Goal: Information Seeking & Learning: Learn about a topic

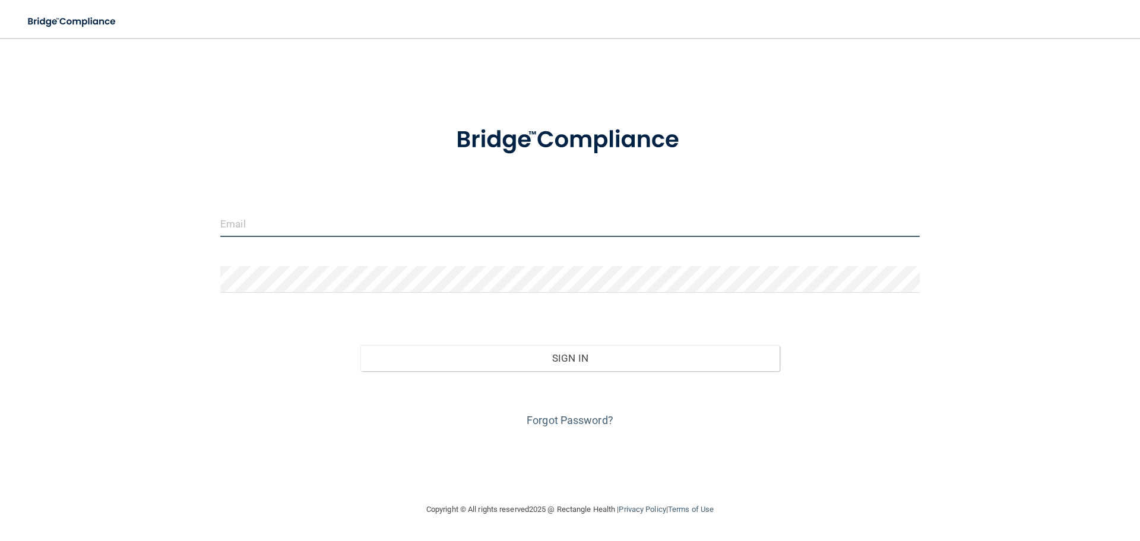
type input "tperry1004@gmail.com"
drag, startPoint x: 382, startPoint y: 228, endPoint x: 101, endPoint y: 203, distance: 282.0
click at [101, 203] on div "tperry1004@gmail.com Invalid email/password. You don't have permission to acces…" at bounding box center [570, 270] width 1093 height 441
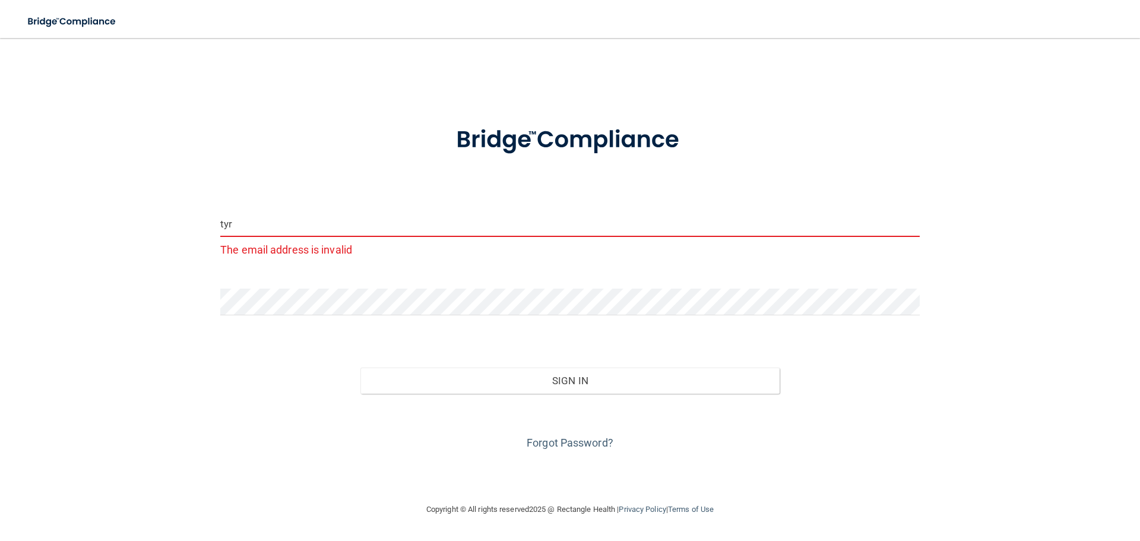
type input "[EMAIL_ADDRESS][DOMAIN_NAME]"
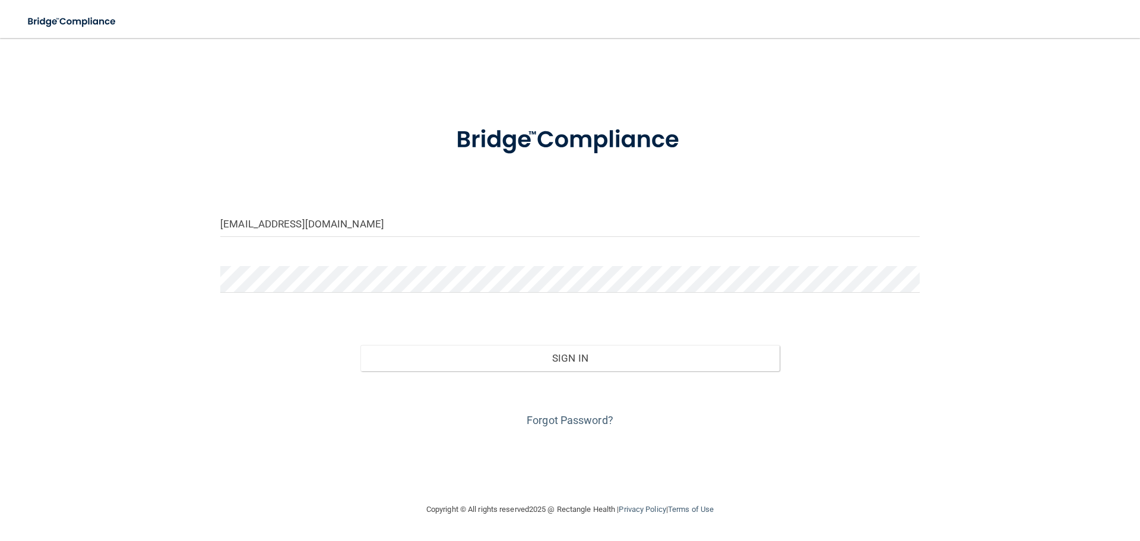
click at [323, 295] on div at bounding box center [569, 284] width 717 height 36
click at [99, 287] on div "tyralh1999@gmail.com Invalid email/password. You don't have permission to acces…" at bounding box center [570, 270] width 1093 height 441
click at [606, 375] on div "Forgot Password?" at bounding box center [569, 400] width 717 height 59
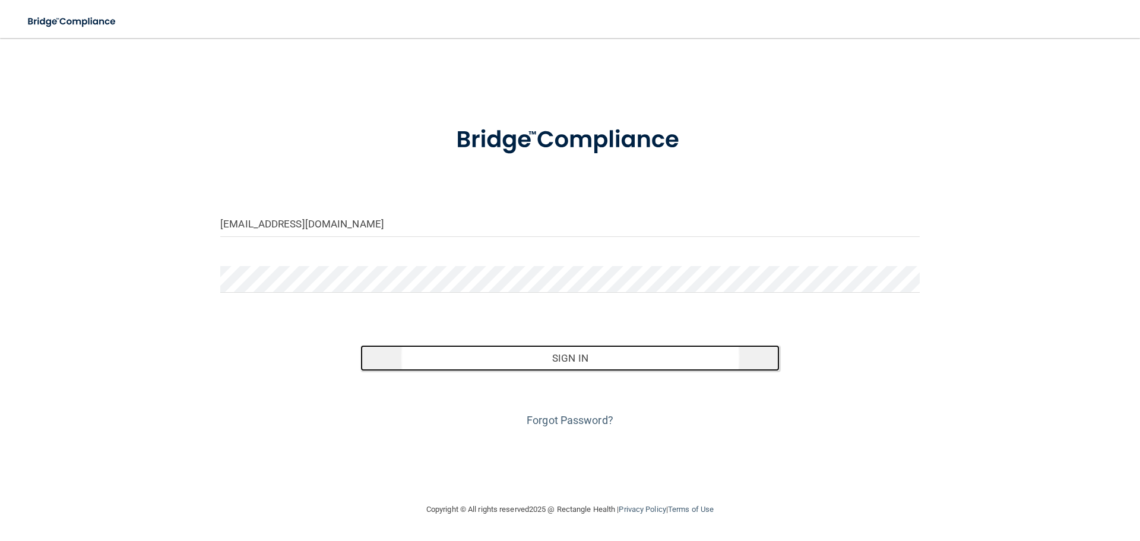
click at [609, 363] on button "Sign In" at bounding box center [571, 358] width 420 height 26
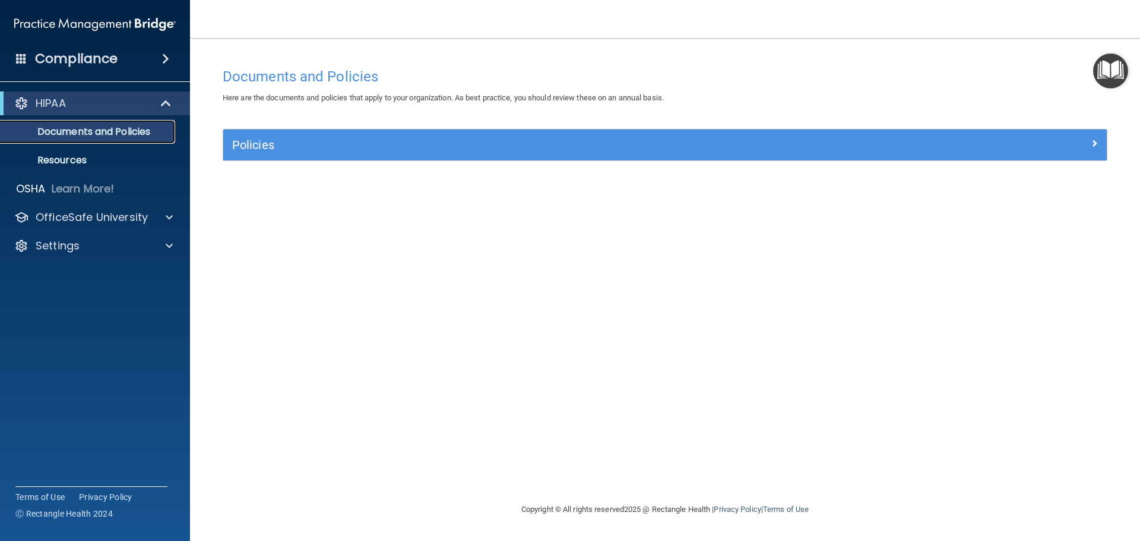
click at [86, 130] on p "Documents and Policies" at bounding box center [89, 132] width 162 height 12
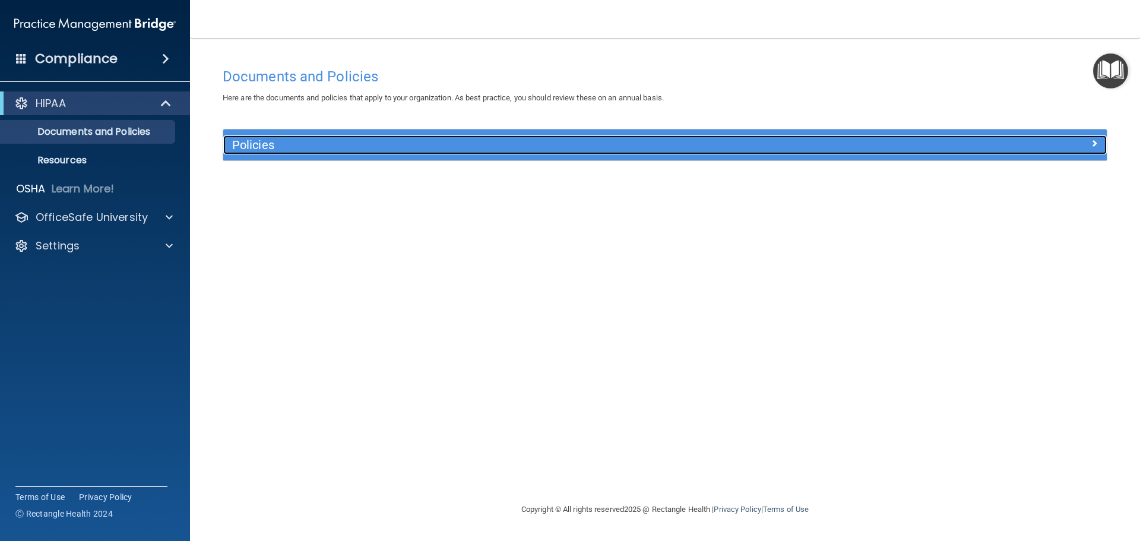
click at [359, 145] on h5 "Policies" at bounding box center [554, 144] width 645 height 13
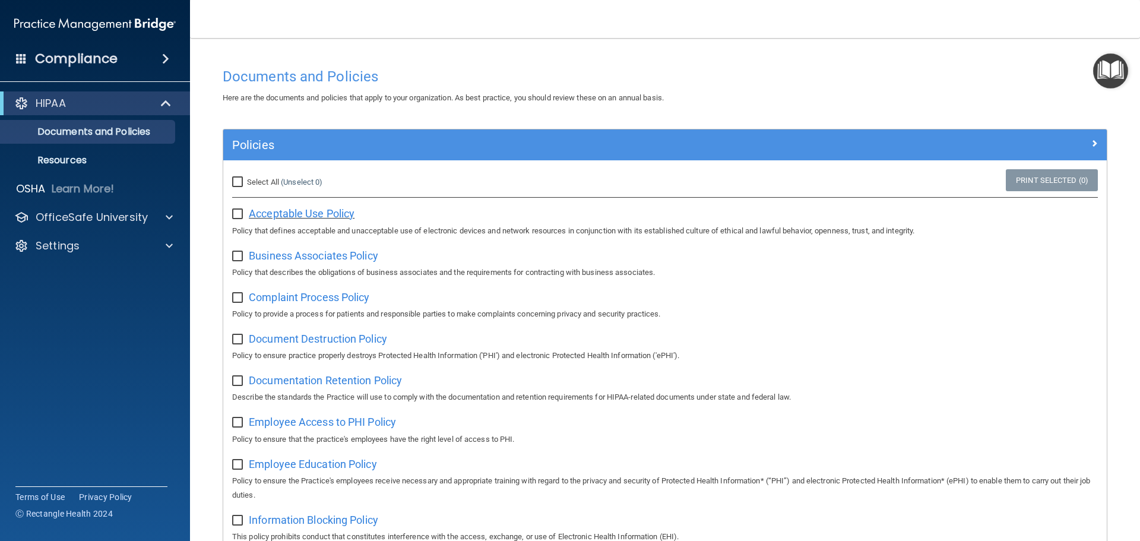
click at [283, 211] on span "Acceptable Use Policy" at bounding box center [302, 213] width 106 height 12
click at [240, 181] on input "Select All (Unselect 0) Unselect All" at bounding box center [239, 183] width 14 height 10
checkbox input "true"
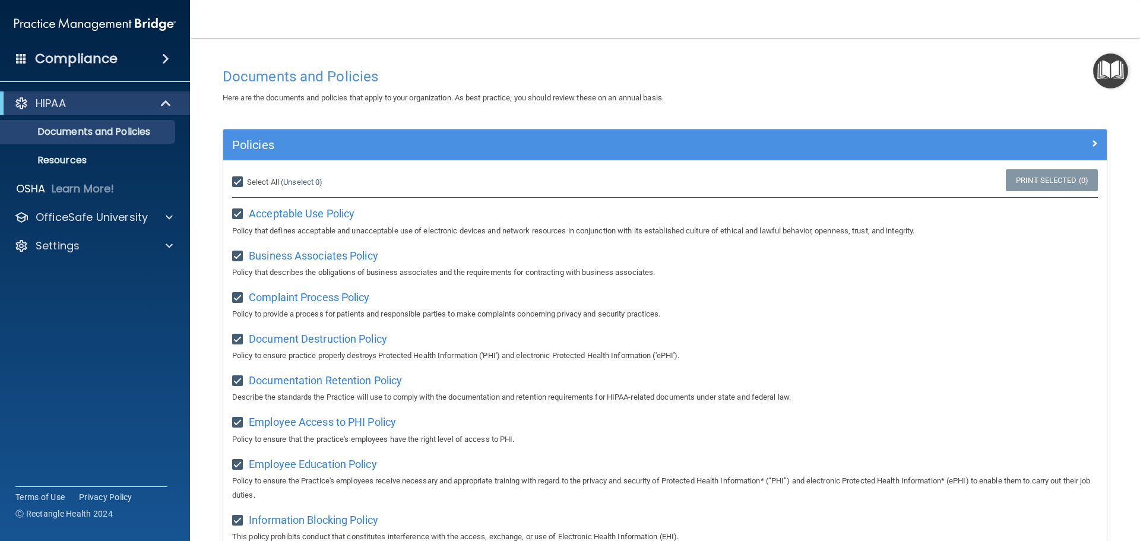
checkbox input "true"
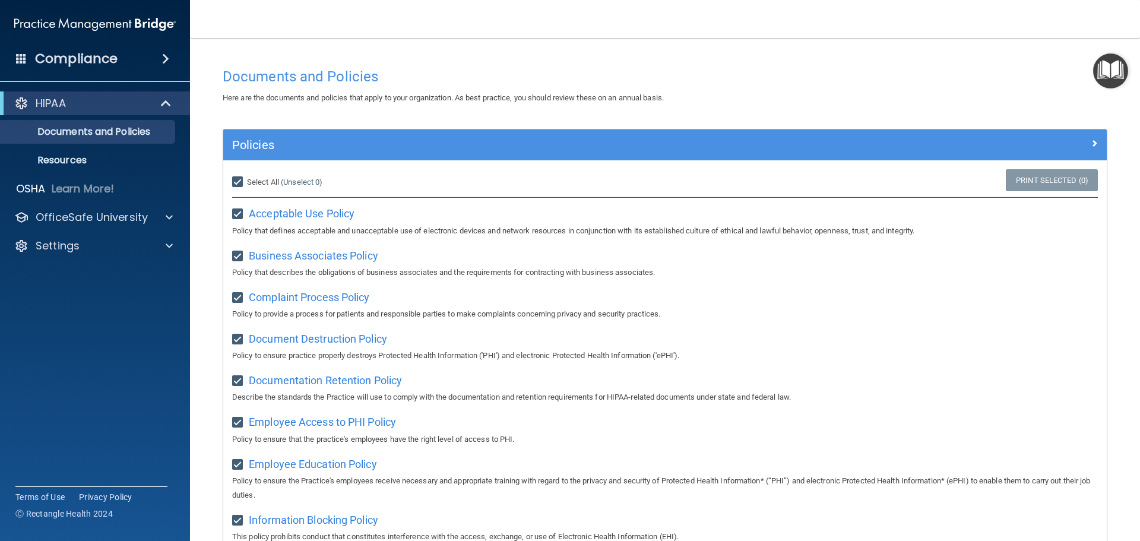
checkbox input "true"
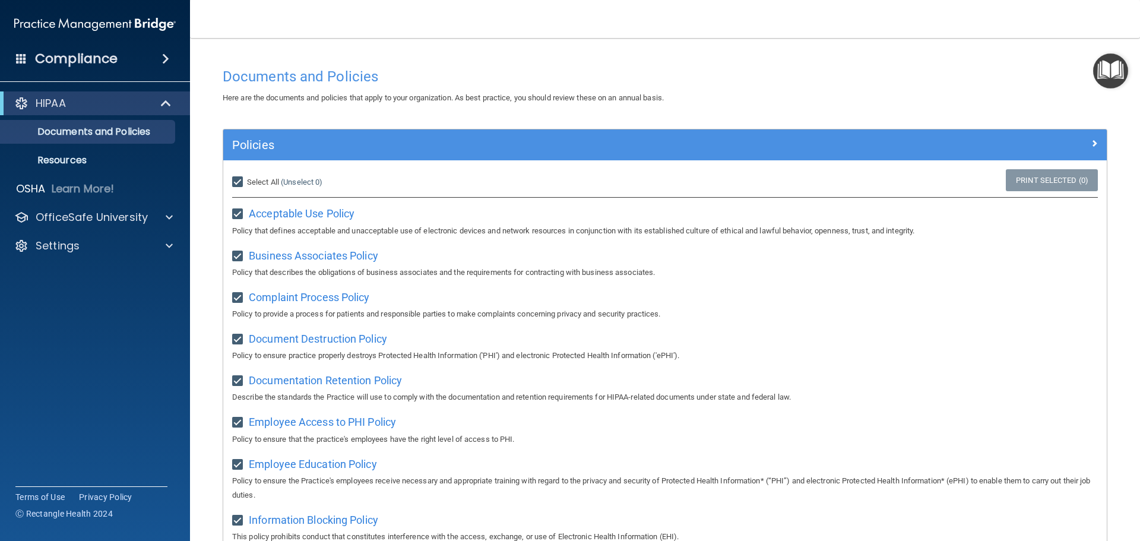
checkbox input "true"
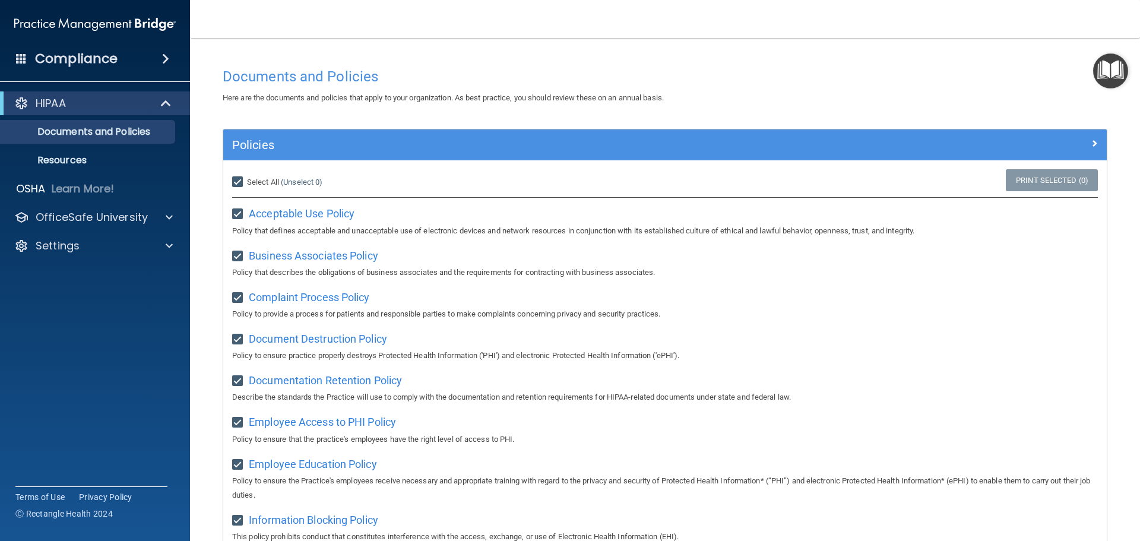
checkbox input "true"
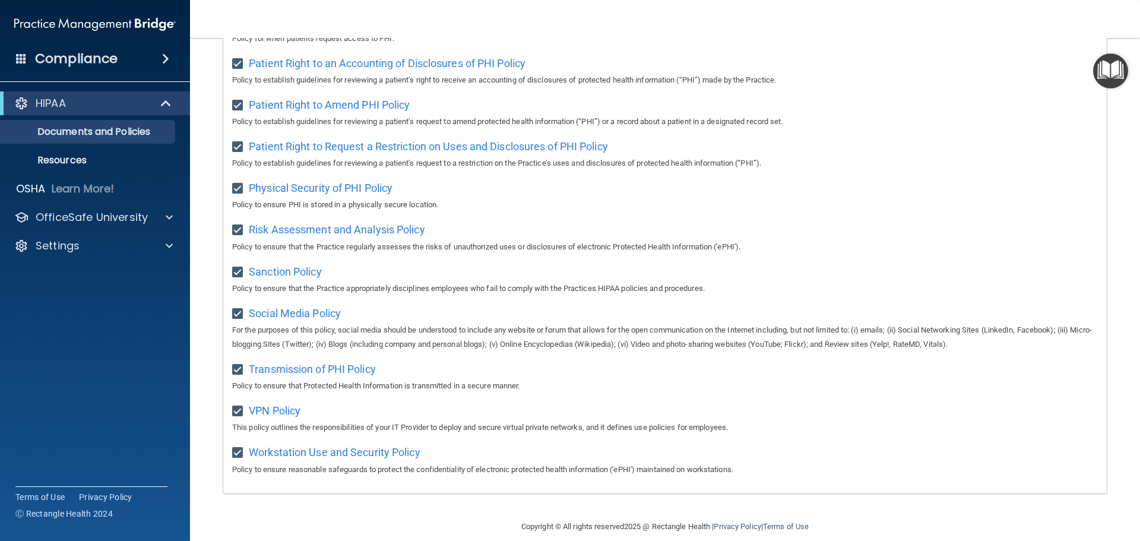
scroll to position [650, 0]
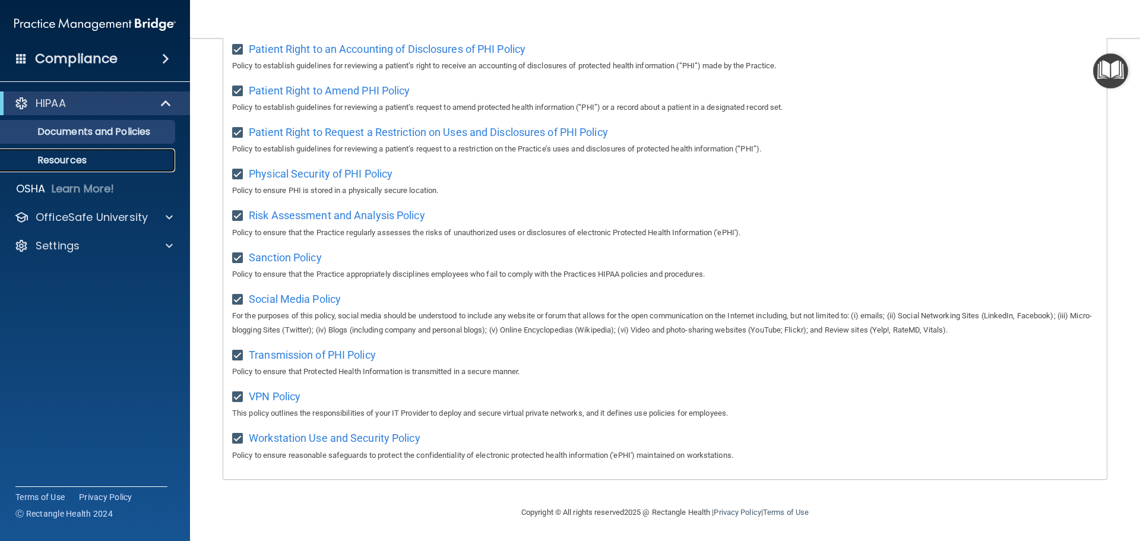
click at [112, 165] on p "Resources" at bounding box center [89, 160] width 162 height 12
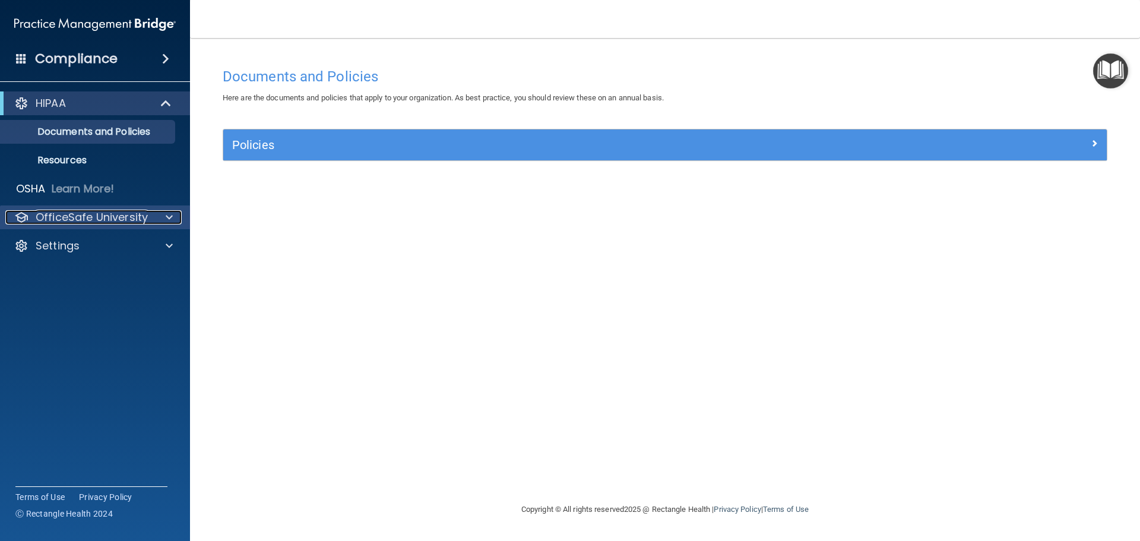
click at [144, 216] on p "OfficeSafe University" at bounding box center [92, 217] width 112 height 14
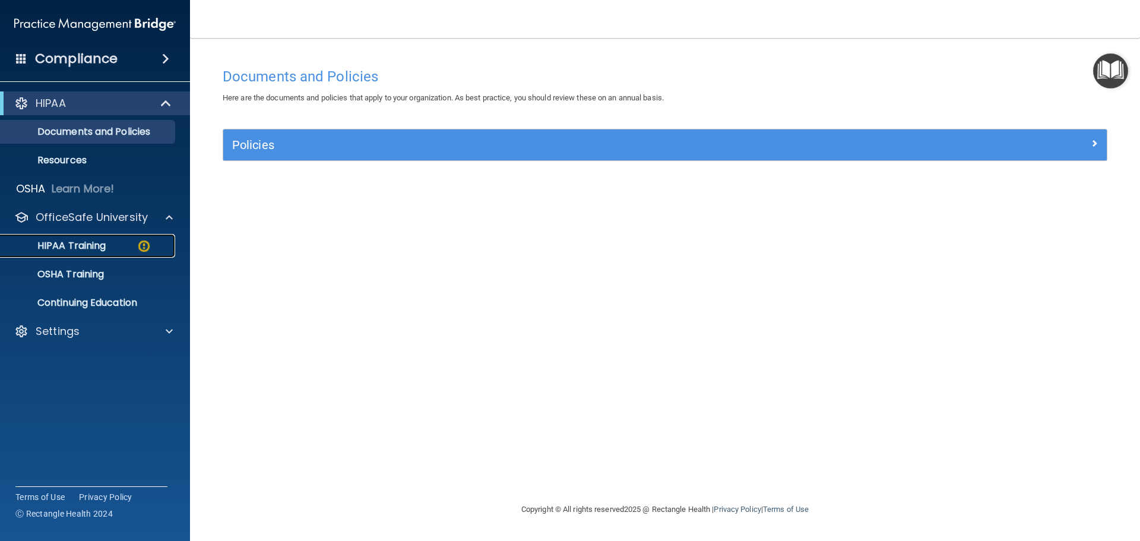
click at [124, 249] on div "HIPAA Training" at bounding box center [89, 246] width 162 height 12
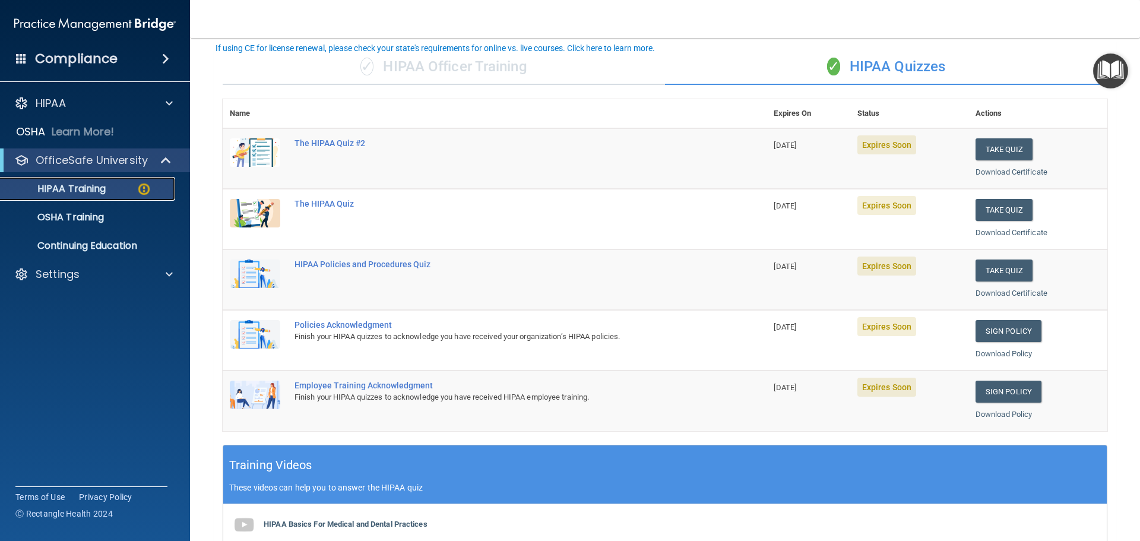
scroll to position [59, 0]
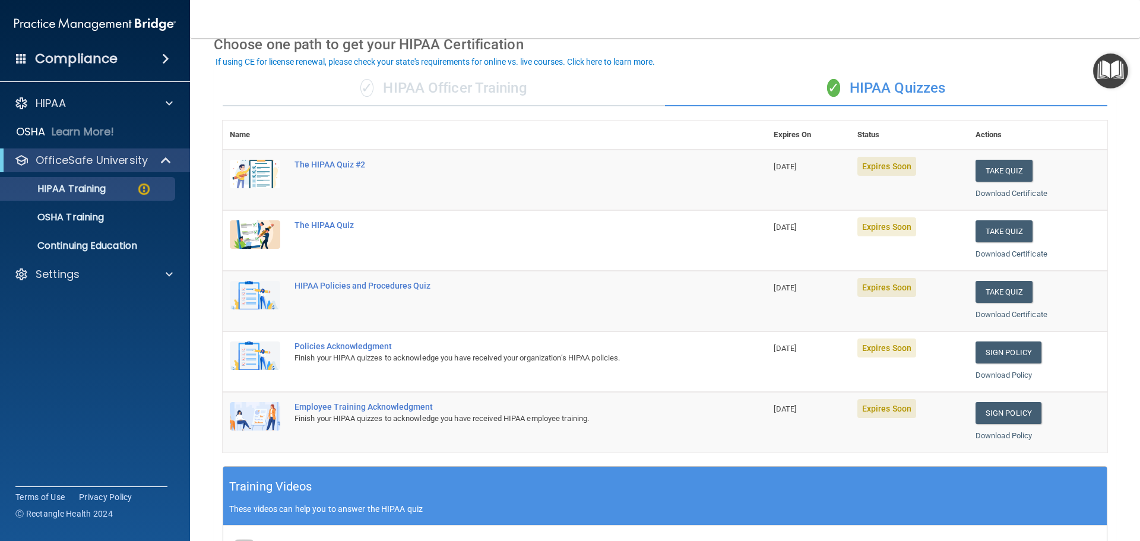
click at [998, 158] on td "Take Quiz Download Certificate" at bounding box center [1038, 180] width 139 height 61
click at [1000, 167] on button "Take Quiz" at bounding box center [1004, 171] width 57 height 22
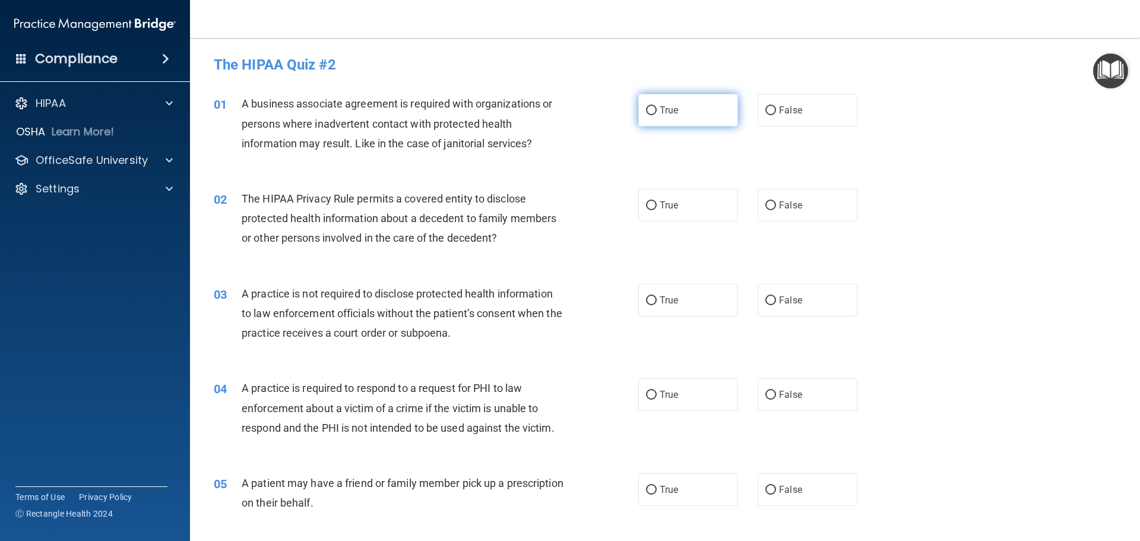
click at [655, 113] on label "True" at bounding box center [688, 110] width 100 height 33
click at [655, 113] on input "True" at bounding box center [651, 110] width 11 height 9
radio input "true"
click at [676, 200] on label "True" at bounding box center [688, 205] width 100 height 33
click at [657, 201] on input "True" at bounding box center [651, 205] width 11 height 9
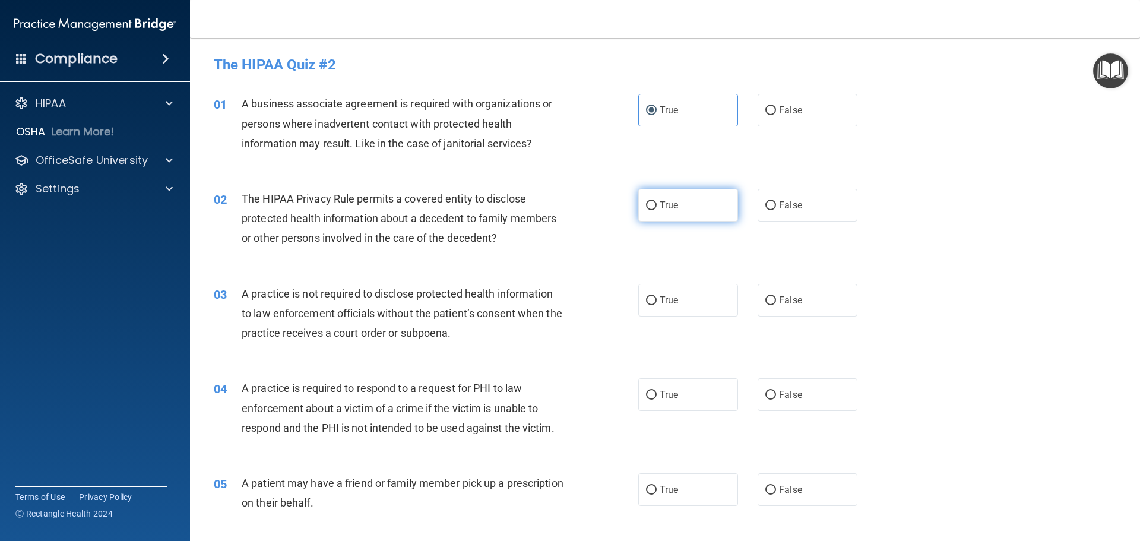
radio input "true"
click at [779, 121] on label "False" at bounding box center [808, 110] width 100 height 33
click at [776, 115] on input "False" at bounding box center [771, 110] width 11 height 9
radio input "true"
radio input "false"
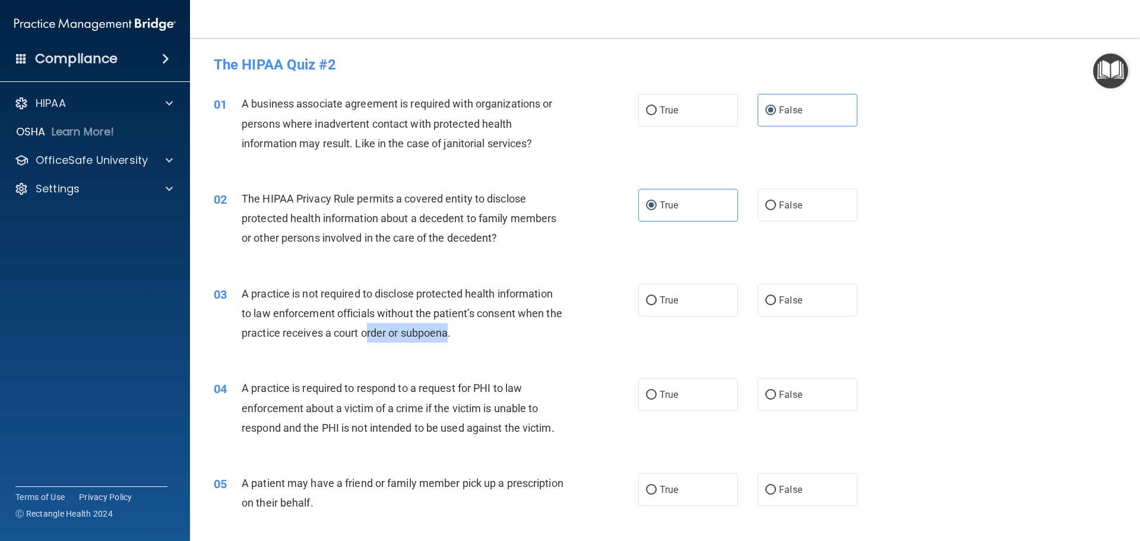
drag, startPoint x: 384, startPoint y: 334, endPoint x: 466, endPoint y: 337, distance: 82.0
click at [466, 337] on span "A practice is not required to disclose protected health information to law enfo…" at bounding box center [402, 313] width 321 height 52
click at [491, 340] on div "A practice is not required to disclose protected health information to law enfo…" at bounding box center [408, 313] width 332 height 59
click at [780, 307] on label "False" at bounding box center [808, 300] width 100 height 33
click at [776, 305] on input "False" at bounding box center [771, 300] width 11 height 9
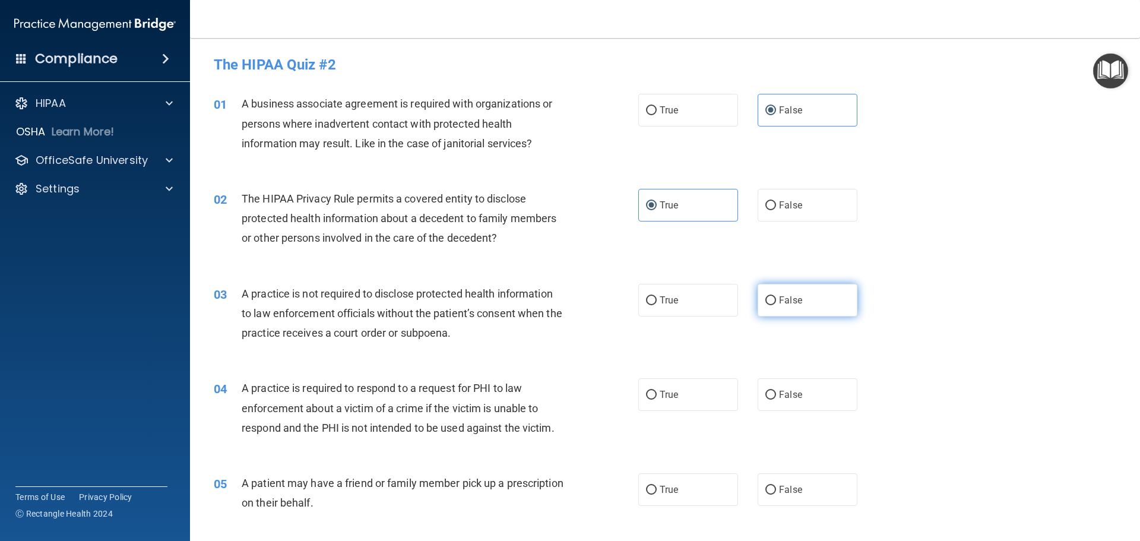
radio input "true"
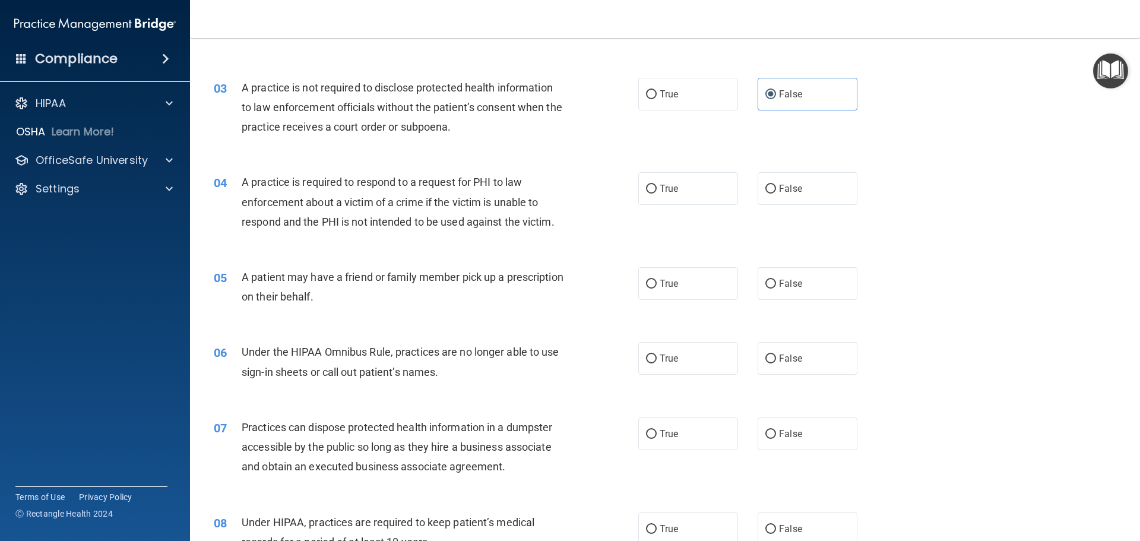
scroll to position [178, 0]
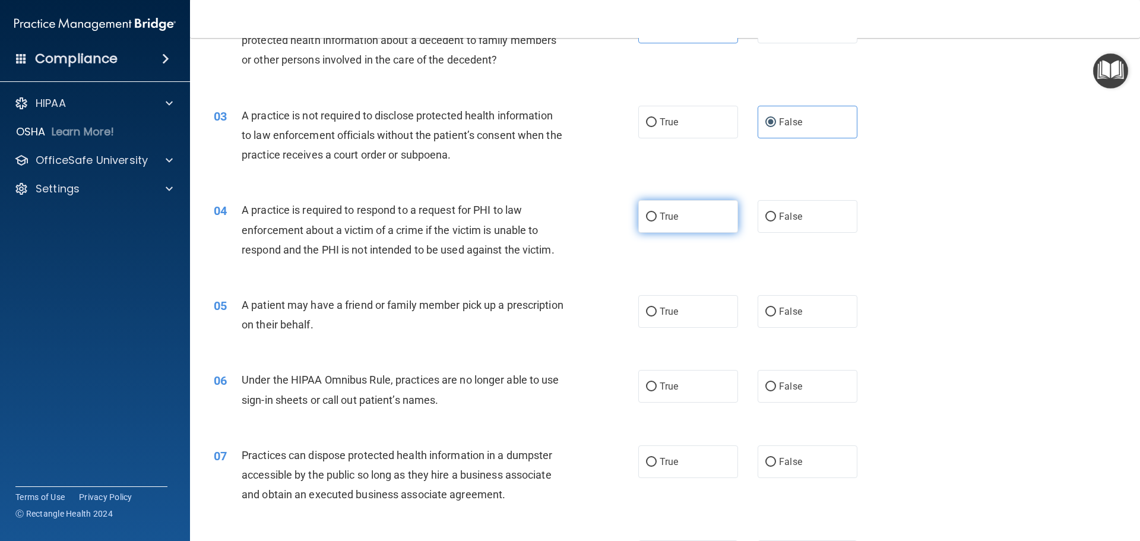
click at [652, 214] on input "True" at bounding box center [651, 217] width 11 height 9
radio input "true"
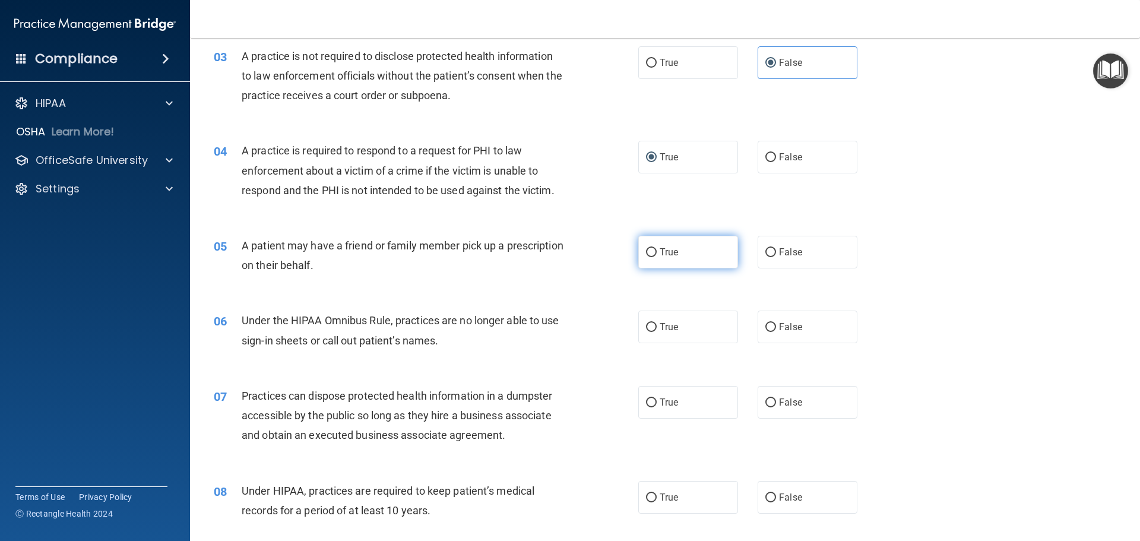
click at [685, 248] on label "True" at bounding box center [688, 252] width 100 height 33
click at [657, 248] on input "True" at bounding box center [651, 252] width 11 height 9
radio input "true"
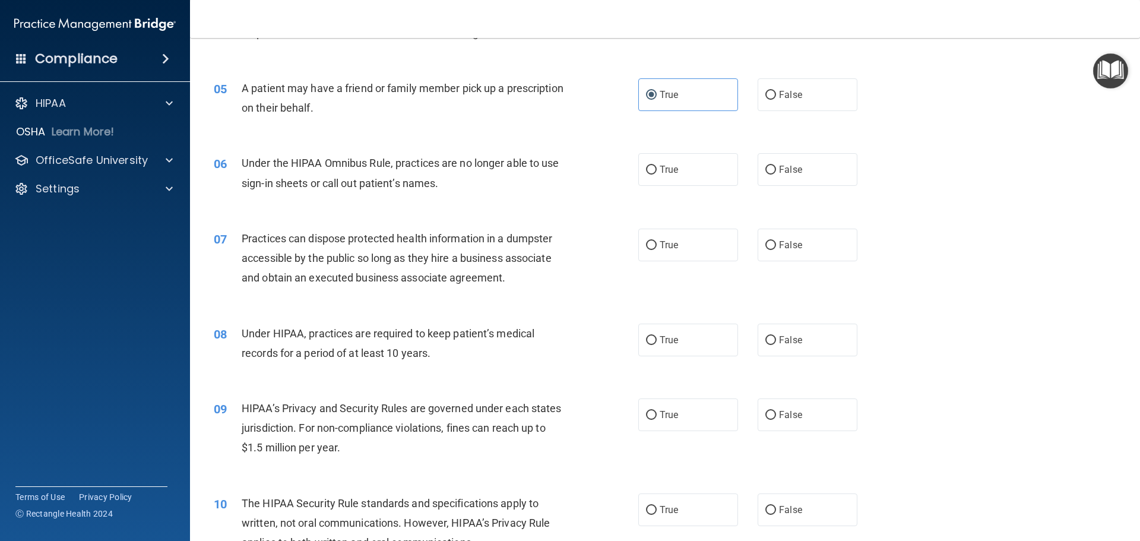
scroll to position [416, 0]
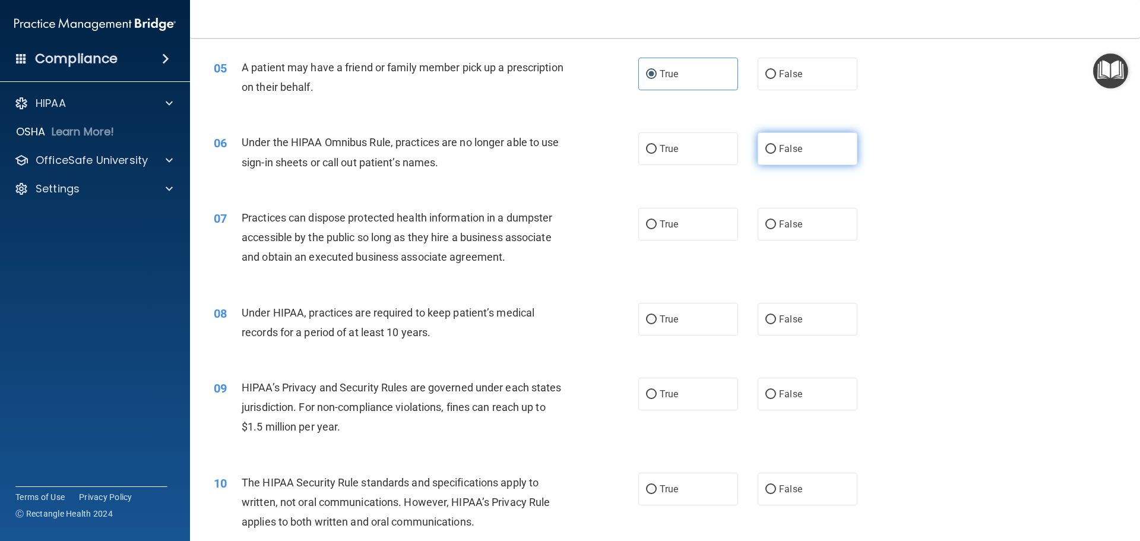
click at [799, 155] on label "False" at bounding box center [808, 148] width 100 height 33
click at [776, 154] on input "False" at bounding box center [771, 149] width 11 height 9
radio input "true"
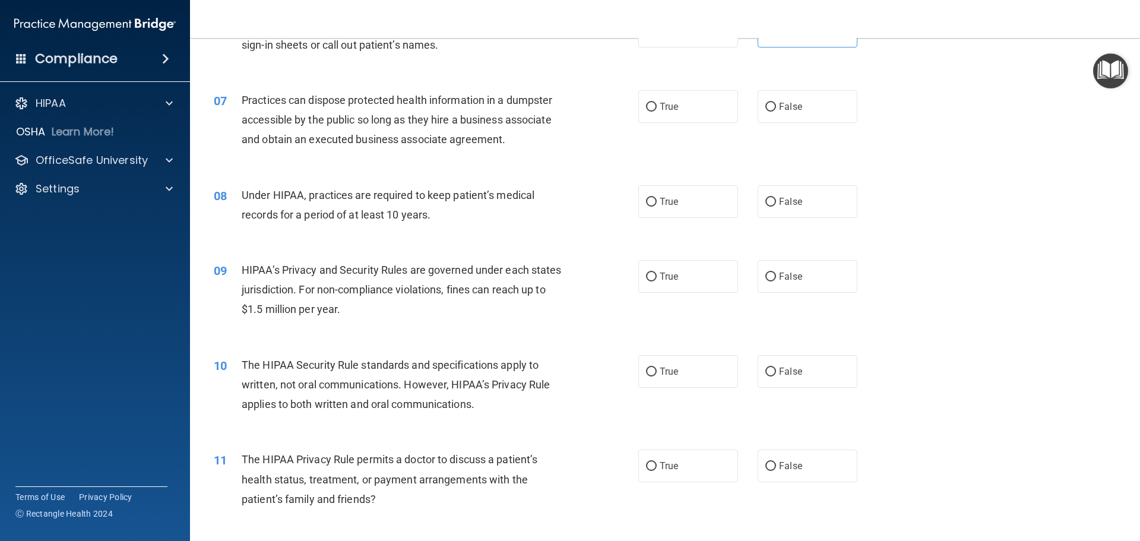
scroll to position [535, 0]
click at [779, 111] on label "False" at bounding box center [808, 105] width 100 height 33
click at [776, 110] on input "False" at bounding box center [771, 106] width 11 height 9
radio input "true"
click at [907, 251] on div "09 HIPAA’s Privacy and Security Rules are governed under each states jurisdicti…" at bounding box center [665, 291] width 921 height 95
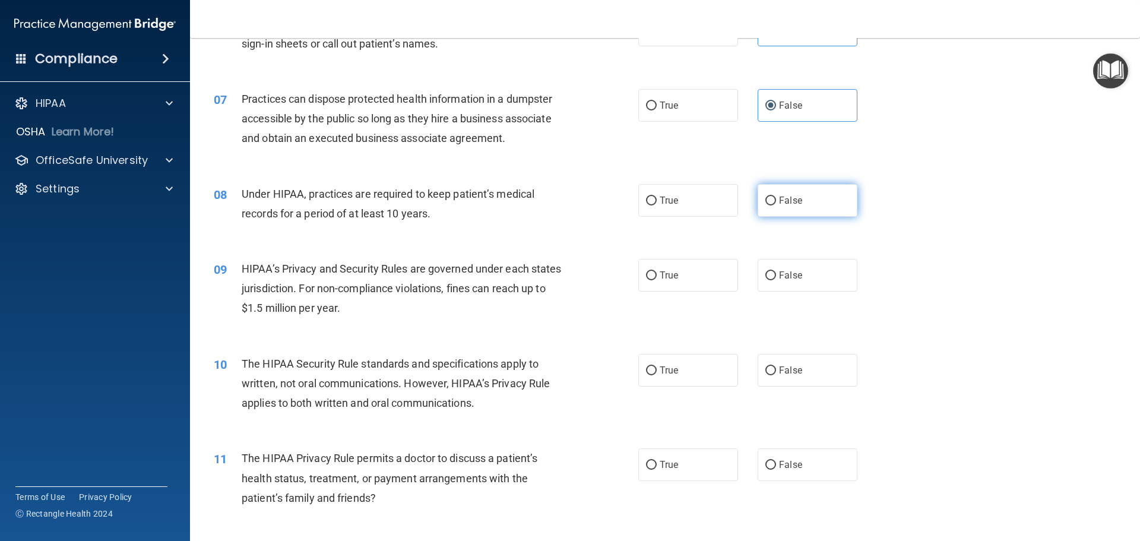
click at [770, 197] on input "False" at bounding box center [771, 201] width 11 height 9
radio input "true"
click at [774, 249] on div "09 HIPAA’s Privacy and Security Rules are governed under each states jurisdicti…" at bounding box center [665, 291] width 921 height 95
click at [781, 268] on label "False" at bounding box center [808, 275] width 100 height 33
click at [776, 271] on input "False" at bounding box center [771, 275] width 11 height 9
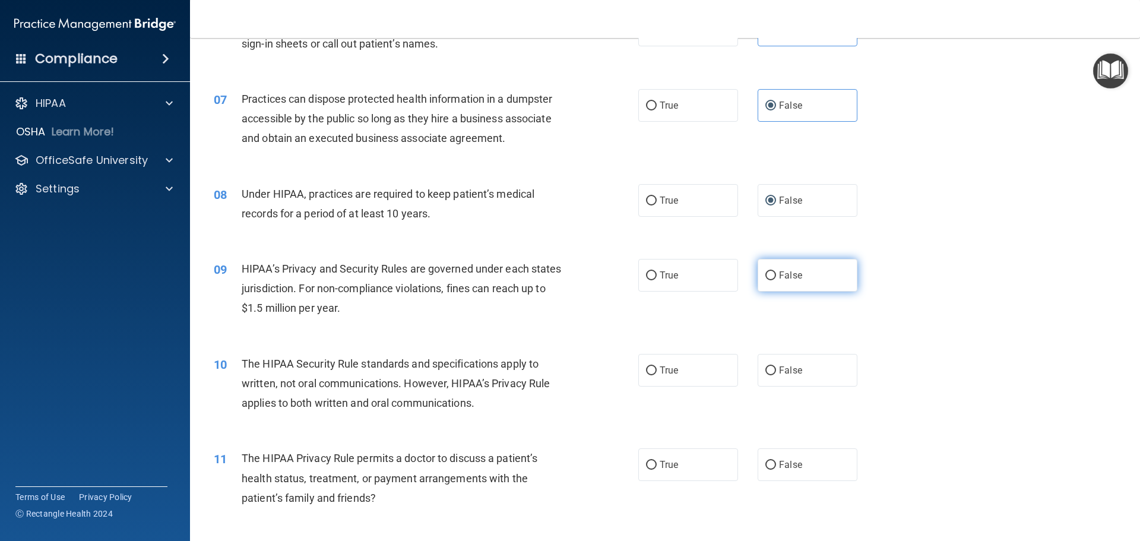
radio input "true"
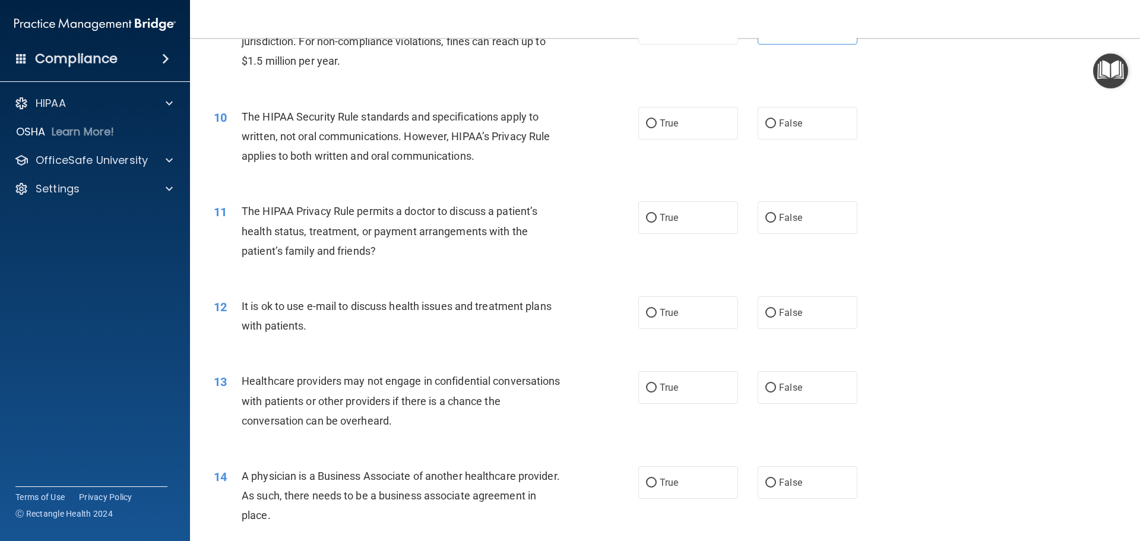
scroll to position [772, 0]
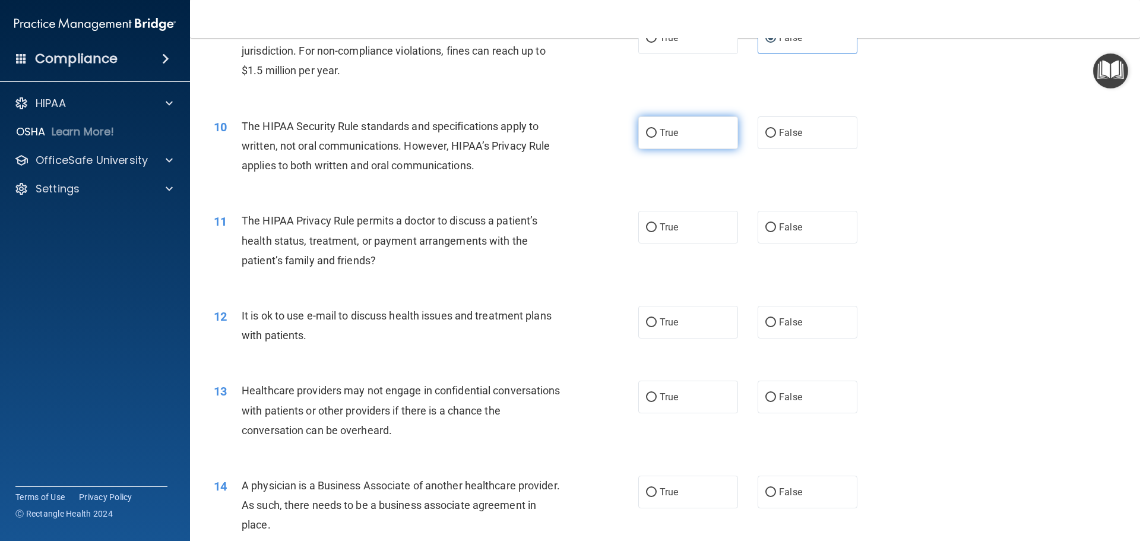
click at [650, 126] on label "True" at bounding box center [688, 132] width 100 height 33
click at [650, 129] on input "True" at bounding box center [651, 133] width 11 height 9
radio input "true"
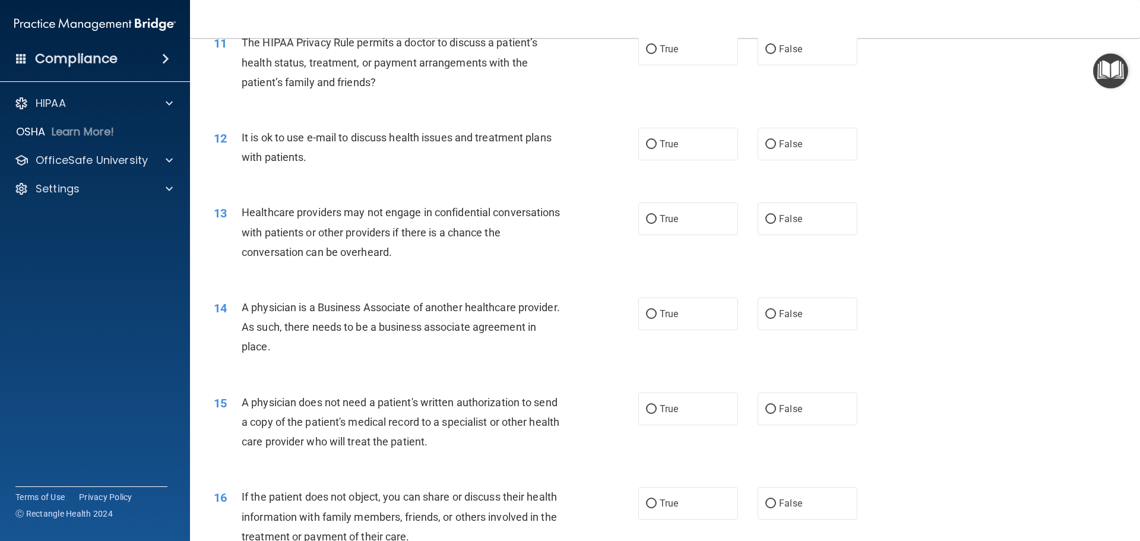
scroll to position [891, 0]
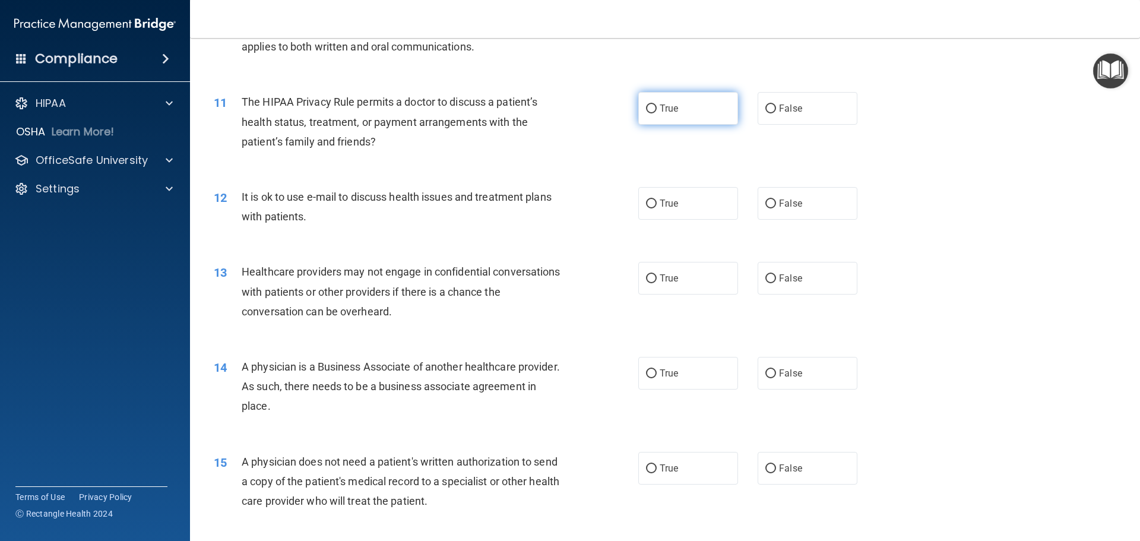
click at [654, 114] on label "True" at bounding box center [688, 108] width 100 height 33
click at [654, 113] on input "True" at bounding box center [651, 109] width 11 height 9
radio input "true"
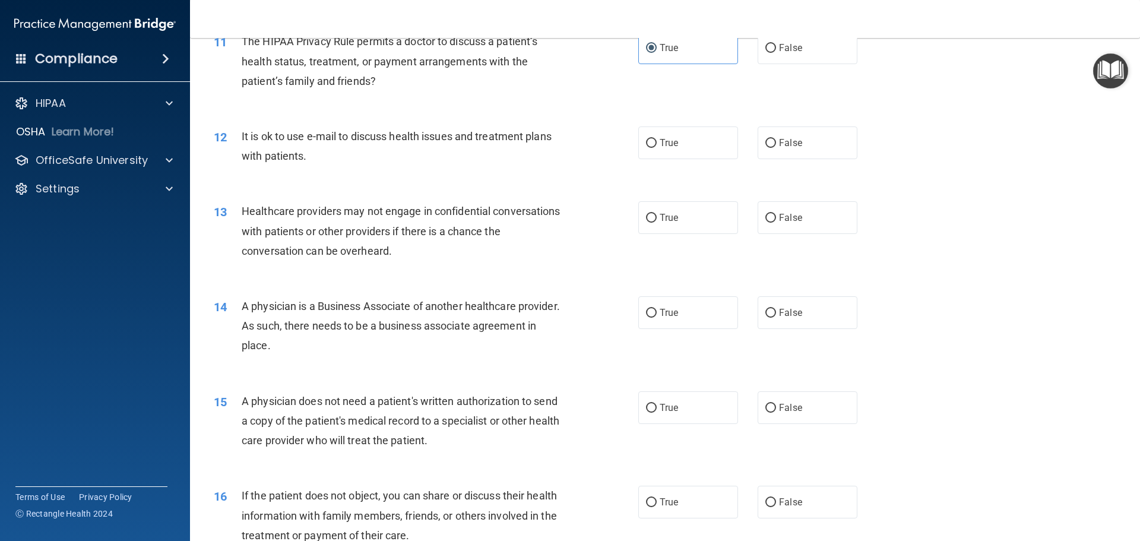
scroll to position [1010, 0]
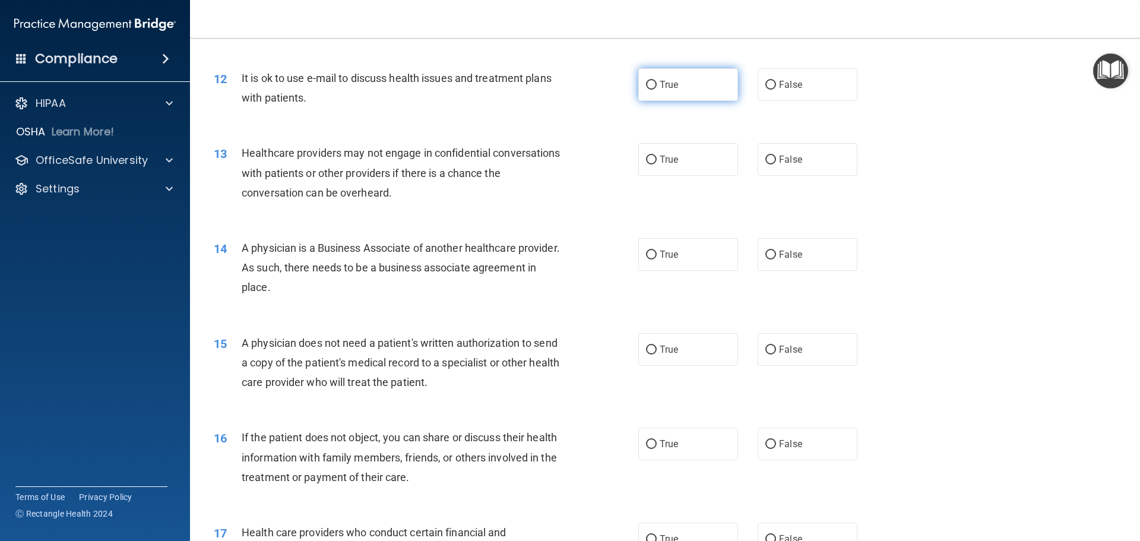
drag, startPoint x: 685, startPoint y: 90, endPoint x: 694, endPoint y: 93, distance: 9.6
click at [686, 90] on label "True" at bounding box center [688, 84] width 100 height 33
click at [657, 90] on input "True" at bounding box center [651, 85] width 11 height 9
radio input "true"
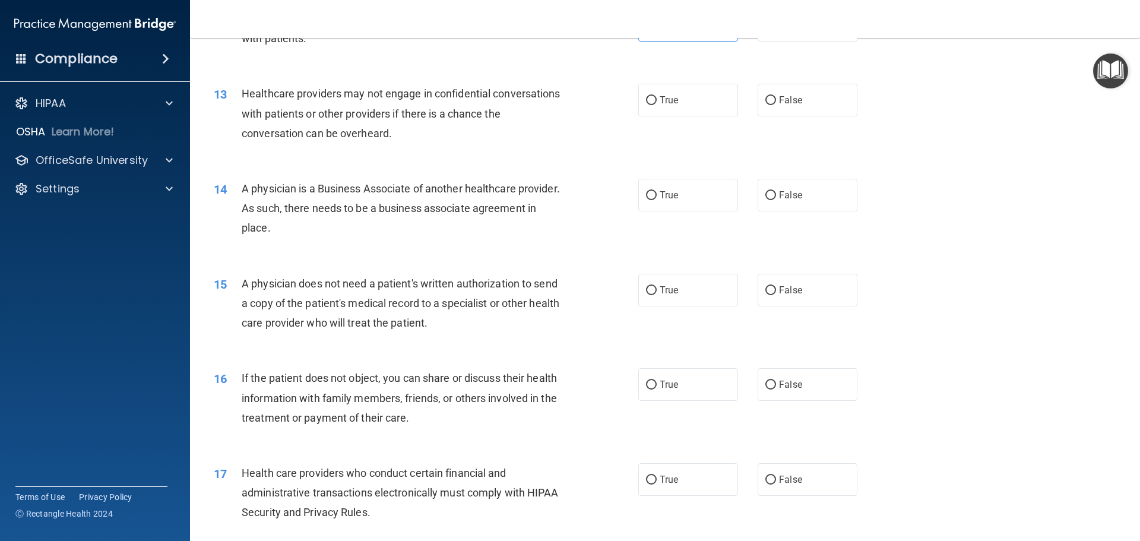
scroll to position [1128, 0]
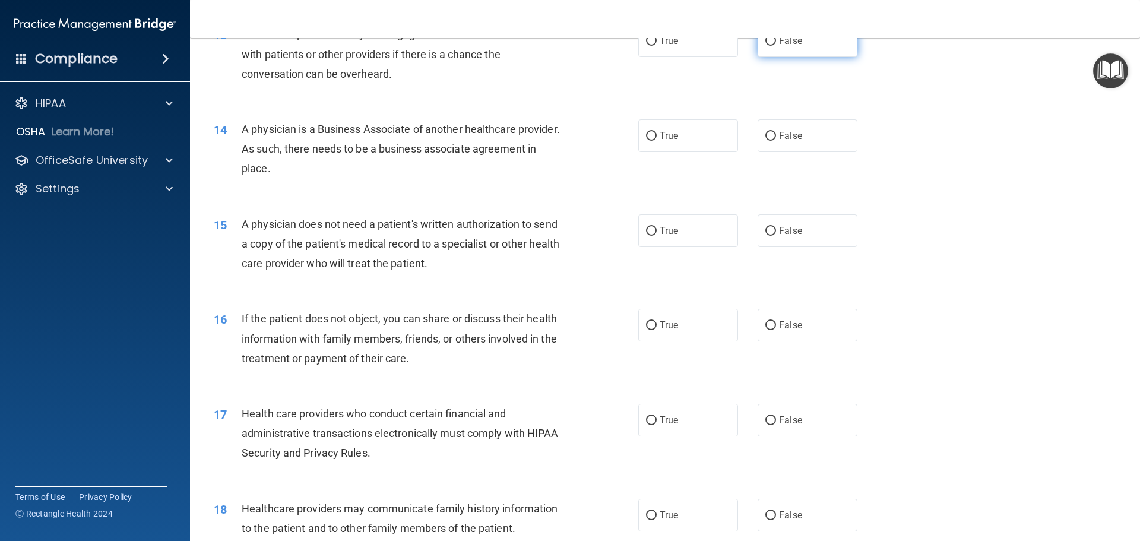
click at [802, 51] on label "False" at bounding box center [808, 40] width 100 height 33
click at [776, 46] on input "False" at bounding box center [771, 41] width 11 height 9
radio input "true"
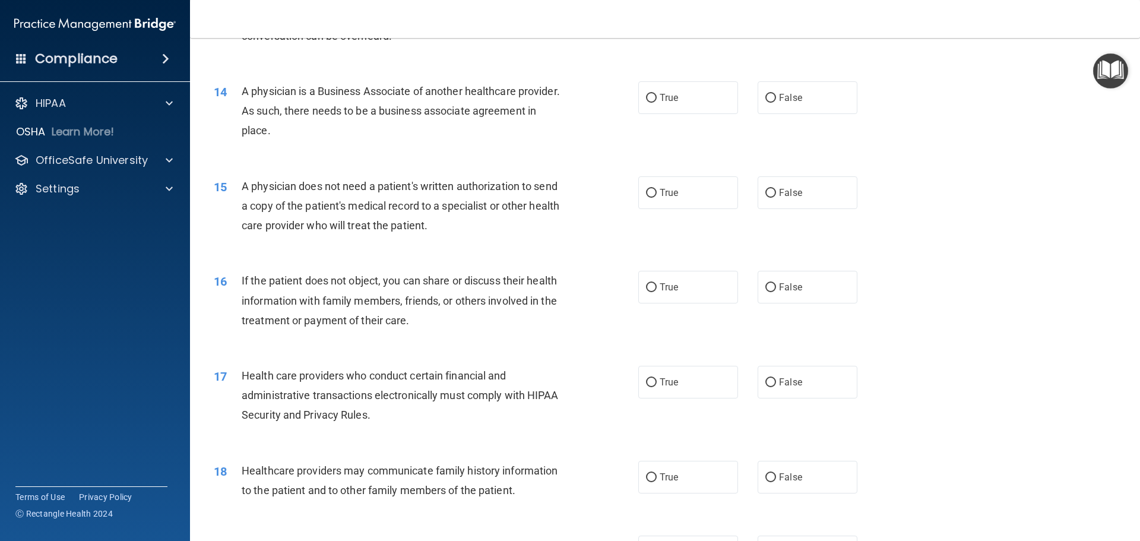
scroll to position [1187, 0]
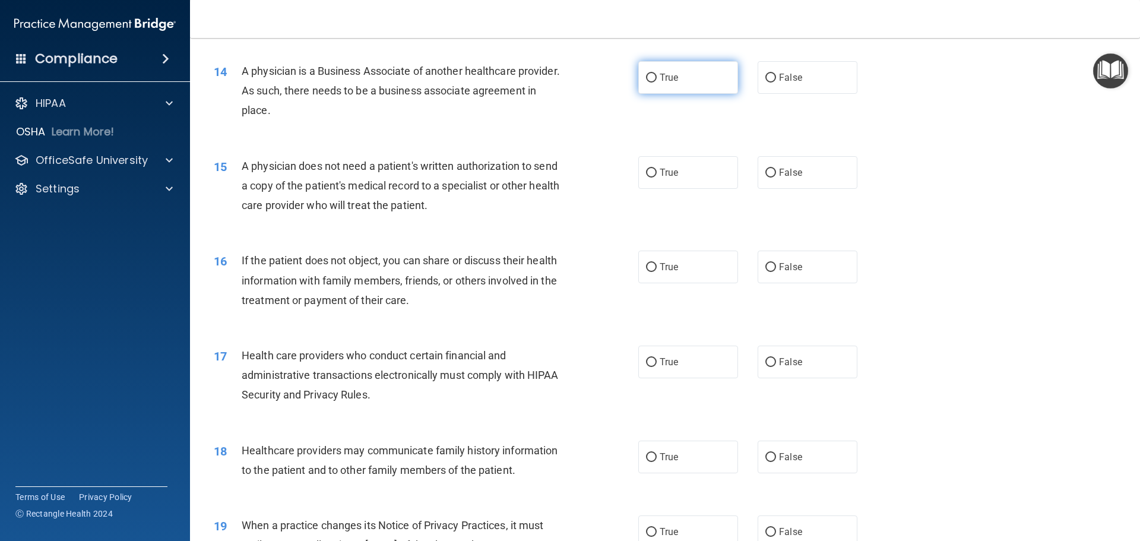
click at [669, 78] on span "True" at bounding box center [669, 77] width 18 height 11
click at [657, 78] on input "True" at bounding box center [651, 78] width 11 height 9
radio input "true"
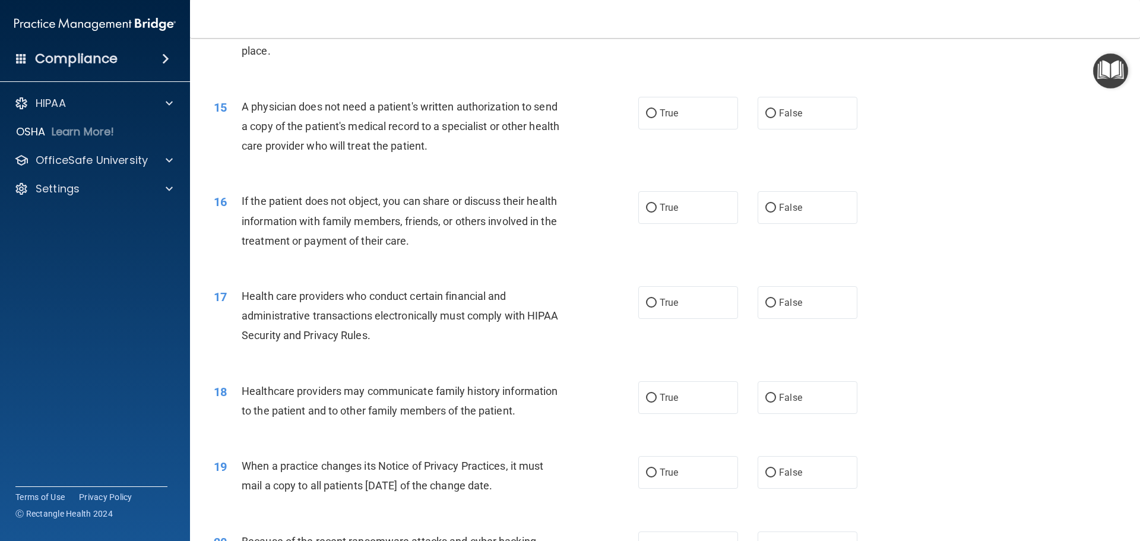
scroll to position [1305, 0]
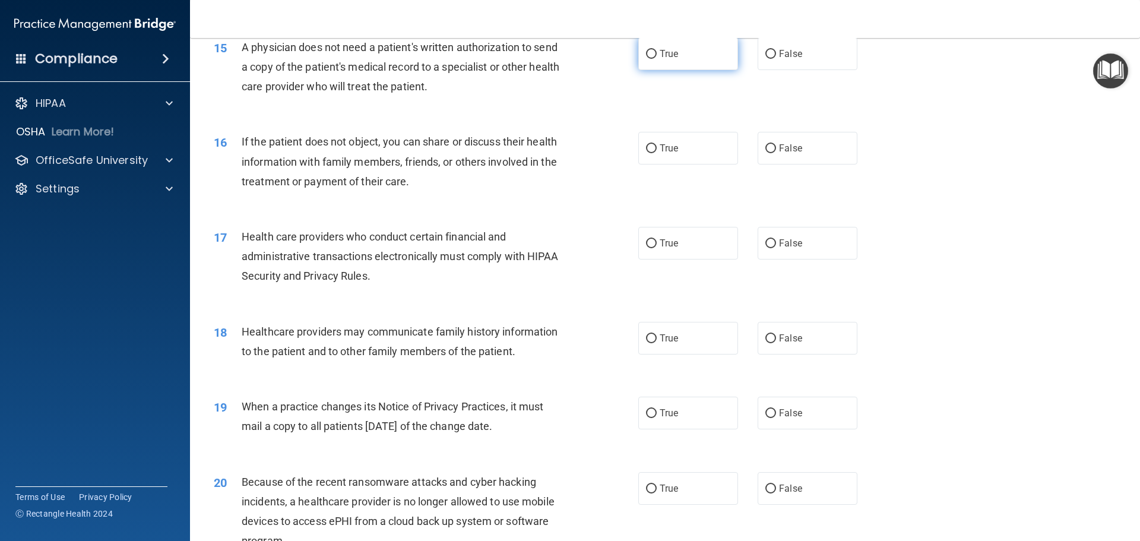
click at [679, 63] on label "True" at bounding box center [688, 53] width 100 height 33
click at [657, 59] on input "True" at bounding box center [651, 54] width 11 height 9
radio input "true"
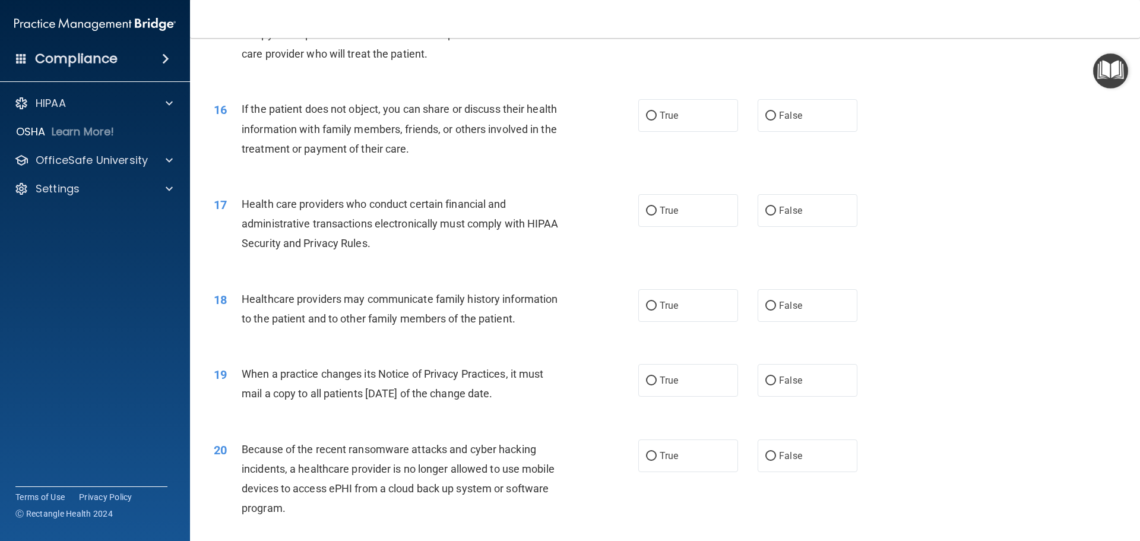
scroll to position [1365, 0]
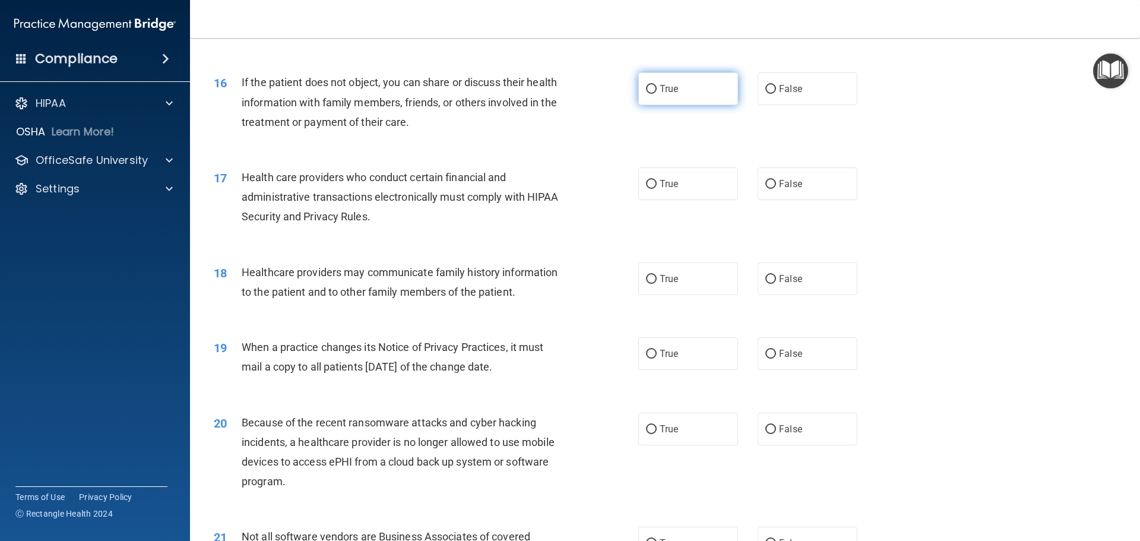
click at [676, 97] on label "True" at bounding box center [688, 88] width 100 height 33
click at [657, 94] on input "True" at bounding box center [651, 89] width 11 height 9
radio input "true"
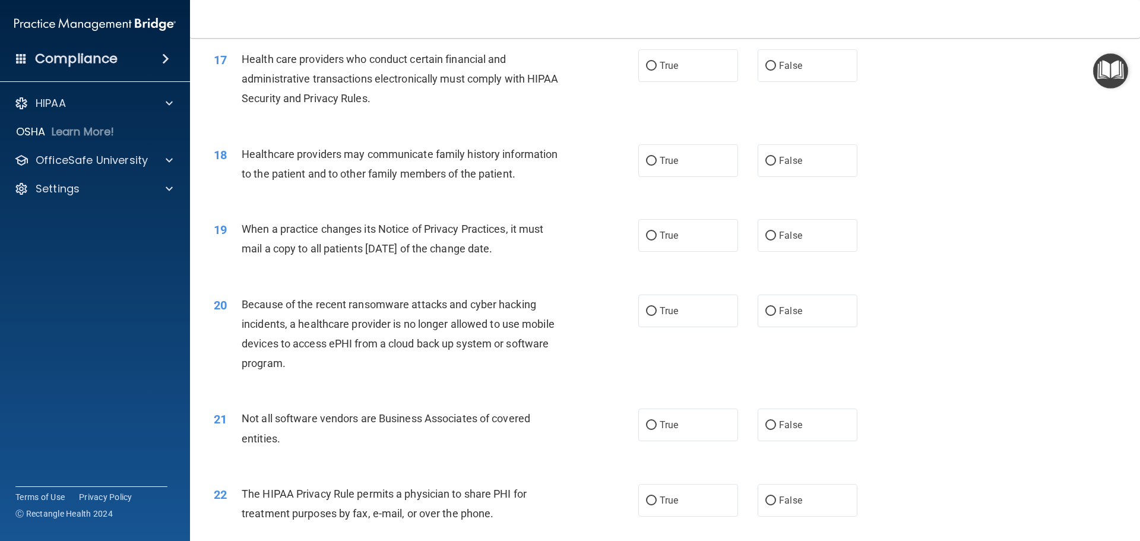
scroll to position [1484, 0]
drag, startPoint x: 674, startPoint y: 69, endPoint x: 1099, endPoint y: 394, distance: 535.3
click at [674, 70] on span "True" at bounding box center [669, 64] width 18 height 11
click at [657, 70] on input "True" at bounding box center [651, 65] width 11 height 9
radio input "true"
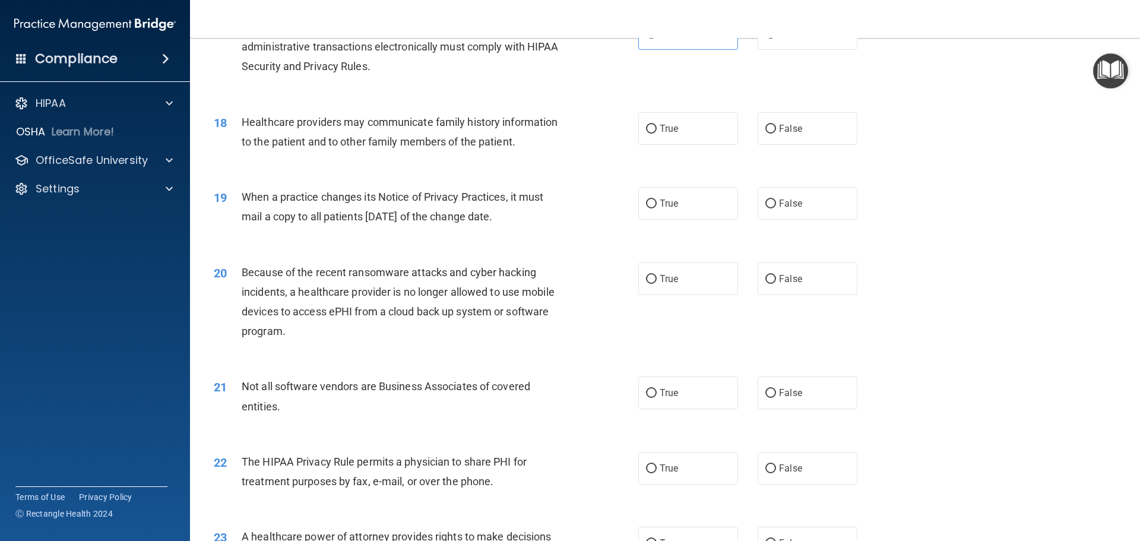
scroll to position [1543, 0]
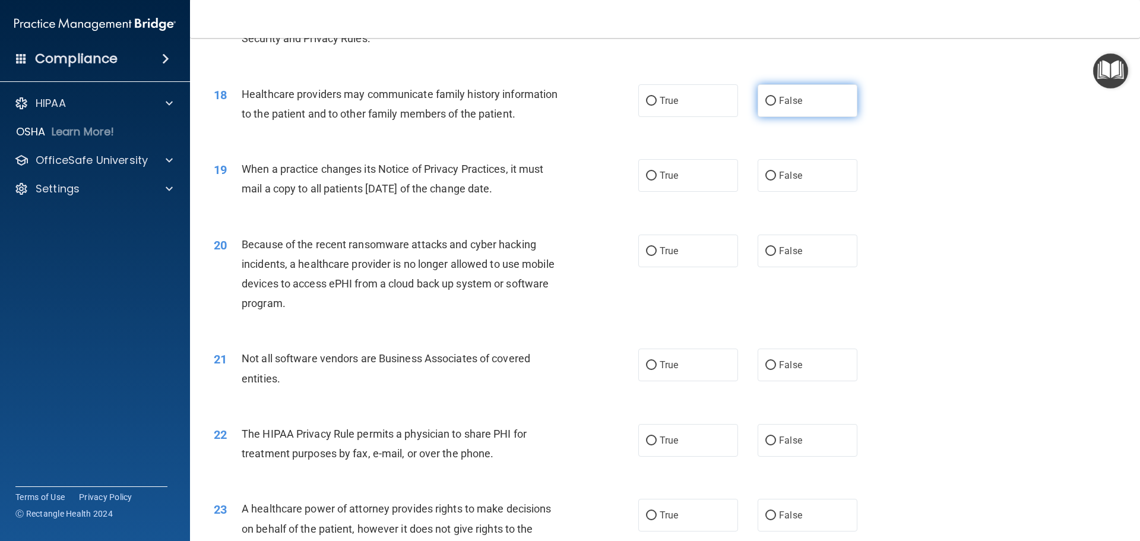
click at [789, 102] on span "False" at bounding box center [790, 100] width 23 height 11
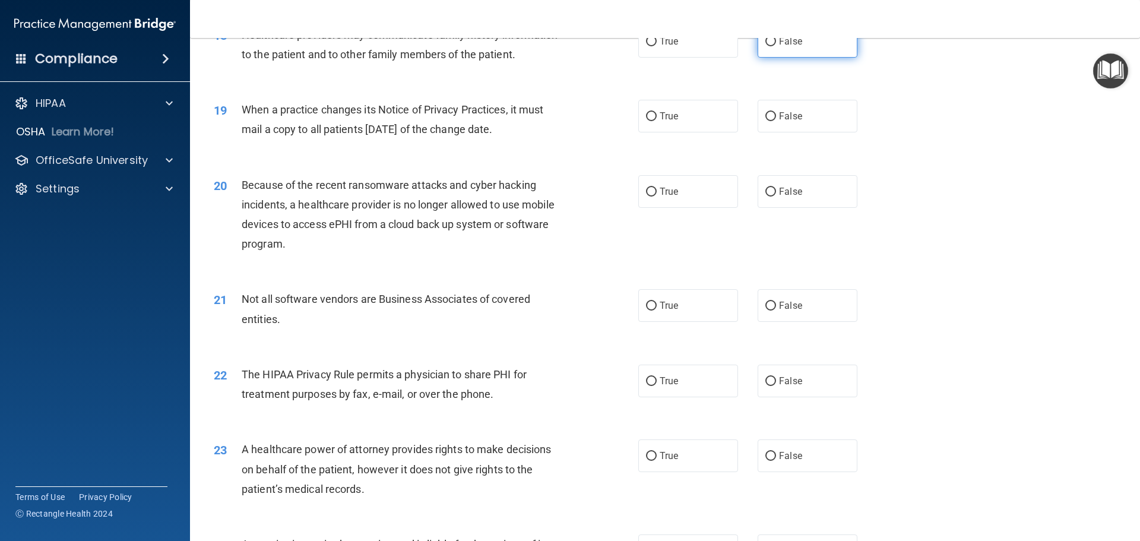
click at [758, 48] on label "False" at bounding box center [808, 41] width 100 height 33
click at [766, 46] on input "False" at bounding box center [771, 41] width 11 height 9
radio input "true"
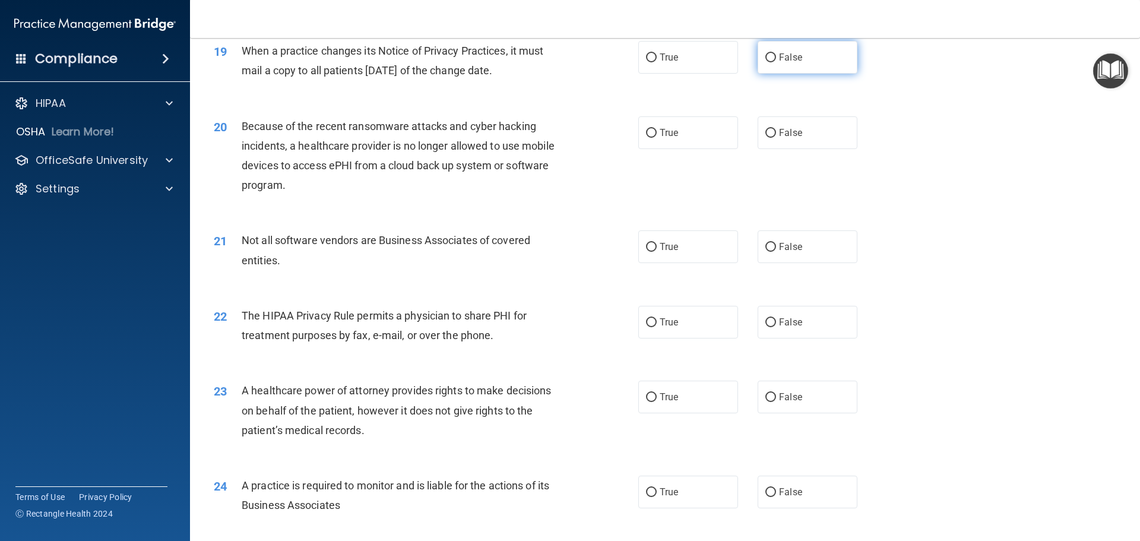
click at [809, 72] on label "False" at bounding box center [808, 57] width 100 height 33
click at [776, 62] on input "False" at bounding box center [771, 57] width 11 height 9
radio input "true"
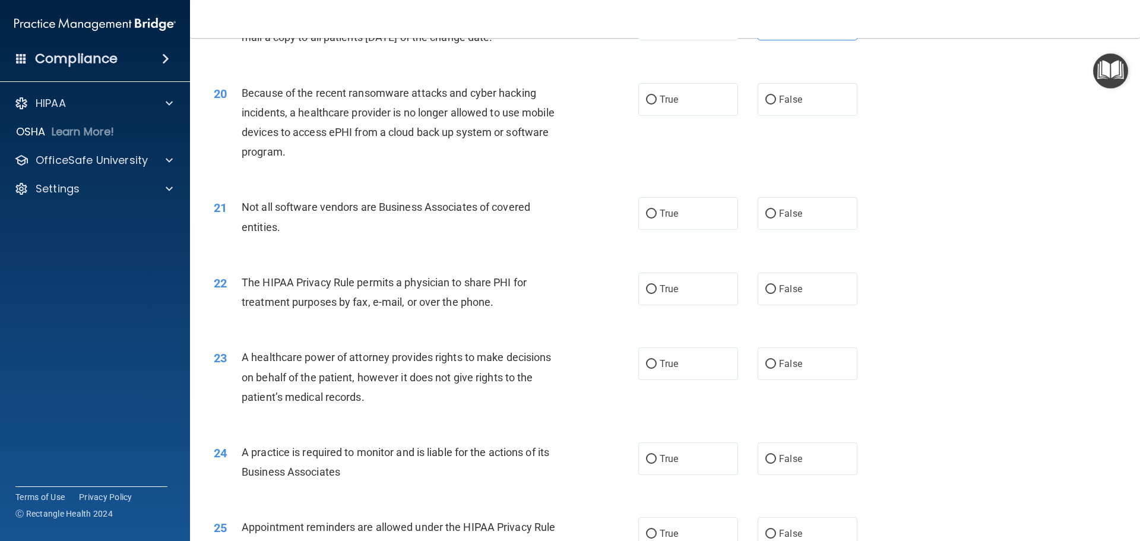
scroll to position [1721, 0]
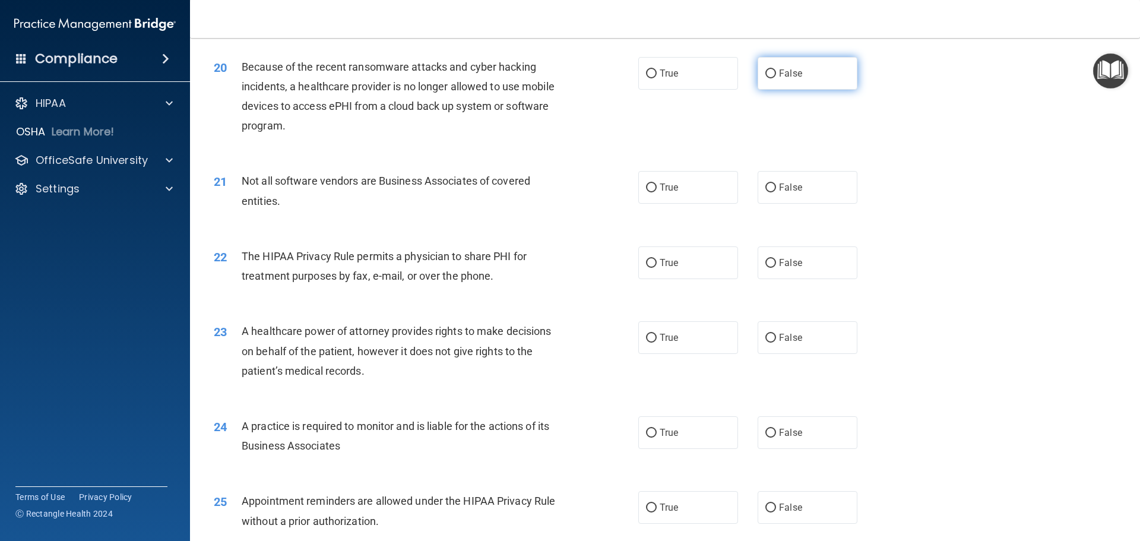
click at [771, 65] on label "False" at bounding box center [808, 73] width 100 height 33
click at [771, 69] on input "False" at bounding box center [771, 73] width 11 height 9
radio input "true"
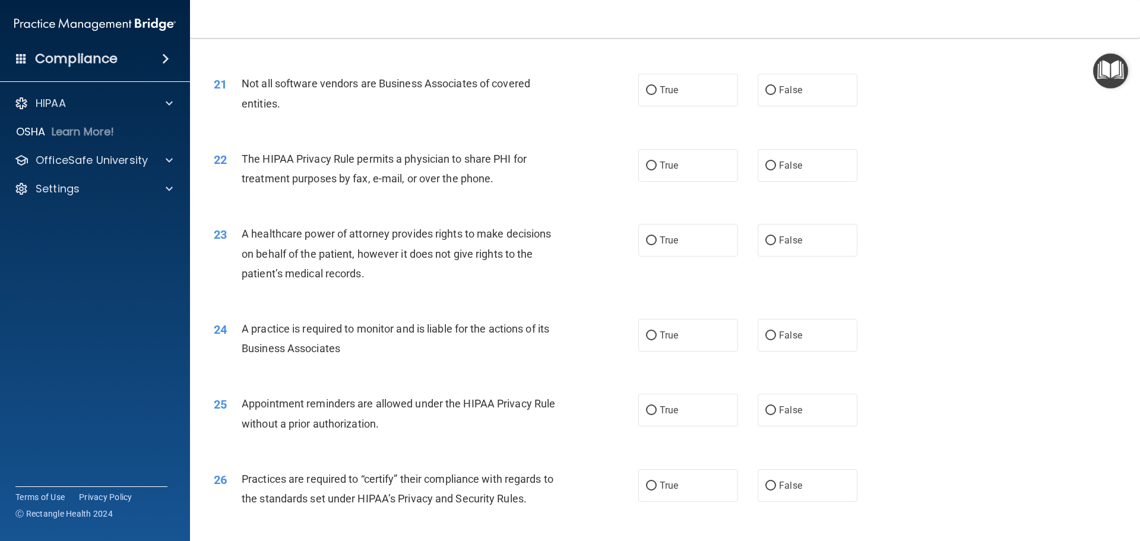
scroll to position [1839, 0]
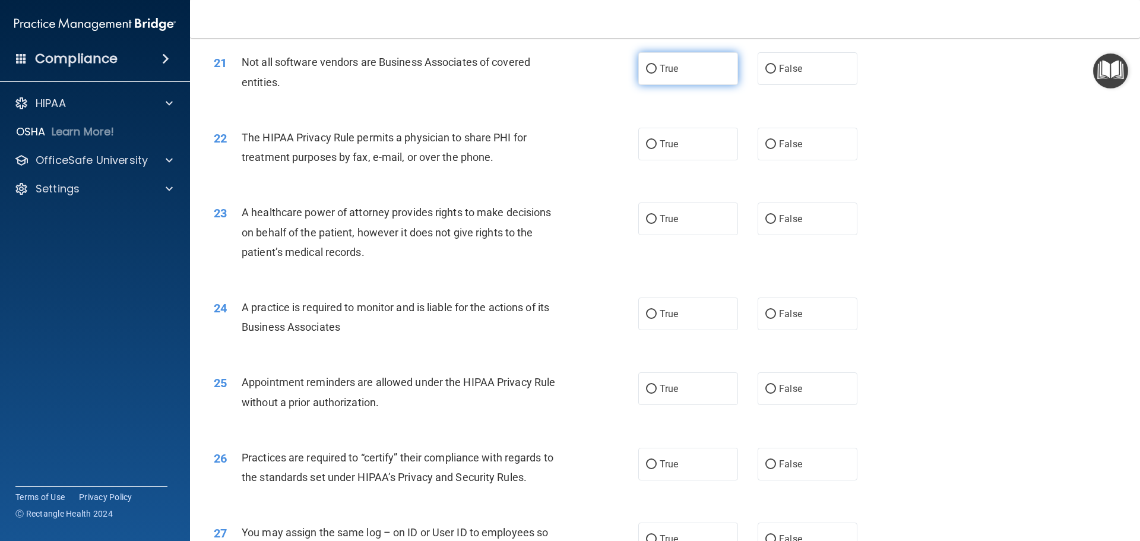
click at [699, 70] on label "True" at bounding box center [688, 68] width 100 height 33
click at [657, 70] on input "True" at bounding box center [651, 69] width 11 height 9
radio input "true"
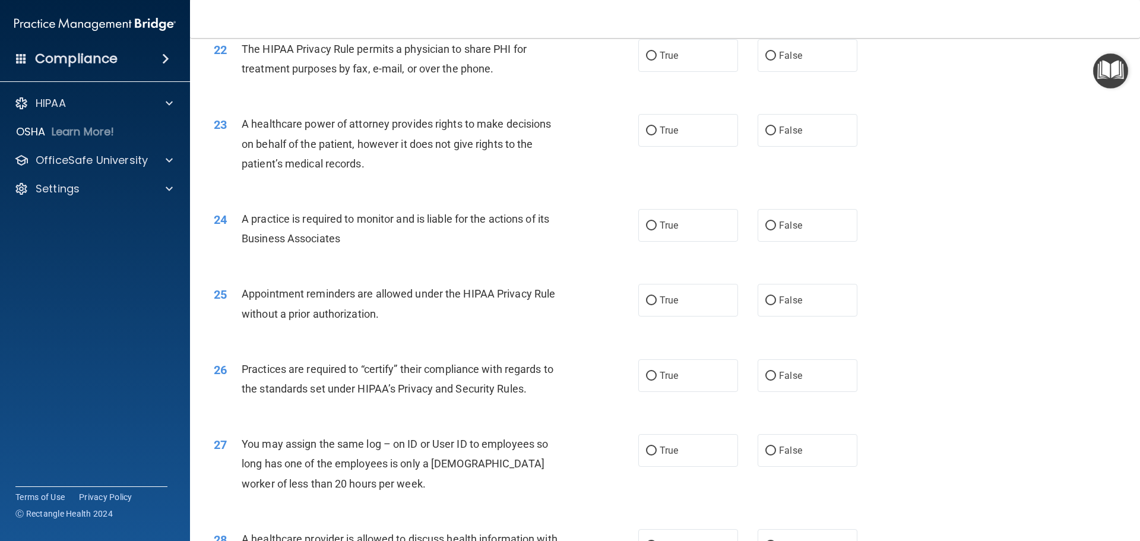
scroll to position [1899, 0]
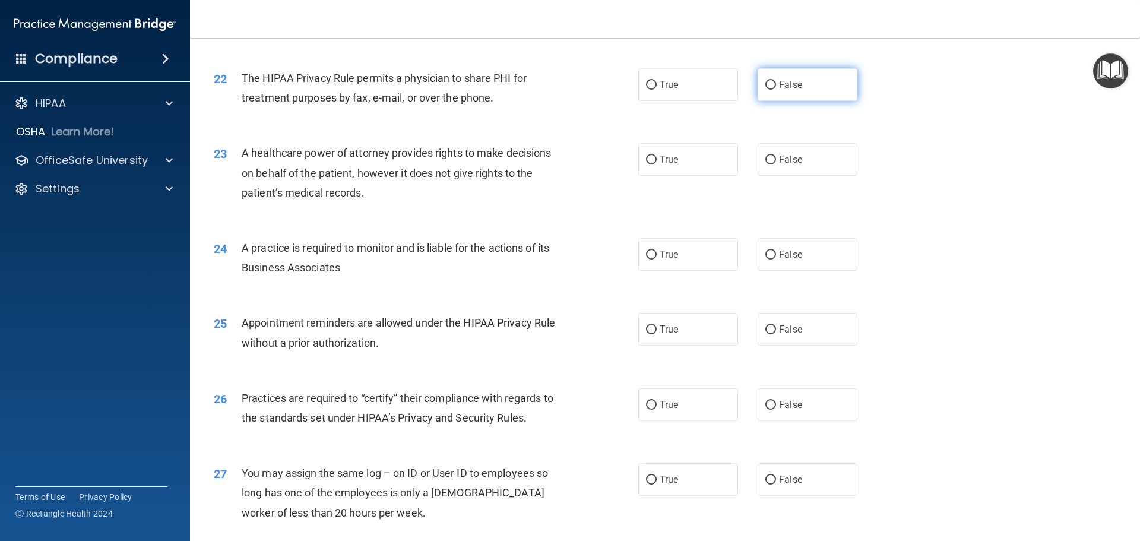
click at [764, 91] on label "False" at bounding box center [808, 84] width 100 height 33
click at [766, 90] on input "False" at bounding box center [771, 85] width 11 height 9
radio input "true"
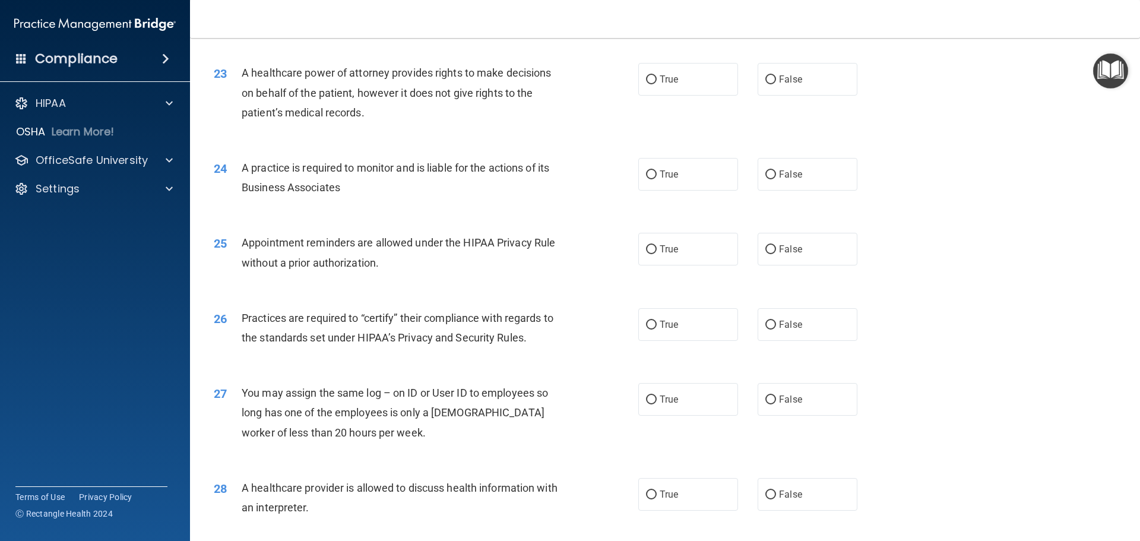
scroll to position [1958, 0]
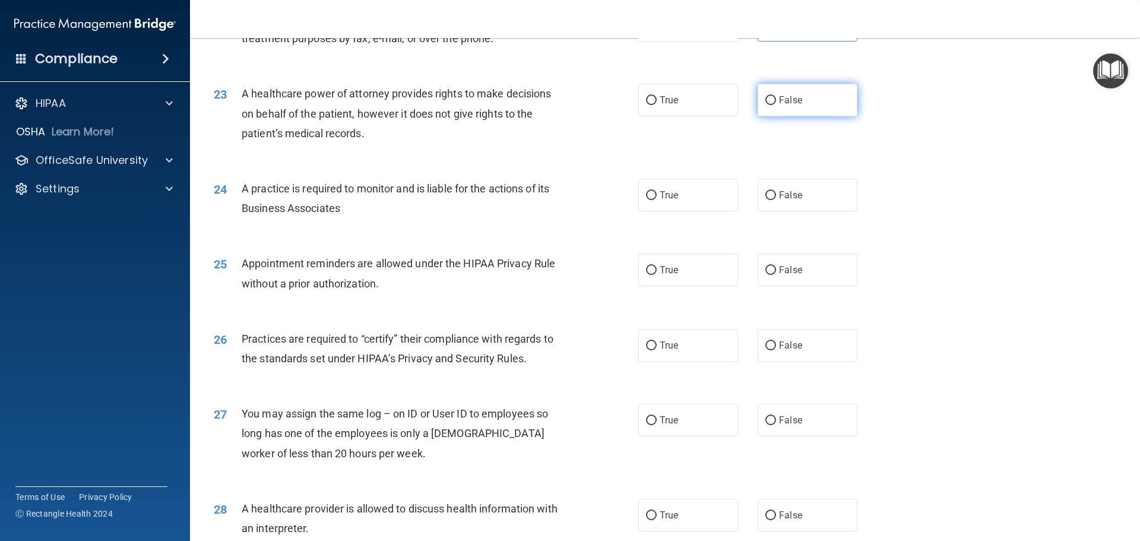
drag, startPoint x: 767, startPoint y: 96, endPoint x: 795, endPoint y: 97, distance: 28.5
click at [768, 96] on input "False" at bounding box center [771, 100] width 11 height 9
radio input "true"
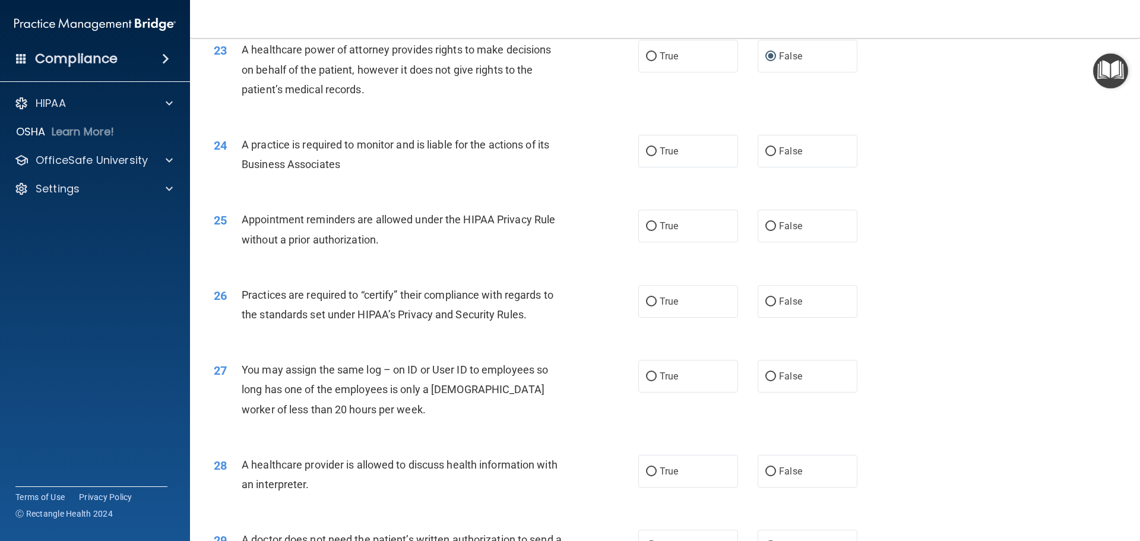
scroll to position [2077, 0]
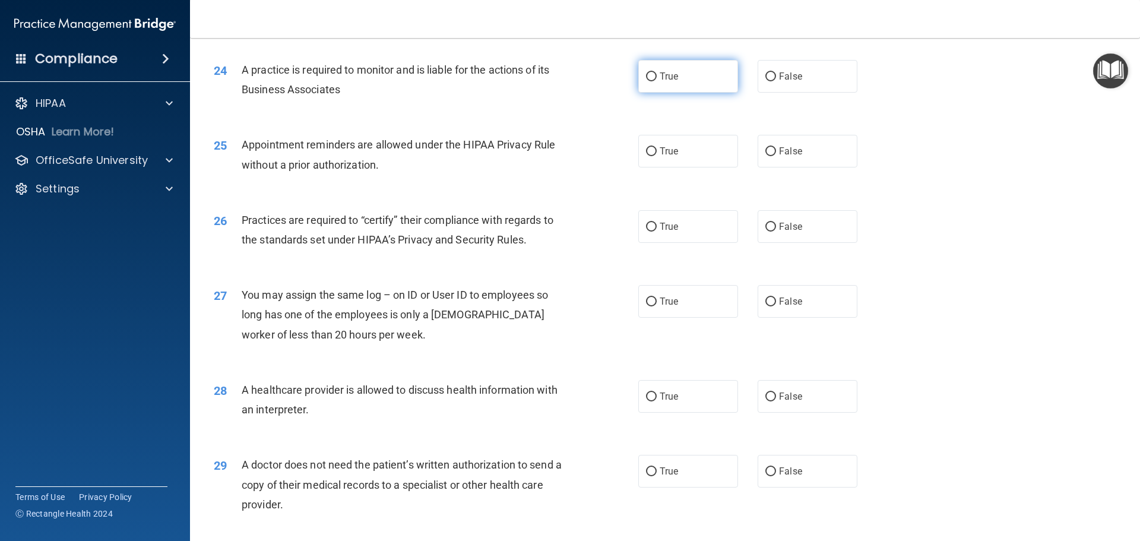
drag, startPoint x: 657, startPoint y: 50, endPoint x: 665, endPoint y: 59, distance: 11.8
click at [657, 51] on div "24 A practice is required to monitor and is liable for the actions of its Busin…" at bounding box center [665, 82] width 921 height 75
click at [672, 74] on span "True" at bounding box center [669, 76] width 18 height 11
click at [657, 74] on input "True" at bounding box center [651, 76] width 11 height 9
radio input "true"
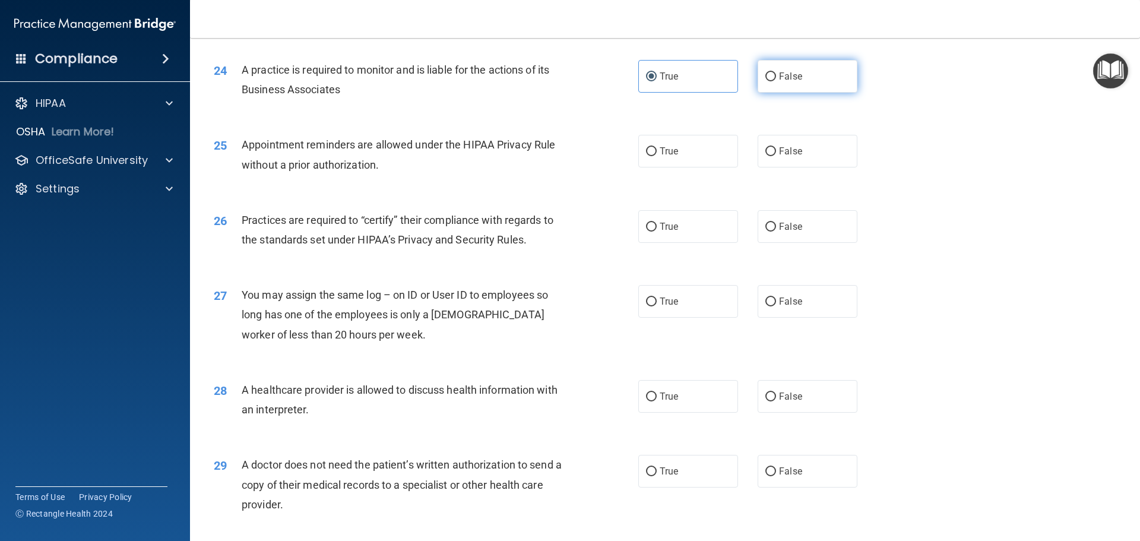
click at [779, 72] on span "False" at bounding box center [790, 76] width 23 height 11
click at [775, 72] on input "False" at bounding box center [771, 76] width 11 height 9
radio input "true"
radio input "false"
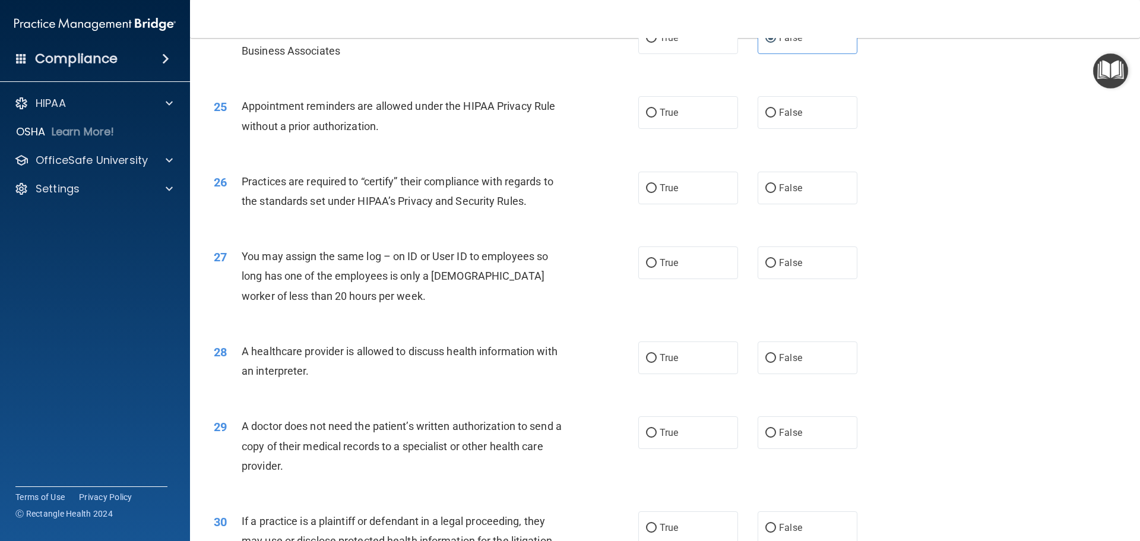
scroll to position [2136, 0]
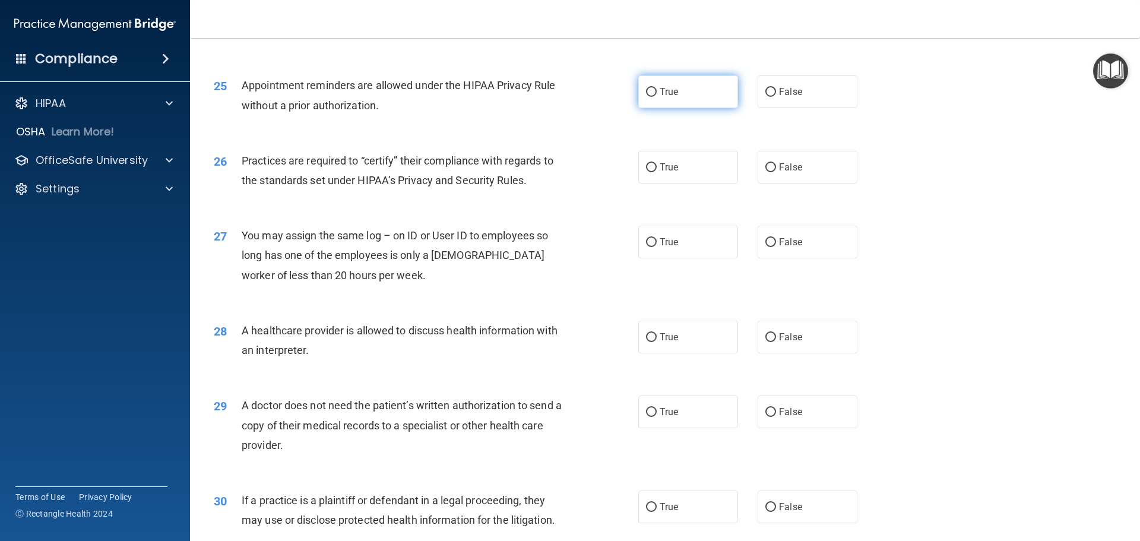
click at [676, 98] on label "True" at bounding box center [688, 91] width 100 height 33
click at [657, 97] on input "True" at bounding box center [651, 92] width 11 height 9
radio input "true"
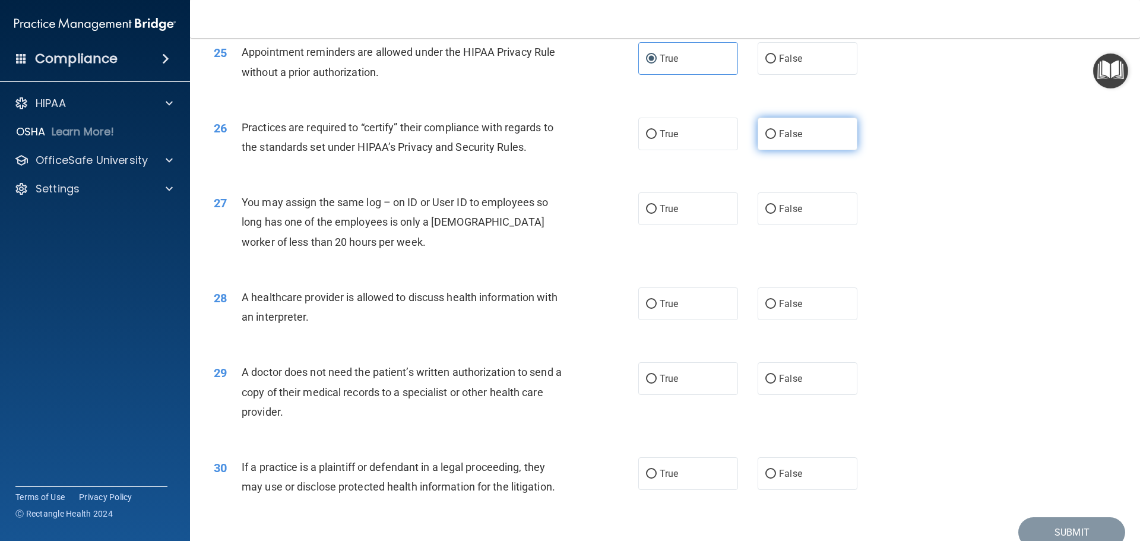
scroll to position [2196, 0]
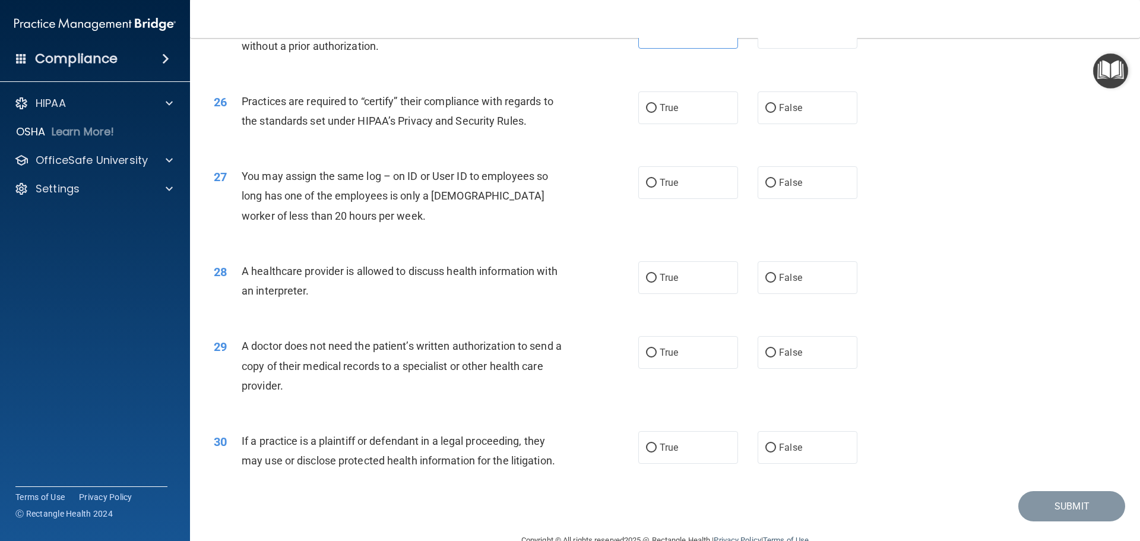
drag, startPoint x: 775, startPoint y: 105, endPoint x: 772, endPoint y: 136, distance: 31.7
click at [779, 106] on span "False" at bounding box center [790, 107] width 23 height 11
click at [759, 102] on label "False" at bounding box center [808, 107] width 100 height 33
click at [766, 104] on input "False" at bounding box center [771, 108] width 11 height 9
radio input "true"
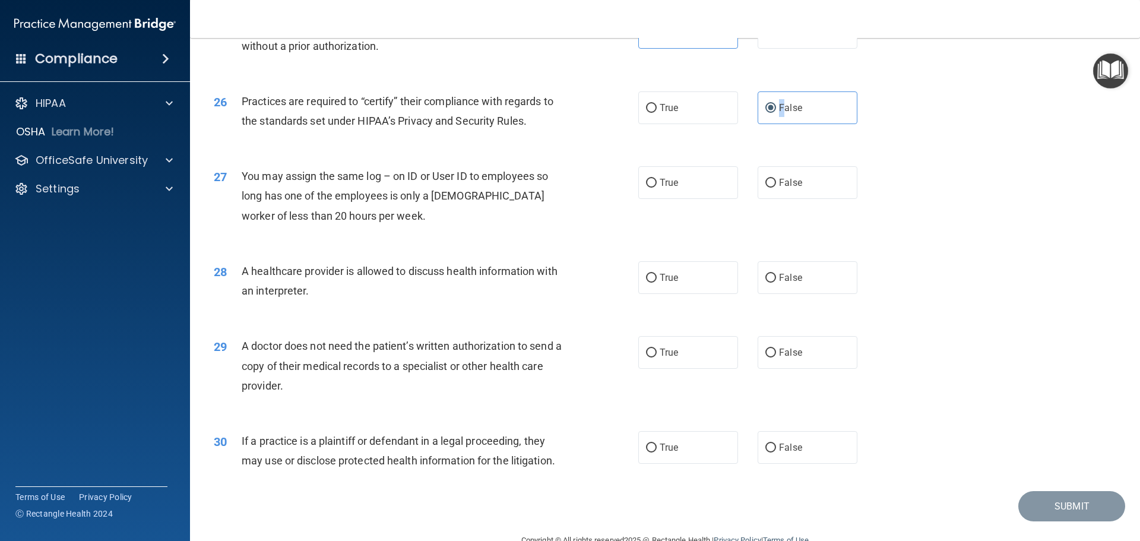
scroll to position [2224, 0]
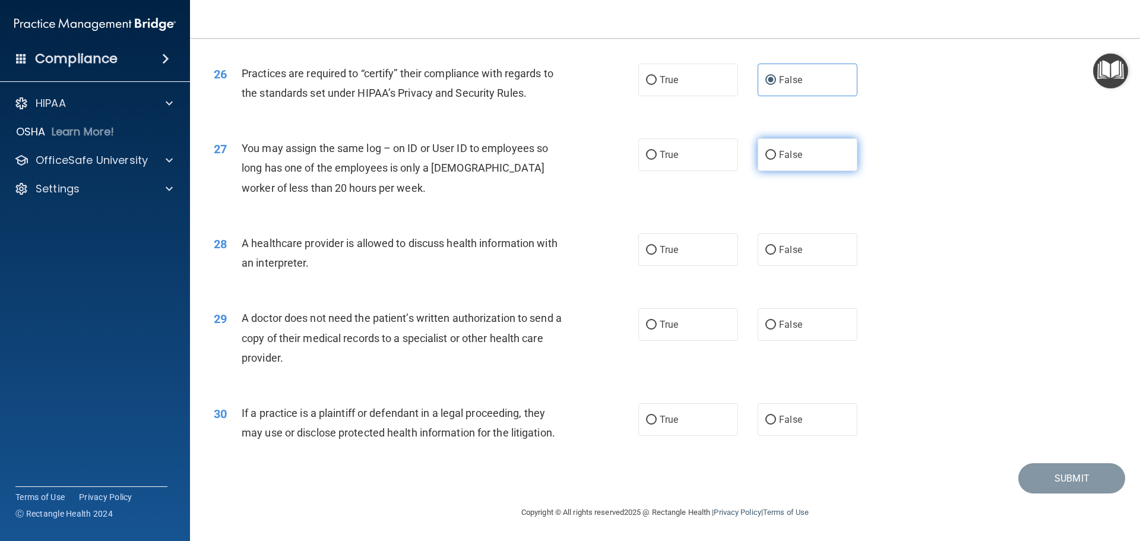
click at [780, 158] on span "False" at bounding box center [790, 154] width 23 height 11
click at [776, 158] on input "False" at bounding box center [771, 155] width 11 height 9
radio input "true"
click at [710, 246] on label "True" at bounding box center [688, 249] width 100 height 33
click at [657, 246] on input "True" at bounding box center [651, 250] width 11 height 9
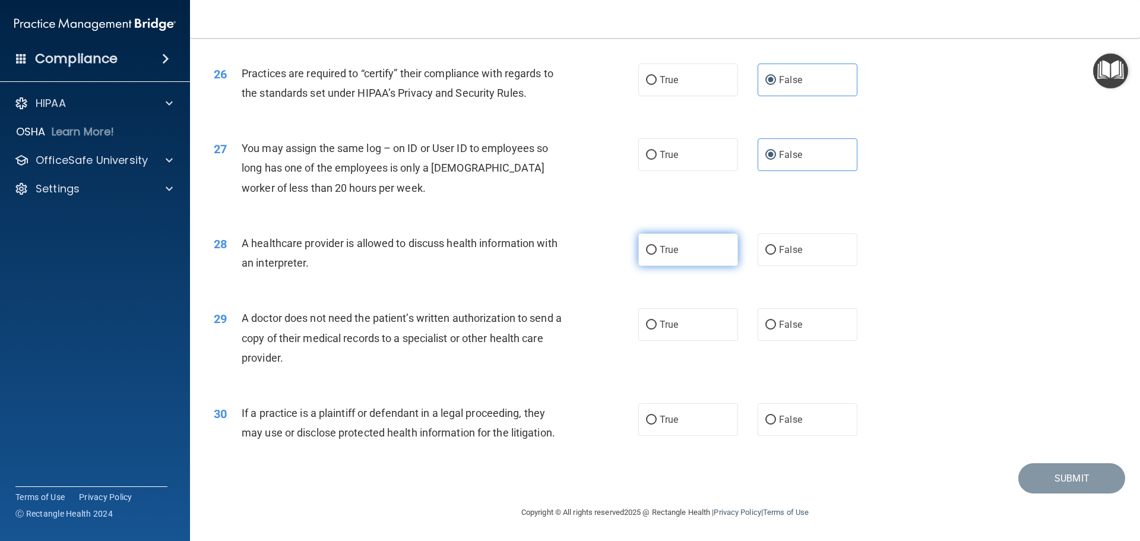
radio input "true"
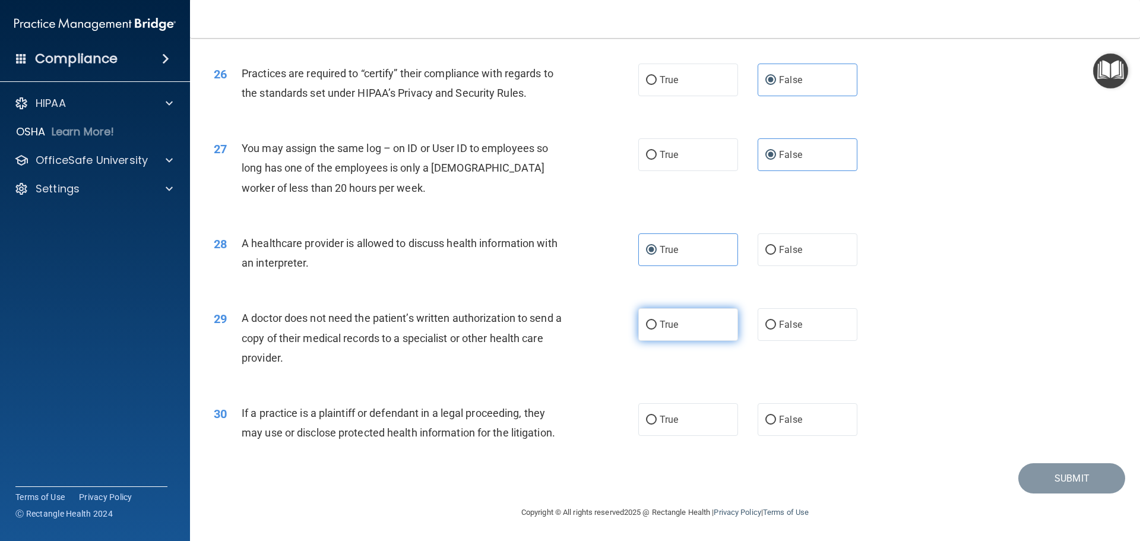
click at [661, 330] on label "True" at bounding box center [688, 324] width 100 height 33
click at [657, 330] on input "True" at bounding box center [651, 325] width 11 height 9
radio input "true"
click at [684, 429] on label "True" at bounding box center [688, 419] width 100 height 33
click at [657, 425] on input "True" at bounding box center [651, 420] width 11 height 9
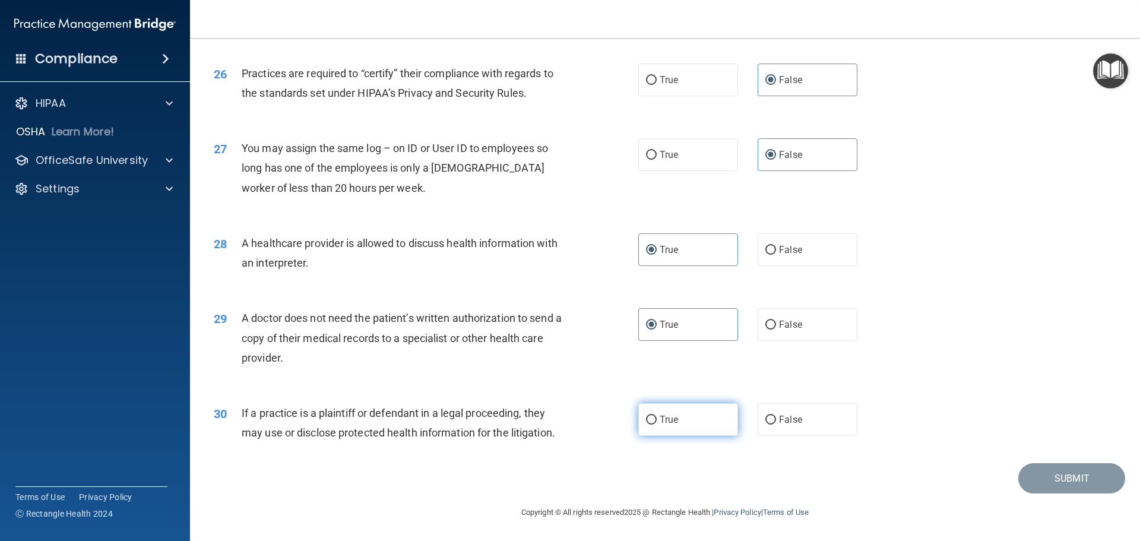
radio input "true"
click at [1048, 468] on button "Submit" at bounding box center [1072, 478] width 107 height 30
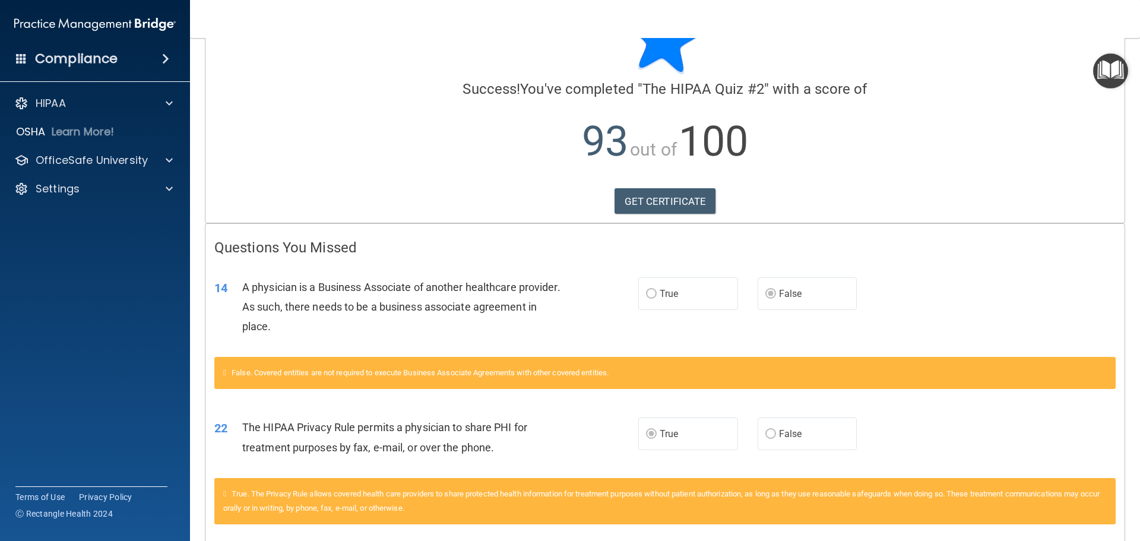
scroll to position [110, 0]
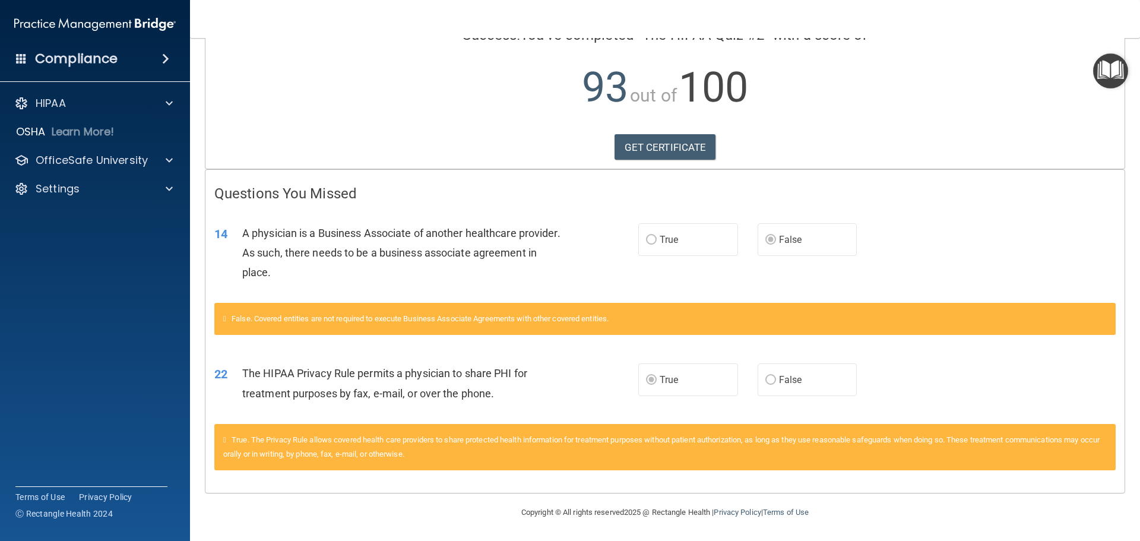
drag, startPoint x: 880, startPoint y: 339, endPoint x: 987, endPoint y: 128, distance: 236.4
click at [987, 128] on div "Calculating your score.... Success! You've completed " The HIPAA Quiz #2 " with…" at bounding box center [664, 54] width 919 height 229
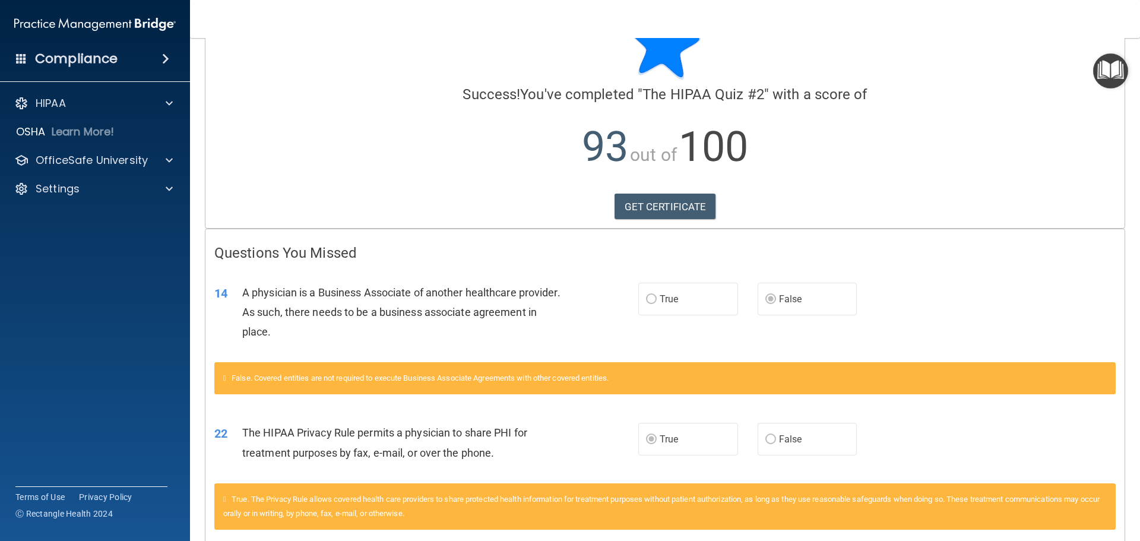
scroll to position [0, 0]
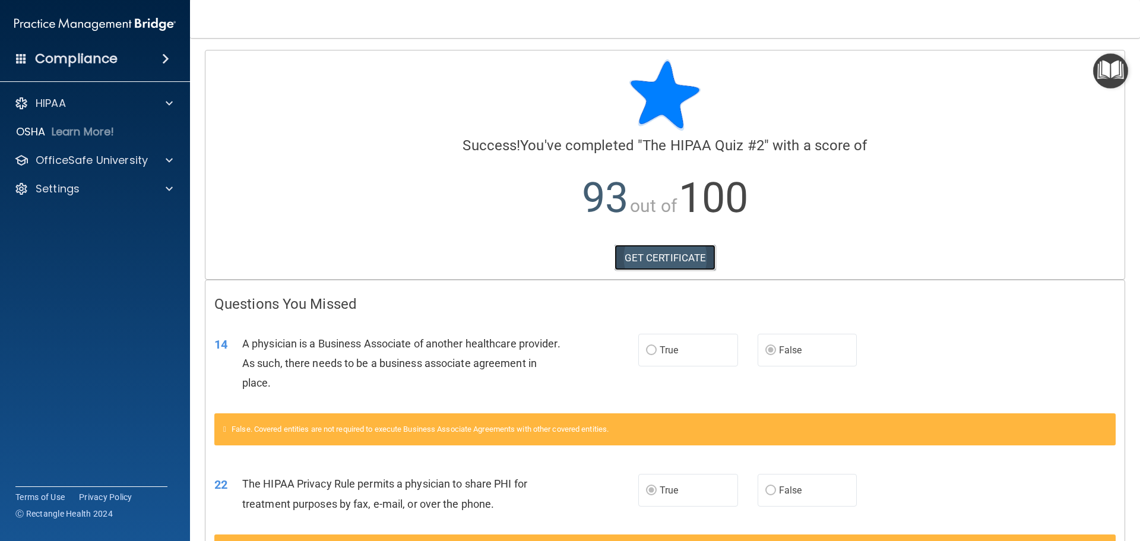
click at [679, 246] on link "GET CERTIFICATE" at bounding box center [666, 258] width 102 height 26
click at [116, 90] on div "HIPAA Documents and Policies Report an Incident Business Associates Emergency P…" at bounding box center [95, 149] width 191 height 124
click at [116, 95] on div "HIPAA" at bounding box center [95, 103] width 191 height 24
click at [168, 93] on div "HIPAA" at bounding box center [95, 103] width 191 height 24
click at [165, 100] on div at bounding box center [168, 103] width 30 height 14
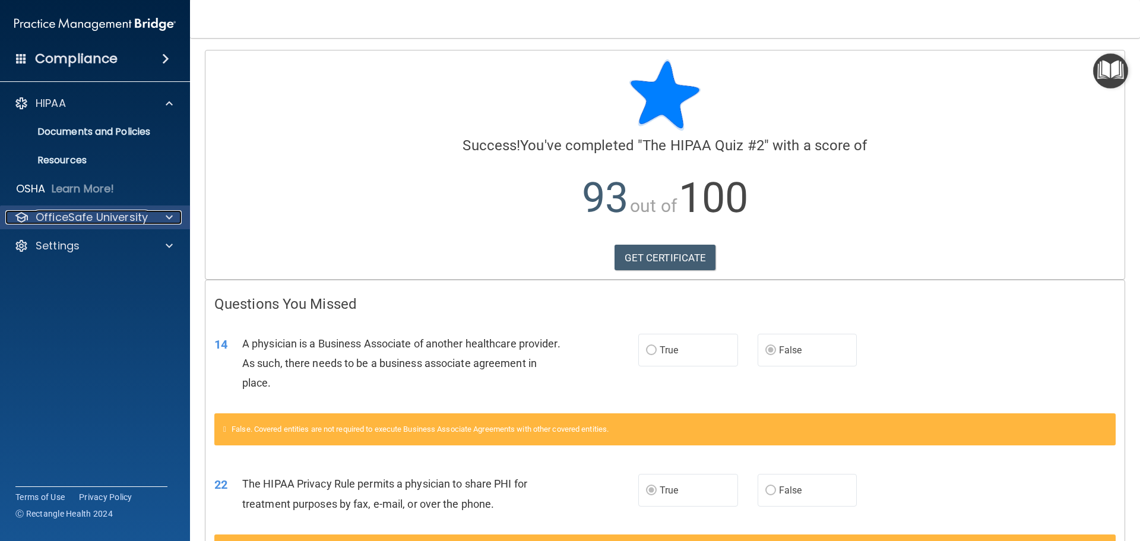
click at [95, 213] on p "OfficeSafe University" at bounding box center [92, 217] width 112 height 14
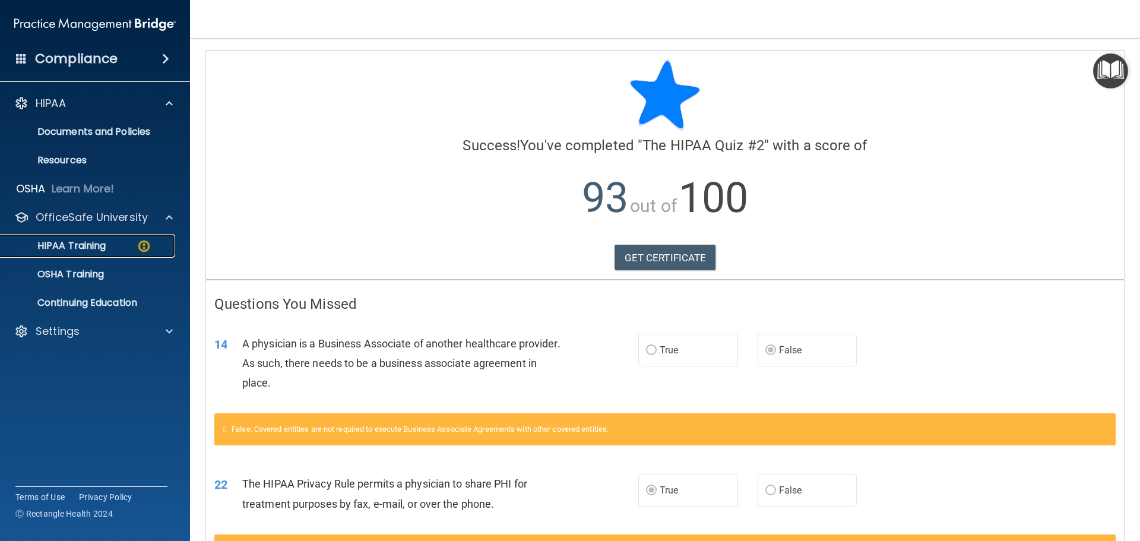
click at [97, 240] on p "HIPAA Training" at bounding box center [57, 246] width 98 height 12
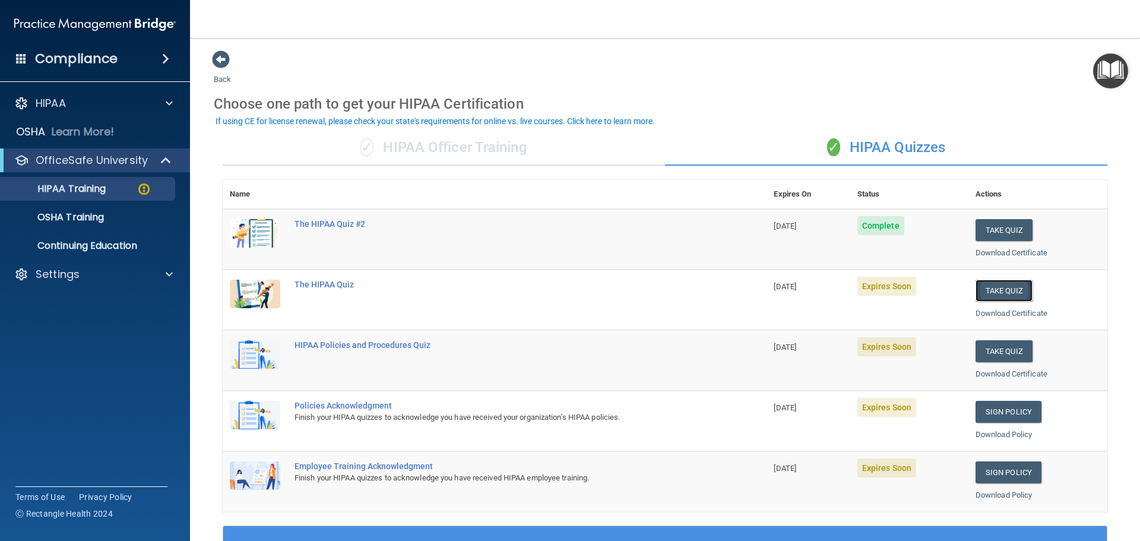
click at [976, 296] on button "Take Quiz" at bounding box center [1004, 291] width 57 height 22
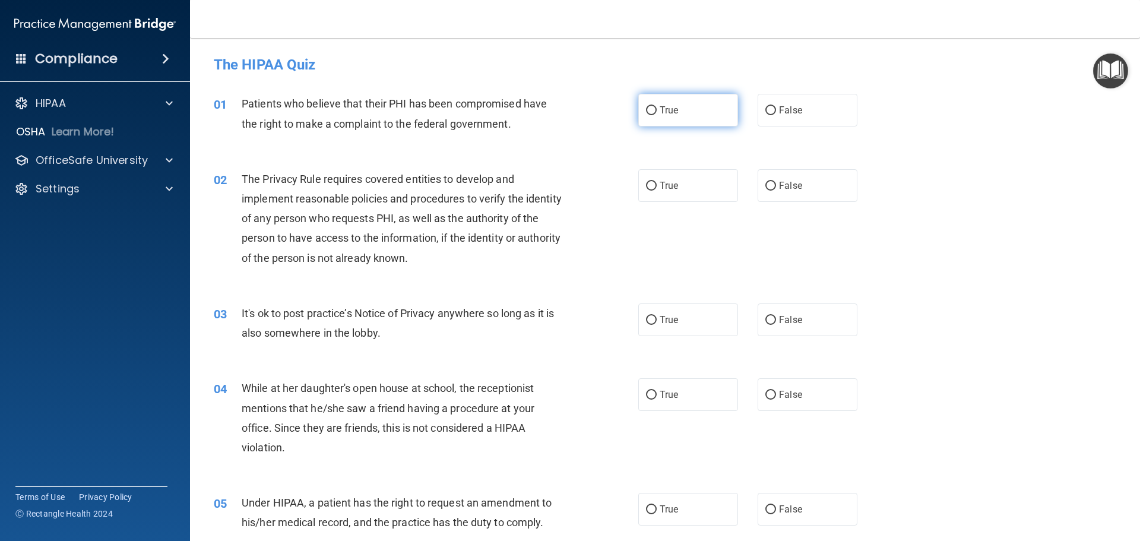
click at [648, 100] on label "True" at bounding box center [688, 110] width 100 height 33
click at [648, 106] on input "True" at bounding box center [651, 110] width 11 height 9
radio input "true"
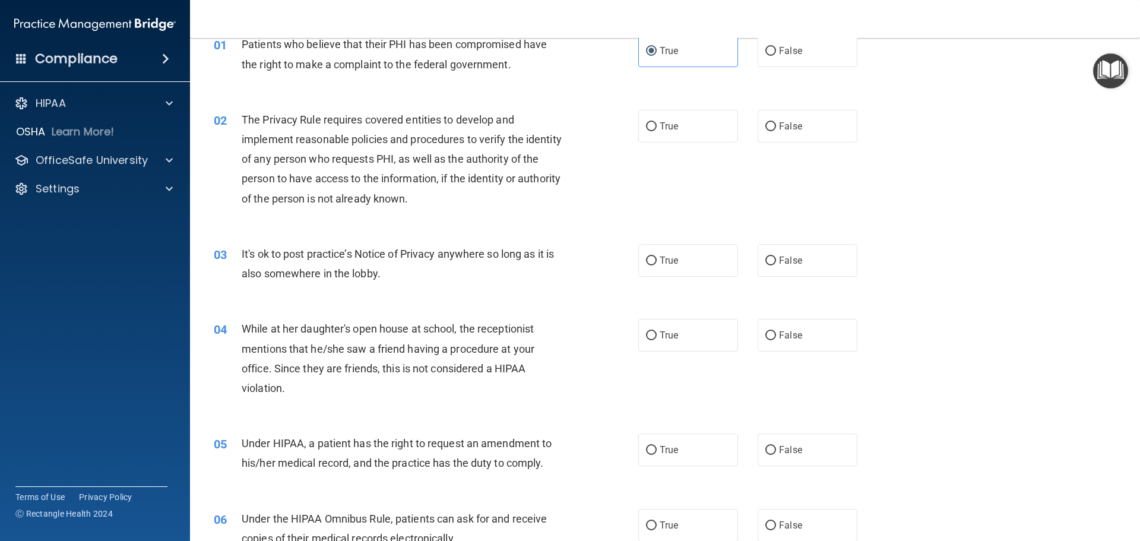
click at [920, 143] on div "02 The Privacy Rule requires covered entities to develop and implement reasonab…" at bounding box center [665, 162] width 921 height 134
click at [665, 125] on span "True" at bounding box center [669, 126] width 18 height 11
click at [657, 125] on input "True" at bounding box center [651, 126] width 11 height 9
radio input "true"
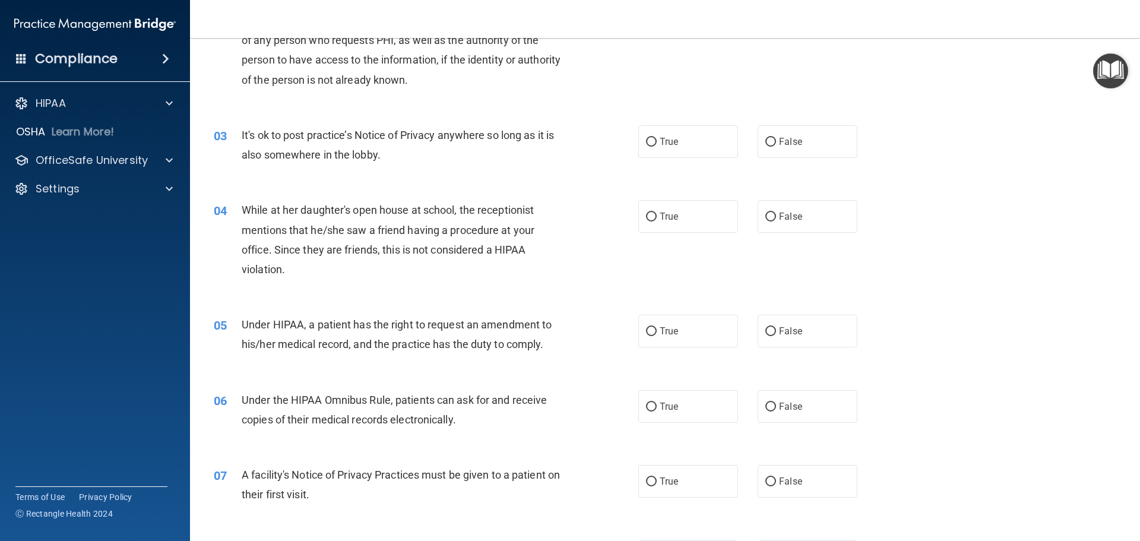
scroll to position [238, 0]
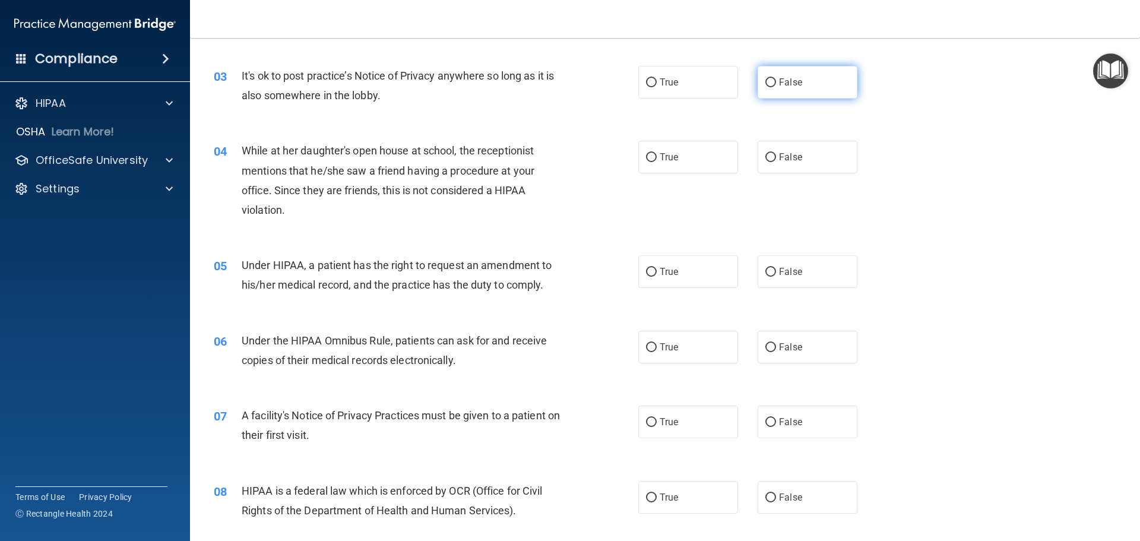
drag, startPoint x: 783, startPoint y: 94, endPoint x: 804, endPoint y: 116, distance: 30.7
click at [785, 94] on label "False" at bounding box center [808, 82] width 100 height 33
click at [776, 87] on input "False" at bounding box center [771, 82] width 11 height 9
radio input "true"
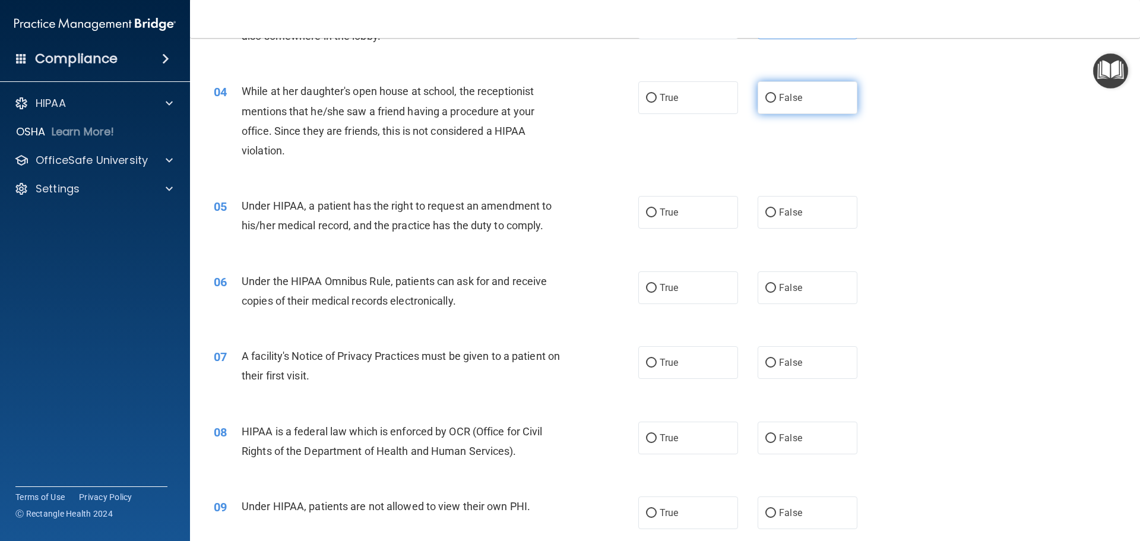
click at [791, 101] on span "False" at bounding box center [790, 97] width 23 height 11
click at [776, 101] on input "False" at bounding box center [771, 98] width 11 height 9
radio input "true"
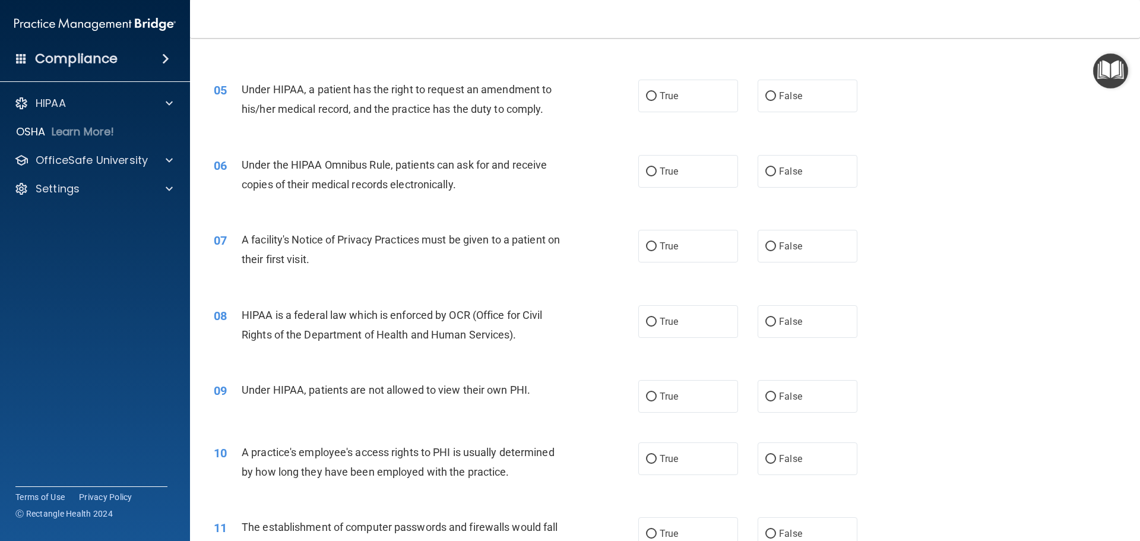
scroll to position [416, 0]
click at [676, 97] on label "True" at bounding box center [688, 93] width 100 height 33
click at [657, 97] on input "True" at bounding box center [651, 94] width 11 height 9
radio input "true"
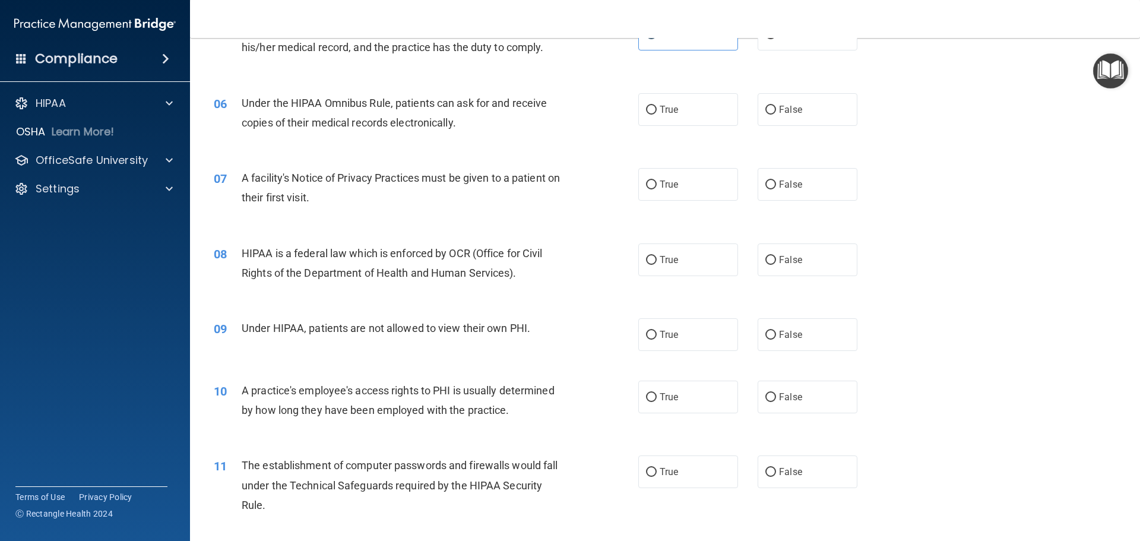
scroll to position [535, 0]
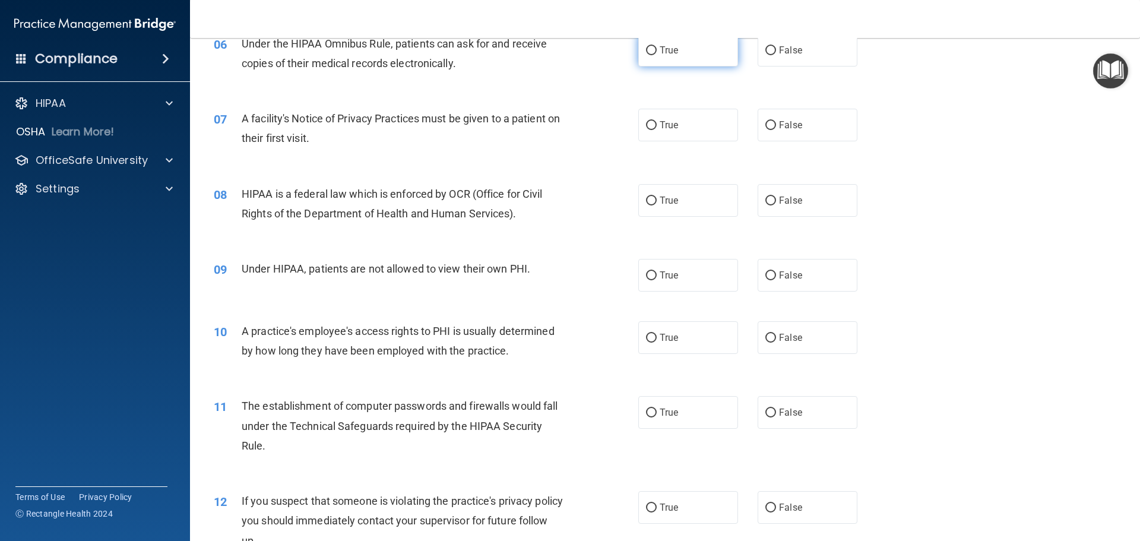
click at [678, 50] on label "True" at bounding box center [688, 50] width 100 height 33
click at [657, 50] on input "True" at bounding box center [651, 50] width 11 height 9
radio input "true"
click at [670, 127] on span "True" at bounding box center [669, 124] width 18 height 11
click at [657, 127] on input "True" at bounding box center [651, 125] width 11 height 9
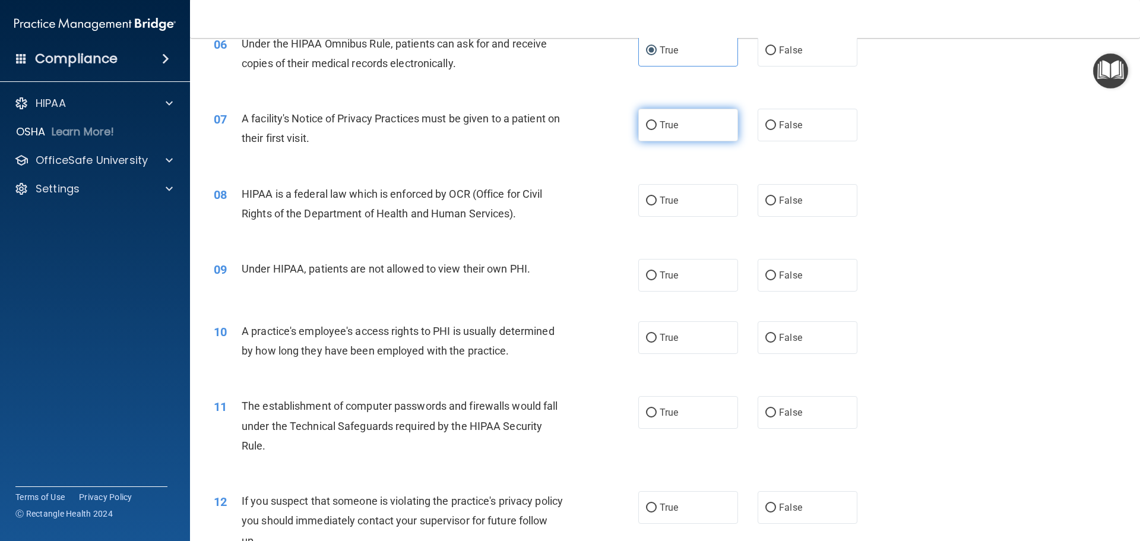
radio input "true"
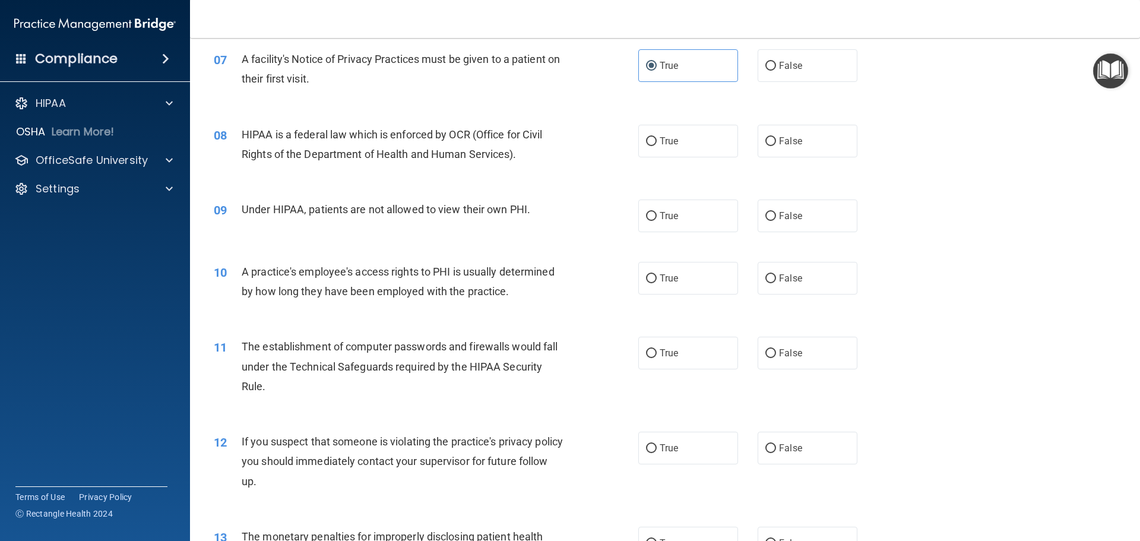
scroll to position [653, 0]
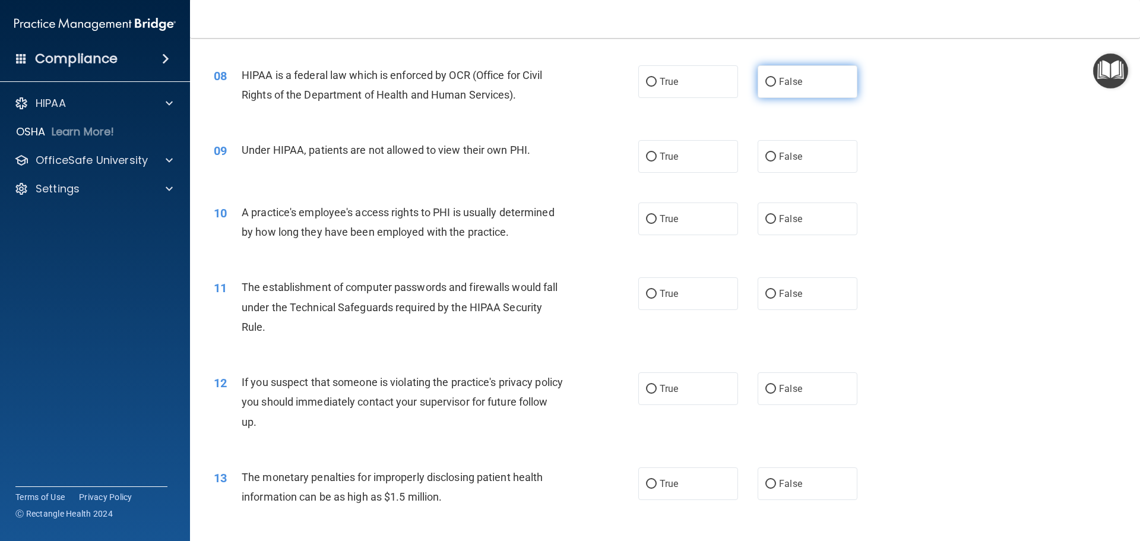
click at [761, 77] on label "False" at bounding box center [808, 81] width 100 height 33
click at [766, 78] on input "False" at bounding box center [771, 82] width 11 height 9
radio input "true"
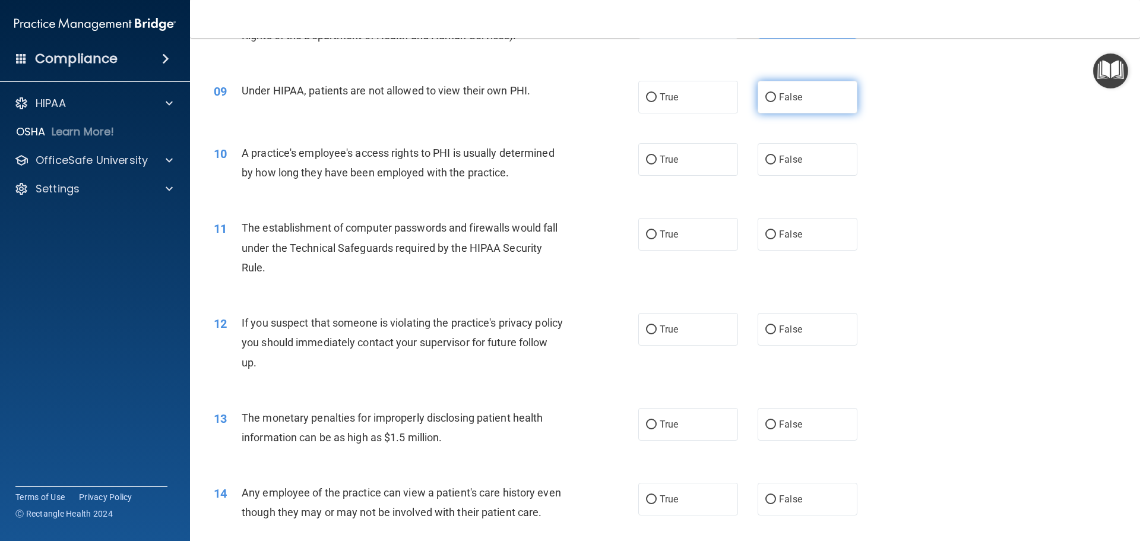
click at [766, 101] on input "False" at bounding box center [771, 97] width 11 height 9
radio input "true"
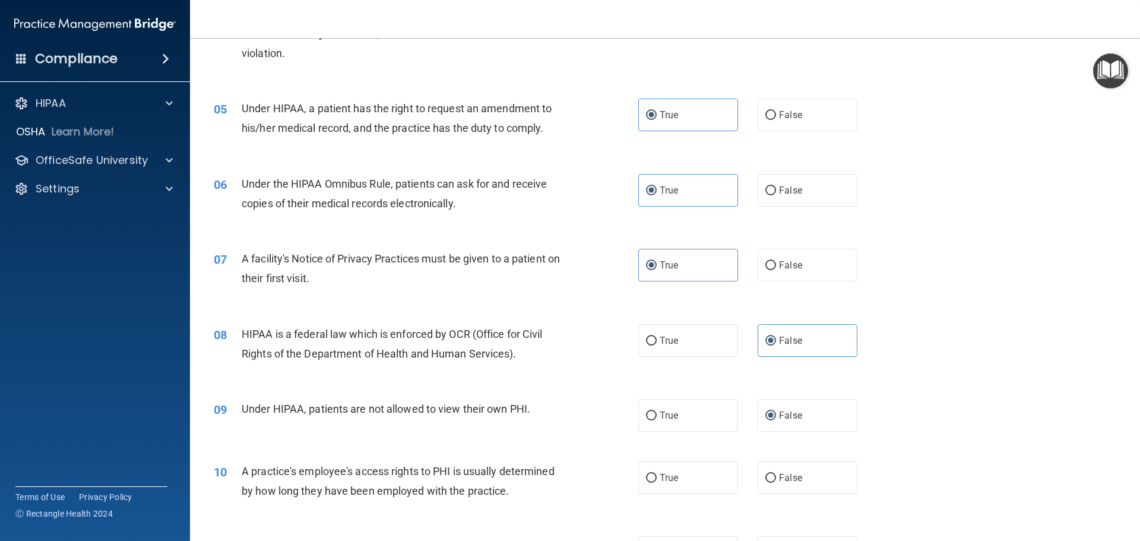
scroll to position [535, 0]
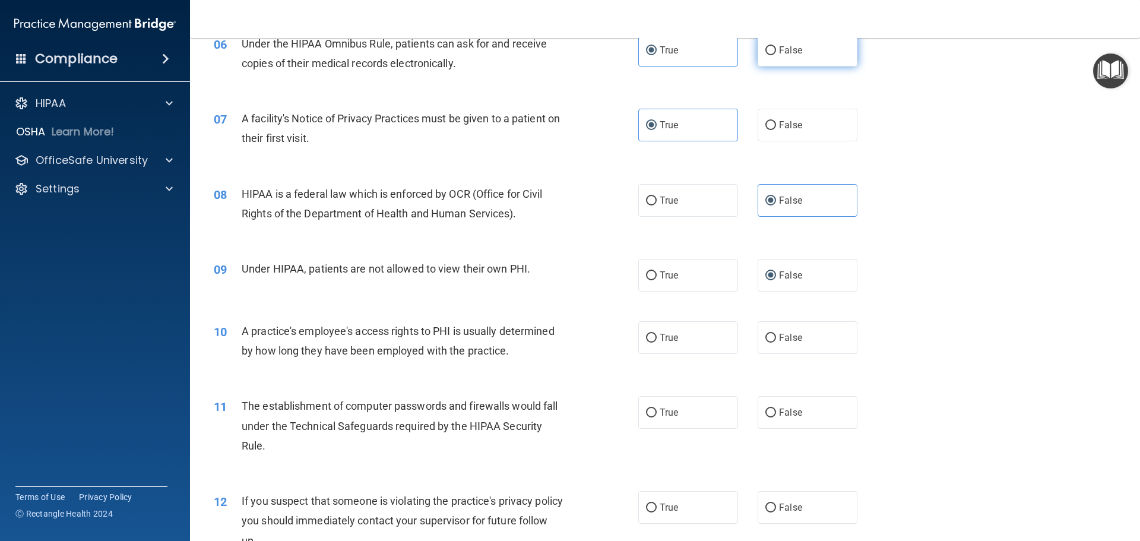
click at [779, 45] on span "False" at bounding box center [790, 50] width 23 height 11
click at [776, 46] on input "False" at bounding box center [771, 50] width 11 height 9
radio input "true"
radio input "false"
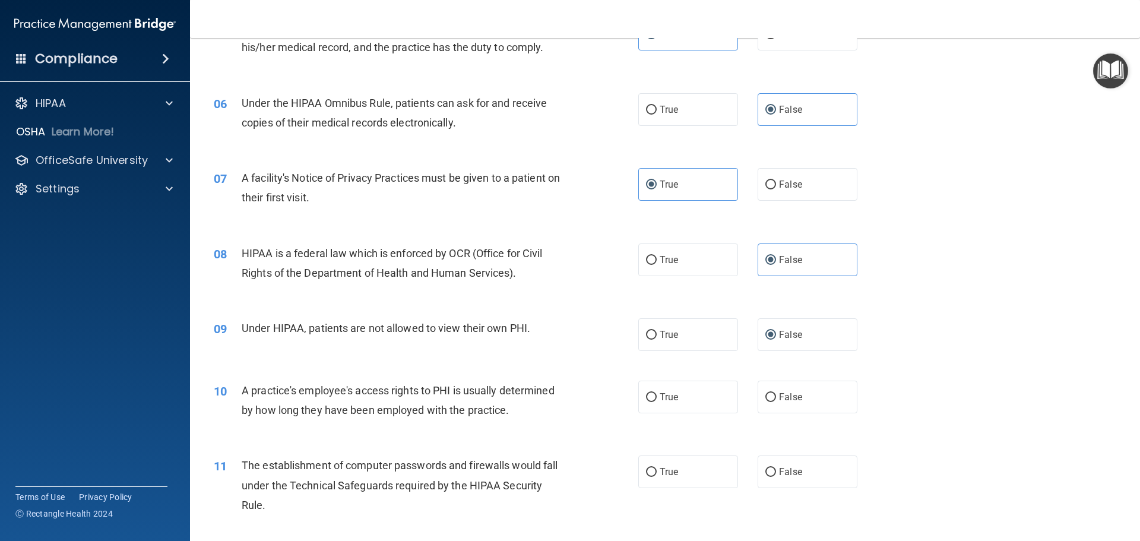
scroll to position [416, 0]
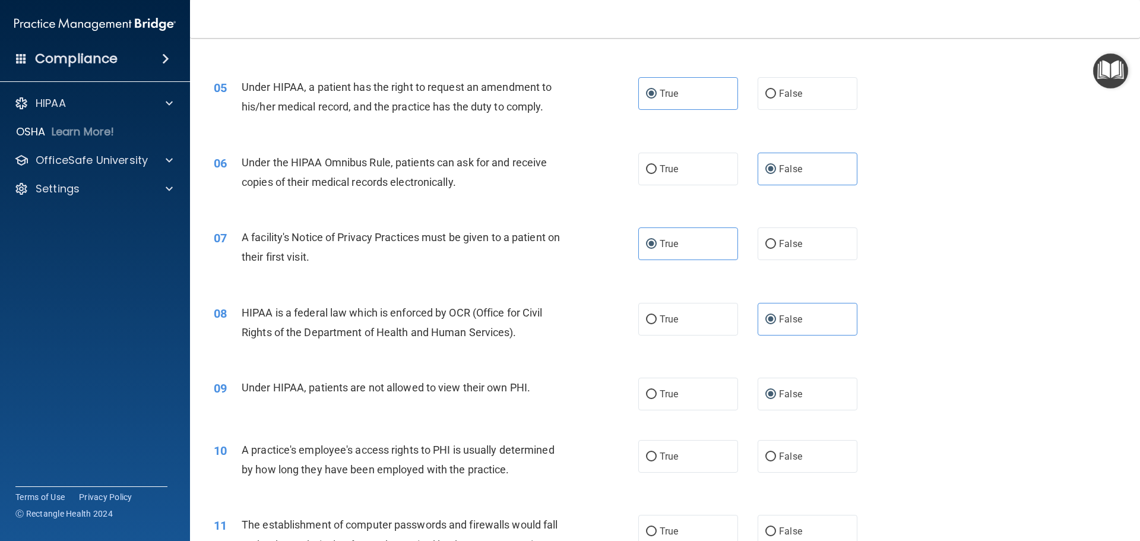
click at [1024, 193] on div "06 Under the HIPAA Omnibus Rule, patients can ask for and receive copies of the…" at bounding box center [665, 175] width 921 height 75
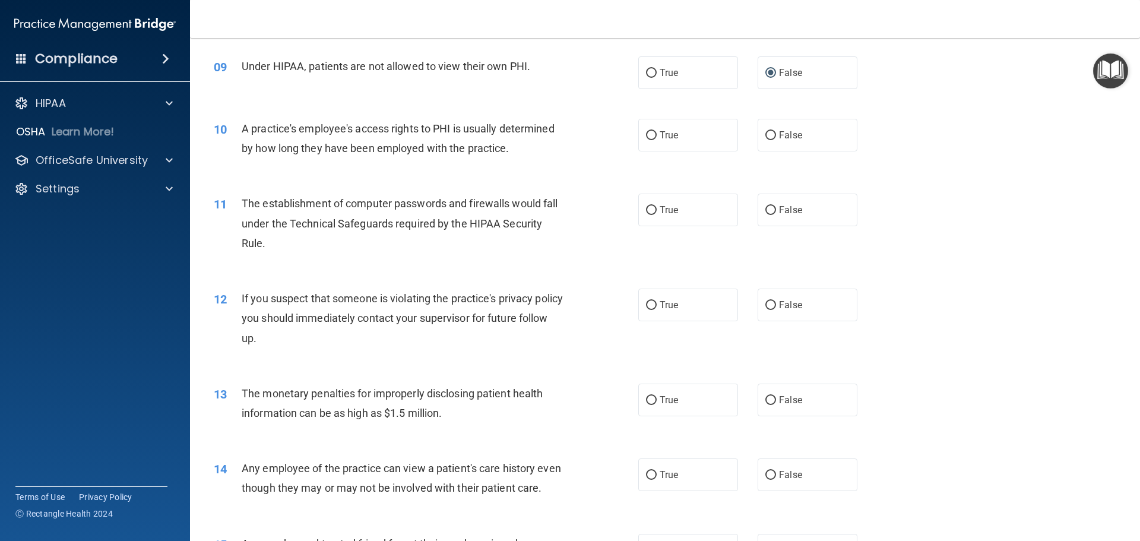
scroll to position [772, 0]
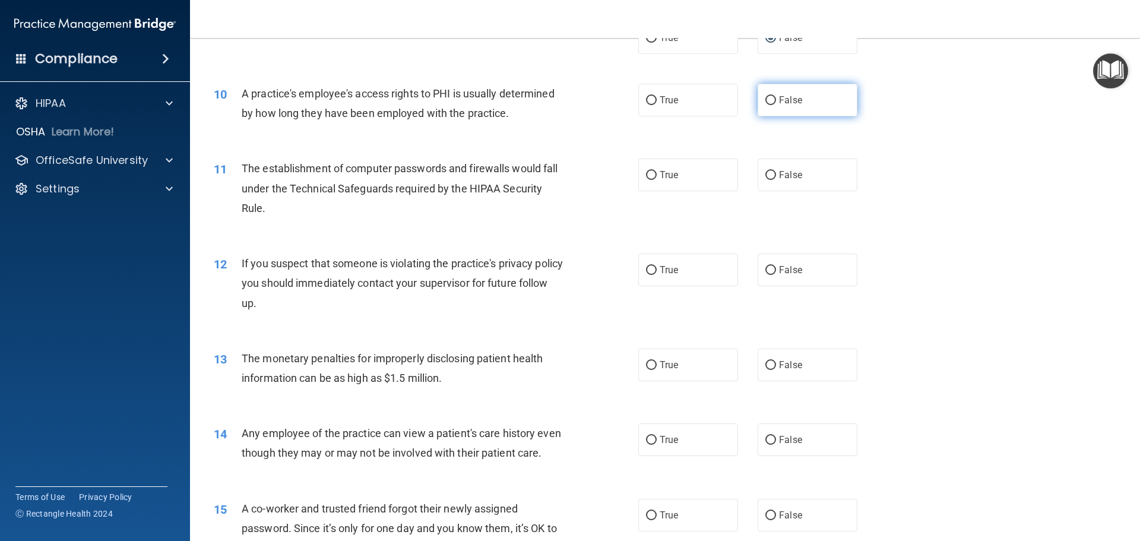
drag, startPoint x: 807, startPoint y: 108, endPoint x: 888, endPoint y: 285, distance: 194.6
click at [808, 108] on label "False" at bounding box center [808, 100] width 100 height 33
click at [776, 105] on input "False" at bounding box center [771, 100] width 11 height 9
radio input "true"
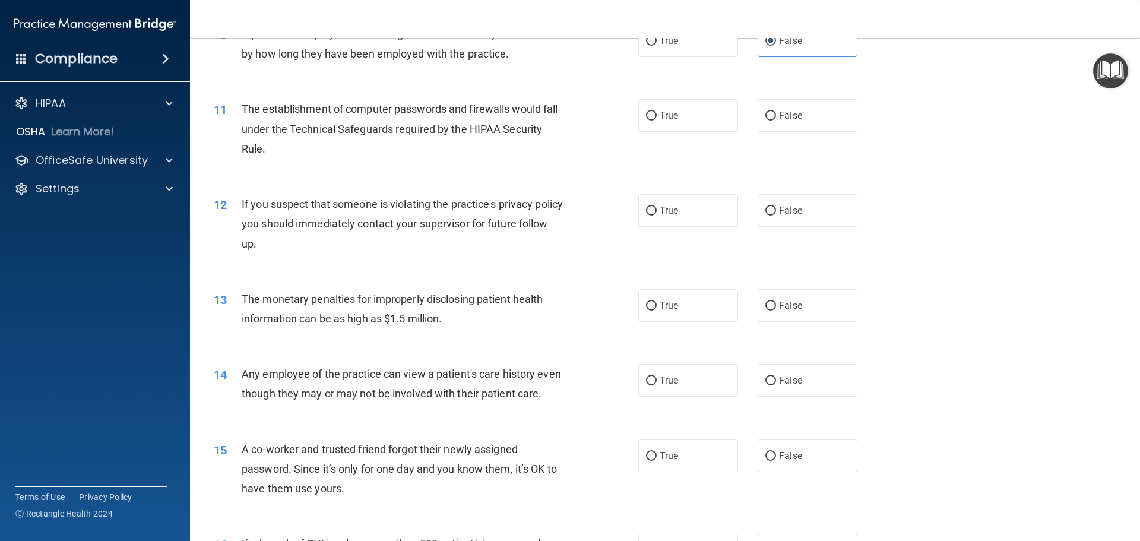
scroll to position [891, 0]
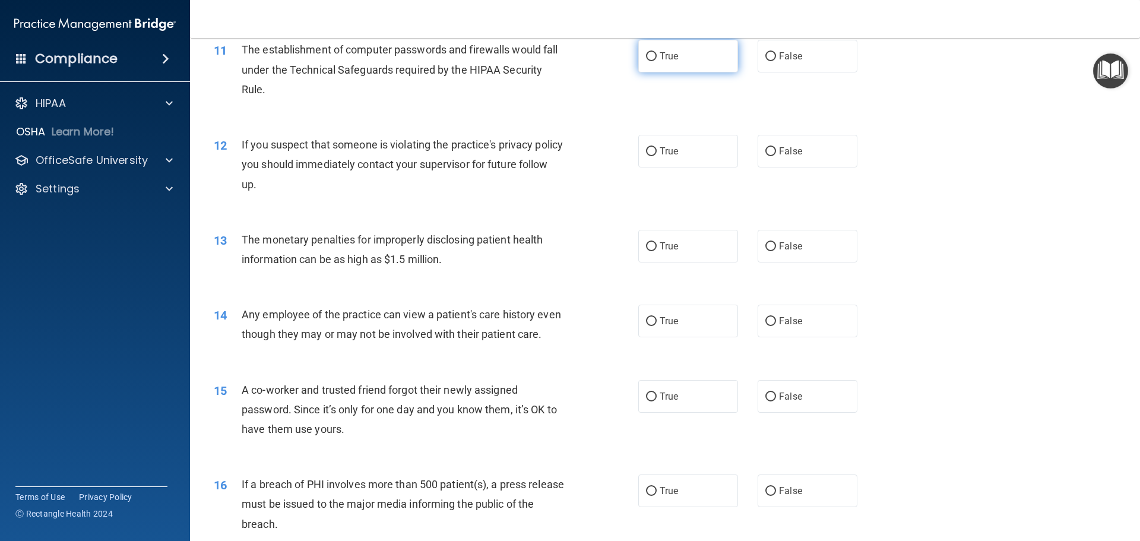
drag, startPoint x: 681, startPoint y: 42, endPoint x: 679, endPoint y: 51, distance: 9.7
click at [680, 44] on label "True" at bounding box center [688, 56] width 100 height 33
click at [657, 52] on input "True" at bounding box center [651, 56] width 11 height 9
radio input "true"
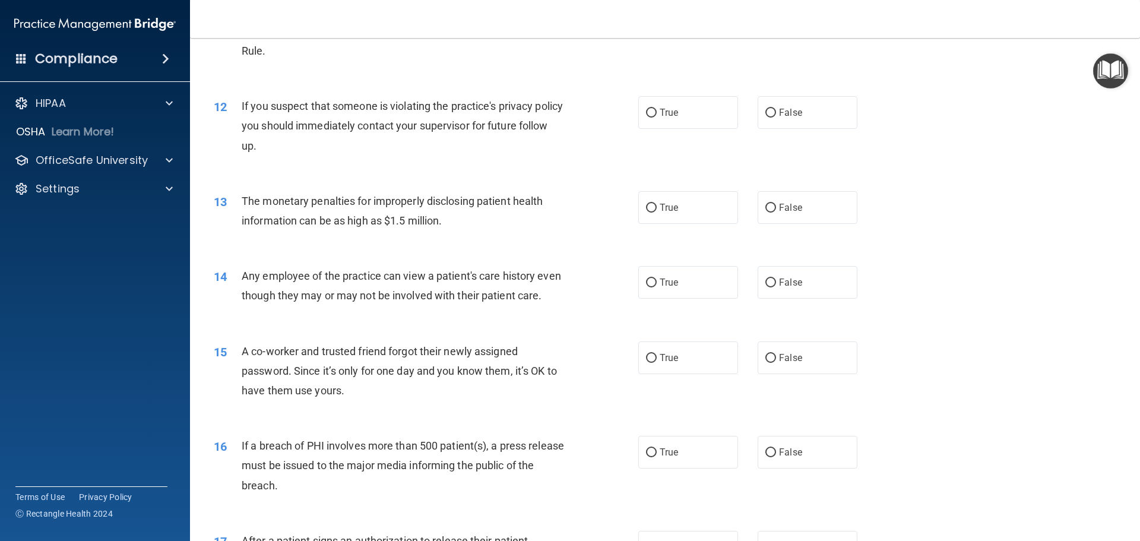
scroll to position [950, 0]
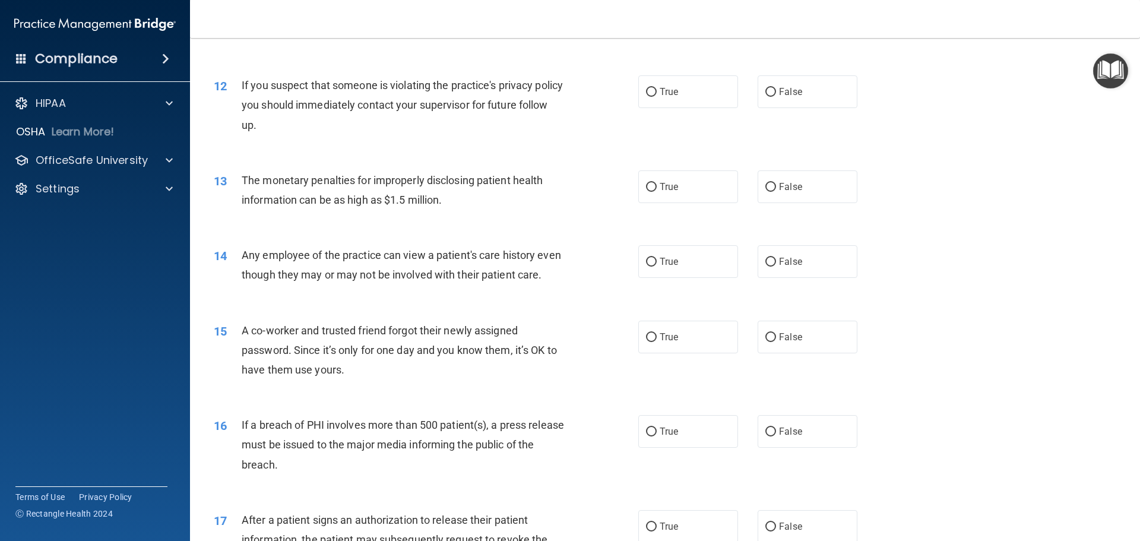
drag, startPoint x: 681, startPoint y: 100, endPoint x: 691, endPoint y: 114, distance: 17.5
click at [681, 100] on label "True" at bounding box center [688, 91] width 100 height 33
click at [657, 97] on input "True" at bounding box center [651, 92] width 11 height 9
radio input "true"
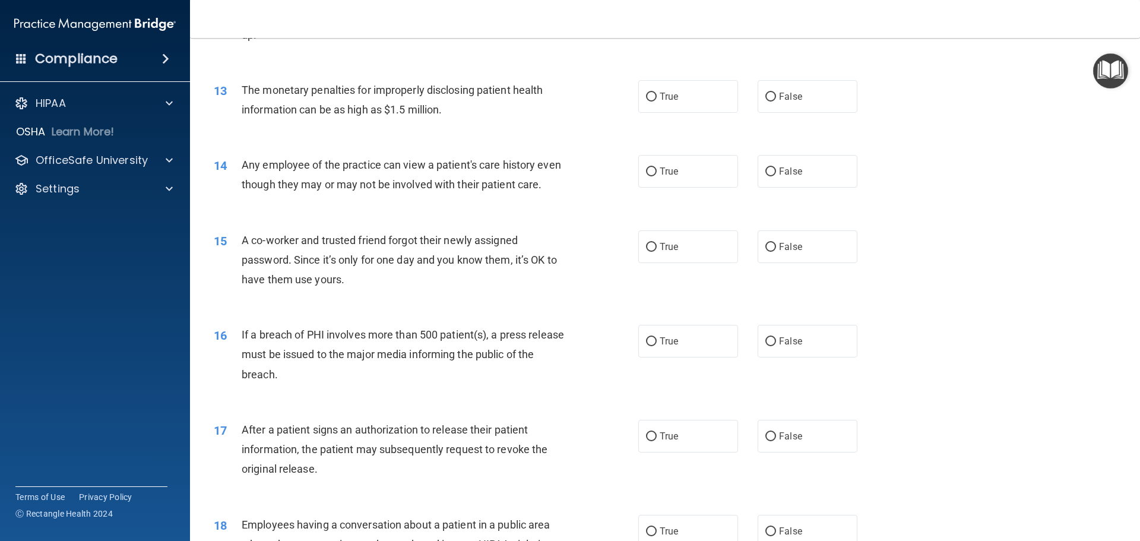
scroll to position [1069, 0]
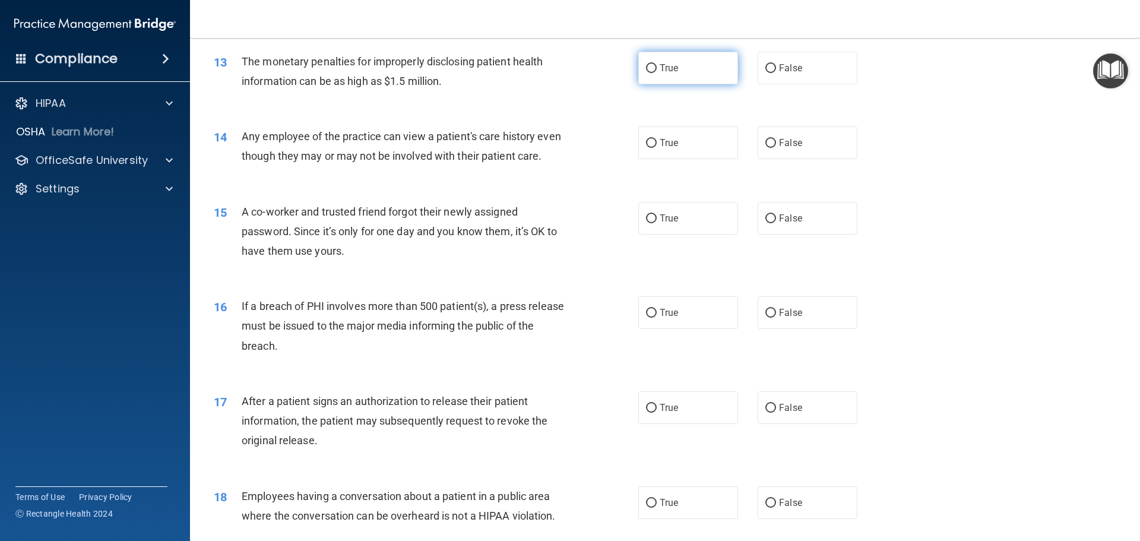
click at [641, 62] on label "True" at bounding box center [688, 68] width 100 height 33
click at [646, 64] on input "True" at bounding box center [651, 68] width 11 height 9
radio input "true"
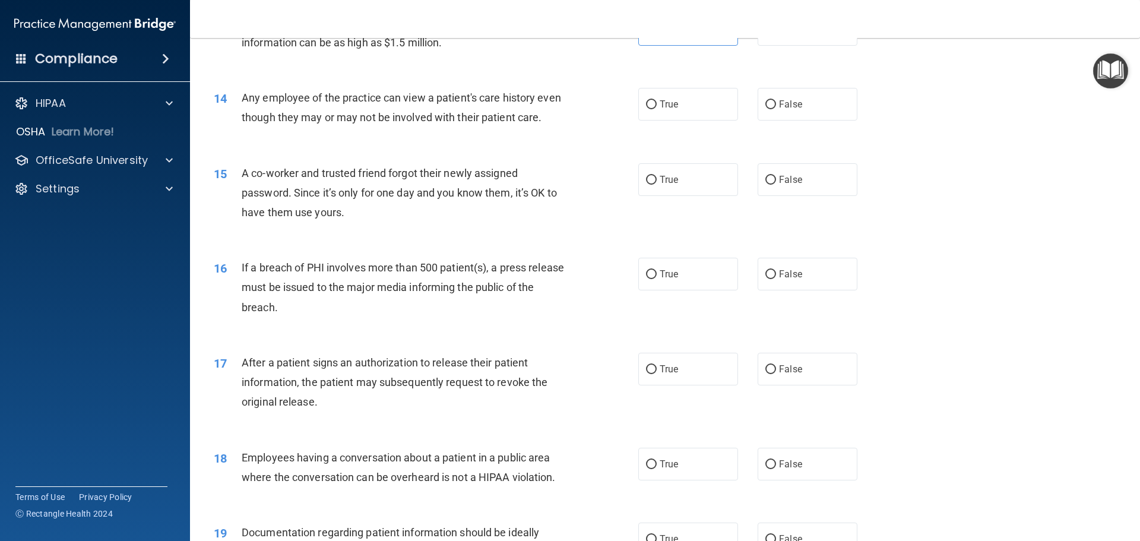
scroll to position [1128, 0]
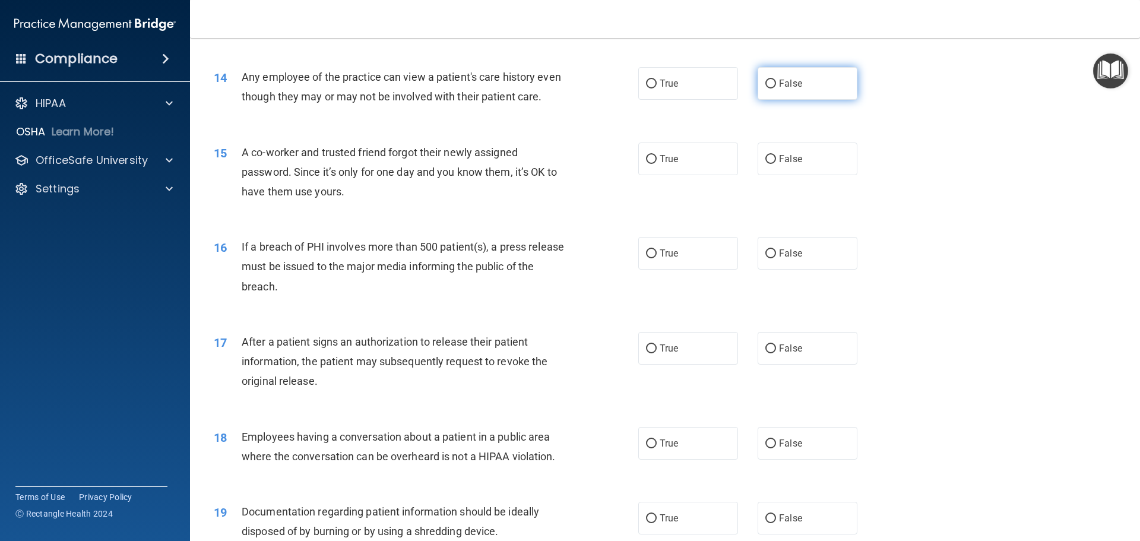
click at [758, 79] on label "False" at bounding box center [808, 83] width 100 height 33
click at [766, 80] on input "False" at bounding box center [771, 84] width 11 height 9
radio input "true"
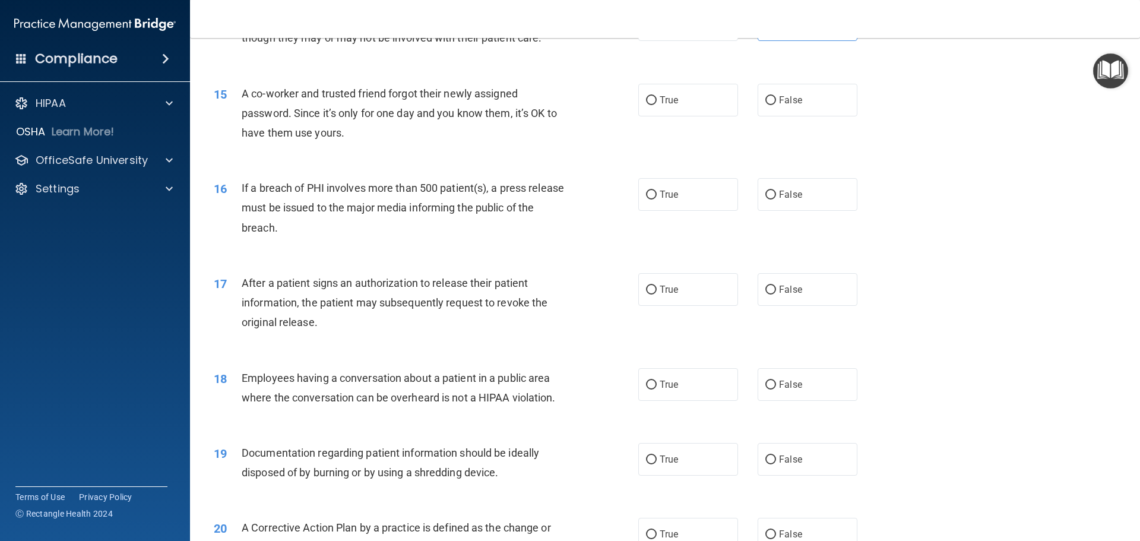
scroll to position [1247, 0]
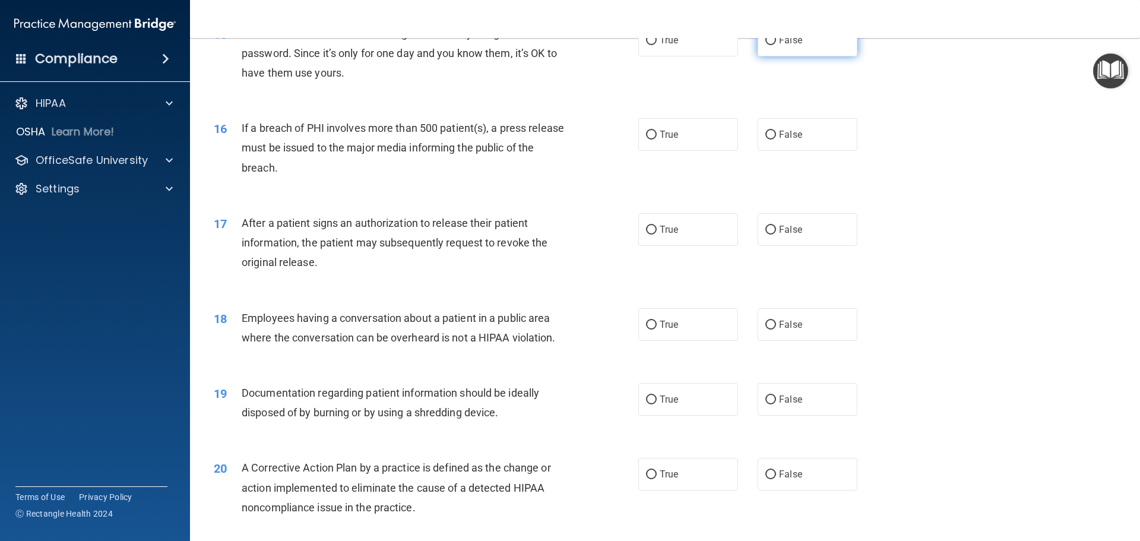
click at [808, 56] on label "False" at bounding box center [808, 40] width 100 height 33
click at [776, 45] on input "False" at bounding box center [771, 40] width 11 height 9
radio input "true"
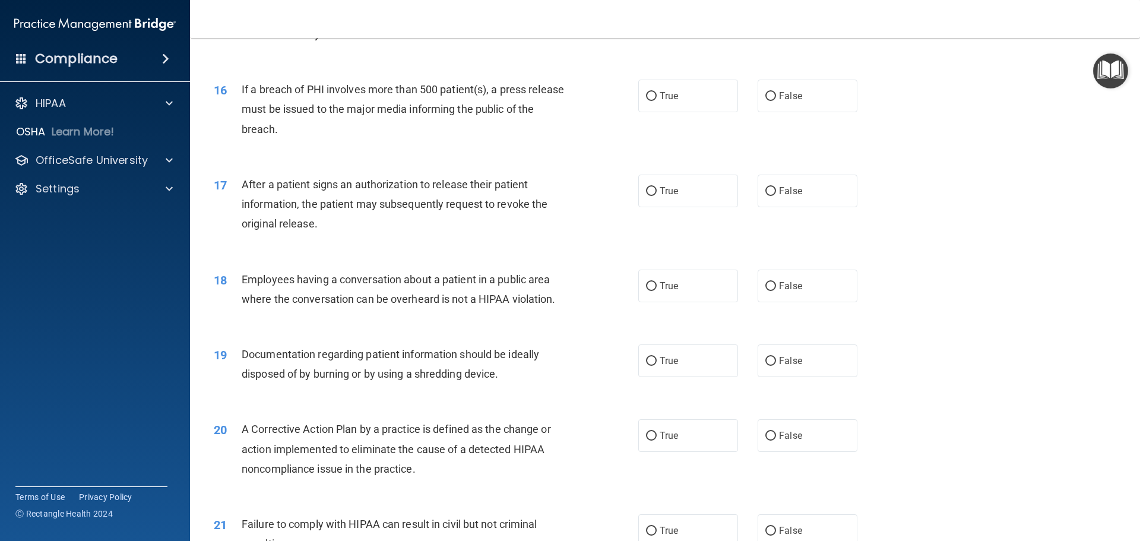
scroll to position [1307, 0]
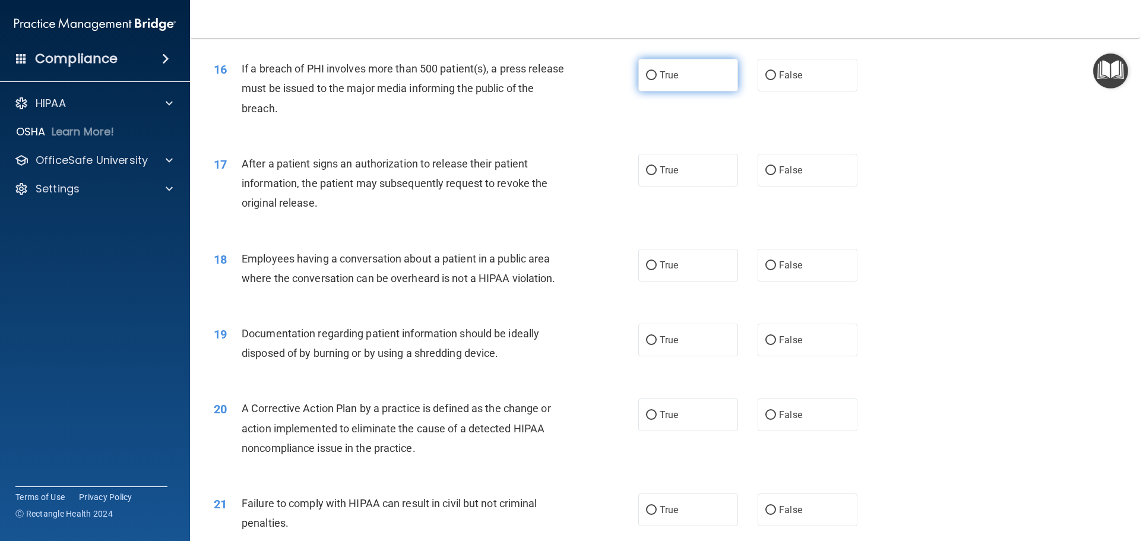
click at [678, 90] on label "True" at bounding box center [688, 75] width 100 height 33
click at [657, 80] on input "True" at bounding box center [651, 75] width 11 height 9
radio input "true"
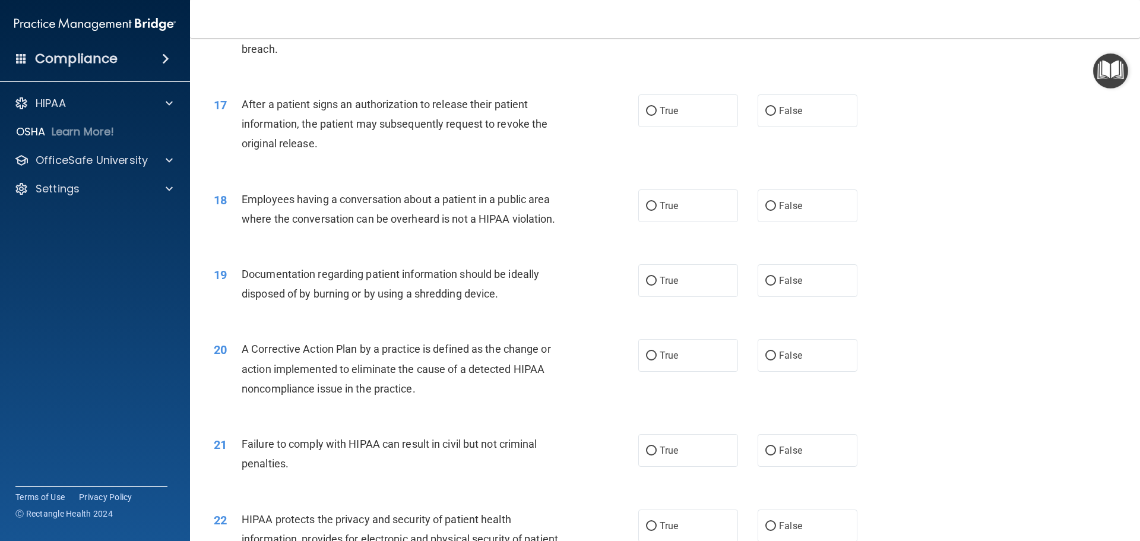
click at [668, 151] on div "17 After a patient signs an authorization to release their patient information,…" at bounding box center [665, 127] width 921 height 95
click at [672, 127] on label "True" at bounding box center [688, 110] width 100 height 33
click at [657, 116] on input "True" at bounding box center [651, 111] width 11 height 9
radio input "true"
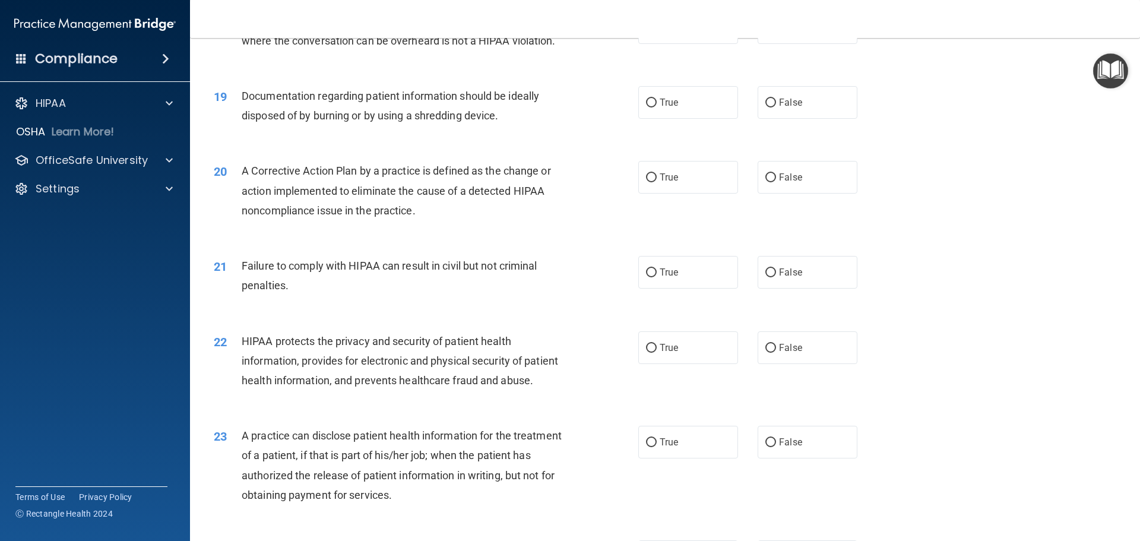
scroll to position [1485, 0]
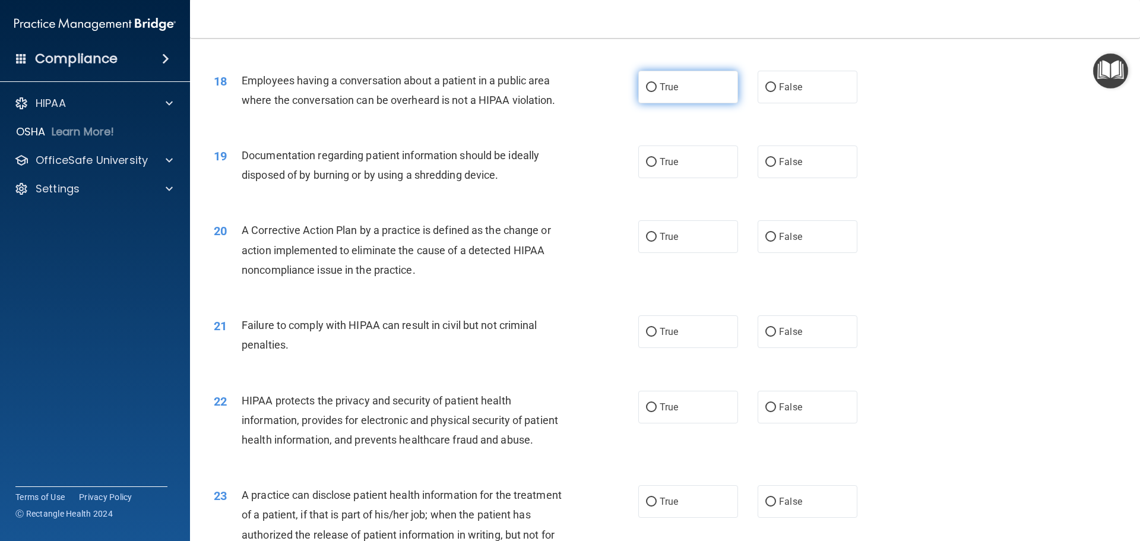
click at [686, 97] on label "True" at bounding box center [688, 87] width 100 height 33
click at [657, 92] on input "True" at bounding box center [651, 87] width 11 height 9
radio input "true"
click at [802, 103] on label "False" at bounding box center [808, 87] width 100 height 33
click at [776, 92] on input "False" at bounding box center [771, 87] width 11 height 9
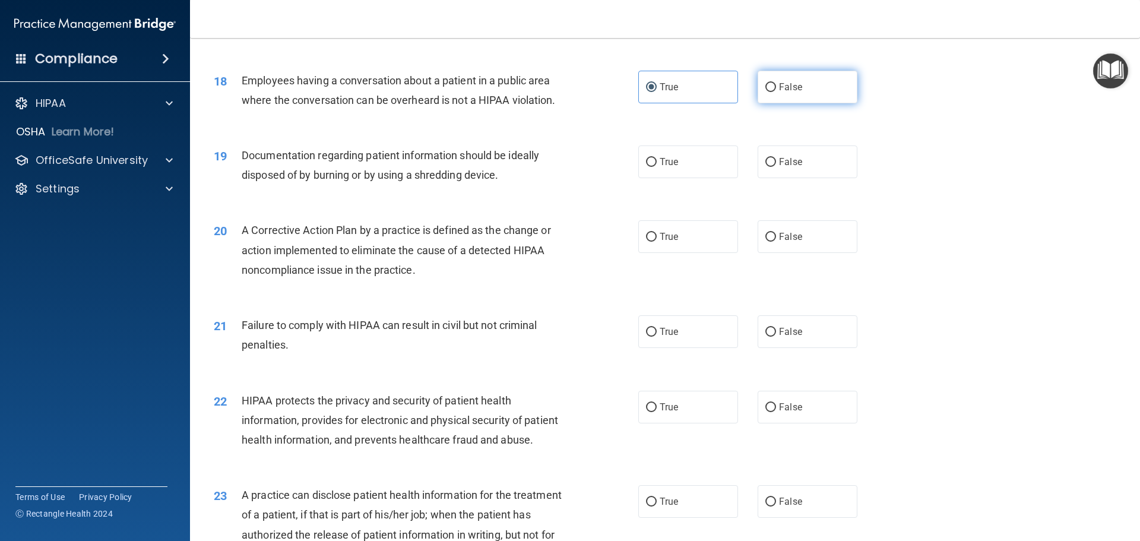
radio input "true"
radio input "false"
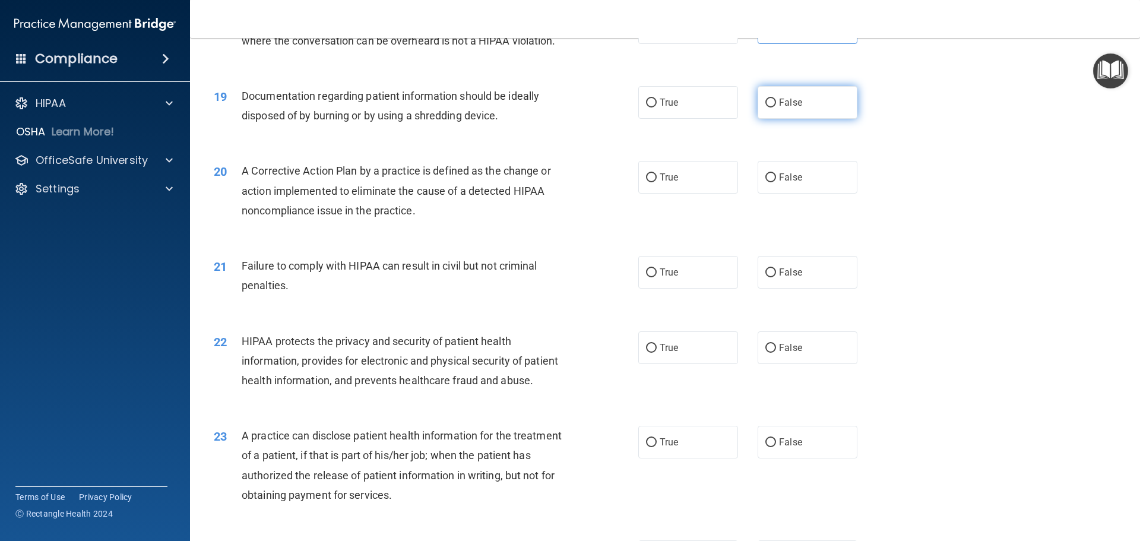
click at [787, 108] on span "False" at bounding box center [790, 102] width 23 height 11
click at [776, 108] on input "False" at bounding box center [771, 103] width 11 height 9
radio input "true"
click at [682, 119] on label "True" at bounding box center [688, 102] width 100 height 33
click at [657, 108] on input "True" at bounding box center [651, 103] width 11 height 9
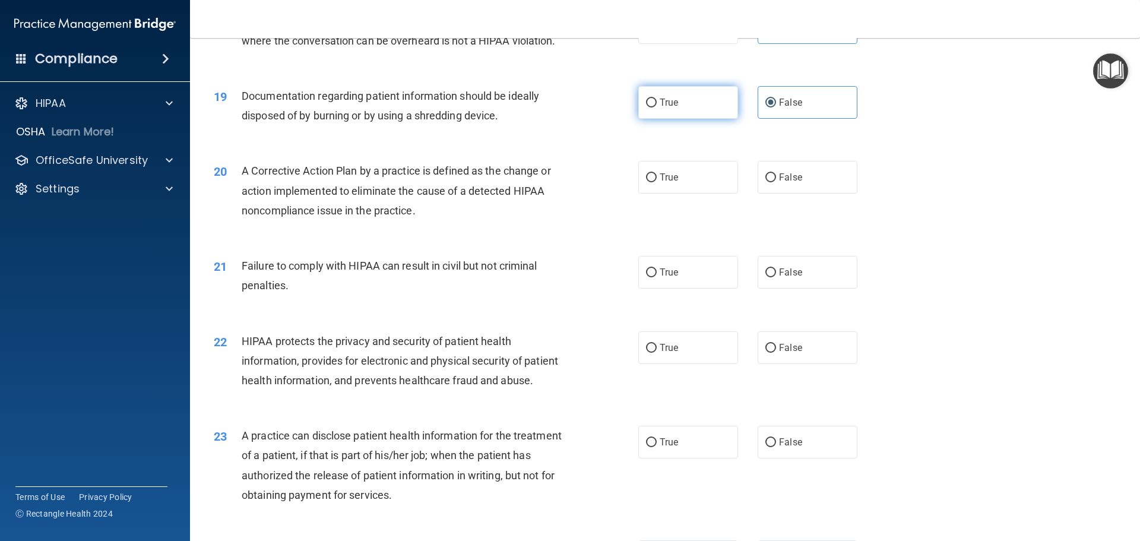
radio input "true"
radio input "false"
drag, startPoint x: 1005, startPoint y: 387, endPoint x: 1051, endPoint y: 249, distance: 144.8
click at [1054, 241] on div "20 A Corrective Action Plan by a practice is defined as the change or action im…" at bounding box center [665, 193] width 921 height 95
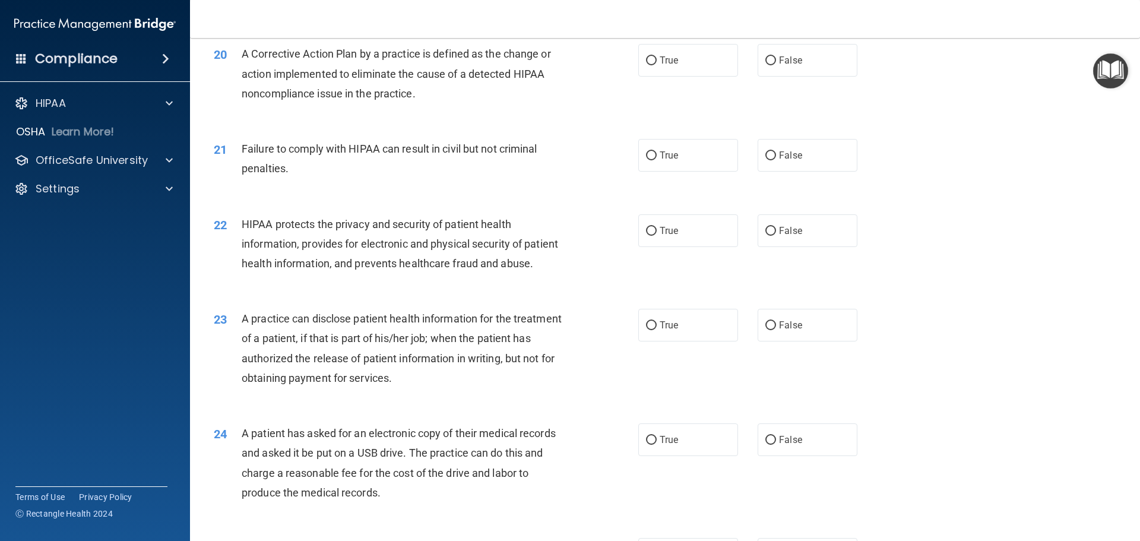
scroll to position [1663, 0]
click at [697, 75] on label "True" at bounding box center [688, 58] width 100 height 33
click at [657, 64] on input "True" at bounding box center [651, 59] width 11 height 9
radio input "true"
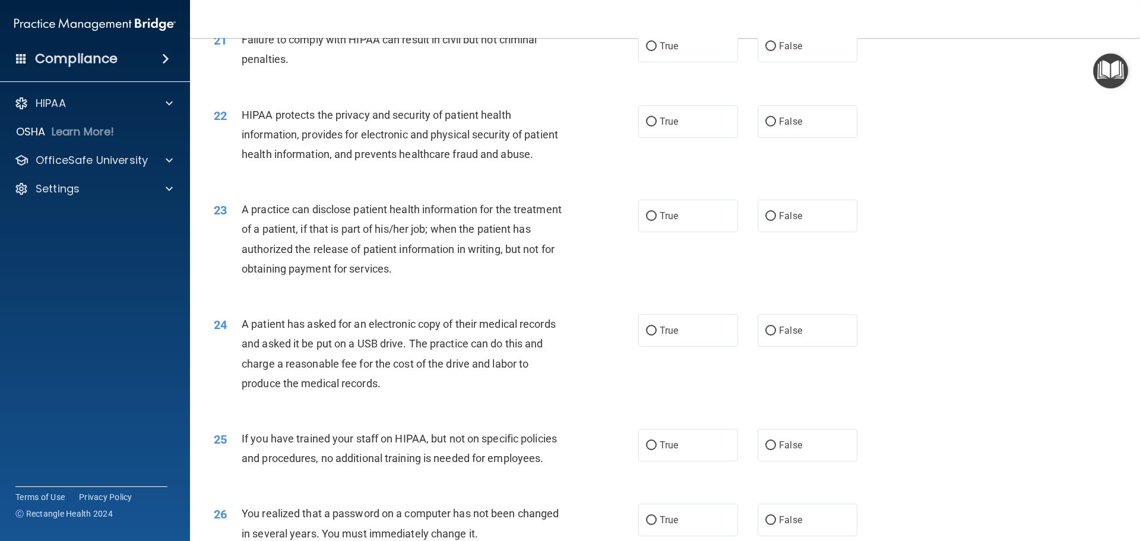
scroll to position [1782, 0]
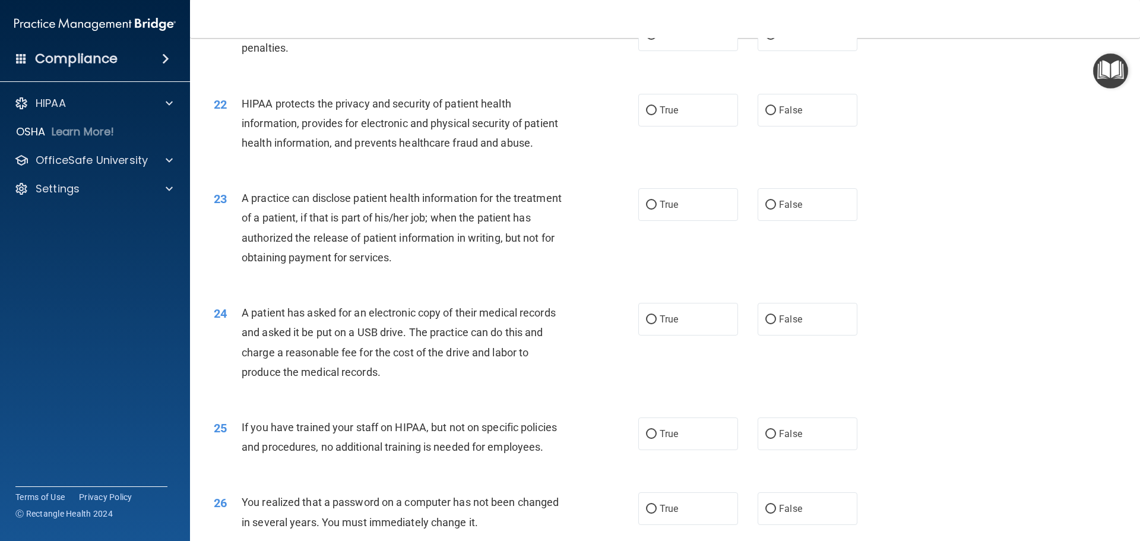
click at [773, 73] on div "21 Failure to comply with HIPAA can result in civil but not criminal penalties.…" at bounding box center [665, 41] width 921 height 75
click at [811, 51] on label "False" at bounding box center [808, 34] width 100 height 33
click at [776, 40] on input "False" at bounding box center [771, 35] width 11 height 9
radio input "true"
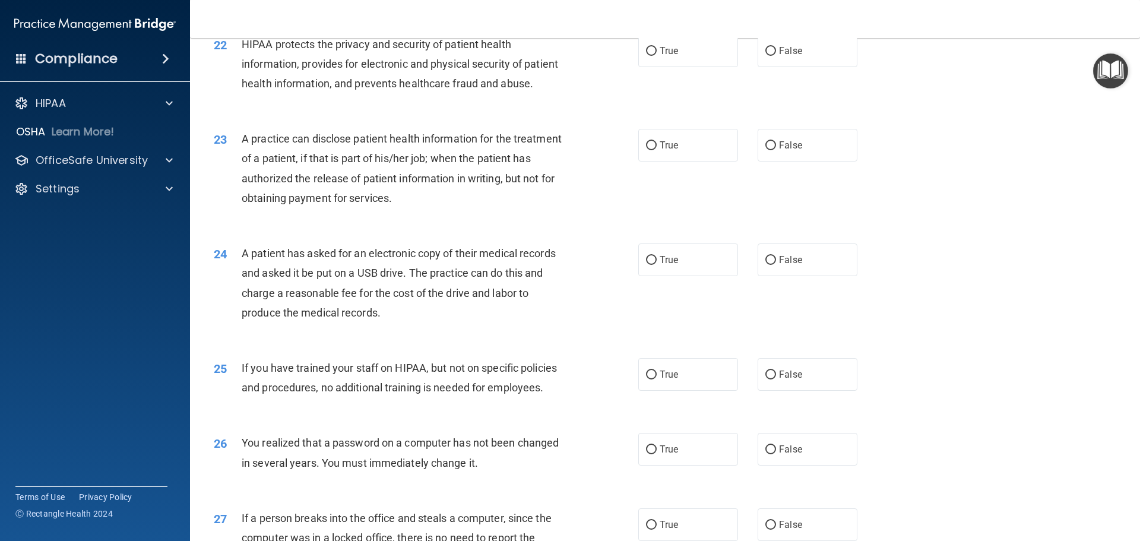
drag, startPoint x: 627, startPoint y: 56, endPoint x: 644, endPoint y: 66, distance: 20.5
click at [627, 56] on div "22 HIPAA protects the privacy and security of patient health information, provi…" at bounding box center [426, 66] width 460 height 65
click at [662, 56] on span "True" at bounding box center [669, 50] width 18 height 11
click at [657, 56] on input "True" at bounding box center [651, 51] width 11 height 9
radio input "true"
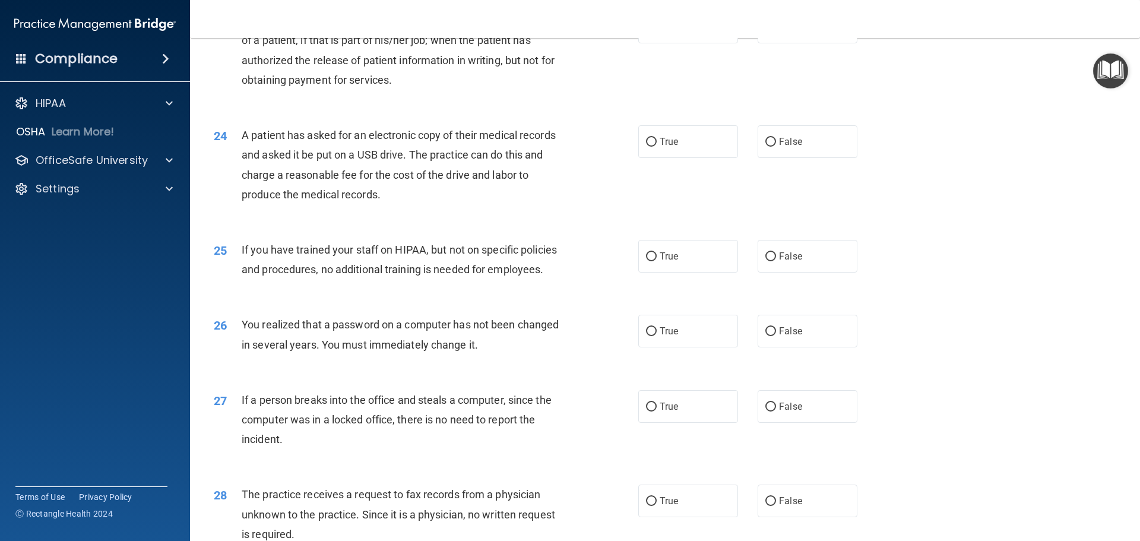
scroll to position [1960, 0]
click at [789, 43] on label "False" at bounding box center [808, 26] width 100 height 33
click at [776, 31] on input "False" at bounding box center [771, 27] width 11 height 9
radio input "true"
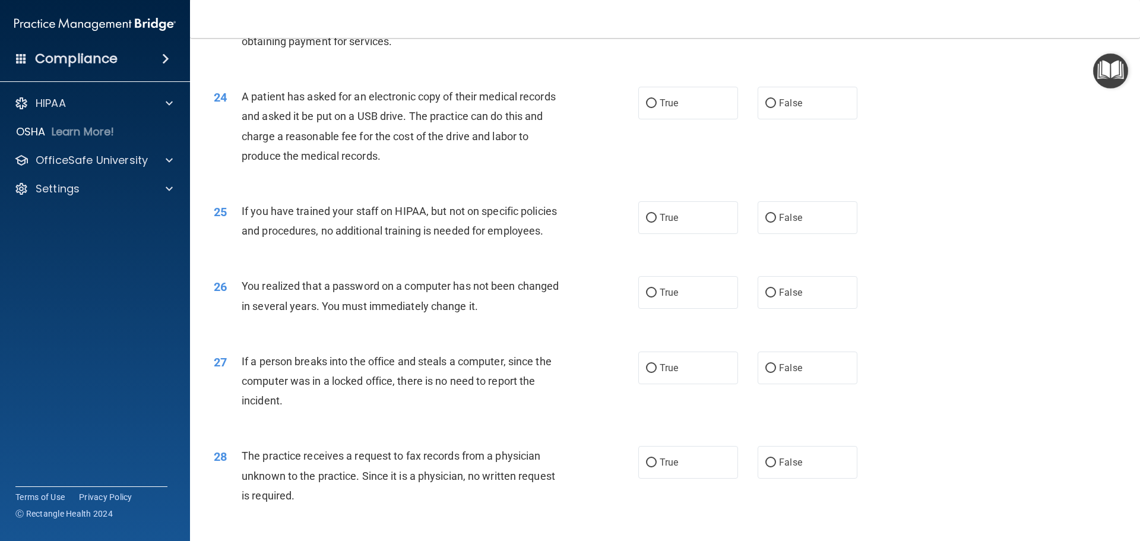
scroll to position [2019, 0]
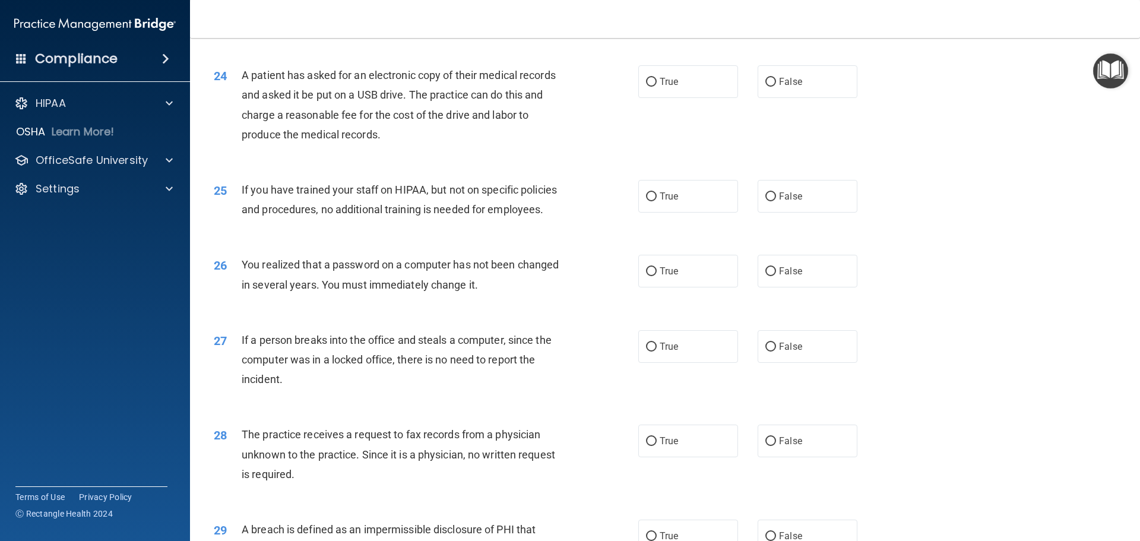
drag, startPoint x: 647, startPoint y: 118, endPoint x: 656, endPoint y: 99, distance: 20.7
click at [655, 99] on div "24 A patient has asked for an electronic copy of their medical records and aske…" at bounding box center [665, 107] width 921 height 115
click at [686, 98] on label "True" at bounding box center [688, 81] width 100 height 33
click at [657, 87] on input "True" at bounding box center [651, 82] width 11 height 9
radio input "true"
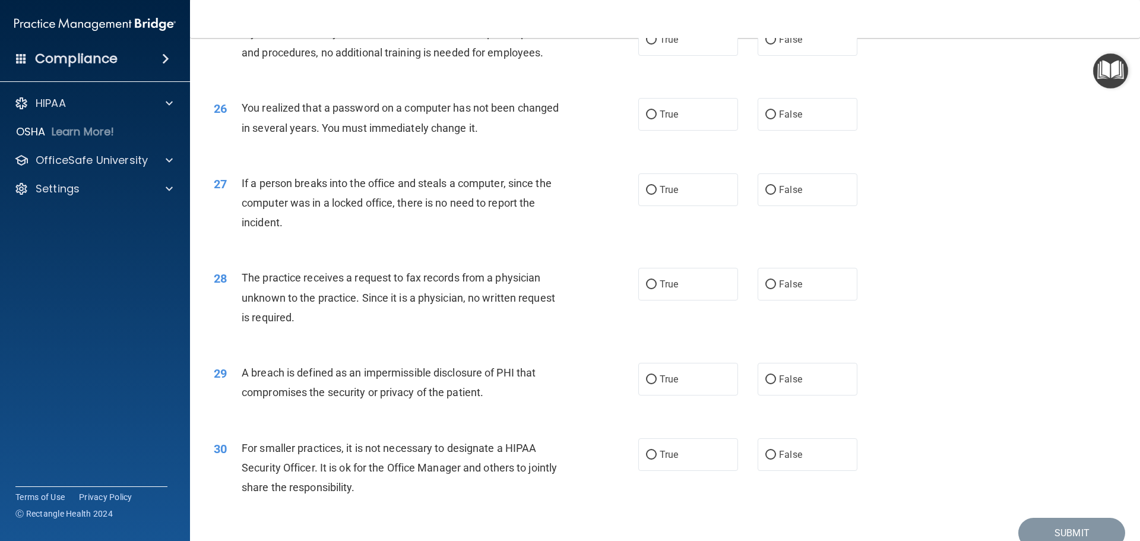
scroll to position [2198, 0]
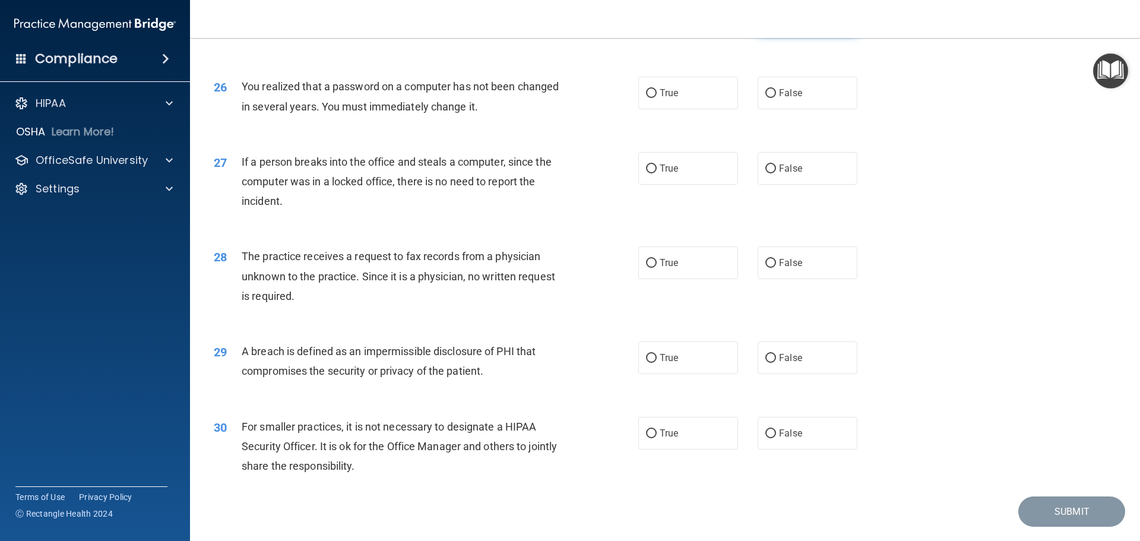
drag, startPoint x: 797, startPoint y: 65, endPoint x: 822, endPoint y: 90, distance: 35.7
click at [798, 34] on label "False" at bounding box center [808, 18] width 100 height 33
click at [776, 23] on input "False" at bounding box center [771, 18] width 11 height 9
radio input "true"
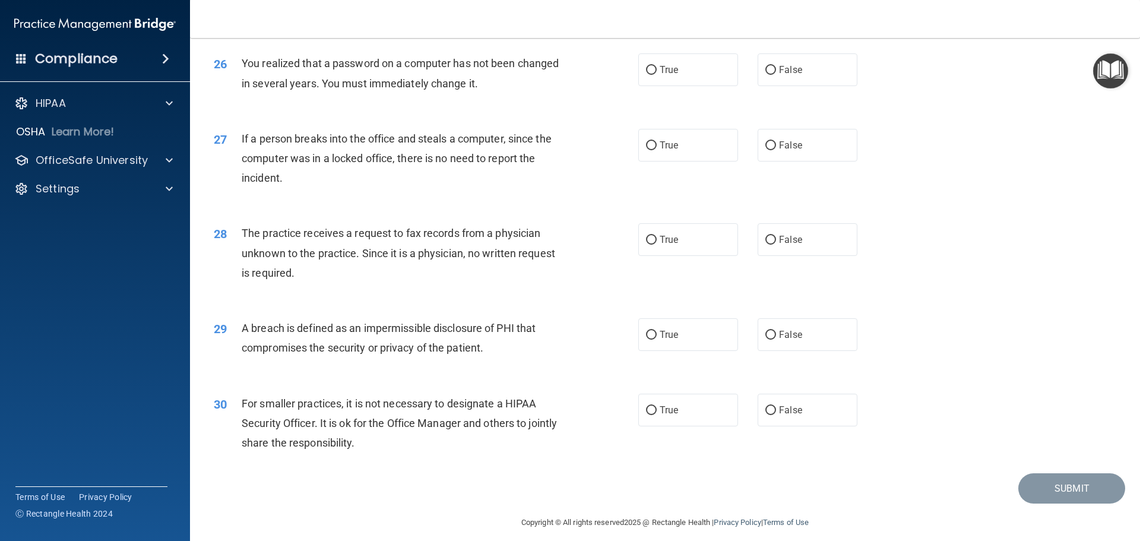
scroll to position [2257, 0]
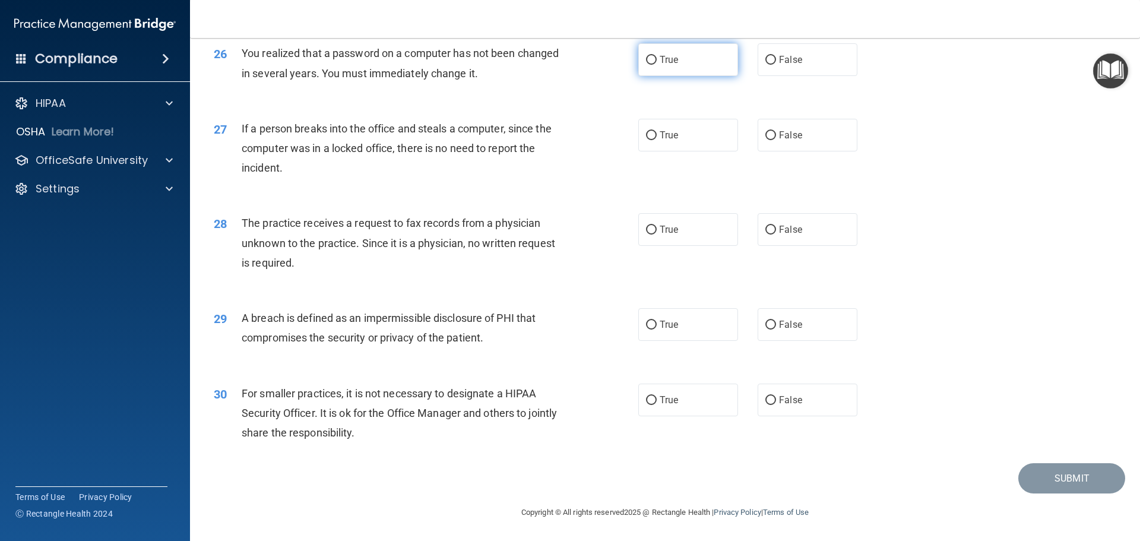
click at [649, 76] on label "True" at bounding box center [688, 59] width 100 height 33
click at [649, 65] on input "True" at bounding box center [651, 60] width 11 height 9
radio input "true"
drag, startPoint x: 817, startPoint y: 71, endPoint x: 904, endPoint y: 197, distance: 152.9
click at [817, 72] on label "False" at bounding box center [808, 59] width 100 height 33
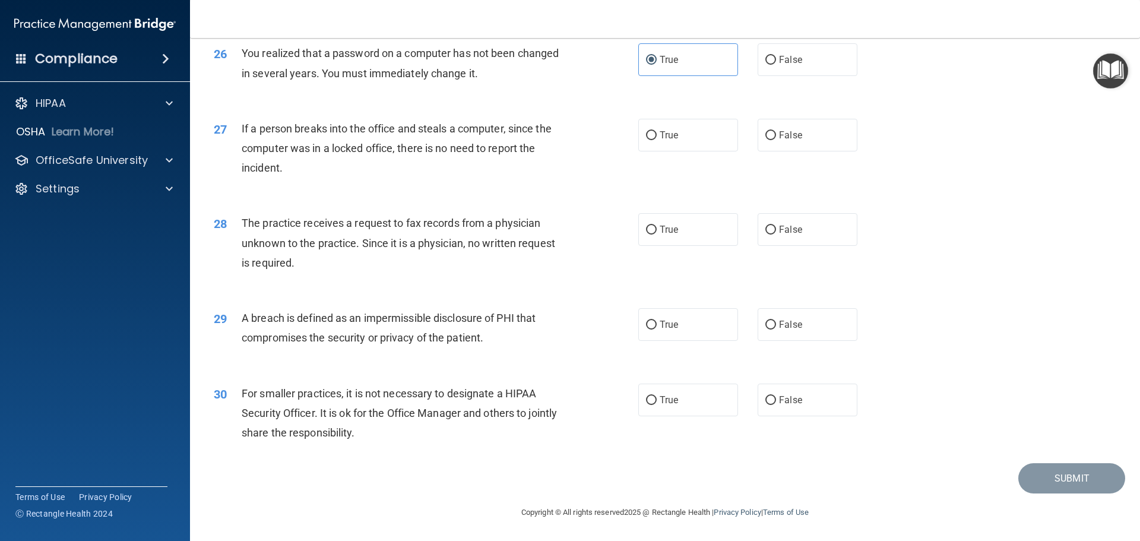
click at [776, 65] on input "False" at bounding box center [771, 60] width 11 height 9
radio input "true"
radio input "false"
click at [788, 140] on span "False" at bounding box center [790, 134] width 23 height 11
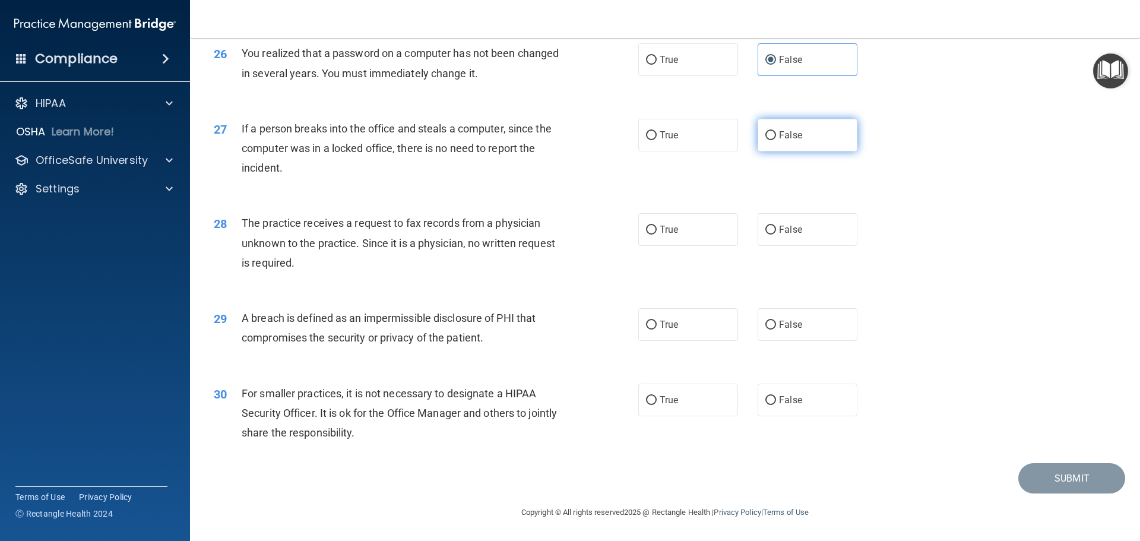
click at [776, 140] on input "False" at bounding box center [771, 135] width 11 height 9
radio input "true"
click at [799, 238] on label "False" at bounding box center [808, 229] width 100 height 33
click at [776, 235] on input "False" at bounding box center [771, 230] width 11 height 9
radio input "true"
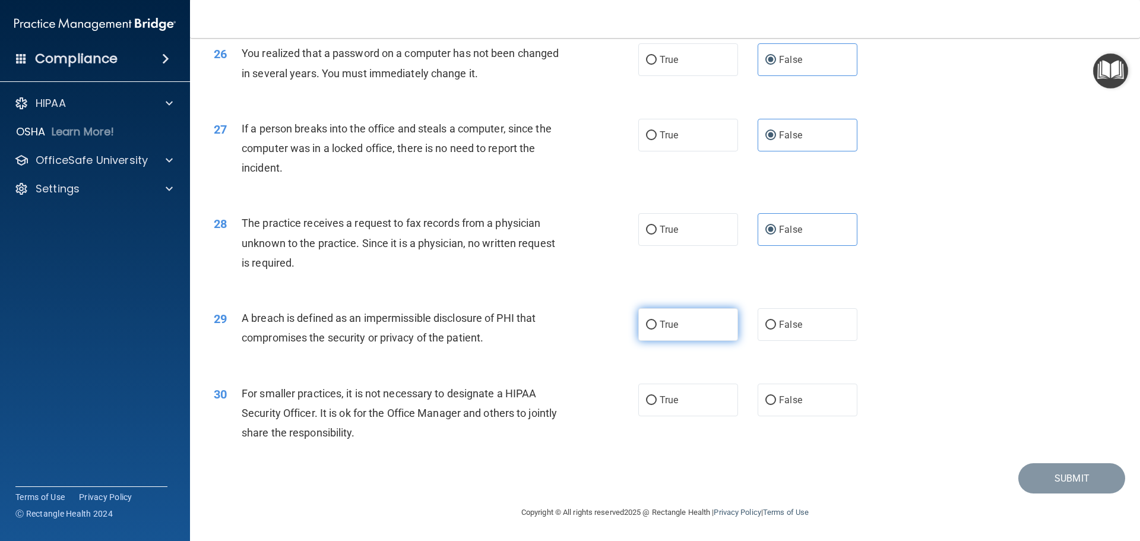
click at [646, 319] on label "True" at bounding box center [688, 324] width 100 height 33
click at [646, 321] on input "True" at bounding box center [651, 325] width 11 height 9
radio input "true"
click at [802, 393] on label "False" at bounding box center [808, 400] width 100 height 33
click at [776, 396] on input "False" at bounding box center [771, 400] width 11 height 9
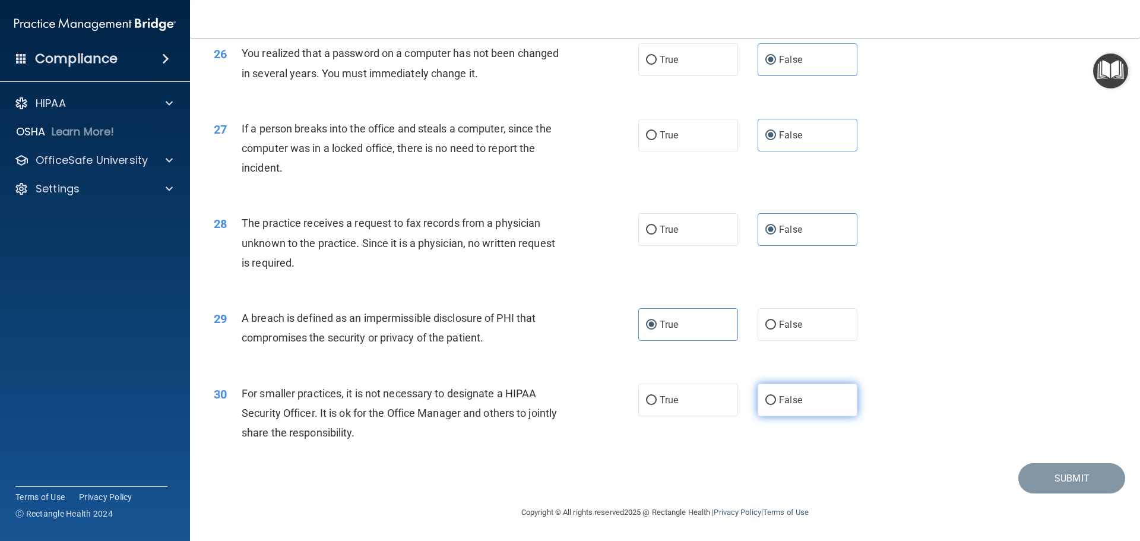
radio input "true"
click at [1044, 468] on button "Submit" at bounding box center [1072, 478] width 107 height 30
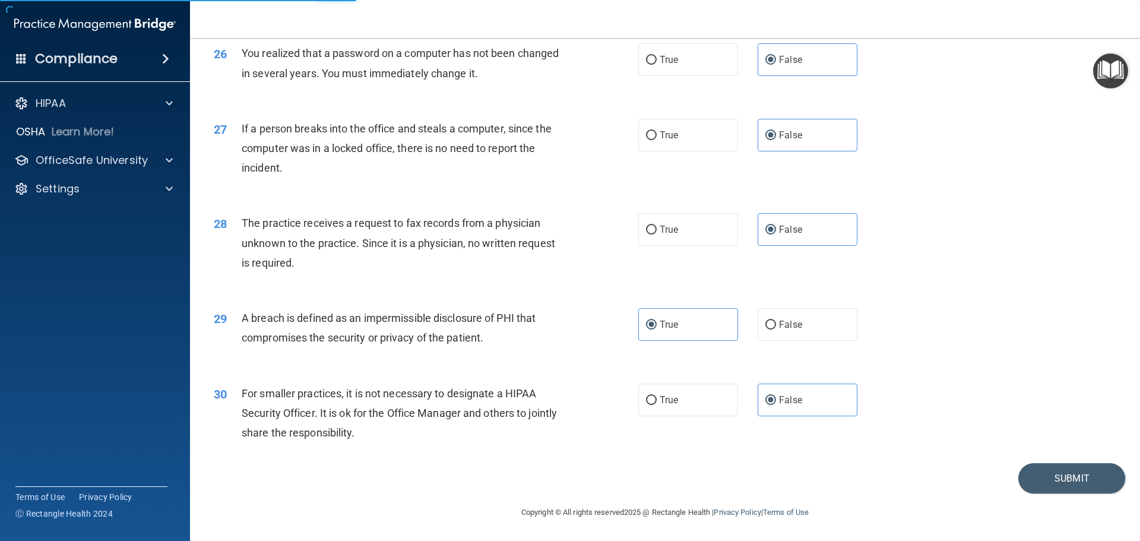
click at [1063, 463] on div "30 For smaller practices, it is not necessary to designate a HIPAA Security Off…" at bounding box center [665, 416] width 921 height 95
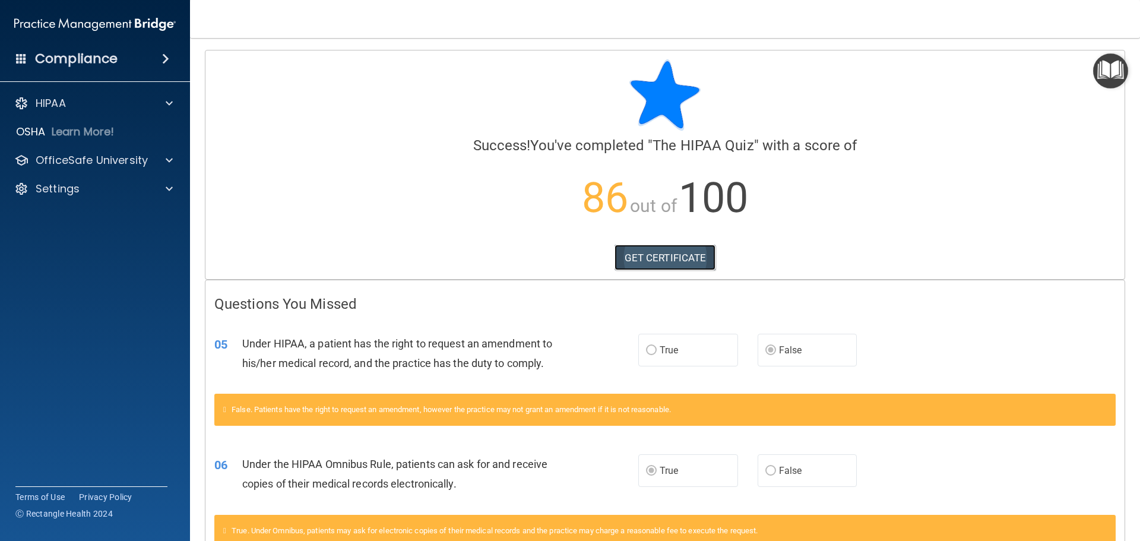
click at [687, 255] on link "GET CERTIFICATE" at bounding box center [666, 258] width 102 height 26
click at [121, 100] on div "HIPAA" at bounding box center [78, 103] width 147 height 14
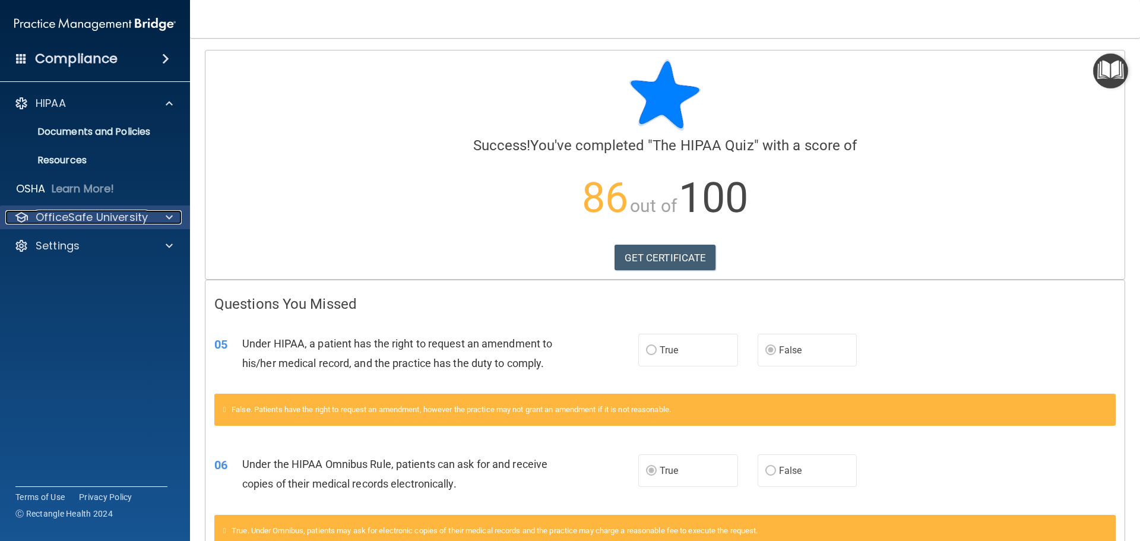
click at [165, 214] on div at bounding box center [168, 217] width 30 height 14
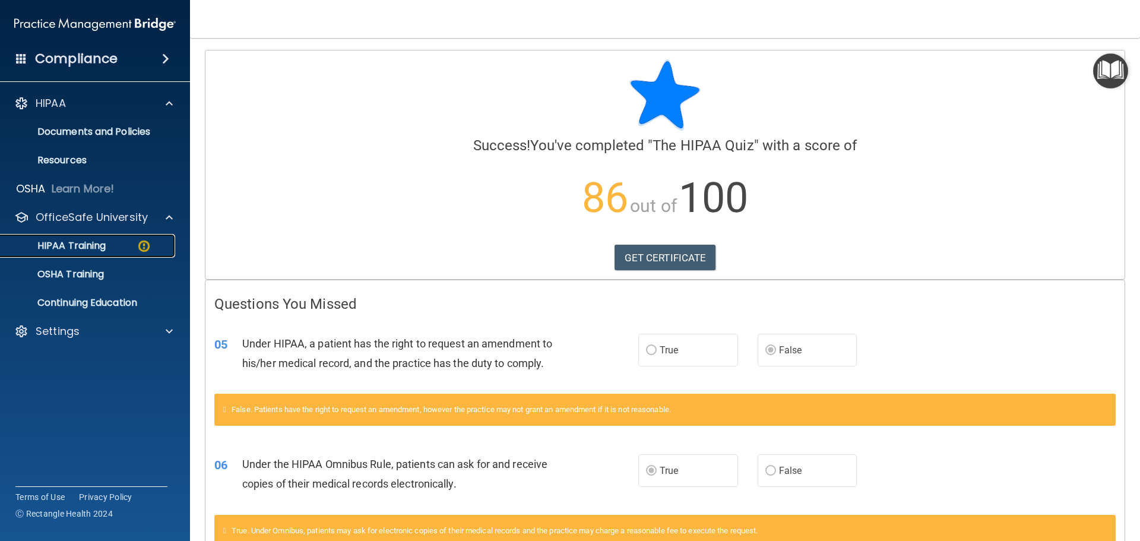
click at [109, 244] on div "HIPAA Training" at bounding box center [89, 246] width 162 height 12
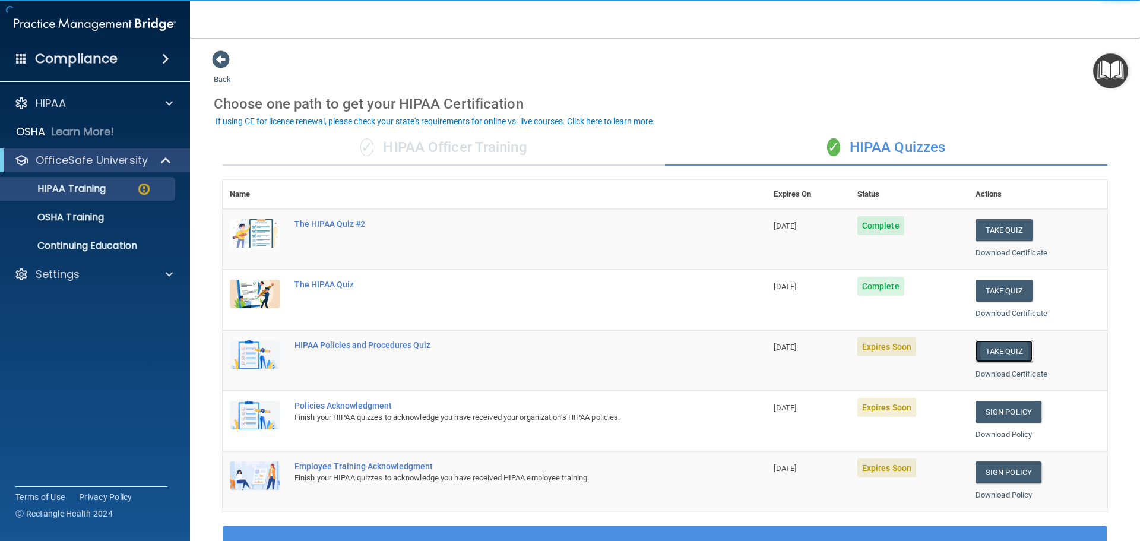
click at [994, 349] on button "Take Quiz" at bounding box center [1004, 351] width 57 height 22
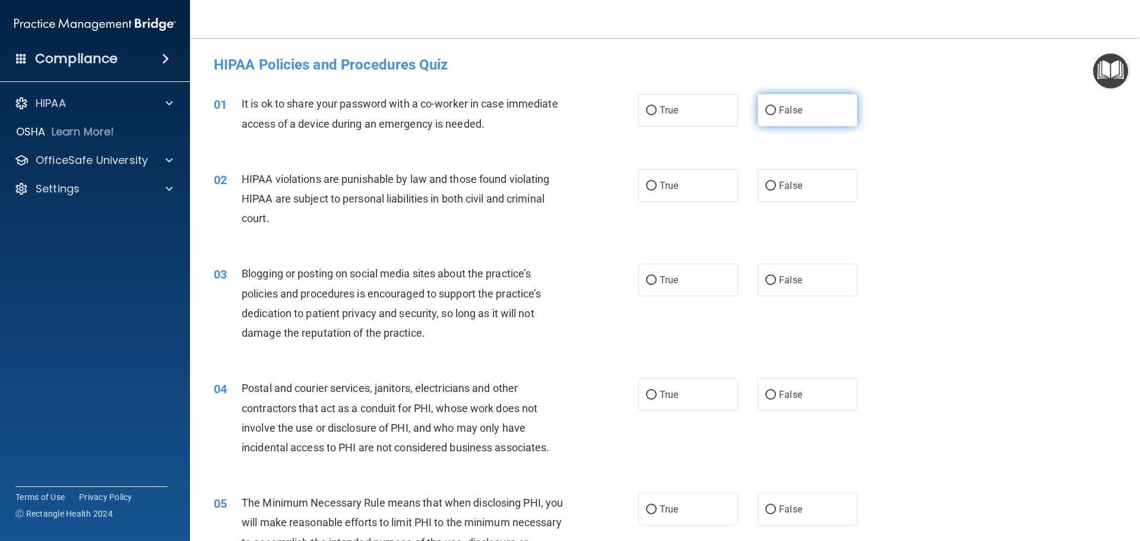
click at [805, 113] on label "False" at bounding box center [808, 110] width 100 height 33
click at [776, 113] on input "False" at bounding box center [771, 110] width 11 height 9
radio input "true"
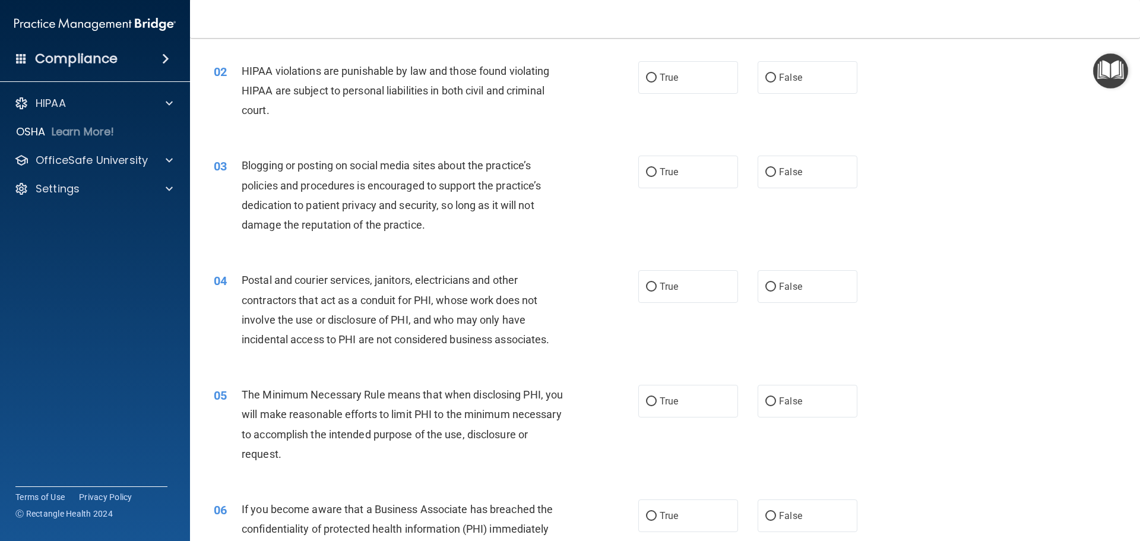
scroll to position [119, 0]
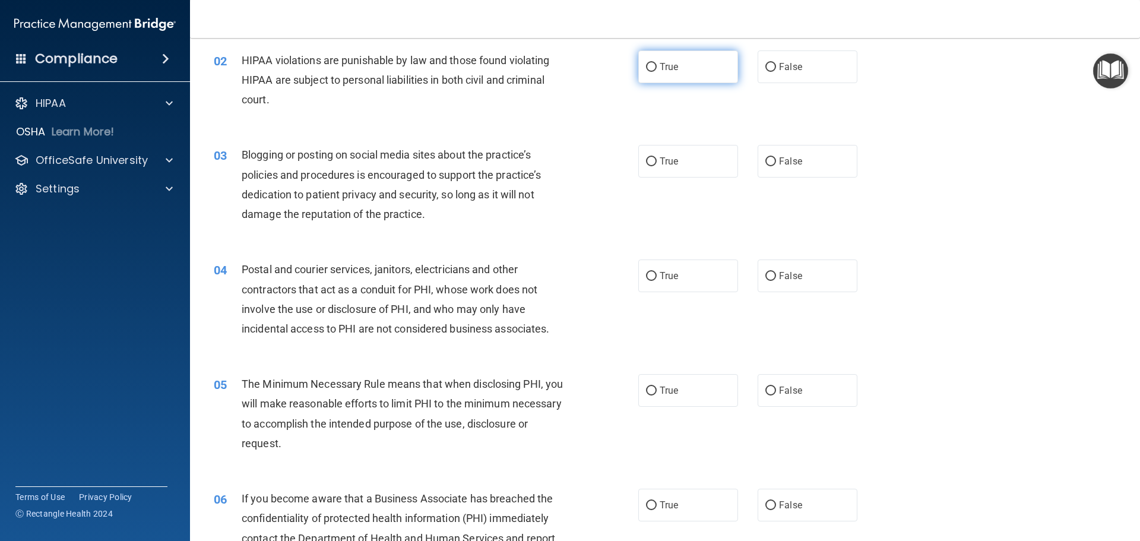
click at [693, 61] on label "True" at bounding box center [688, 66] width 100 height 33
click at [657, 63] on input "True" at bounding box center [651, 67] width 11 height 9
radio input "true"
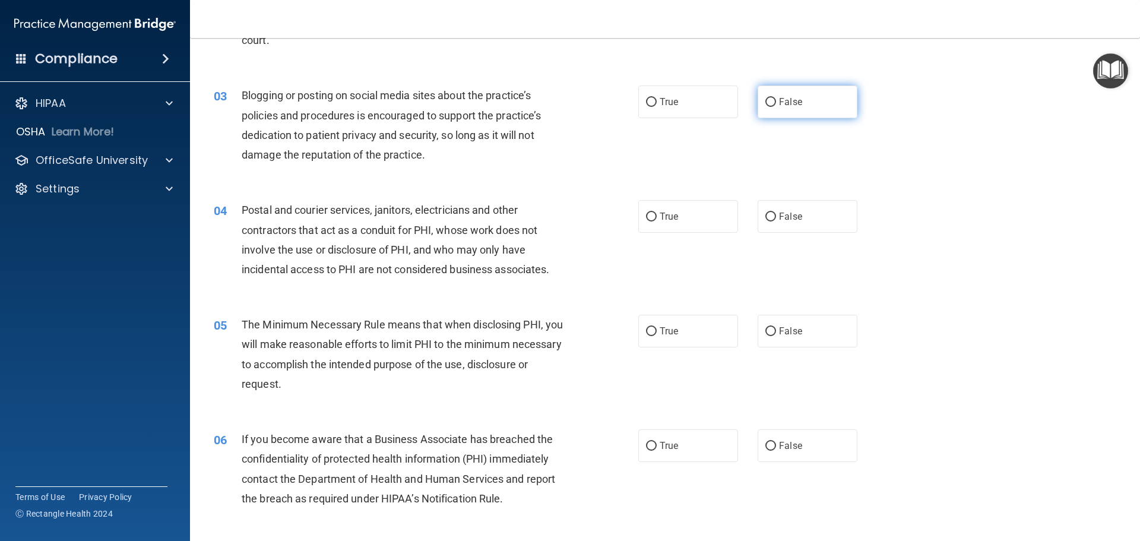
click at [811, 118] on label "False" at bounding box center [808, 102] width 100 height 33
click at [776, 107] on input "False" at bounding box center [771, 102] width 11 height 9
radio input "true"
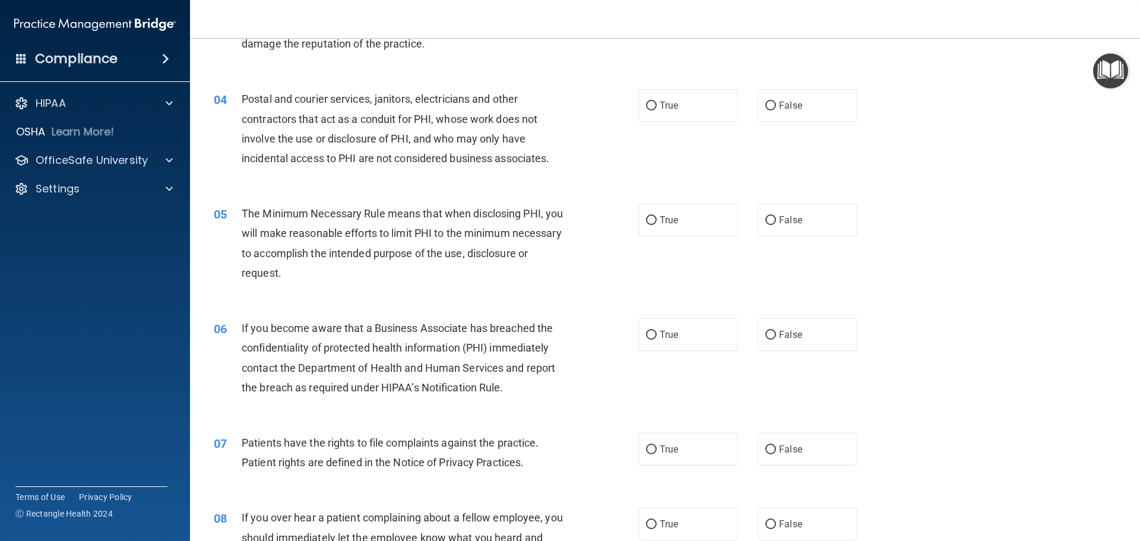
scroll to position [297, 0]
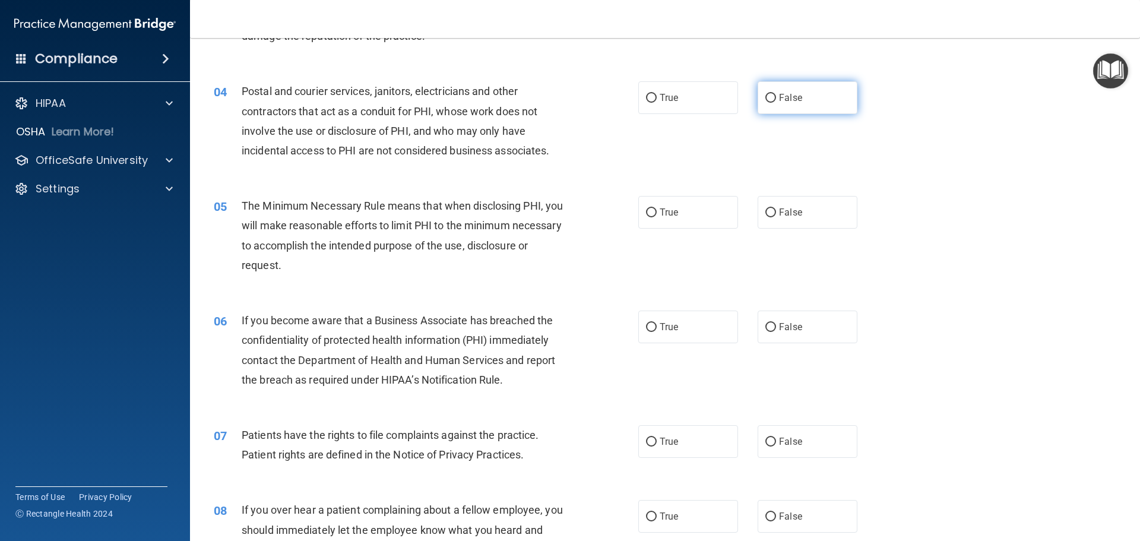
click at [793, 104] on label "False" at bounding box center [808, 97] width 100 height 33
click at [776, 103] on input "False" at bounding box center [771, 98] width 11 height 9
radio input "true"
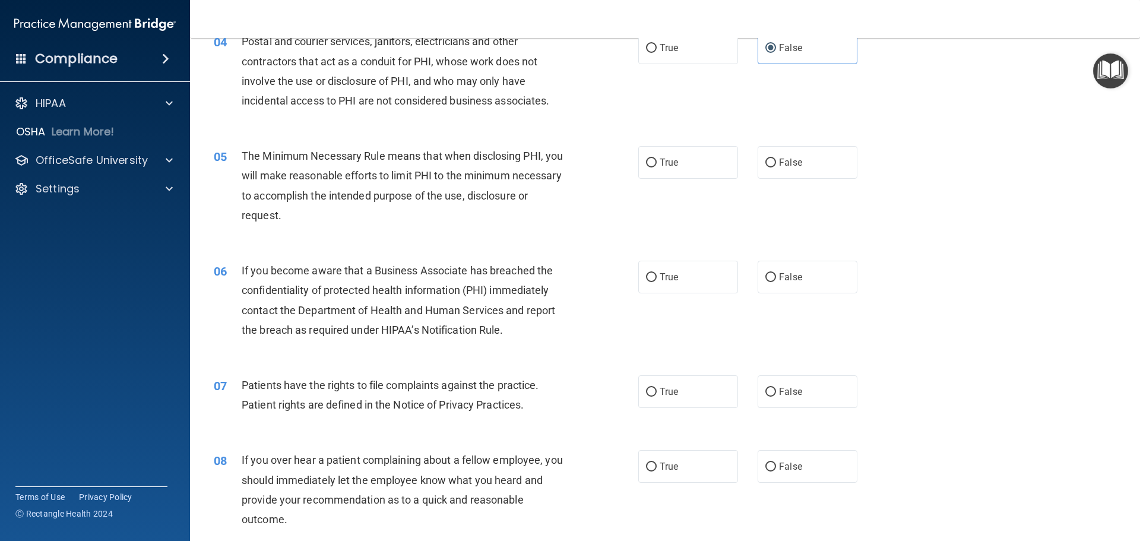
scroll to position [416, 0]
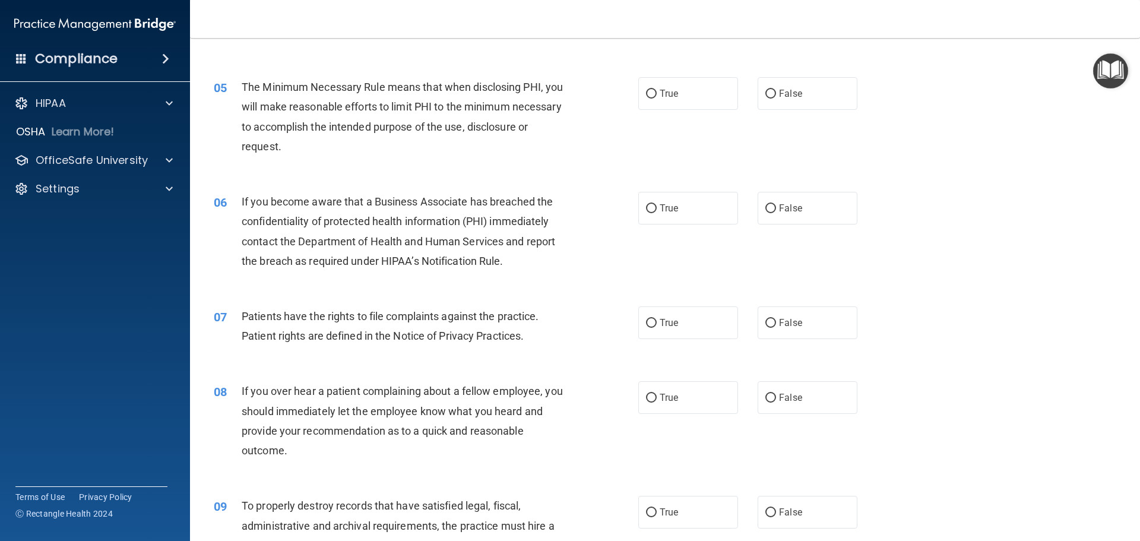
drag, startPoint x: 707, startPoint y: 95, endPoint x: 861, endPoint y: 186, distance: 179.2
click at [709, 95] on label "True" at bounding box center [688, 93] width 100 height 33
click at [657, 95] on input "True" at bounding box center [651, 94] width 11 height 9
radio input "true"
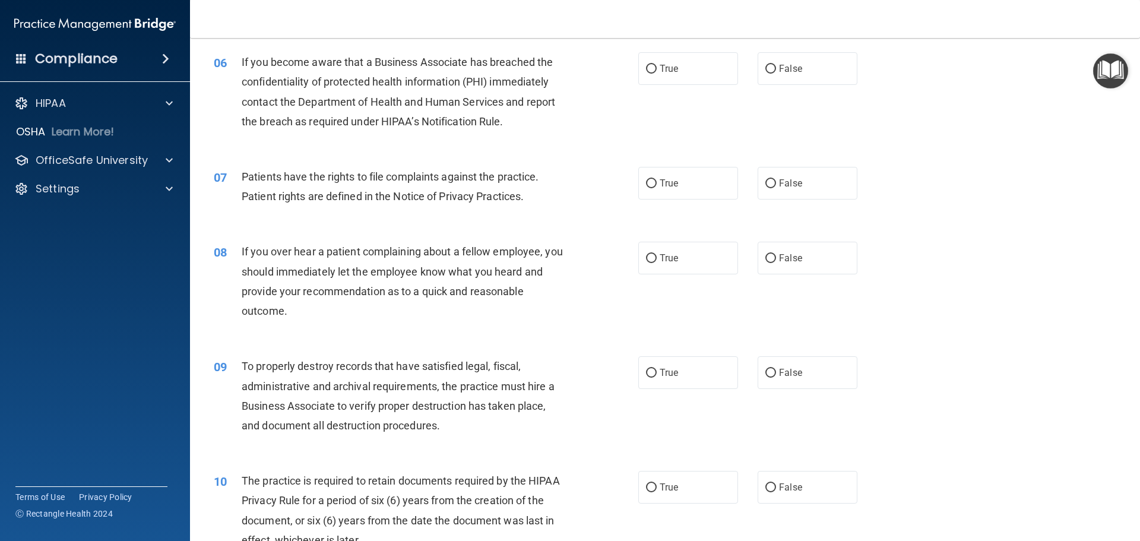
scroll to position [535, 0]
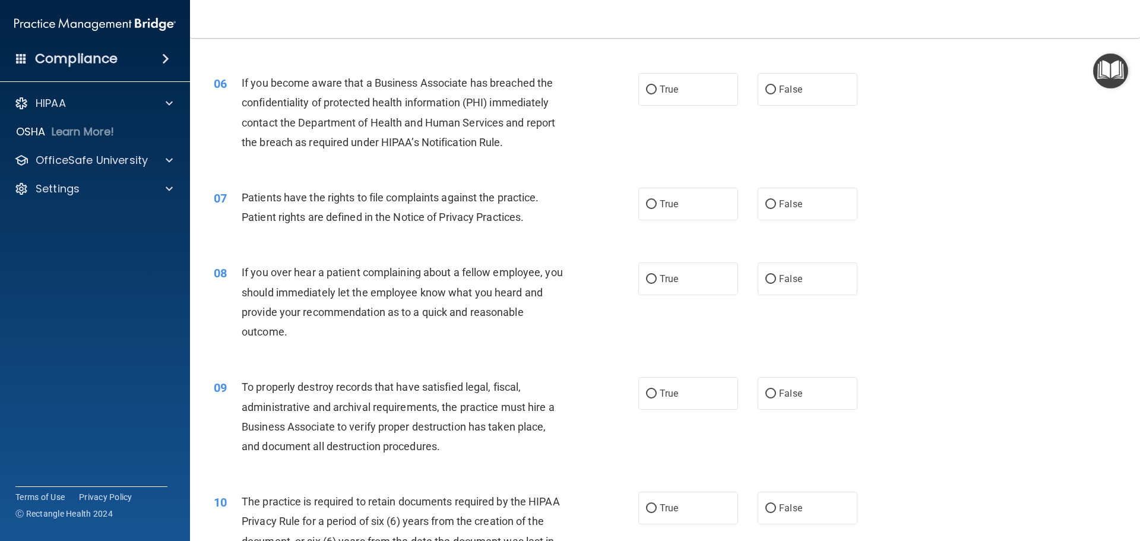
click at [638, 106] on div "06 If you become aware that a Business Associate has breached the confidentiali…" at bounding box center [426, 115] width 460 height 85
click at [647, 94] on input "True" at bounding box center [651, 90] width 11 height 9
radio input "true"
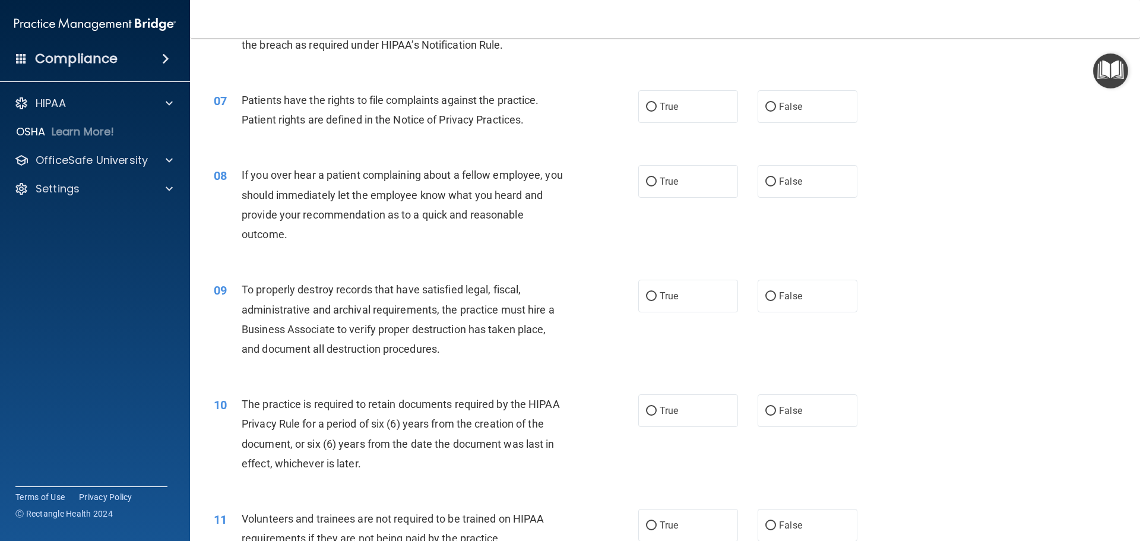
scroll to position [653, 0]
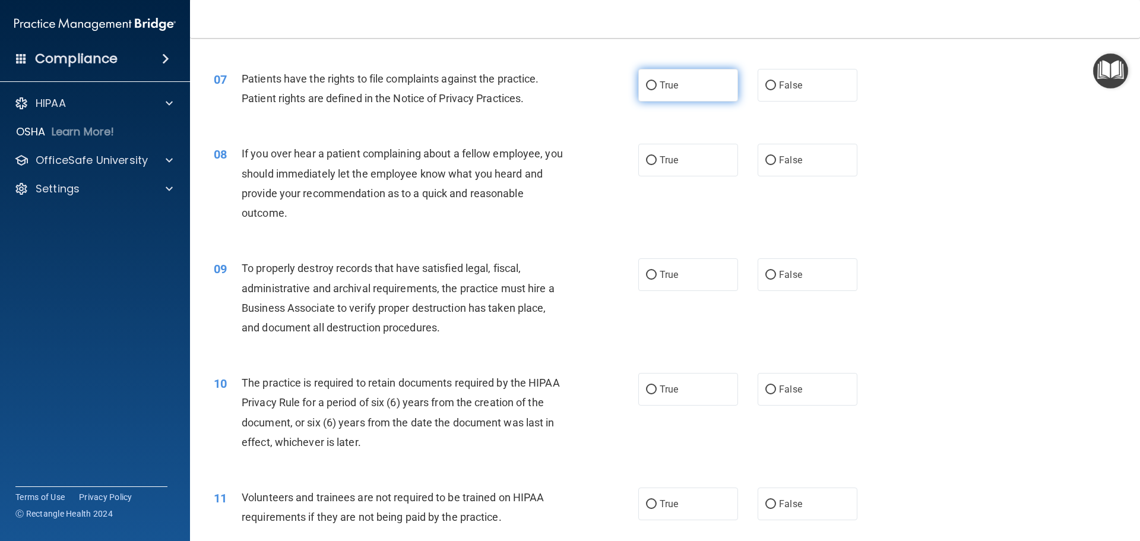
click at [656, 99] on label "True" at bounding box center [688, 85] width 100 height 33
click at [656, 90] on input "True" at bounding box center [651, 85] width 11 height 9
radio input "true"
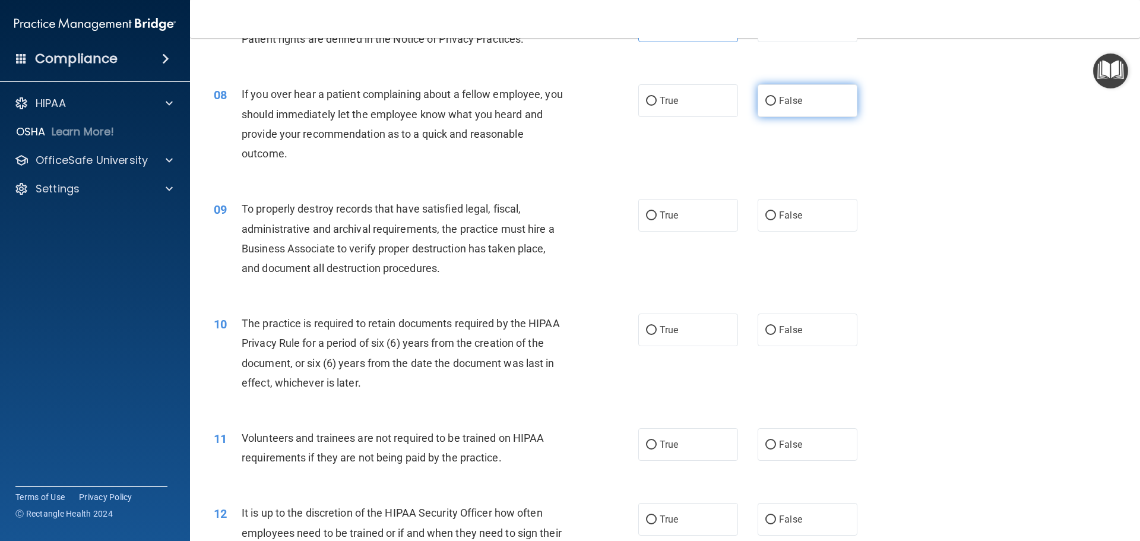
click at [793, 96] on span "False" at bounding box center [790, 100] width 23 height 11
click at [776, 97] on input "False" at bounding box center [771, 101] width 11 height 9
radio input "true"
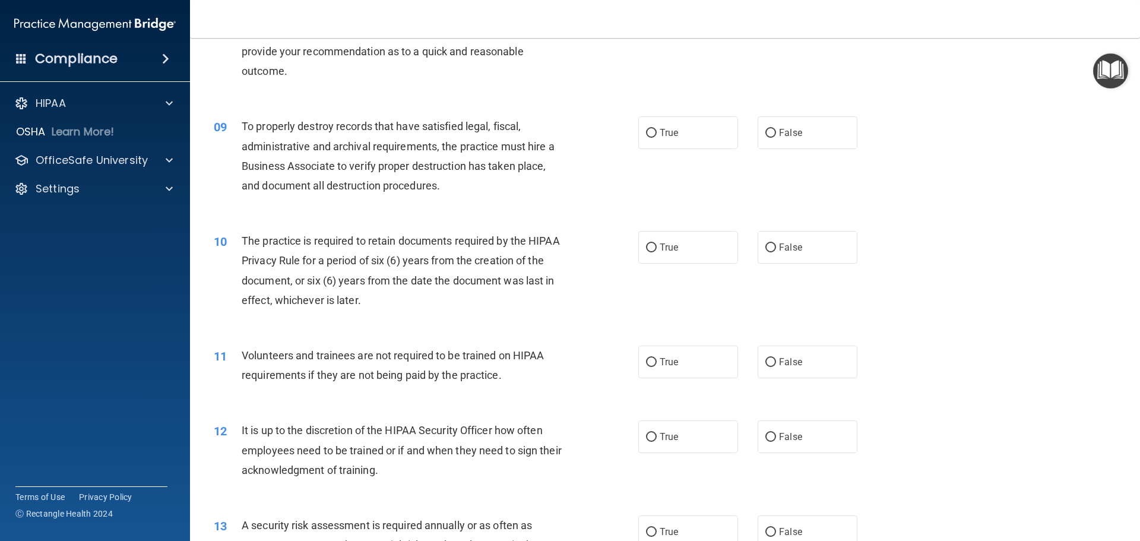
scroll to position [831, 0]
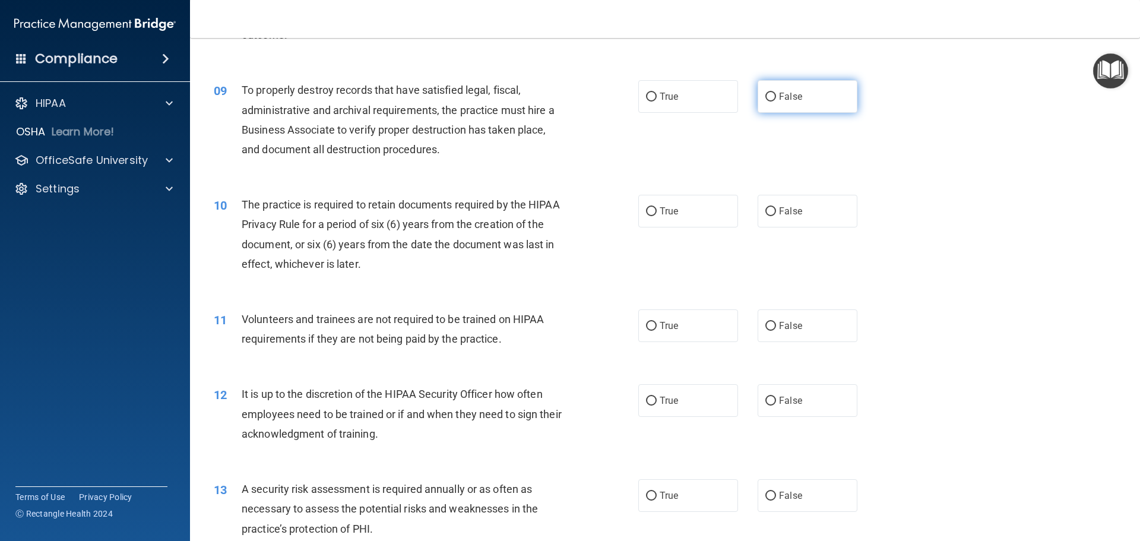
click at [812, 83] on label "False" at bounding box center [808, 96] width 100 height 33
click at [776, 93] on input "False" at bounding box center [771, 97] width 11 height 9
radio input "true"
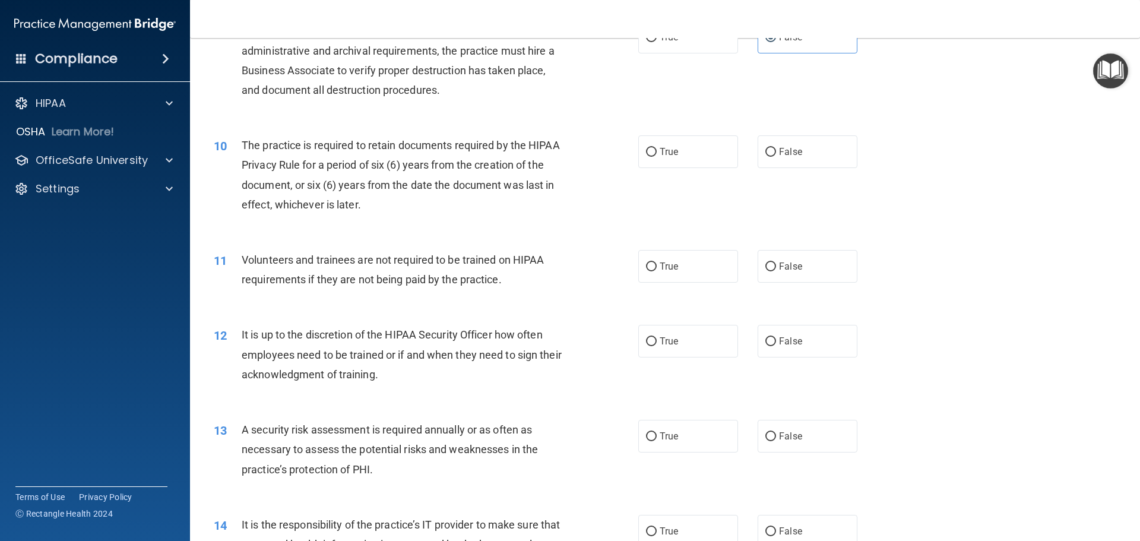
scroll to position [950, 0]
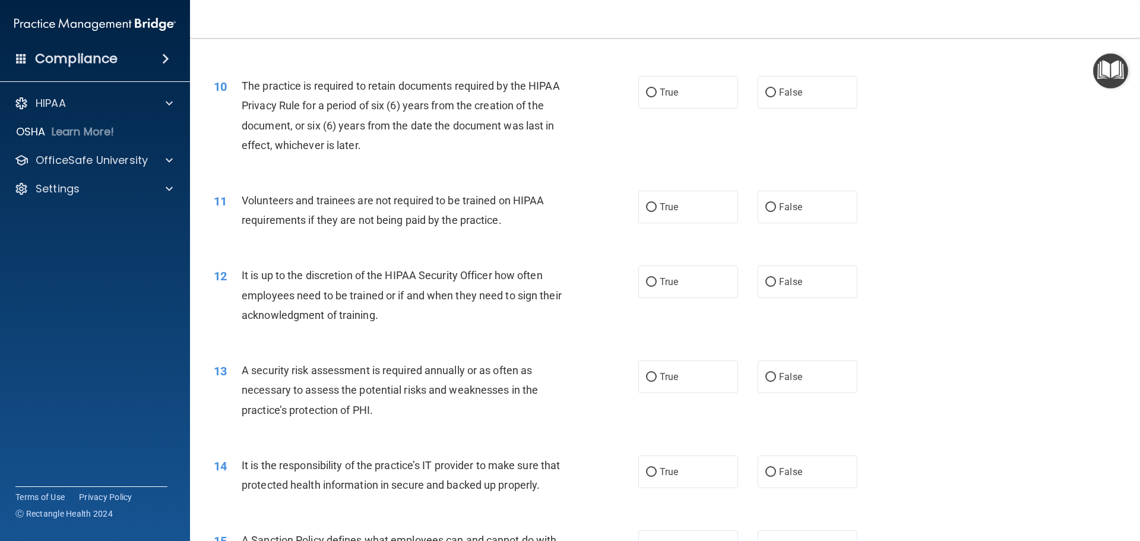
click at [668, 125] on div "10 The practice is required to retain documents required by the HIPAA Privacy R…" at bounding box center [665, 118] width 921 height 115
click at [677, 74] on div "10 The practice is required to retain documents required by the HIPAA Privacy R…" at bounding box center [665, 118] width 921 height 115
click at [686, 92] on label "True" at bounding box center [688, 92] width 100 height 33
click at [657, 92] on input "True" at bounding box center [651, 92] width 11 height 9
radio input "true"
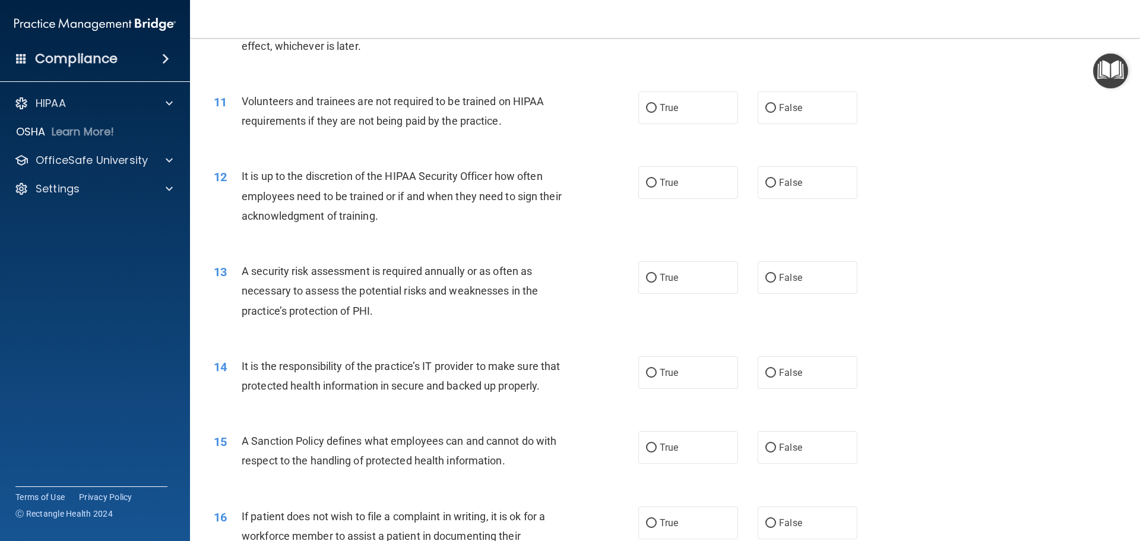
scroll to position [1069, 0]
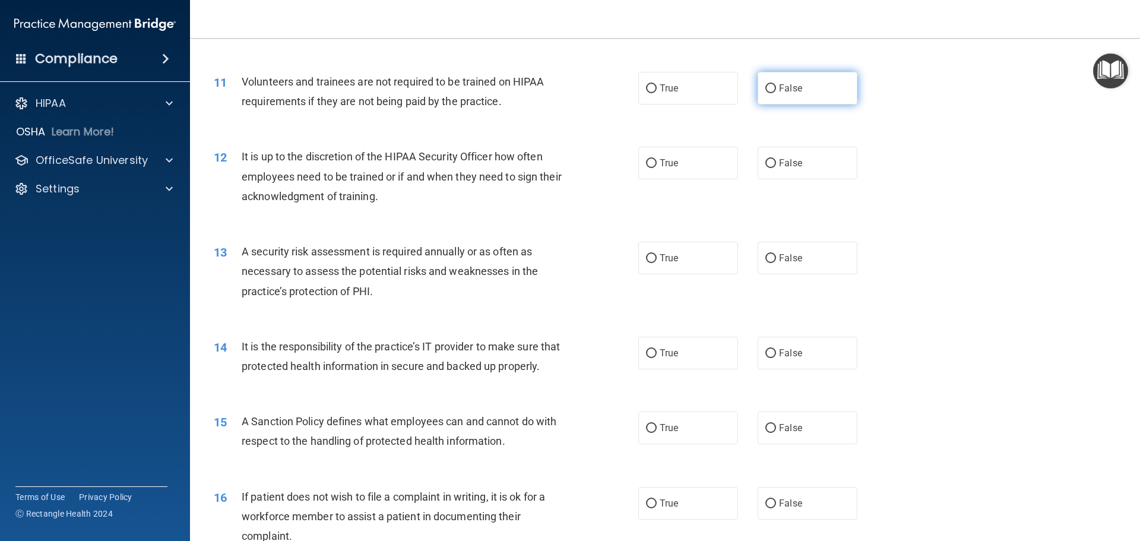
click at [787, 96] on label "False" at bounding box center [808, 88] width 100 height 33
click at [776, 93] on input "False" at bounding box center [771, 88] width 11 height 9
radio input "true"
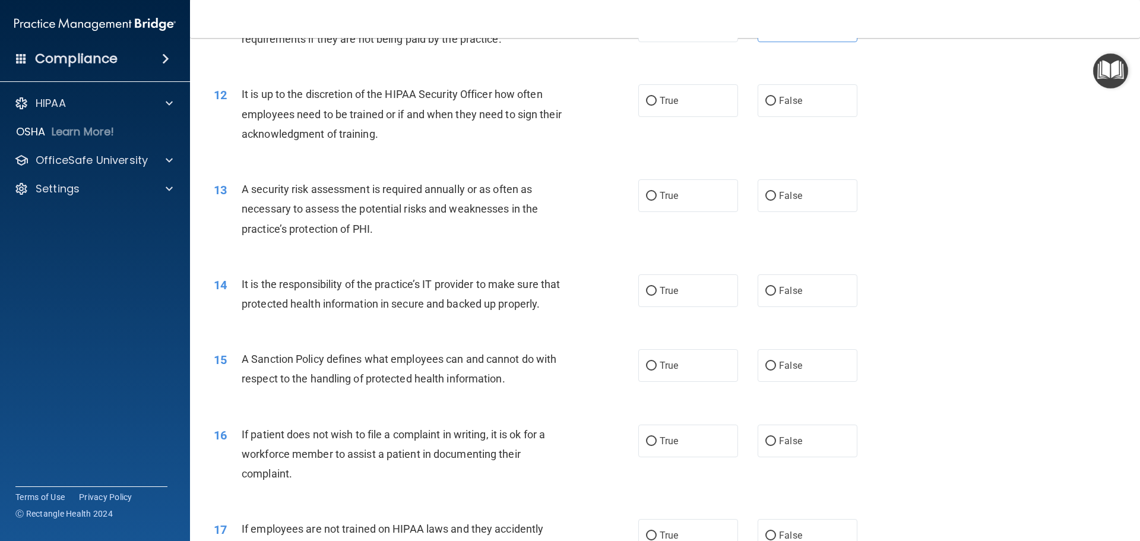
scroll to position [1128, 0]
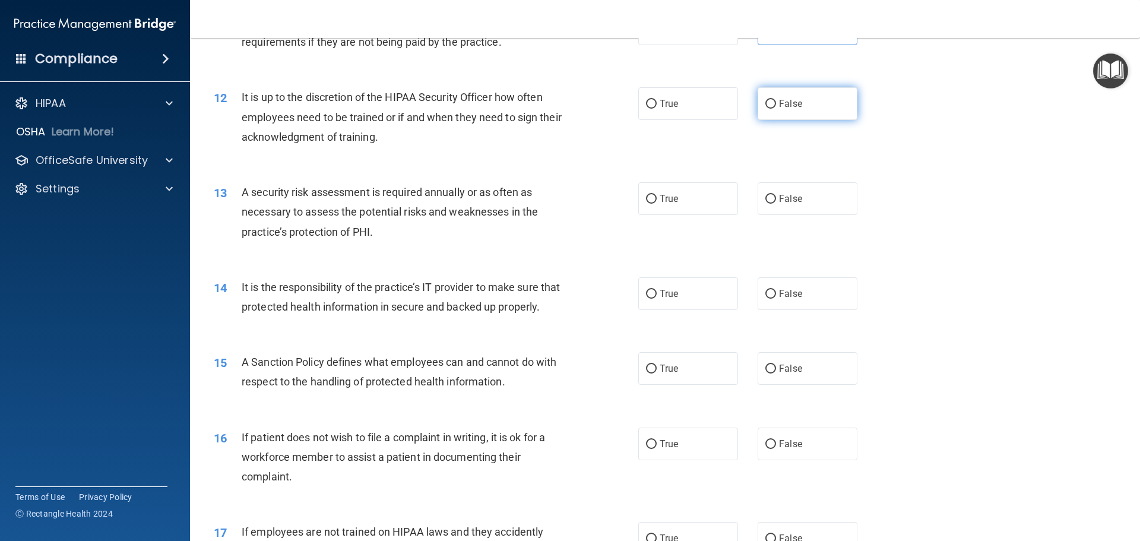
click at [811, 106] on label "False" at bounding box center [808, 103] width 100 height 33
click at [776, 106] on input "False" at bounding box center [771, 104] width 11 height 9
radio input "true"
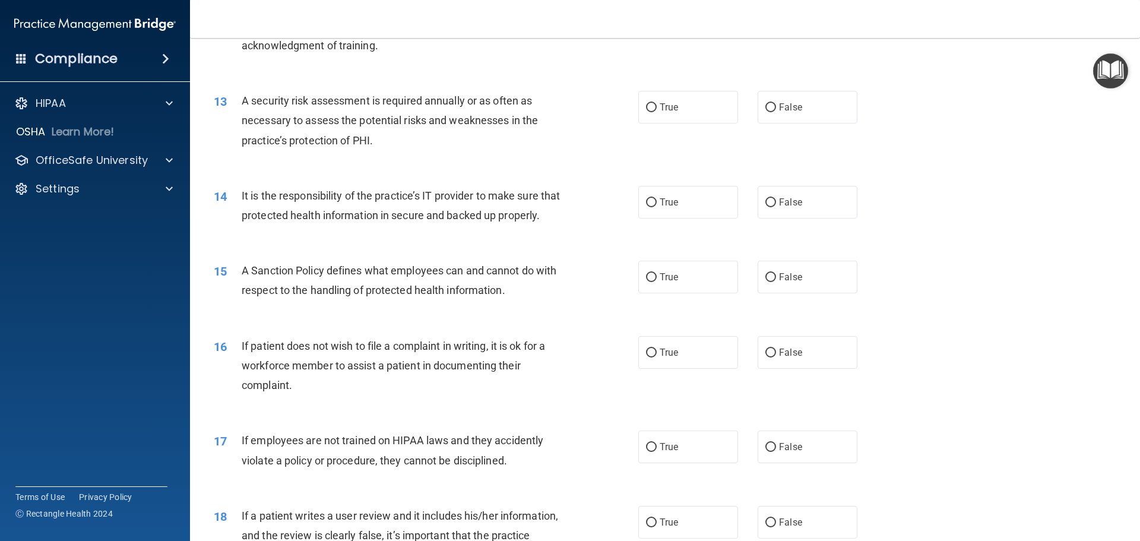
scroll to position [1247, 0]
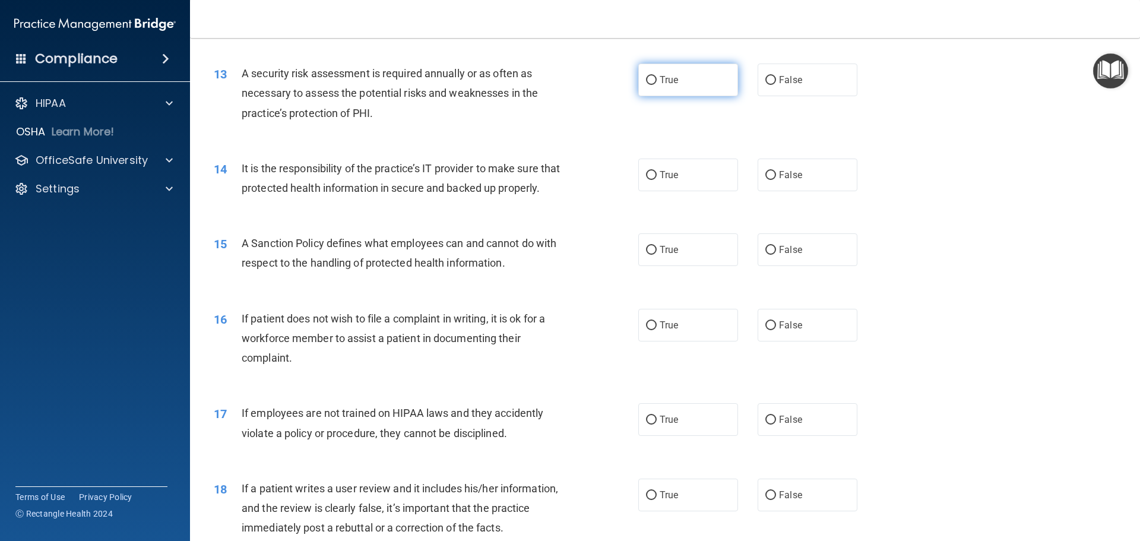
click at [666, 85] on label "True" at bounding box center [688, 80] width 100 height 33
click at [657, 85] on input "True" at bounding box center [651, 80] width 11 height 9
radio input "true"
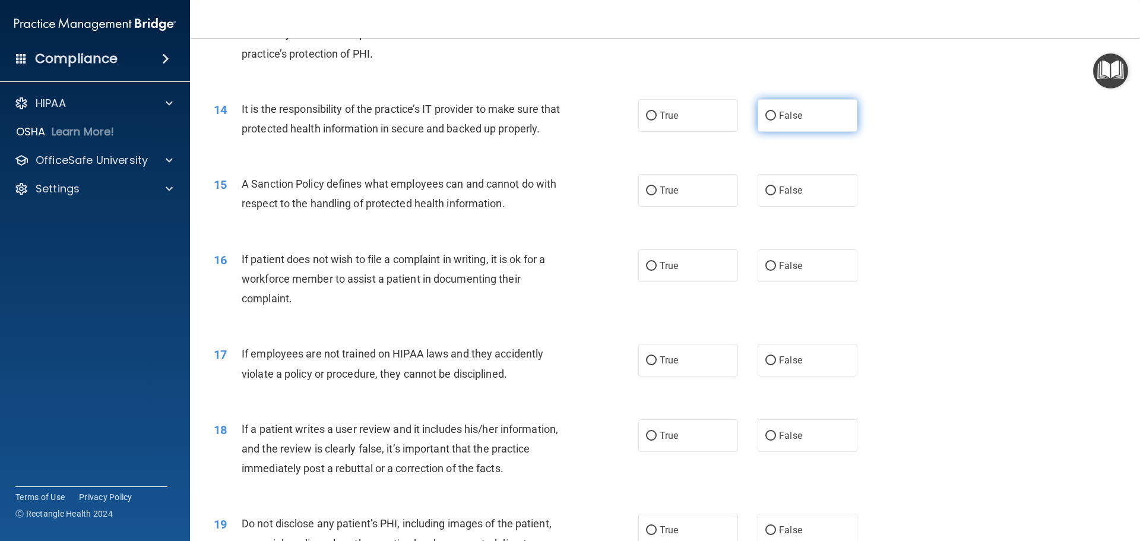
click at [775, 105] on label "False" at bounding box center [808, 115] width 100 height 33
click at [775, 112] on input "False" at bounding box center [771, 116] width 11 height 9
radio input "true"
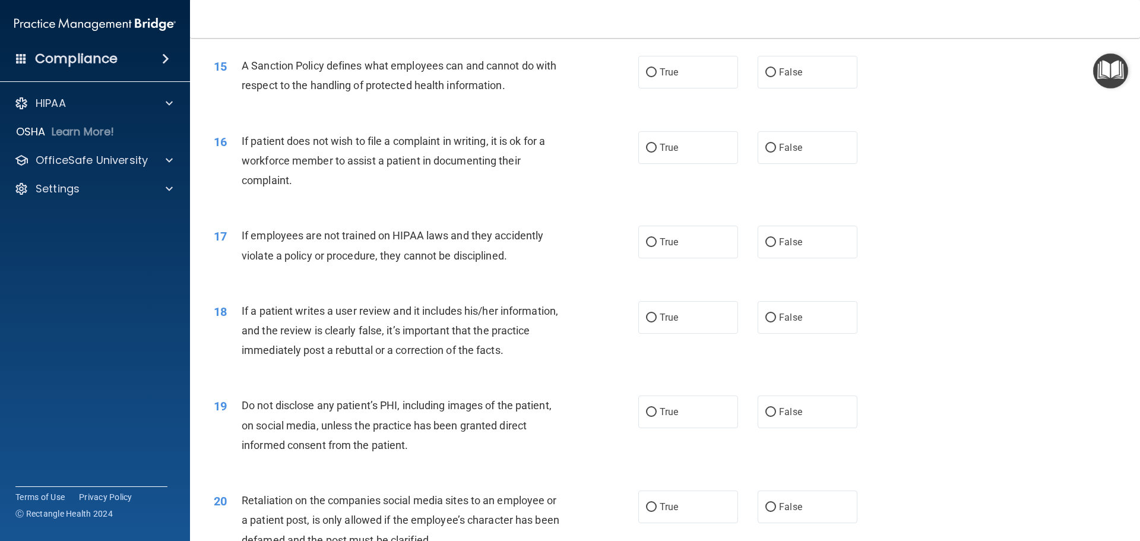
scroll to position [1425, 0]
click at [678, 88] on label "True" at bounding box center [688, 71] width 100 height 33
click at [657, 77] on input "True" at bounding box center [651, 72] width 11 height 9
radio input "true"
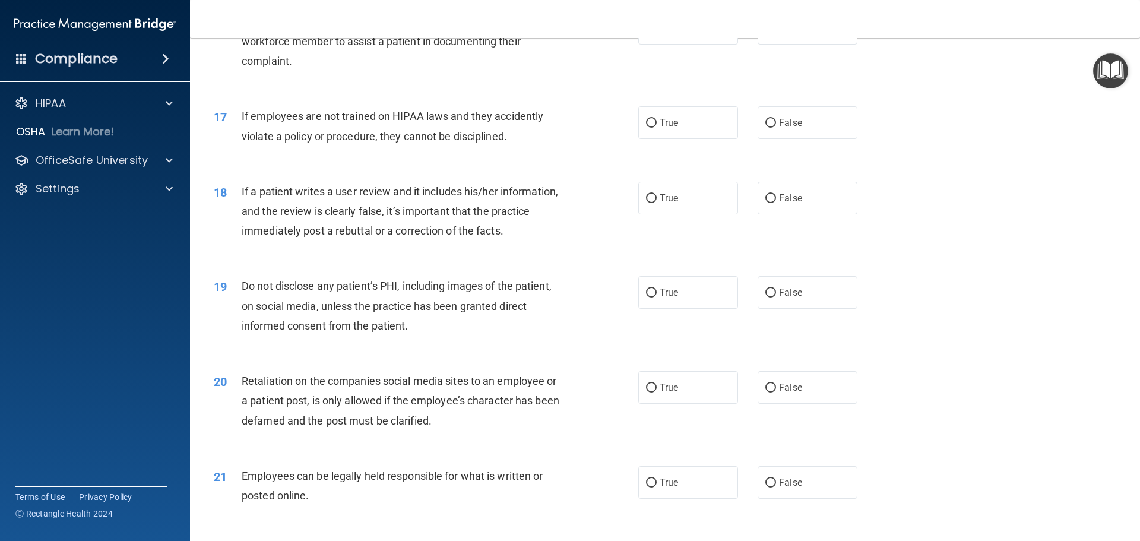
scroll to position [1485, 0]
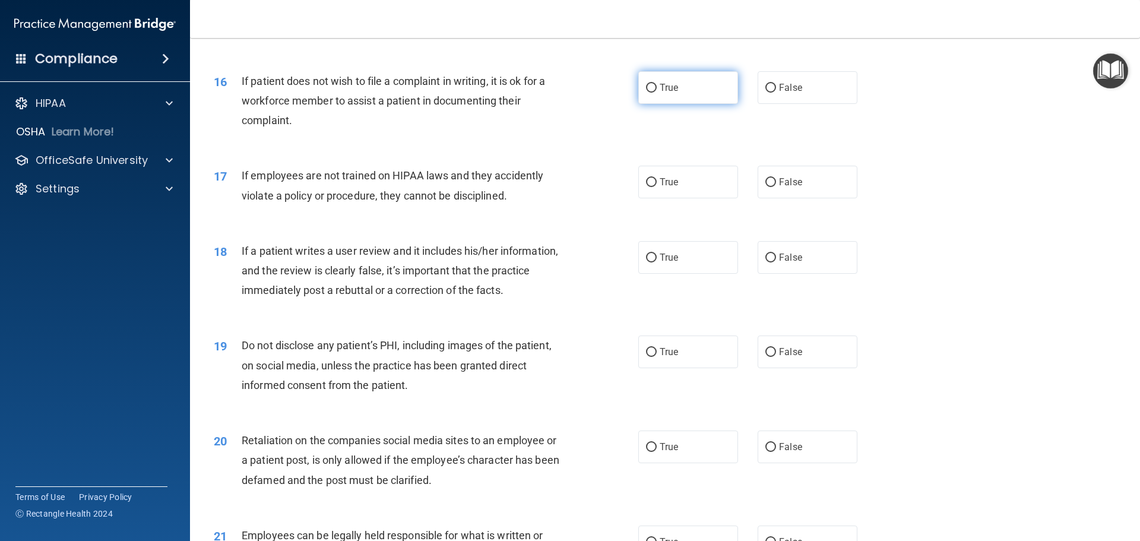
click at [683, 104] on label "True" at bounding box center [688, 87] width 100 height 33
click at [657, 93] on input "True" at bounding box center [651, 88] width 11 height 9
radio input "true"
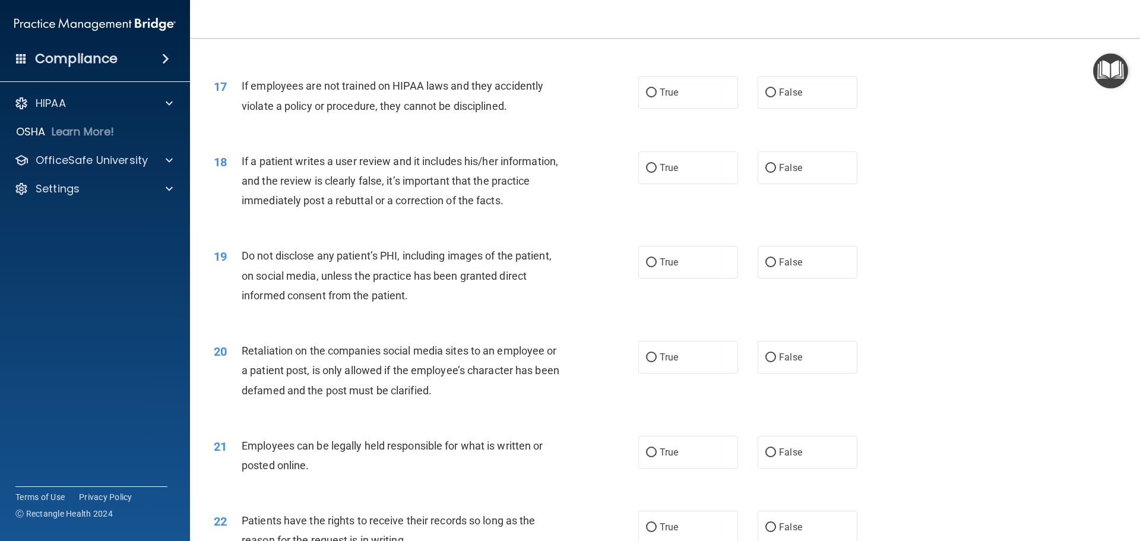
scroll to position [1604, 0]
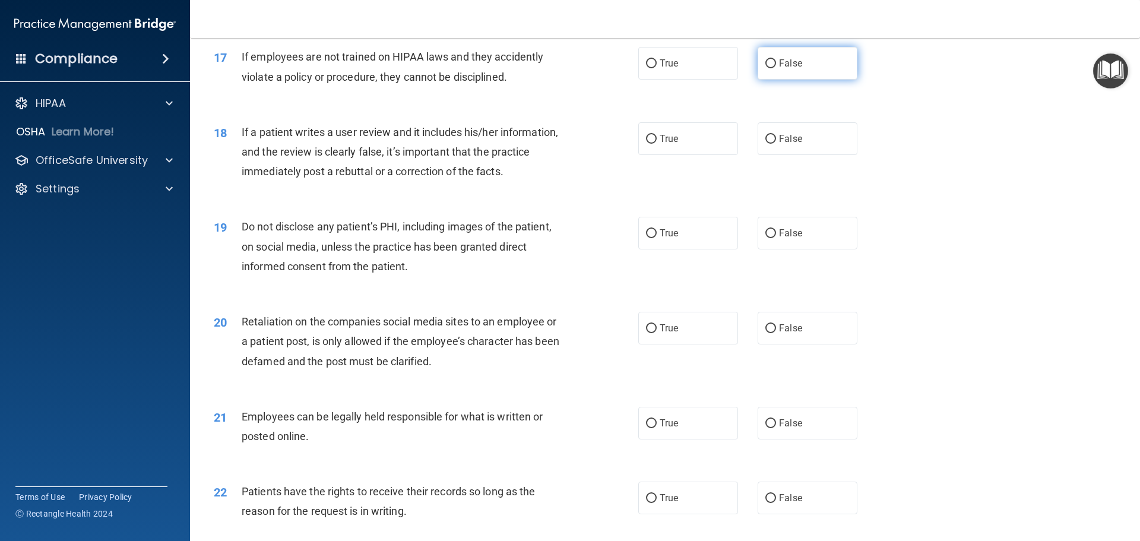
click at [766, 68] on input "False" at bounding box center [771, 63] width 11 height 9
radio input "true"
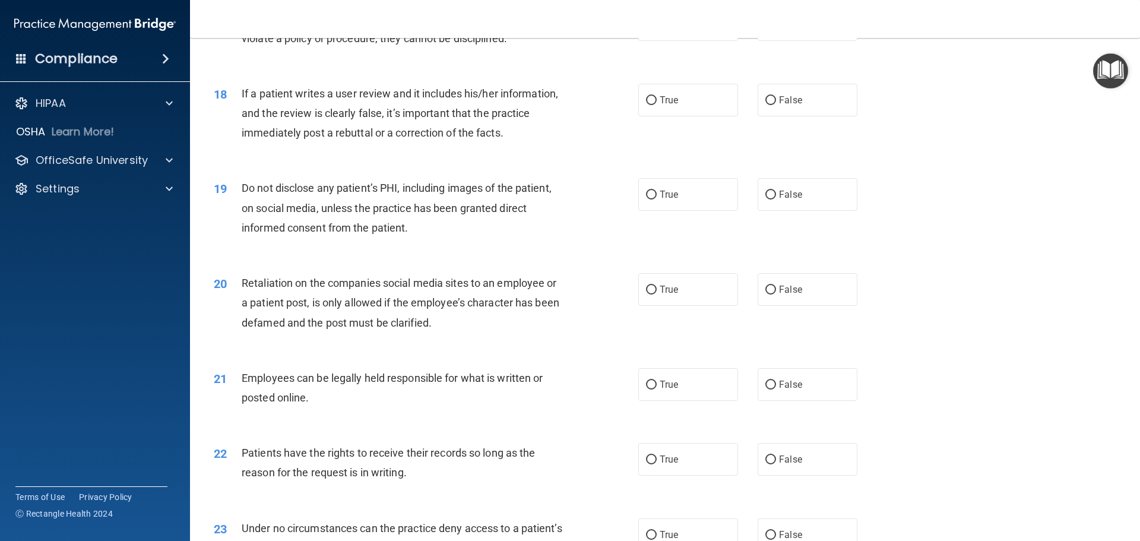
scroll to position [1663, 0]
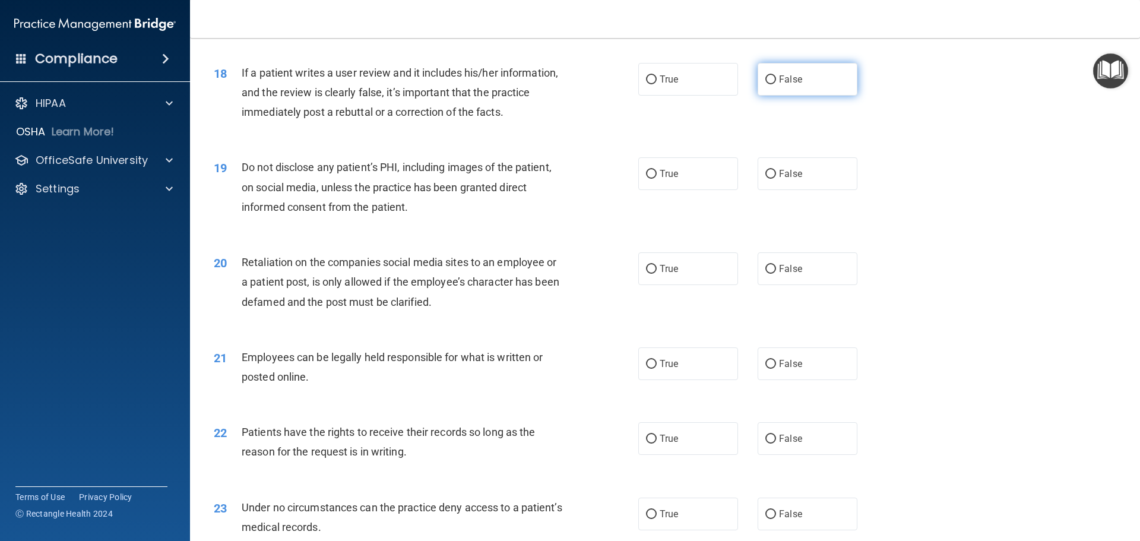
drag, startPoint x: 738, startPoint y: 97, endPoint x: 765, endPoint y: 106, distance: 28.0
click at [746, 96] on div "True False" at bounding box center [757, 79] width 239 height 33
click at [786, 96] on label "False" at bounding box center [808, 79] width 100 height 33
click at [776, 84] on input "False" at bounding box center [771, 79] width 11 height 9
radio input "true"
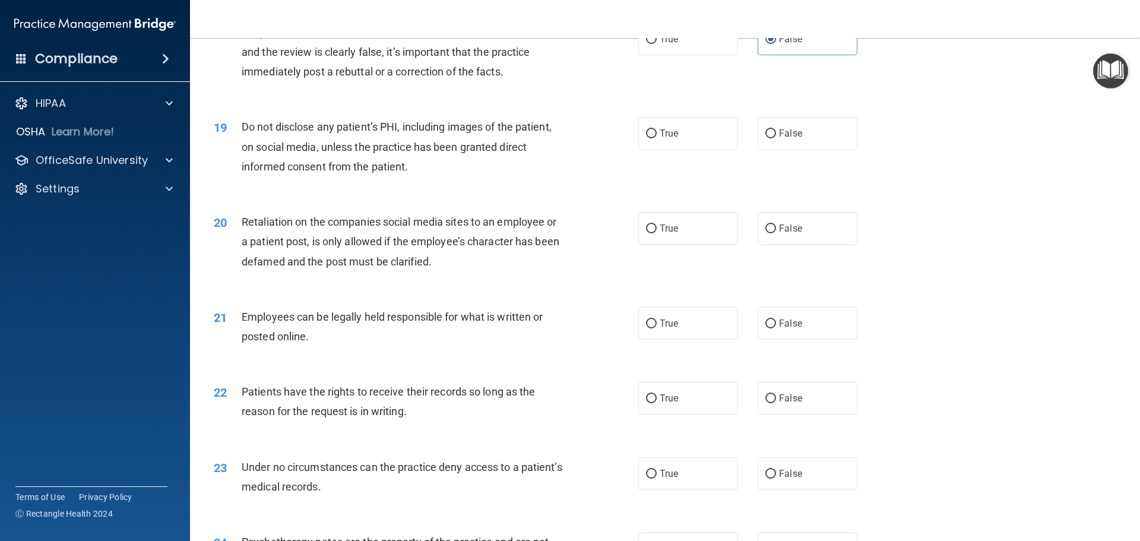
scroll to position [1722, 0]
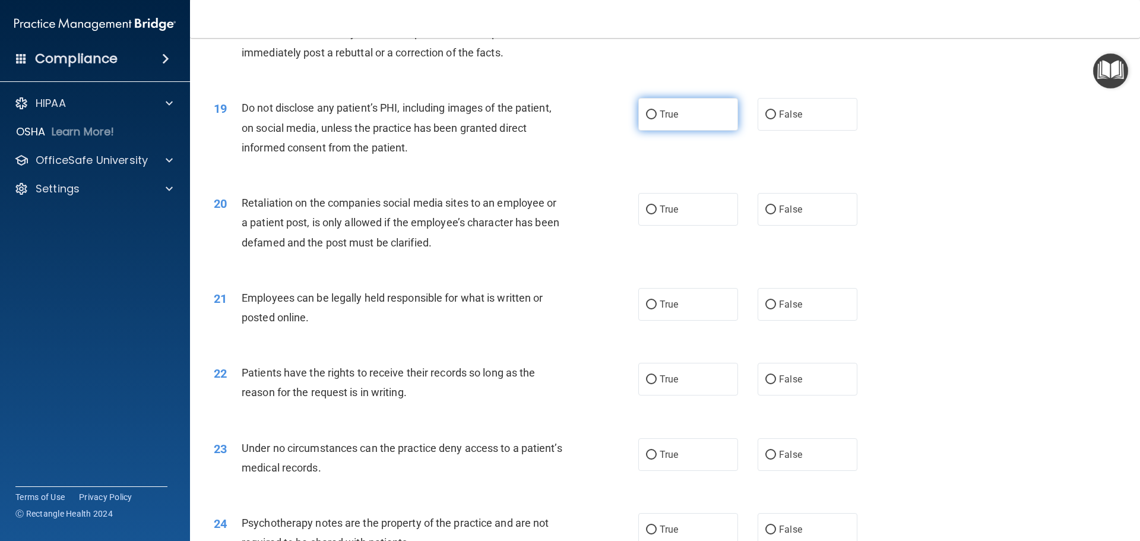
click at [699, 131] on label "True" at bounding box center [688, 114] width 100 height 33
click at [657, 119] on input "True" at bounding box center [651, 114] width 11 height 9
radio input "true"
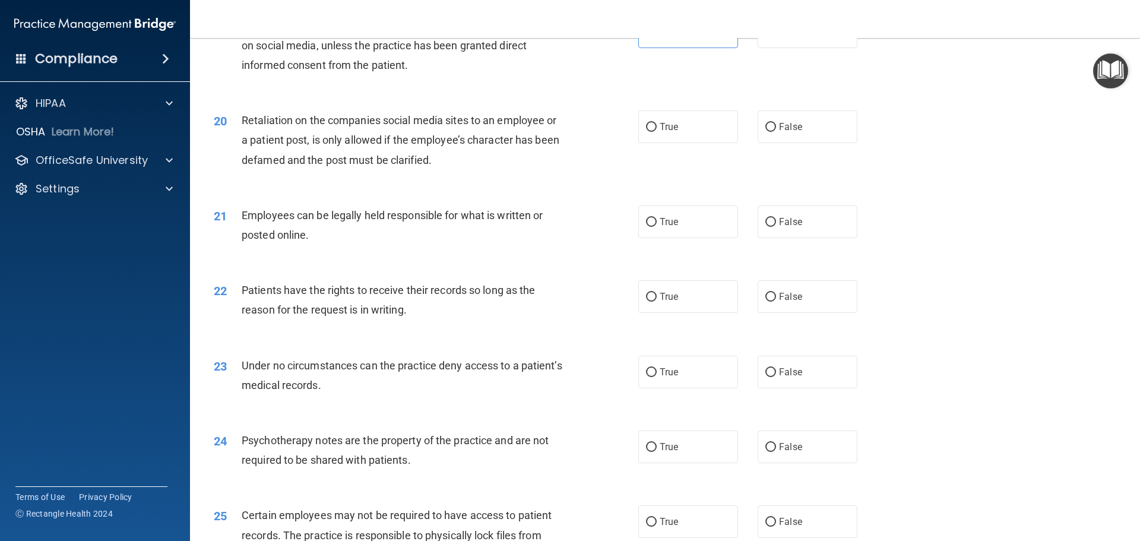
scroll to position [1841, 0]
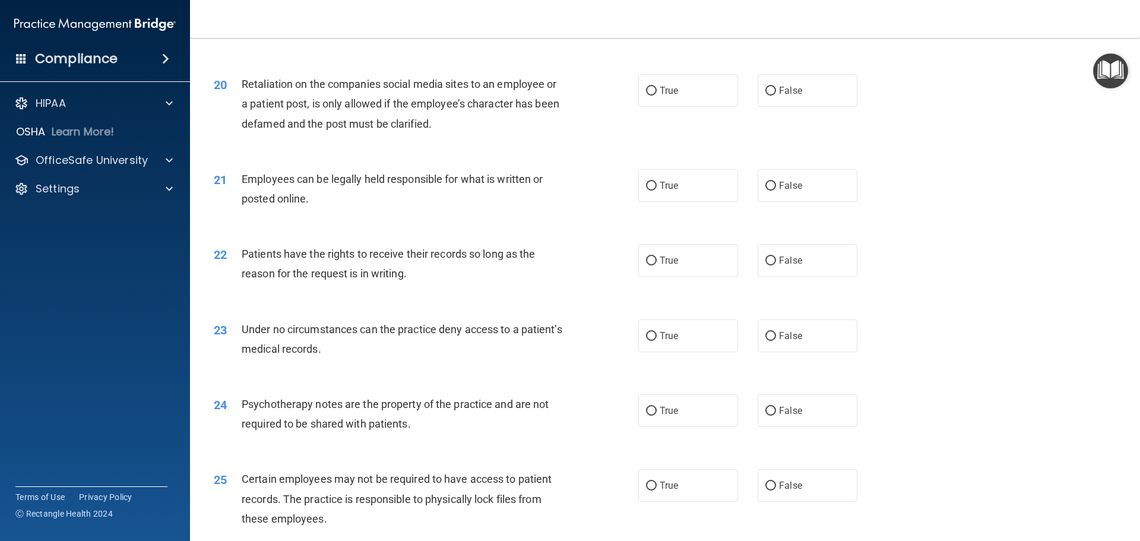
click at [811, 107] on label "False" at bounding box center [808, 90] width 100 height 33
click at [776, 96] on input "False" at bounding box center [771, 91] width 11 height 9
radio input "true"
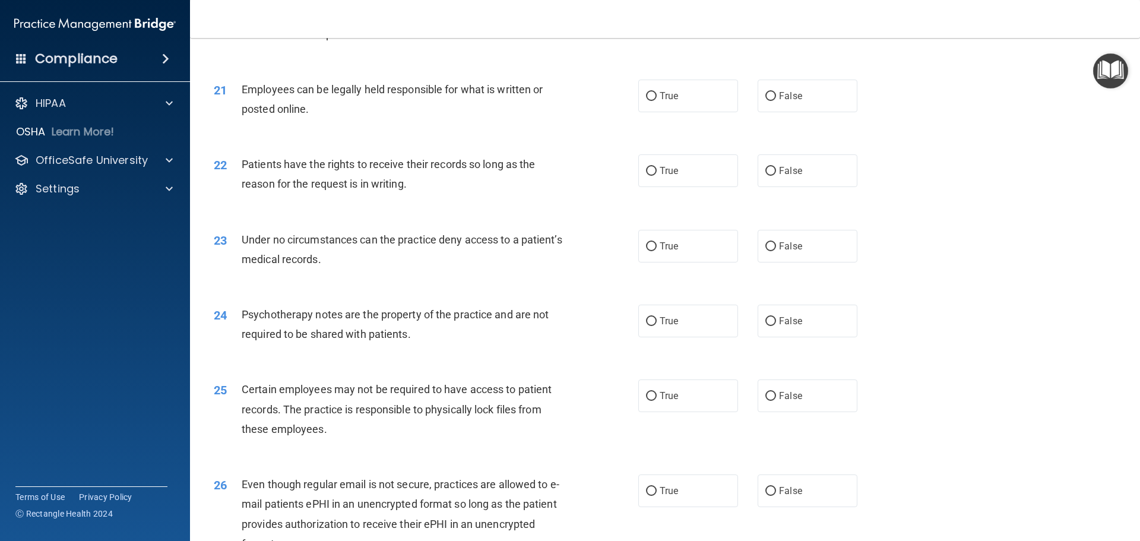
scroll to position [1960, 0]
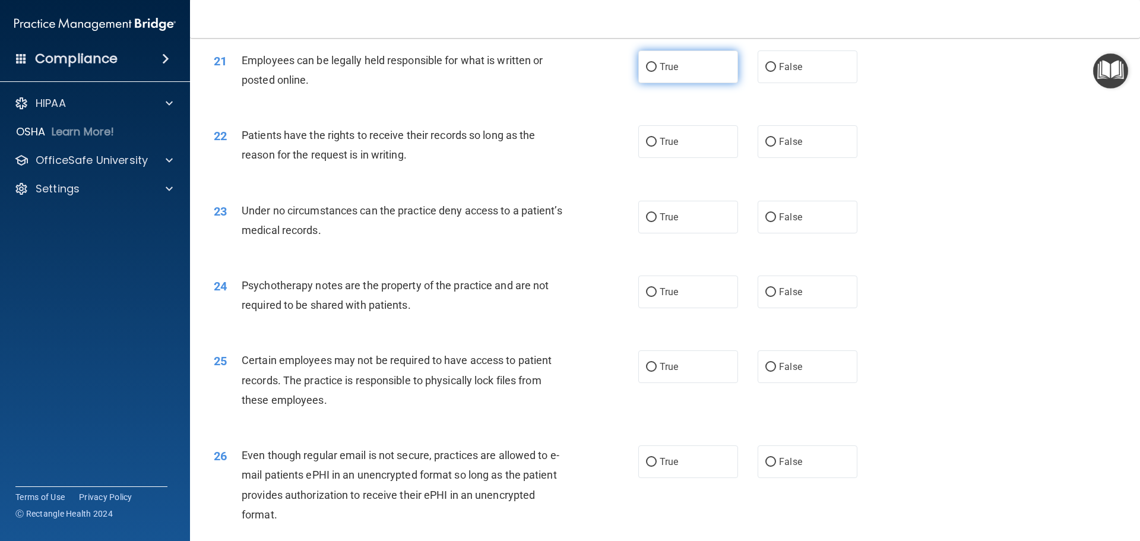
click at [646, 83] on label "True" at bounding box center [688, 66] width 100 height 33
click at [646, 72] on input "True" at bounding box center [651, 67] width 11 height 9
radio input "true"
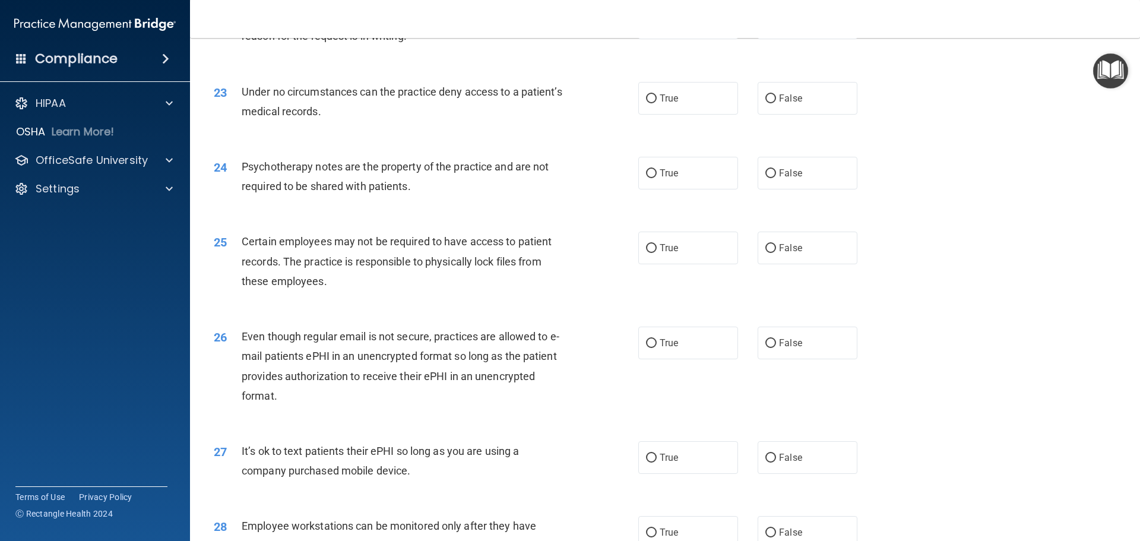
scroll to position [2019, 0]
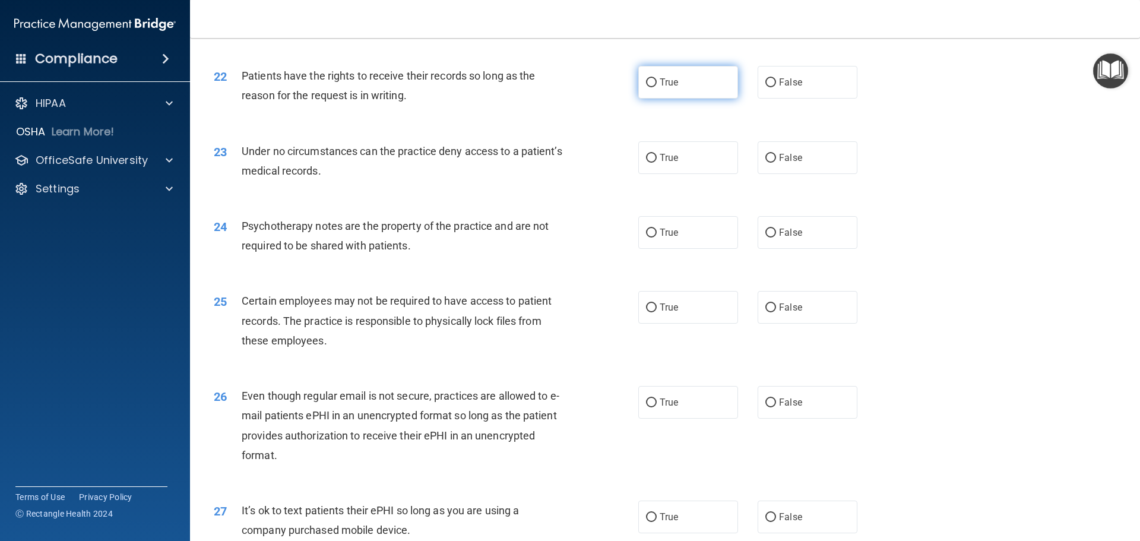
click at [657, 99] on label "True" at bounding box center [688, 82] width 100 height 33
click at [657, 87] on input "True" at bounding box center [651, 82] width 11 height 9
radio input "true"
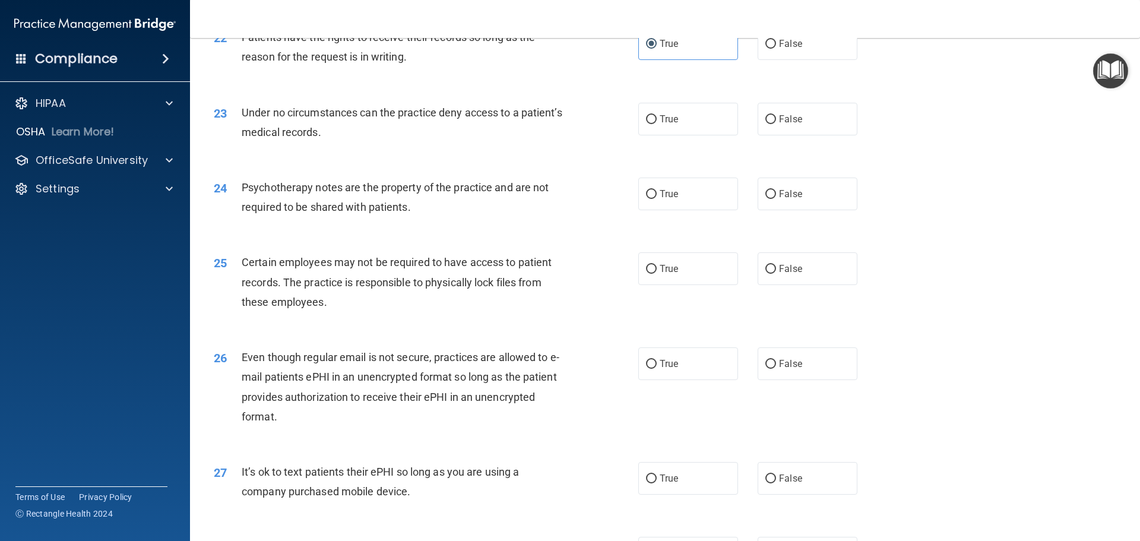
scroll to position [2079, 0]
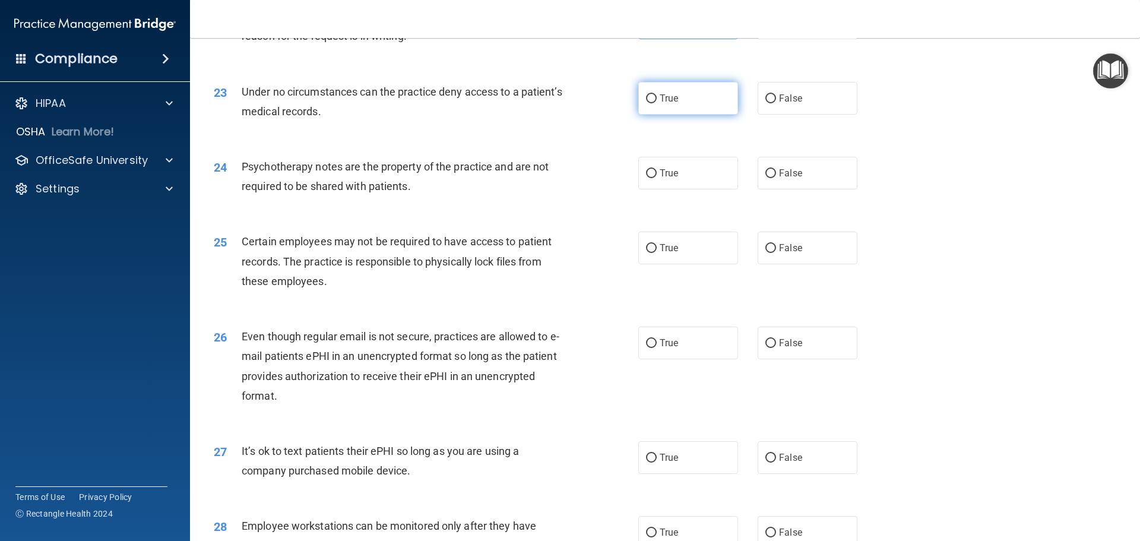
click at [660, 104] on span "True" at bounding box center [669, 98] width 18 height 11
click at [657, 103] on input "True" at bounding box center [651, 98] width 11 height 9
radio input "true"
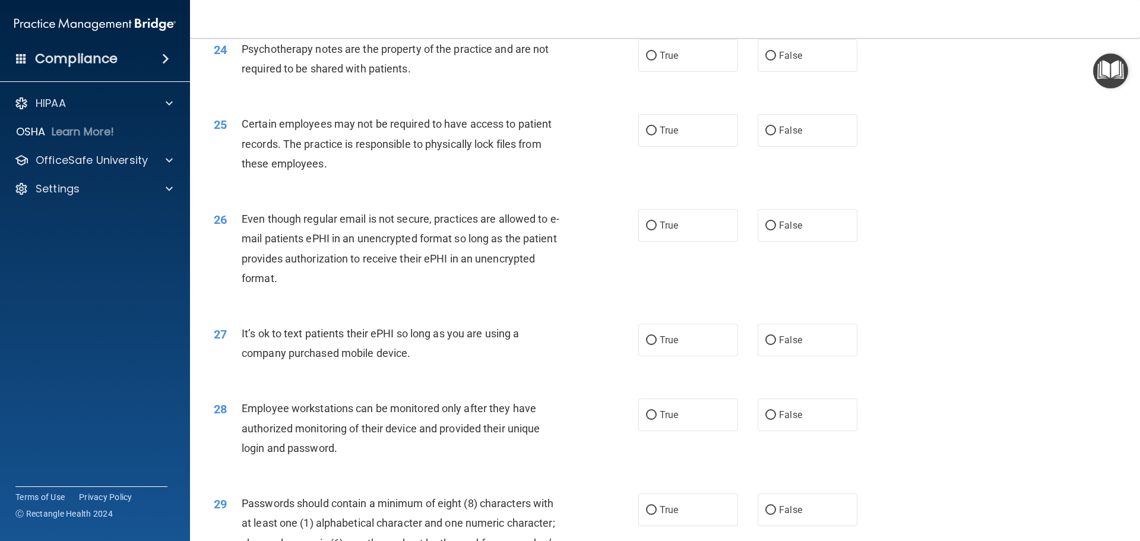
scroll to position [2198, 0]
click at [683, 71] on label "True" at bounding box center [688, 54] width 100 height 33
click at [657, 59] on input "True" at bounding box center [651, 54] width 11 height 9
radio input "true"
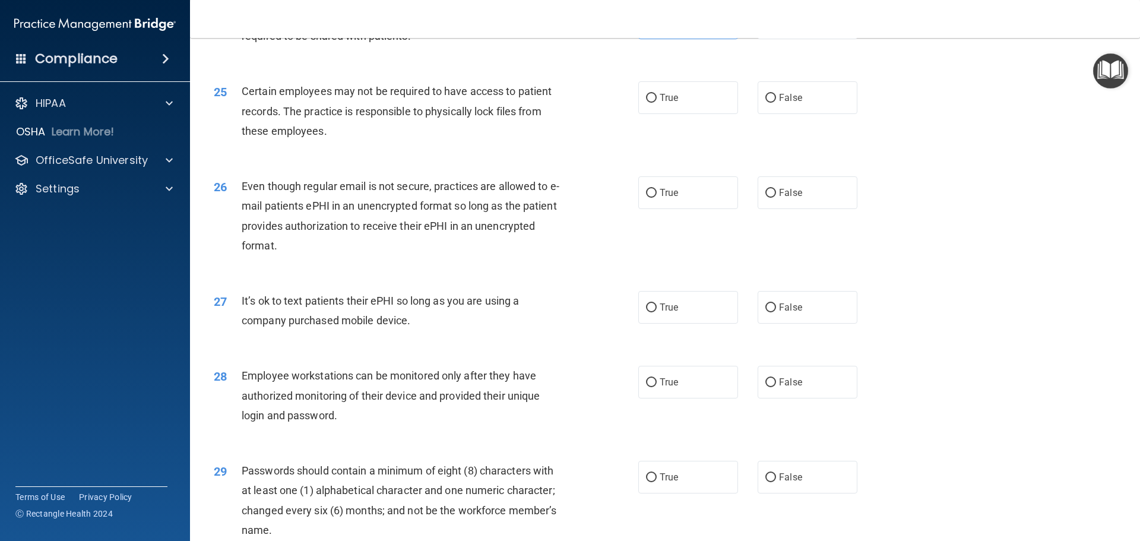
scroll to position [2257, 0]
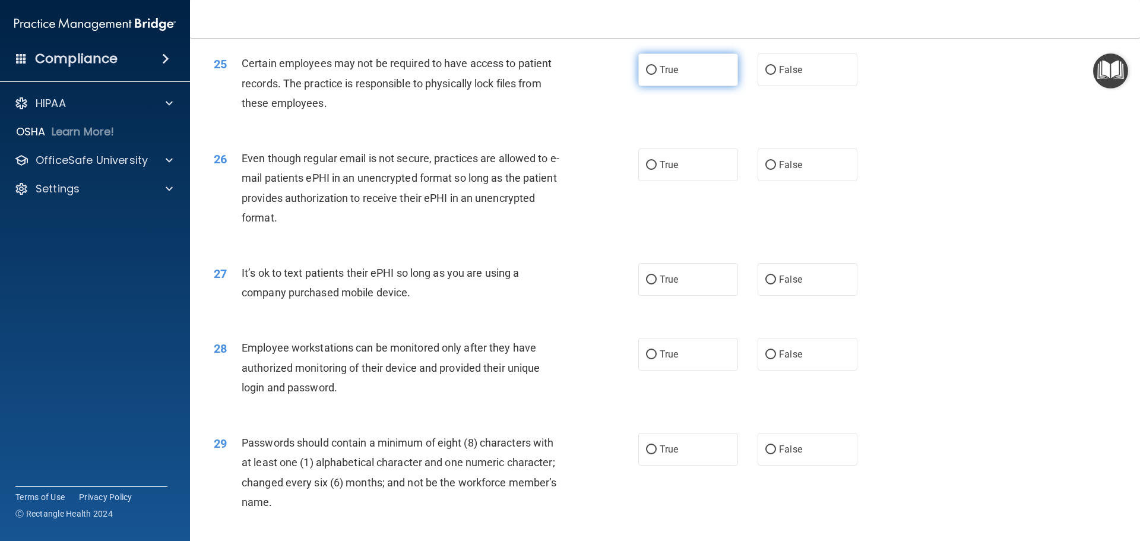
click at [703, 86] on label "True" at bounding box center [688, 69] width 100 height 33
click at [657, 75] on input "True" at bounding box center [651, 70] width 11 height 9
radio input "true"
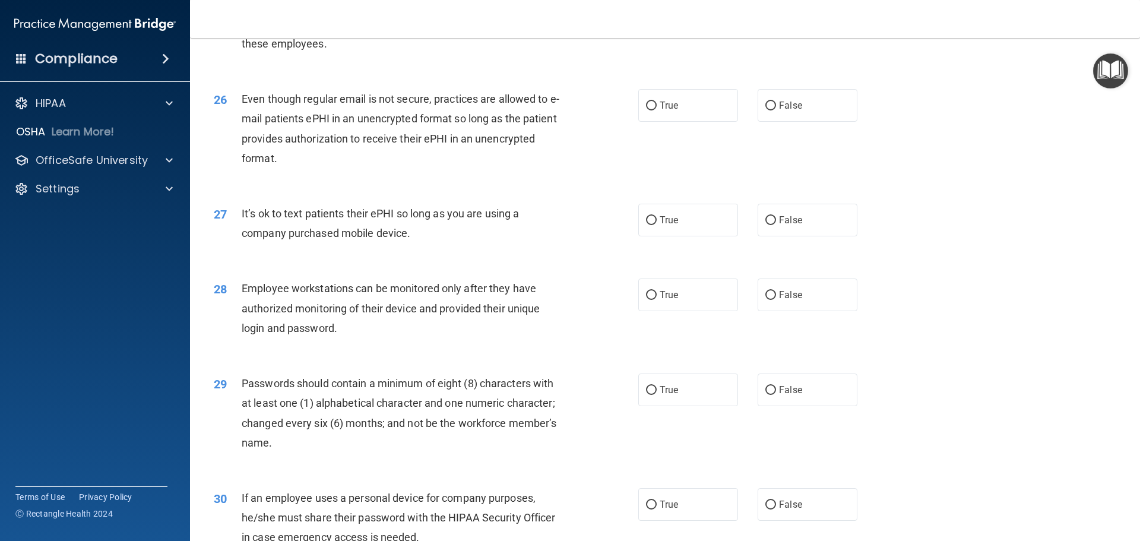
scroll to position [2376, 0]
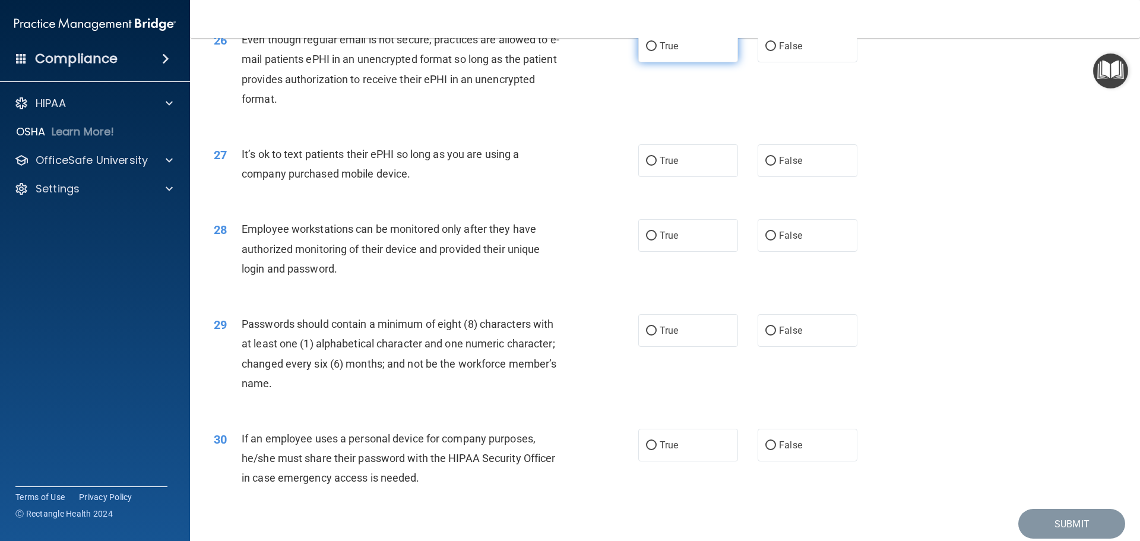
drag, startPoint x: 658, startPoint y: 55, endPoint x: 670, endPoint y: 59, distance: 12.4
click at [659, 55] on label "True" at bounding box center [688, 46] width 100 height 33
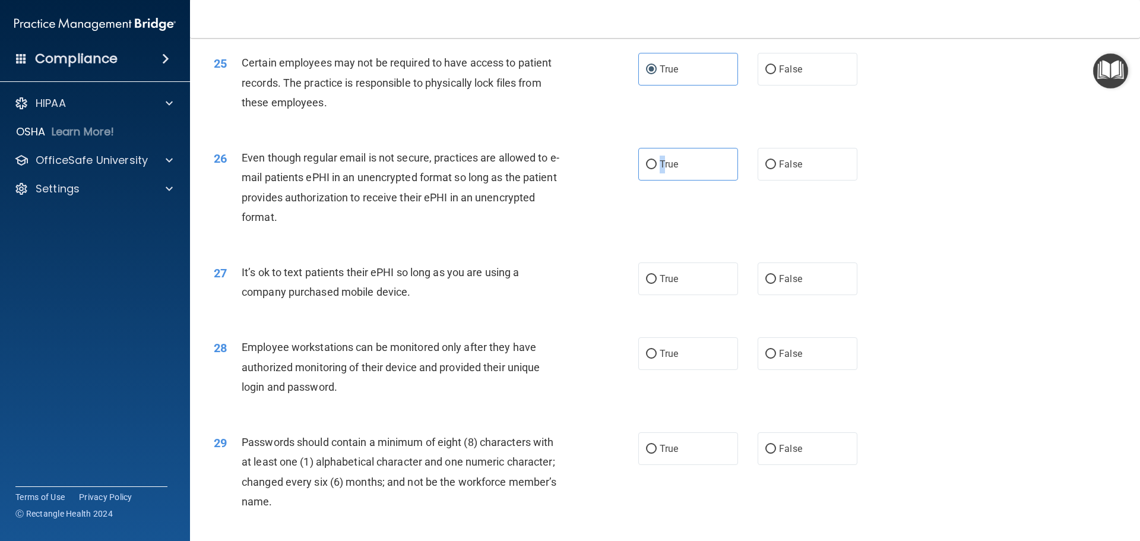
scroll to position [2257, 0]
click at [650, 170] on input "True" at bounding box center [651, 165] width 11 height 9
radio input "true"
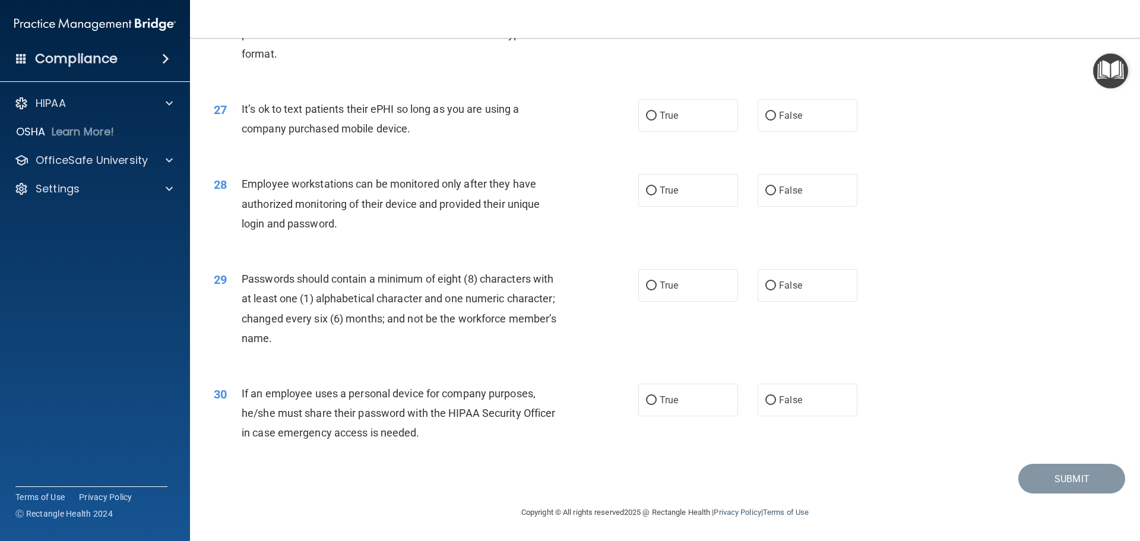
scroll to position [2435, 0]
click at [716, 120] on label "True" at bounding box center [688, 115] width 100 height 33
click at [657, 120] on input "True" at bounding box center [651, 116] width 11 height 9
radio input "true"
click at [716, 120] on label "True" at bounding box center [688, 115] width 100 height 33
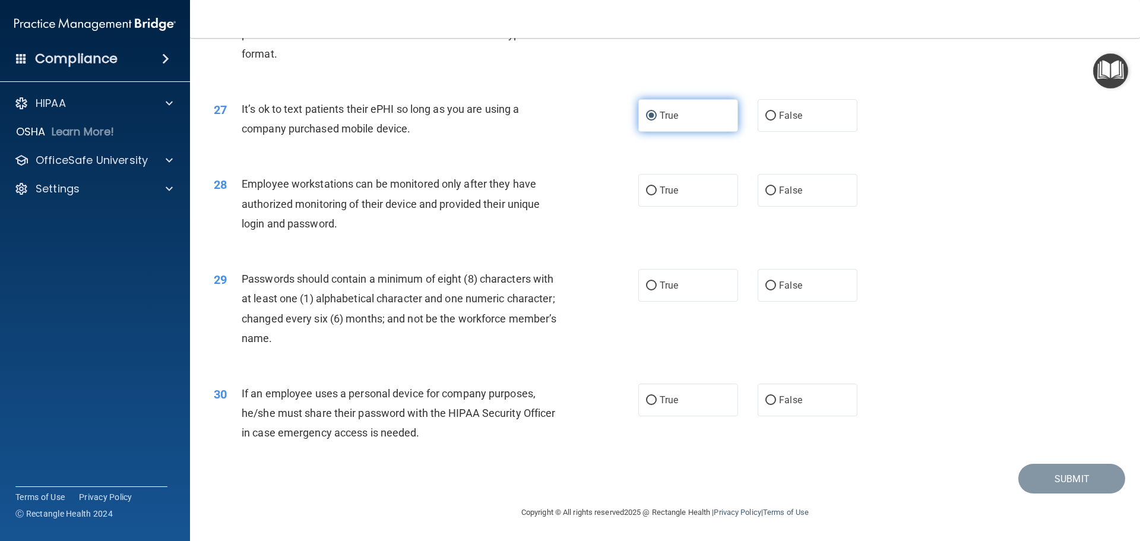
click at [657, 120] on input "True" at bounding box center [651, 116] width 11 height 9
click at [638, 187] on label "True" at bounding box center [688, 190] width 100 height 33
click at [646, 187] on input "True" at bounding box center [651, 190] width 11 height 9
radio input "true"
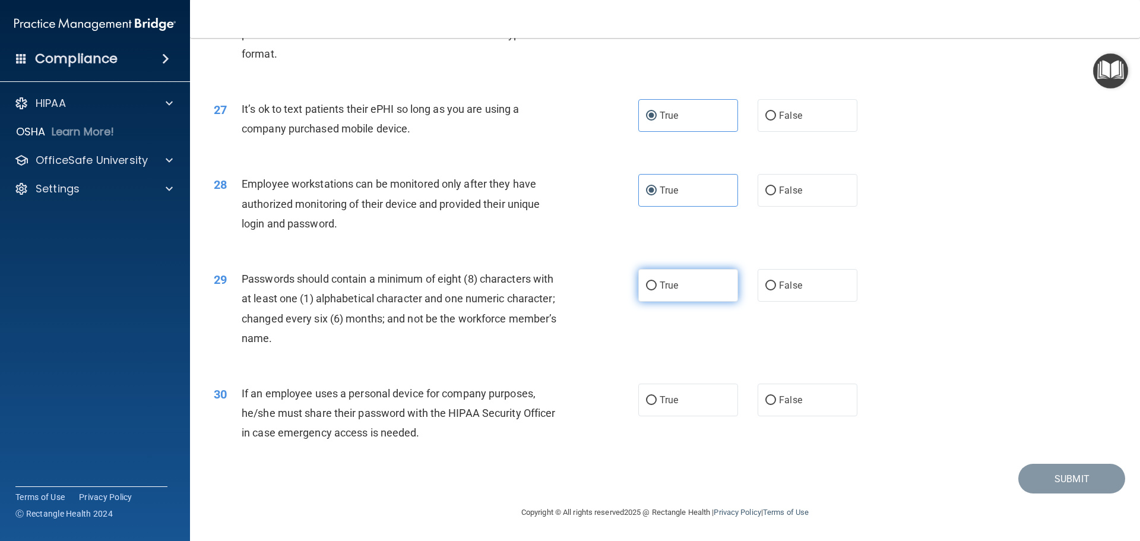
click at [657, 296] on label "True" at bounding box center [688, 285] width 100 height 33
click at [657, 290] on input "True" at bounding box center [651, 286] width 11 height 9
radio input "true"
click at [666, 397] on span "True" at bounding box center [669, 399] width 18 height 11
click at [657, 397] on input "True" at bounding box center [651, 400] width 11 height 9
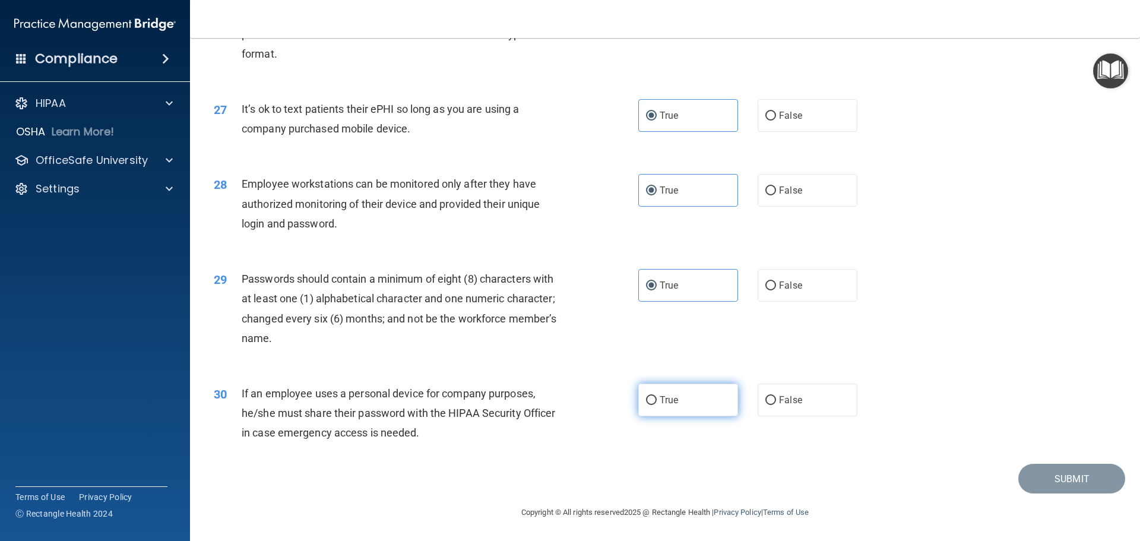
radio input "true"
drag, startPoint x: 1018, startPoint y: 476, endPoint x: 1033, endPoint y: 476, distance: 15.4
click at [1019, 476] on button "Submit" at bounding box center [1072, 479] width 107 height 30
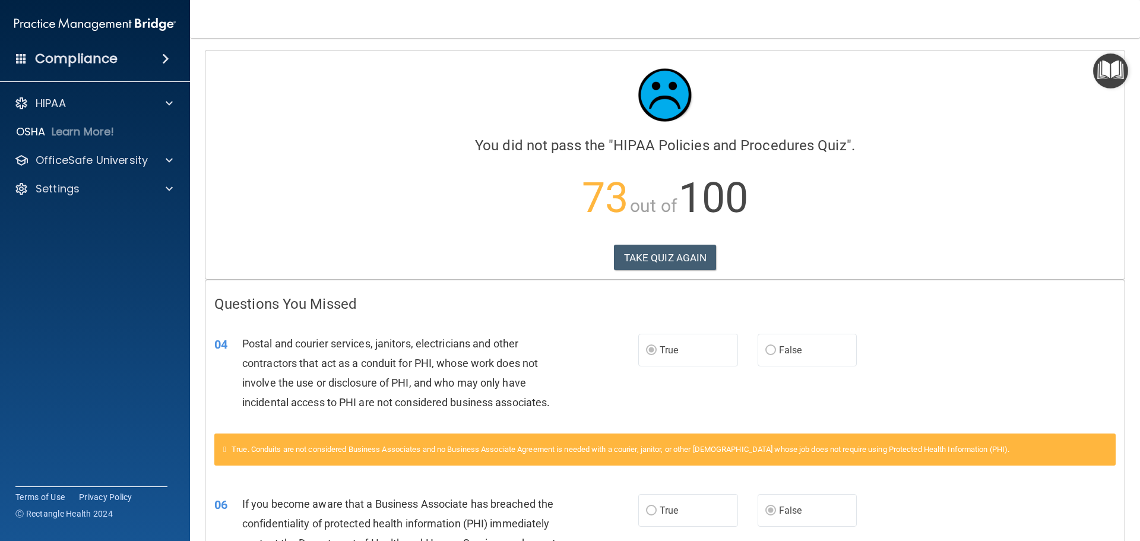
drag, startPoint x: 563, startPoint y: 239, endPoint x: 570, endPoint y: 241, distance: 6.8
click at [566, 241] on div "Calculating your score.... You did not pass the " HIPAA Policies and Procedures…" at bounding box center [664, 164] width 919 height 229
click at [656, 245] on button "TAKE QUIZ AGAIN" at bounding box center [665, 258] width 103 height 26
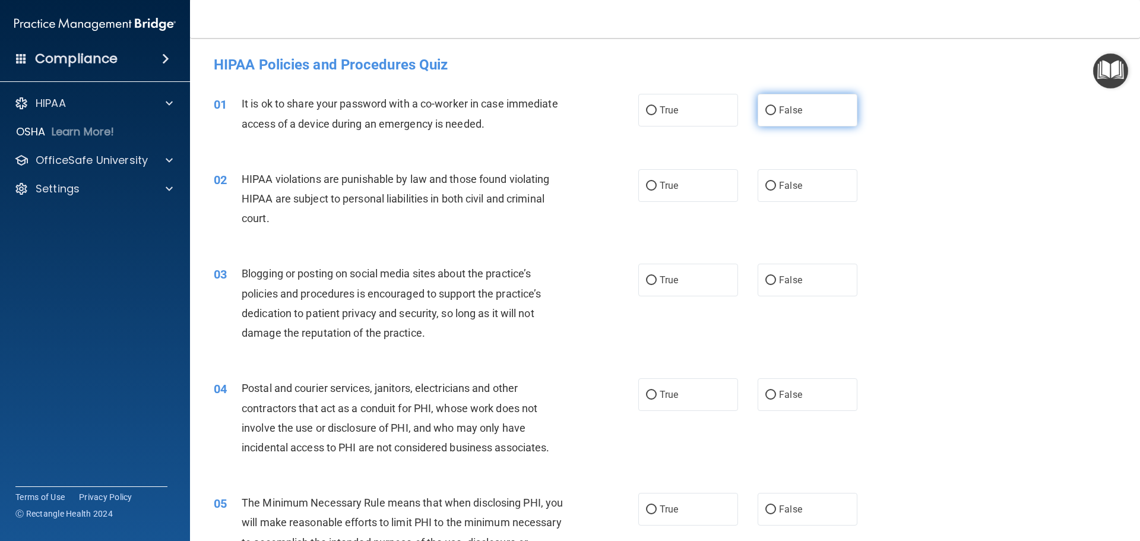
click at [781, 110] on span "False" at bounding box center [790, 110] width 23 height 11
click at [776, 110] on input "False" at bounding box center [771, 110] width 11 height 9
radio input "true"
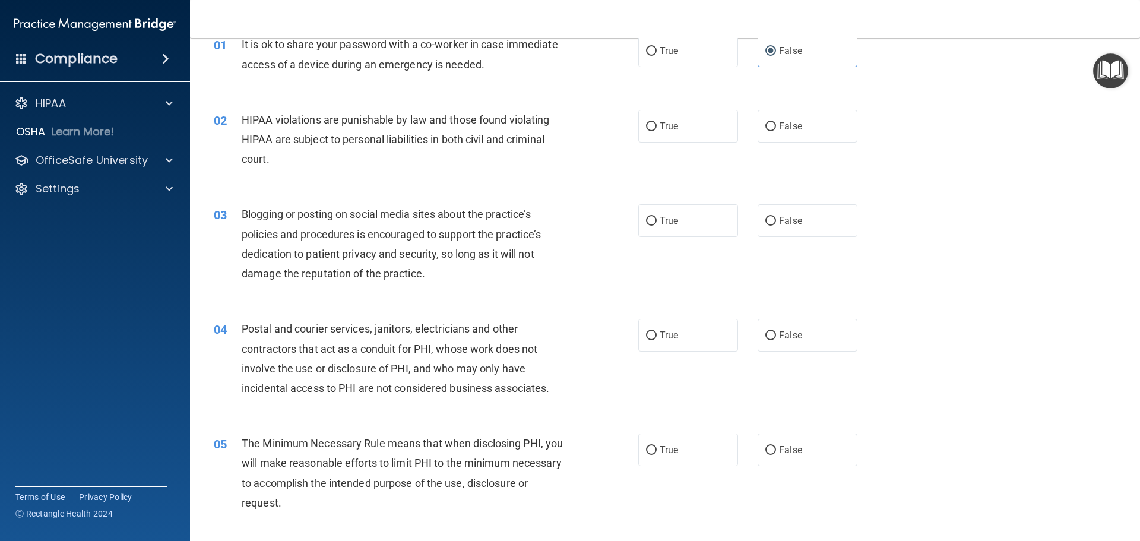
scroll to position [119, 0]
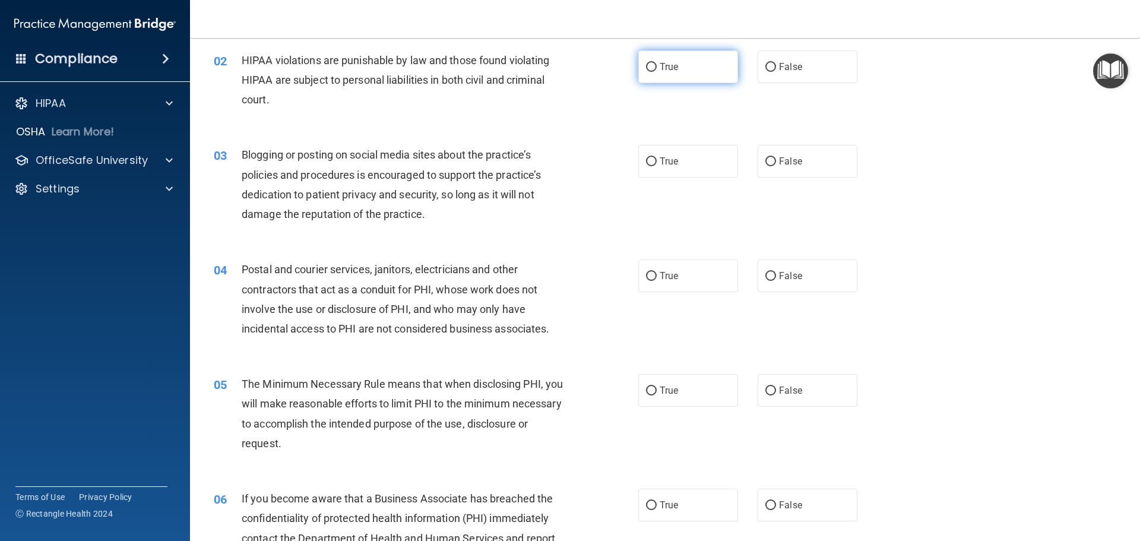
click at [664, 72] on span "True" at bounding box center [669, 66] width 18 height 11
click at [657, 72] on input "True" at bounding box center [651, 67] width 11 height 9
radio input "true"
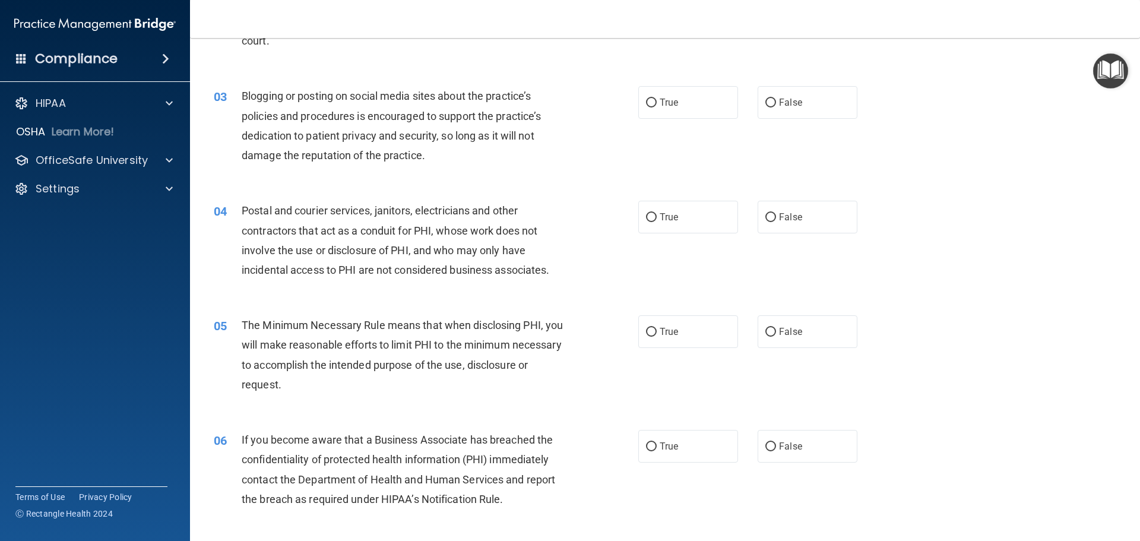
scroll to position [178, 0]
click at [660, 103] on span "True" at bounding box center [669, 101] width 18 height 11
click at [656, 103] on input "True" at bounding box center [651, 102] width 11 height 9
radio input "true"
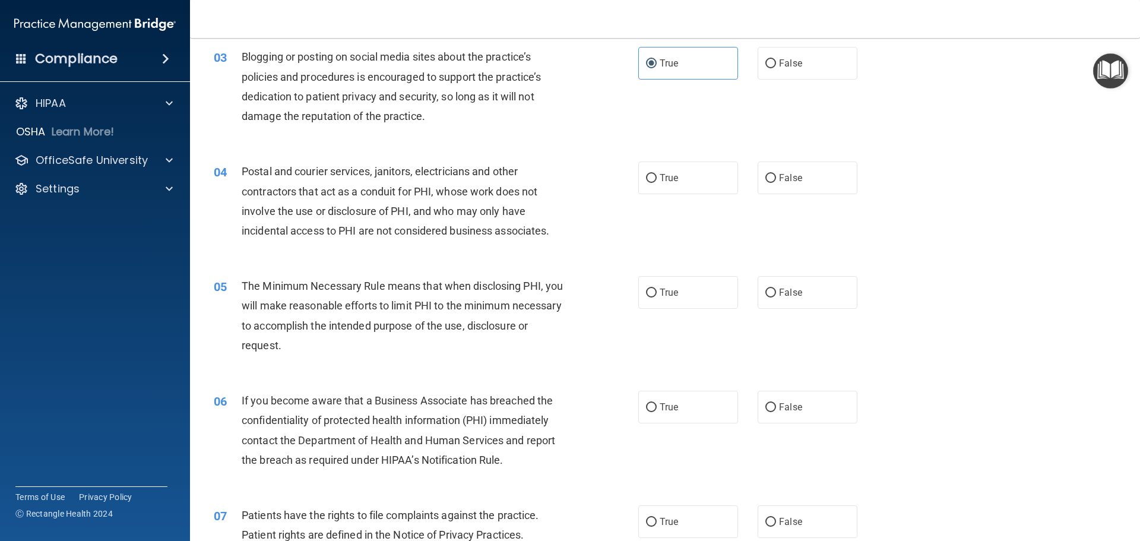
scroll to position [238, 0]
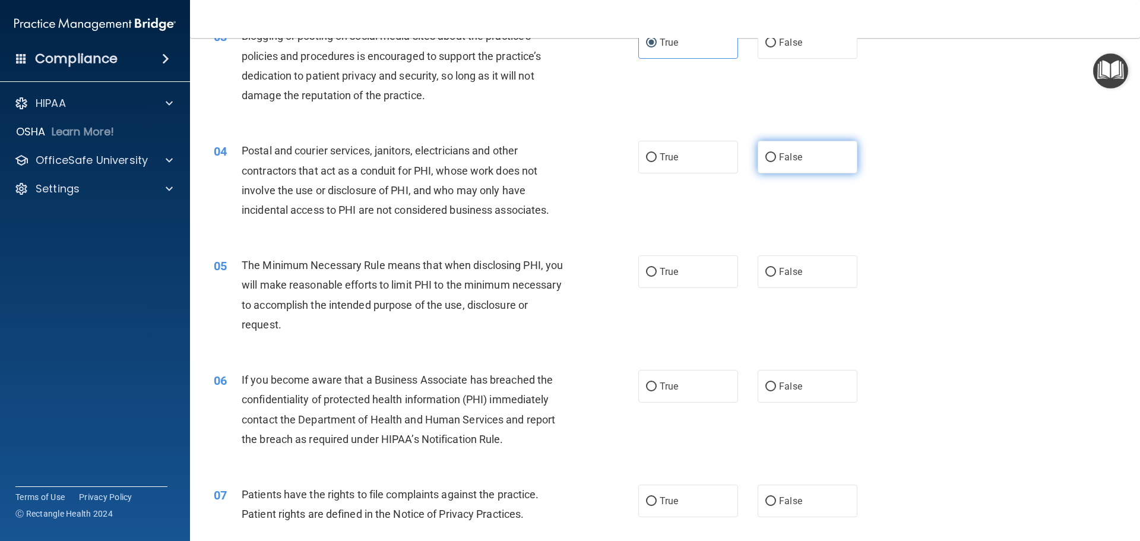
click at [801, 162] on label "False" at bounding box center [808, 157] width 100 height 33
click at [776, 162] on input "False" at bounding box center [771, 157] width 11 height 9
radio input "true"
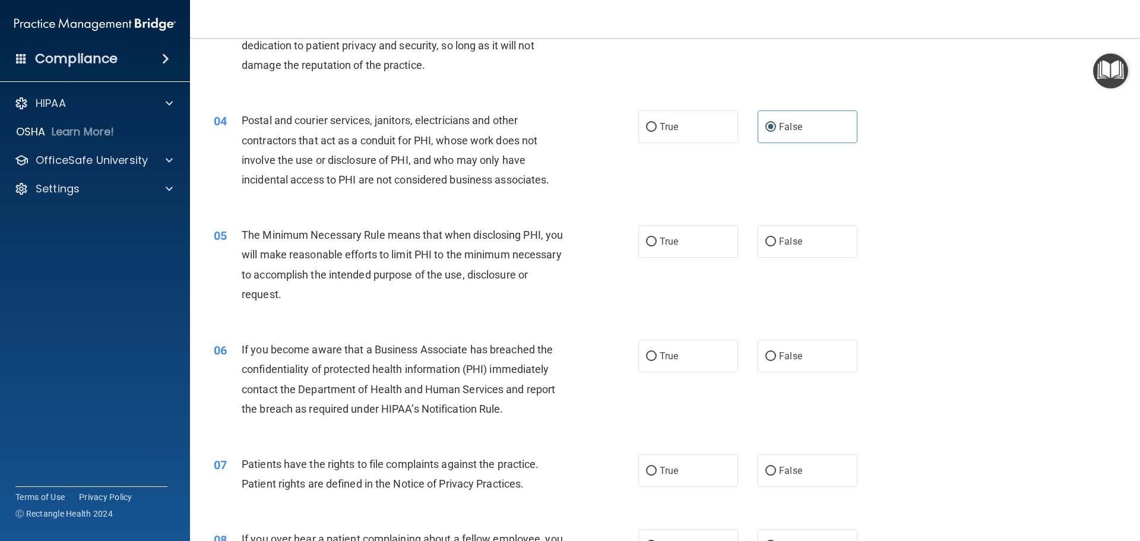
scroll to position [297, 0]
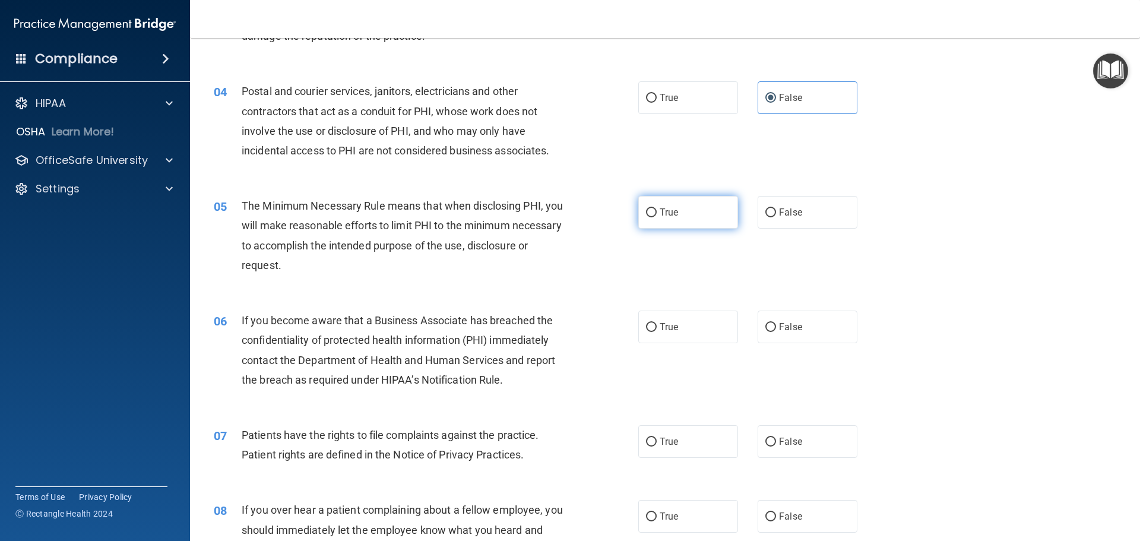
click at [652, 224] on label "True" at bounding box center [688, 212] width 100 height 33
click at [652, 217] on input "True" at bounding box center [651, 212] width 11 height 9
radio input "true"
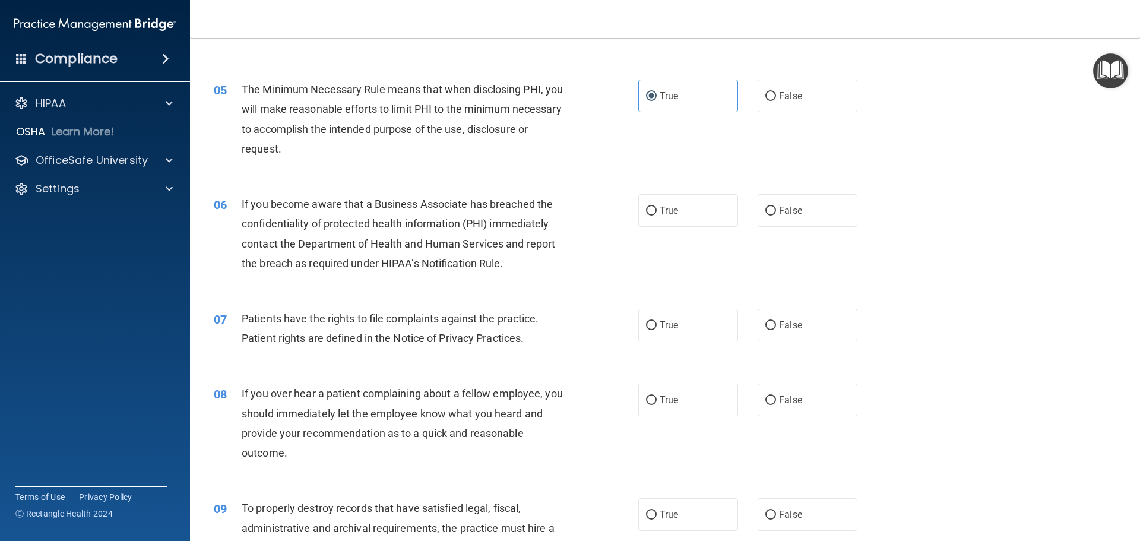
scroll to position [416, 0]
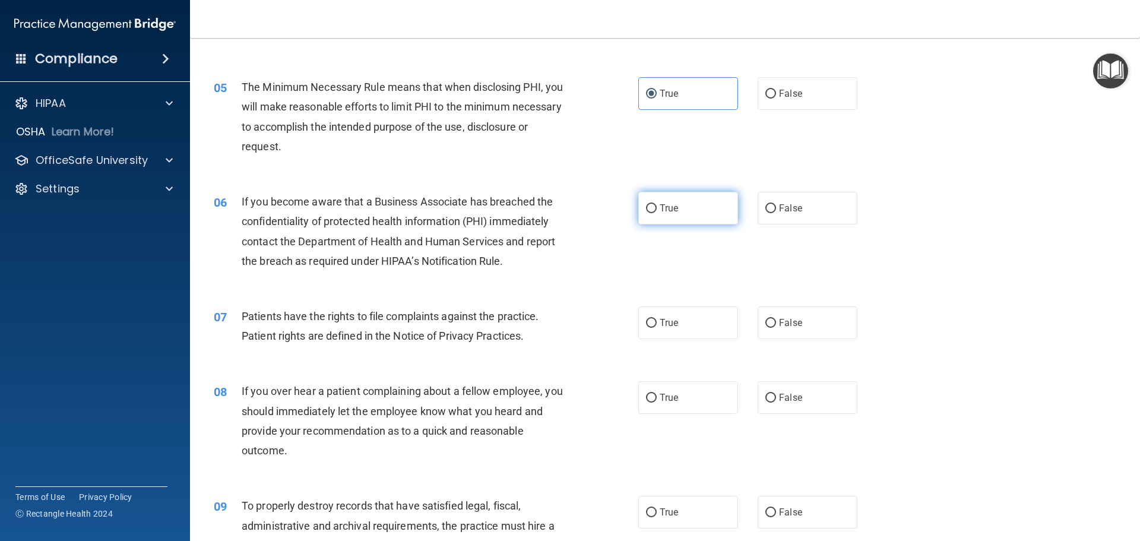
click at [653, 210] on label "True" at bounding box center [688, 208] width 100 height 33
click at [653, 210] on input "True" at bounding box center [651, 208] width 11 height 9
radio input "true"
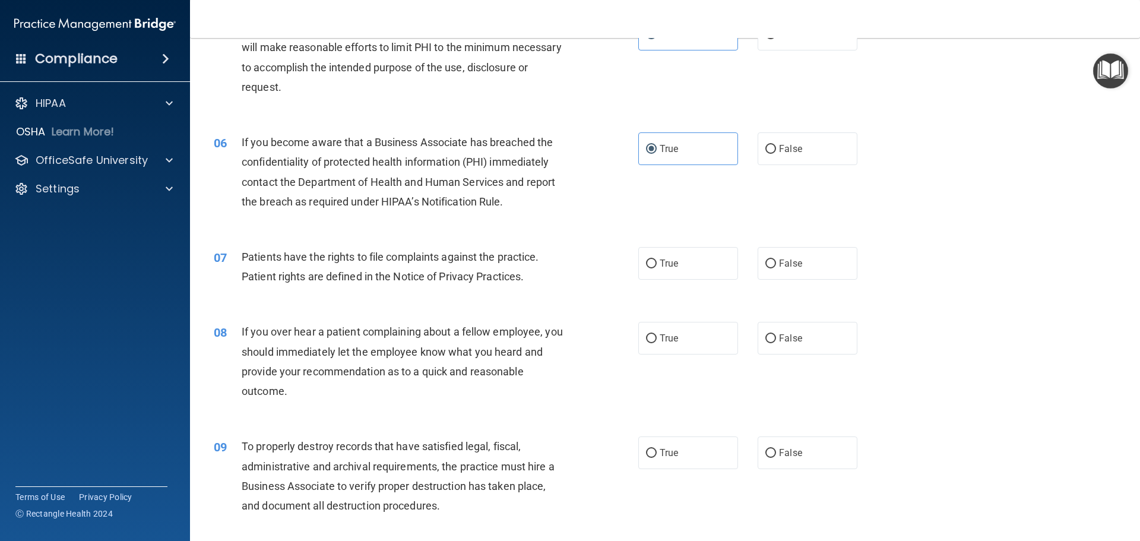
scroll to position [535, 0]
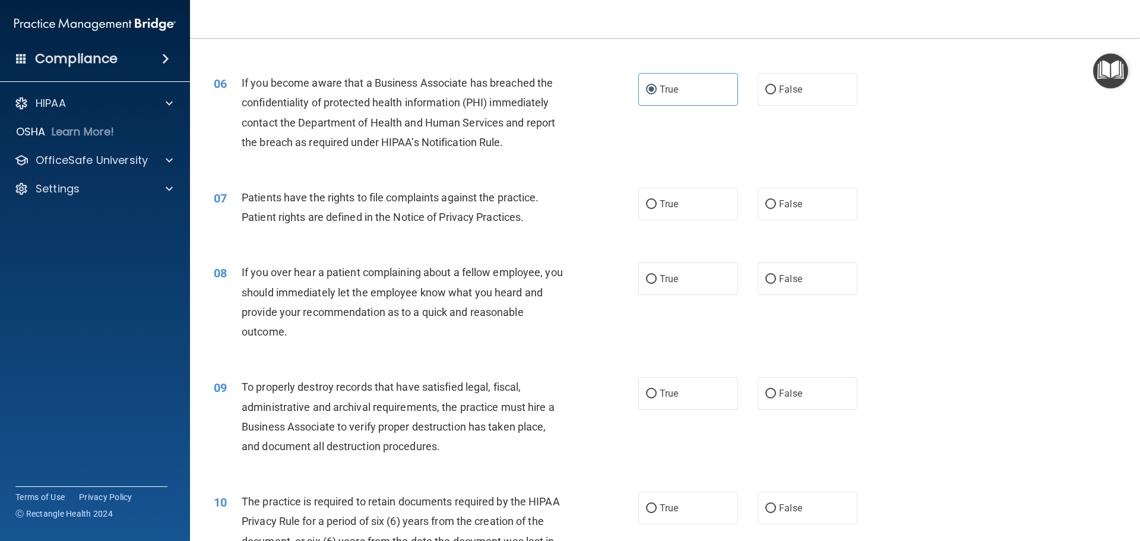
click at [659, 220] on div "07 Patients have the rights to file complaints against the practice. Patient ri…" at bounding box center [665, 210] width 921 height 75
drag, startPoint x: 660, startPoint y: 213, endPoint x: 670, endPoint y: 235, distance: 24.5
click at [660, 213] on label "True" at bounding box center [688, 204] width 100 height 33
click at [657, 209] on input "True" at bounding box center [651, 204] width 11 height 9
radio input "true"
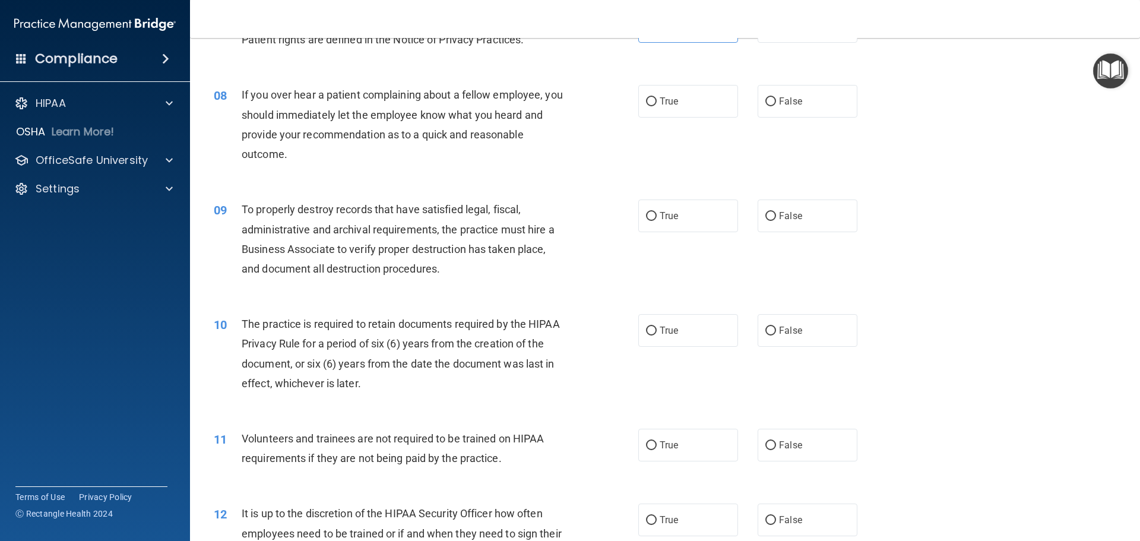
scroll to position [713, 0]
click at [679, 104] on label "True" at bounding box center [688, 100] width 100 height 33
click at [657, 104] on input "True" at bounding box center [651, 101] width 11 height 9
radio input "true"
click at [750, 102] on div "True False" at bounding box center [757, 100] width 239 height 33
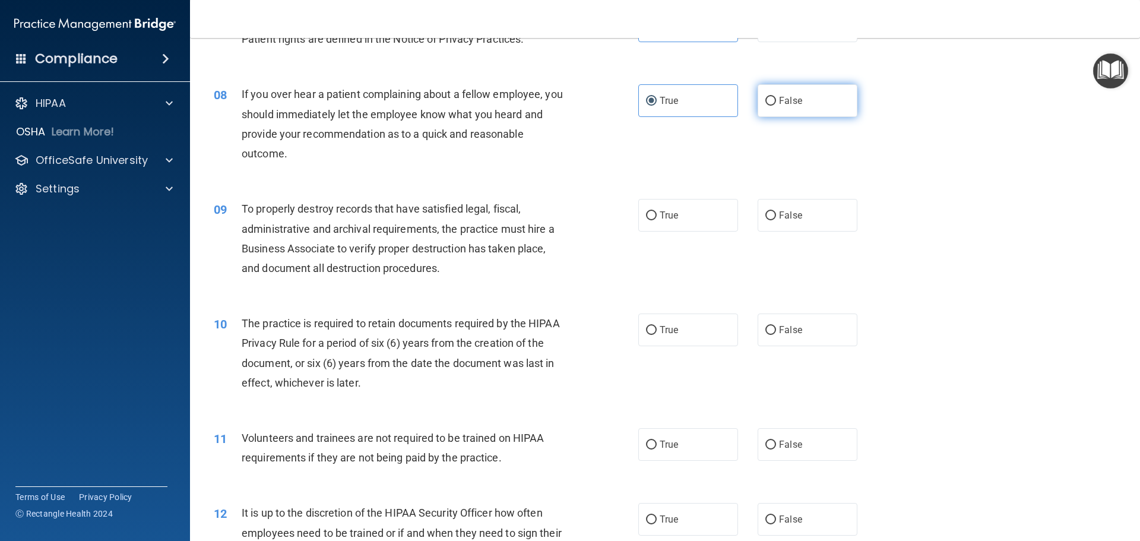
click at [777, 108] on label "False" at bounding box center [808, 100] width 100 height 33
click at [766, 101] on input "False" at bounding box center [771, 101] width 11 height 9
radio input "true"
radio input "false"
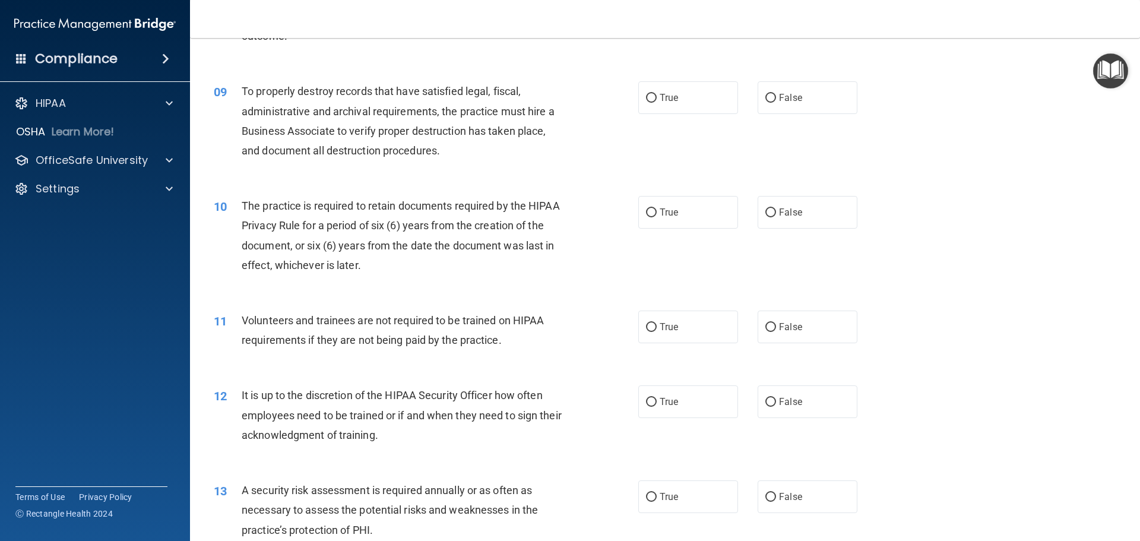
scroll to position [831, 0]
click at [779, 93] on span "False" at bounding box center [790, 96] width 23 height 11
click at [776, 93] on input "False" at bounding box center [771, 97] width 11 height 9
radio input "true"
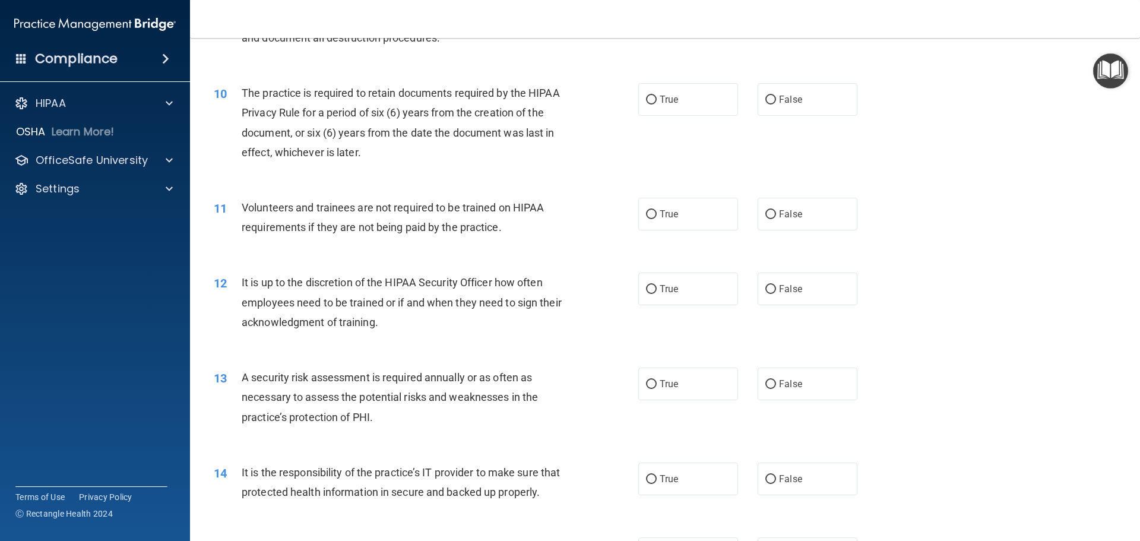
scroll to position [950, 0]
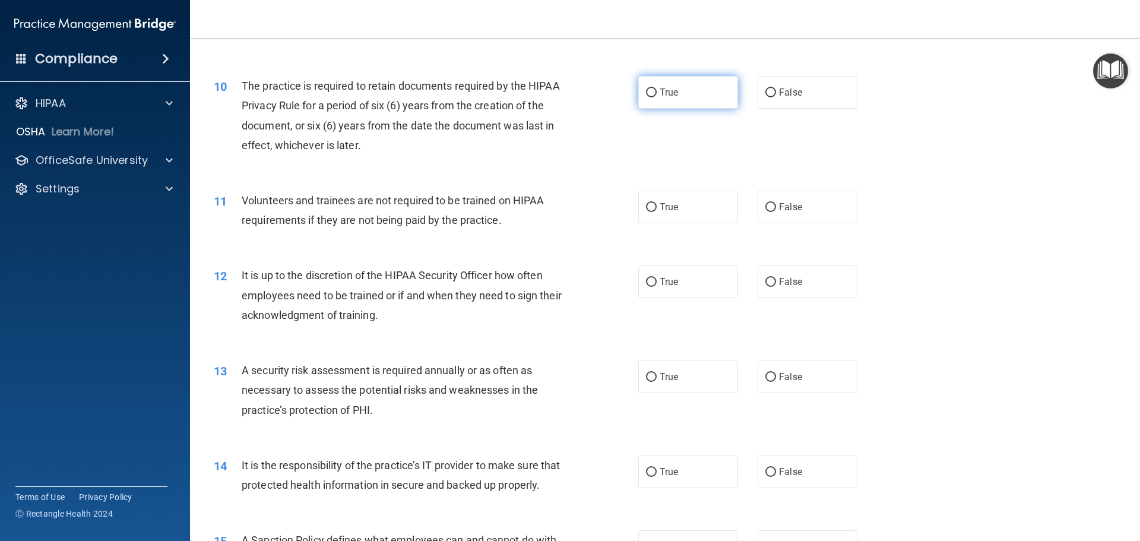
click at [694, 91] on label "True" at bounding box center [688, 92] width 100 height 33
click at [657, 91] on input "True" at bounding box center [651, 92] width 11 height 9
radio input "true"
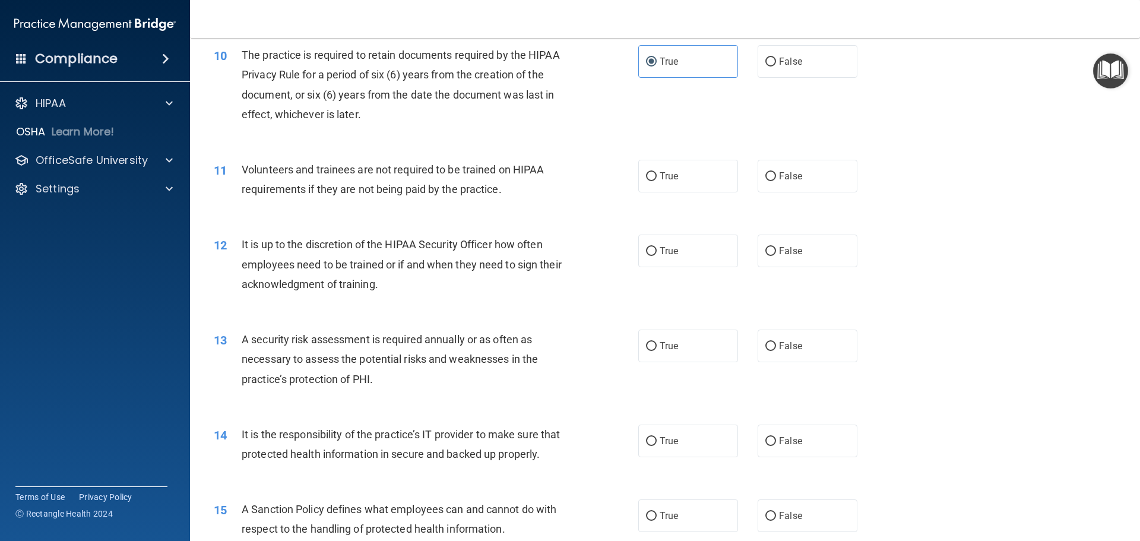
scroll to position [1010, 0]
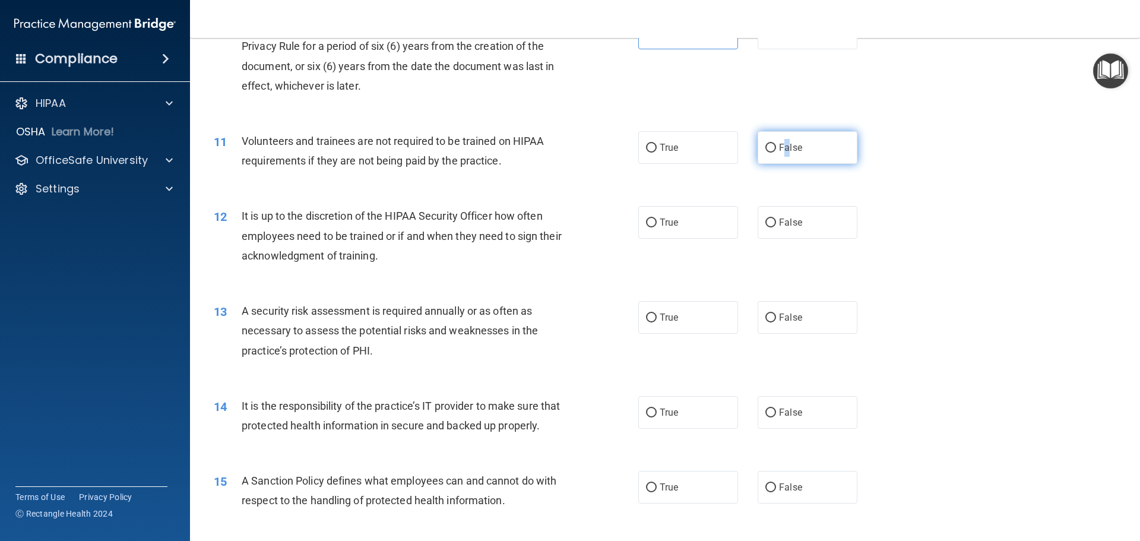
click at [786, 141] on label "False" at bounding box center [808, 147] width 100 height 33
drag, startPoint x: 755, startPoint y: 141, endPoint x: 764, endPoint y: 144, distance: 9.2
click at [758, 142] on label "False" at bounding box center [808, 147] width 100 height 33
click at [766, 144] on input "False" at bounding box center [771, 148] width 11 height 9
radio input "true"
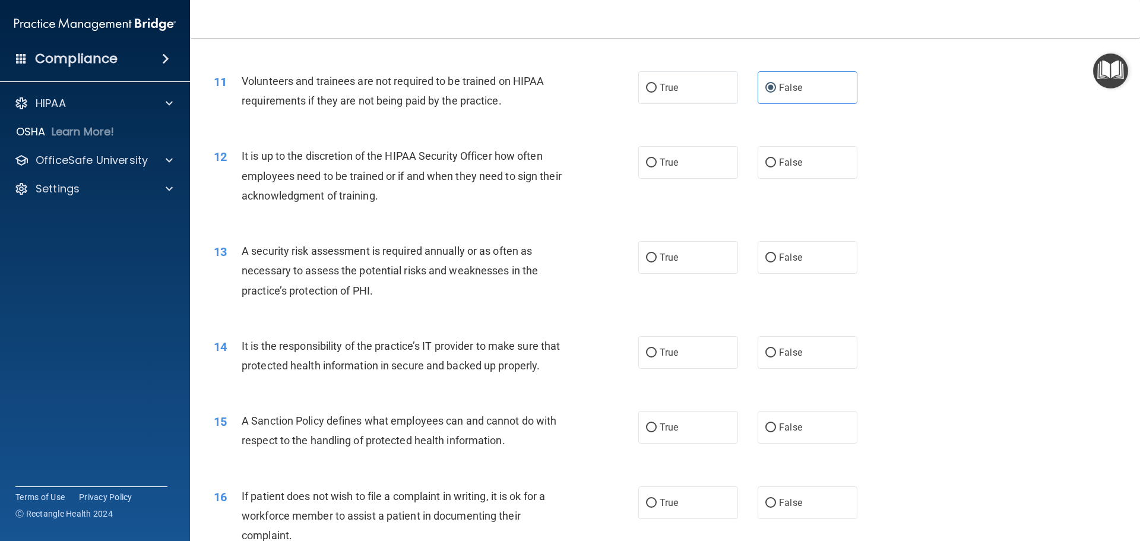
scroll to position [1128, 0]
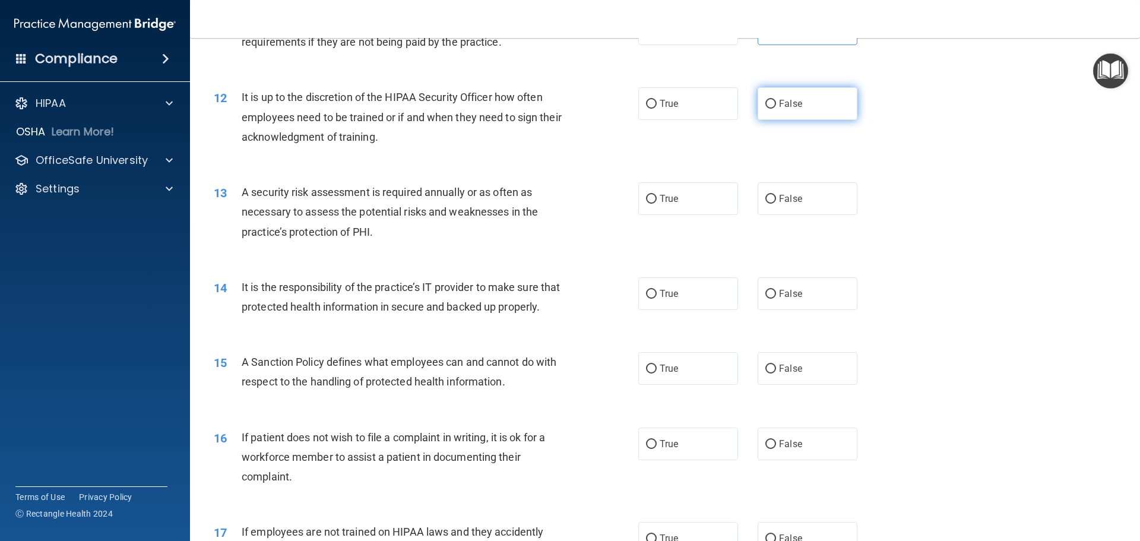
click at [766, 106] on input "False" at bounding box center [771, 104] width 11 height 9
radio input "true"
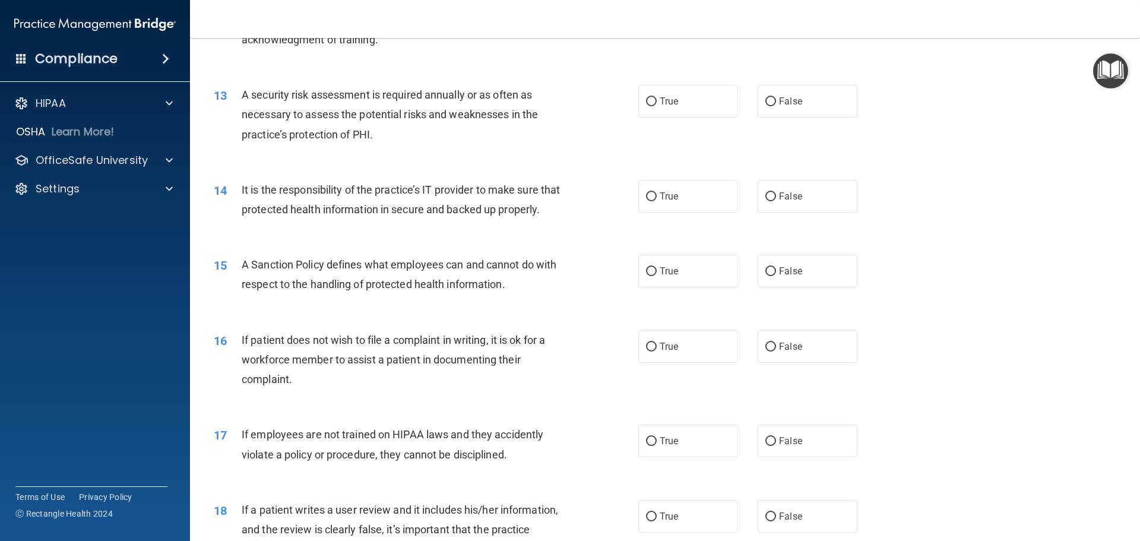
scroll to position [1247, 0]
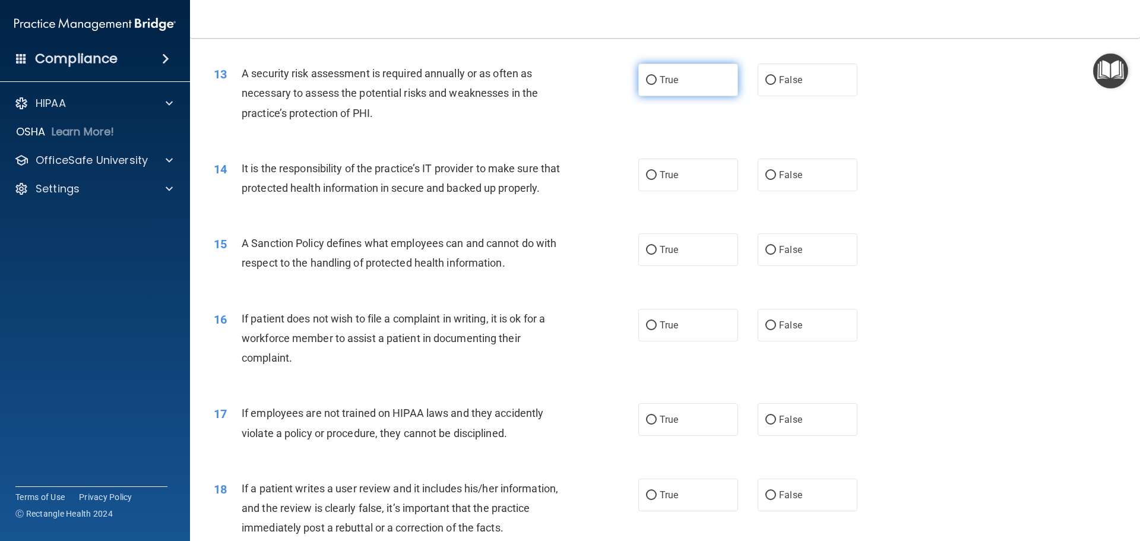
click at [689, 86] on label "True" at bounding box center [688, 80] width 100 height 33
click at [657, 85] on input "True" at bounding box center [651, 80] width 11 height 9
radio input "true"
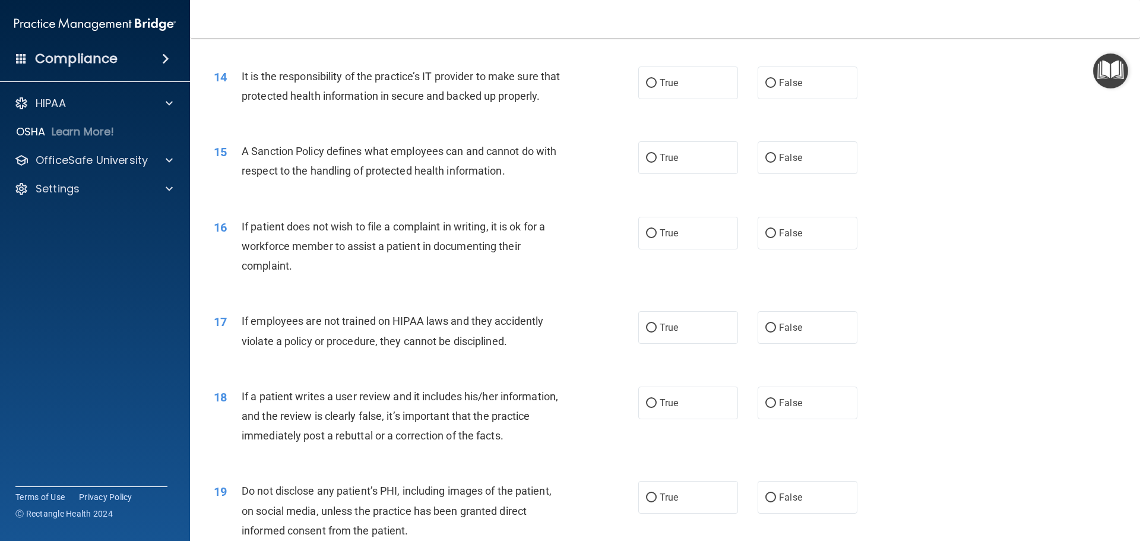
scroll to position [1366, 0]
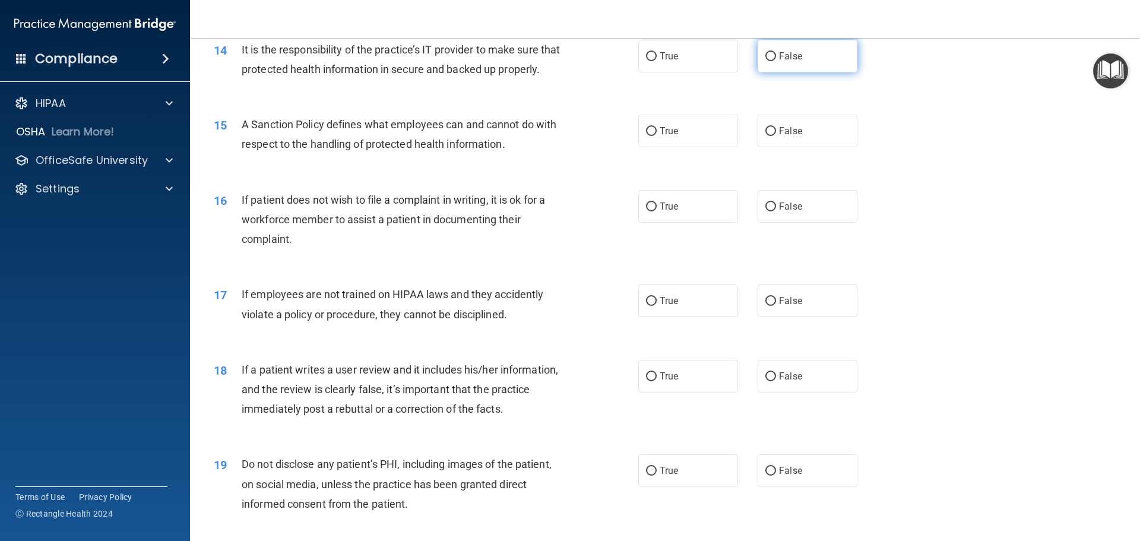
click at [776, 68] on label "False" at bounding box center [808, 56] width 100 height 33
click at [776, 61] on input "False" at bounding box center [771, 56] width 11 height 9
radio input "true"
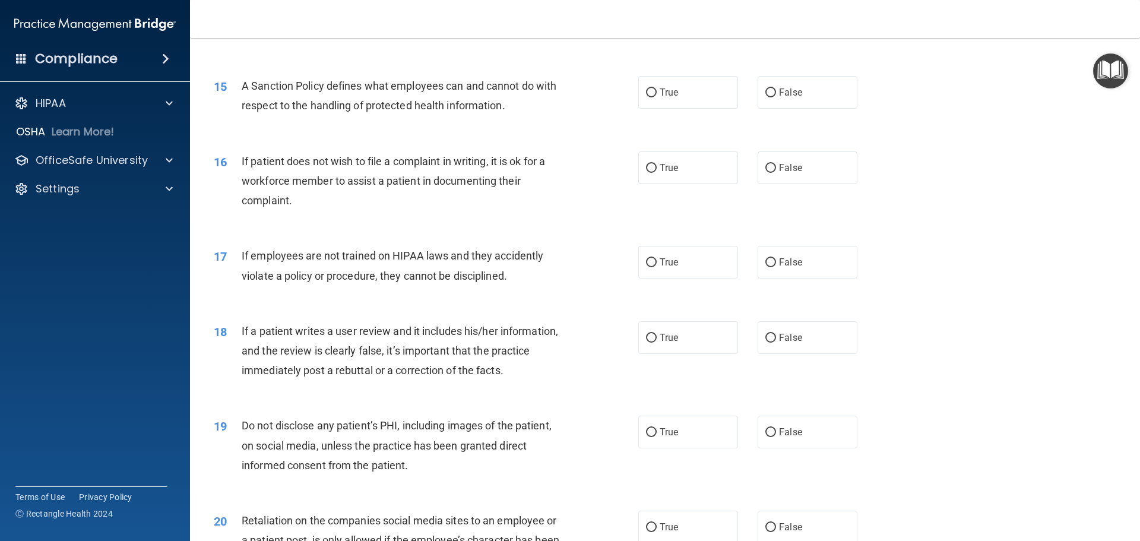
scroll to position [1425, 0]
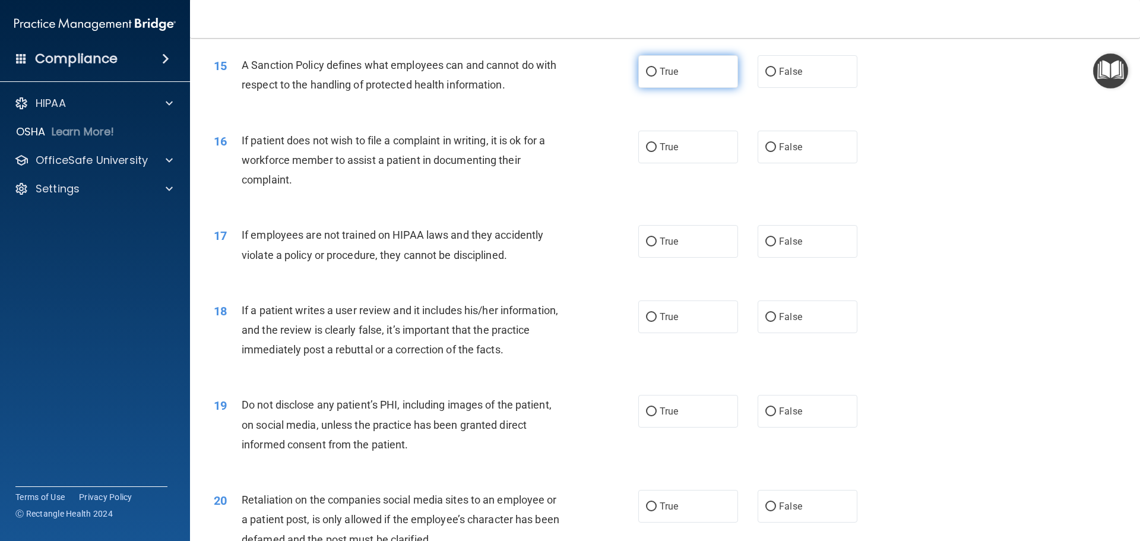
click at [681, 88] on label "True" at bounding box center [688, 71] width 100 height 33
click at [657, 77] on input "True" at bounding box center [651, 72] width 11 height 9
radio input "true"
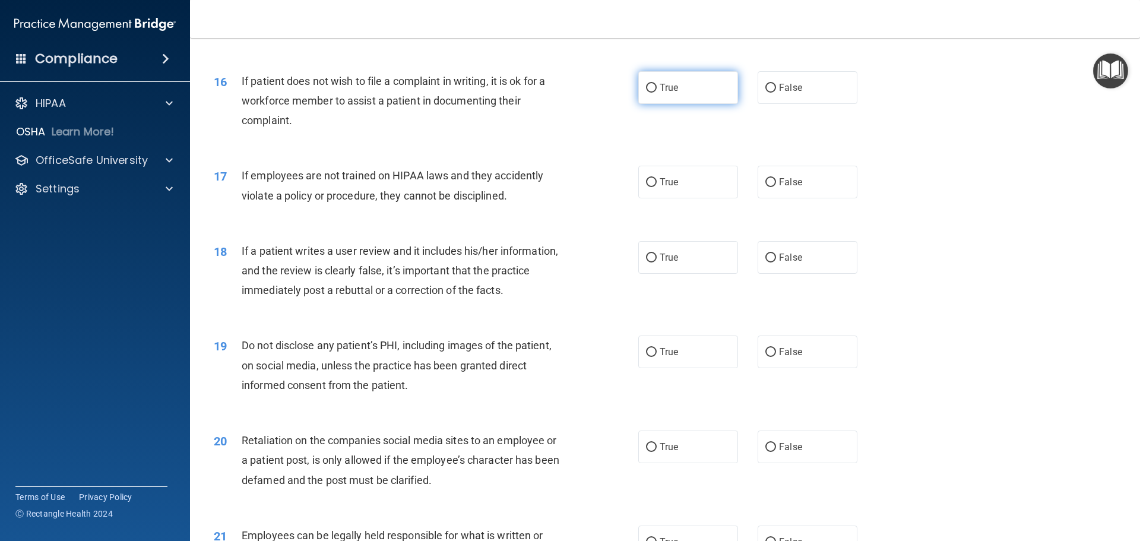
click at [670, 93] on span "True" at bounding box center [669, 87] width 18 height 11
click at [657, 93] on input "True" at bounding box center [651, 88] width 11 height 9
radio input "true"
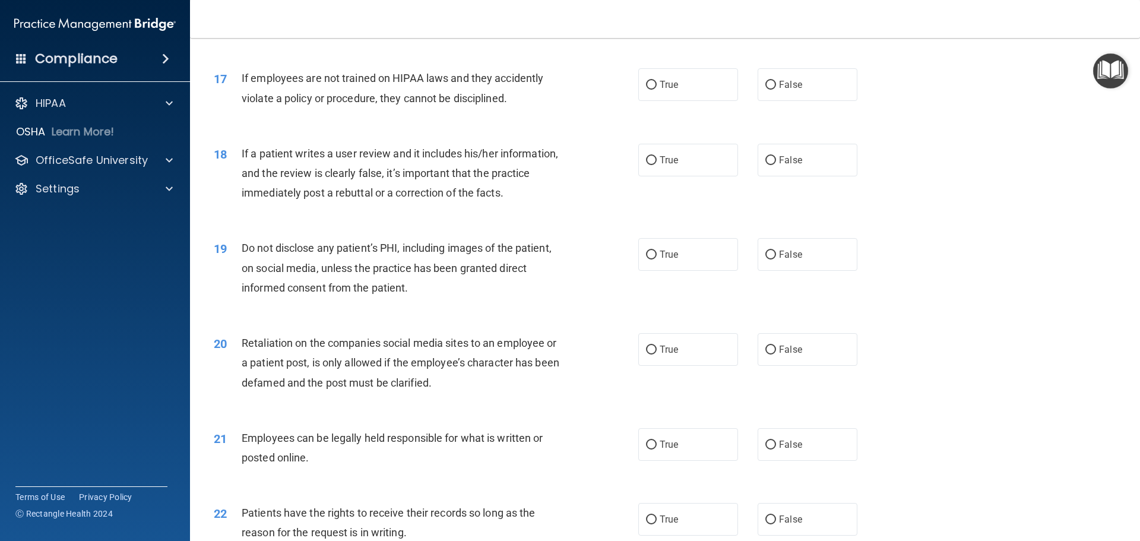
scroll to position [1604, 0]
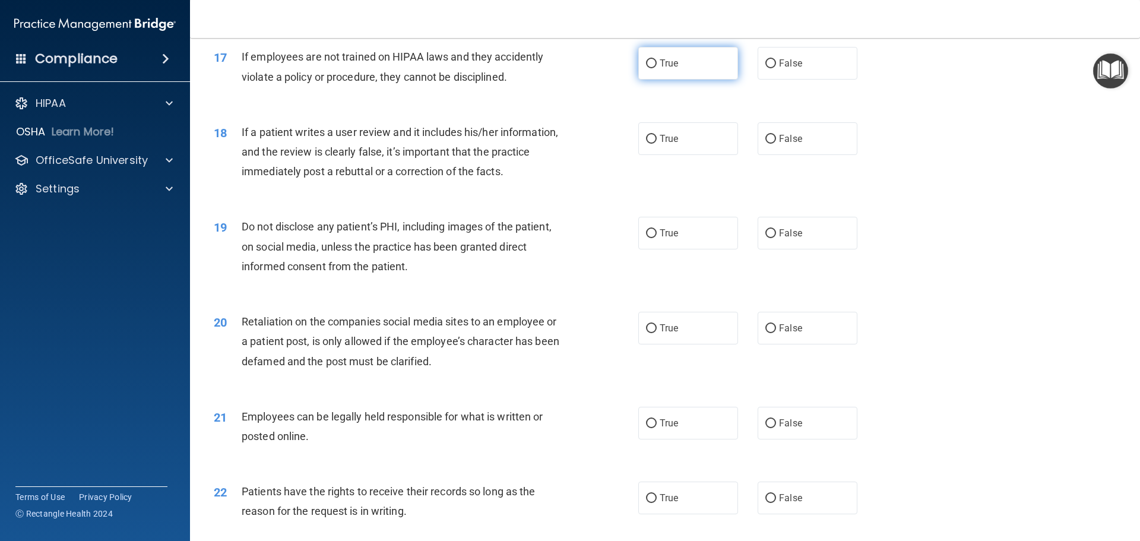
click at [672, 69] on span "True" at bounding box center [669, 63] width 18 height 11
click at [657, 68] on input "True" at bounding box center [651, 63] width 11 height 9
radio input "true"
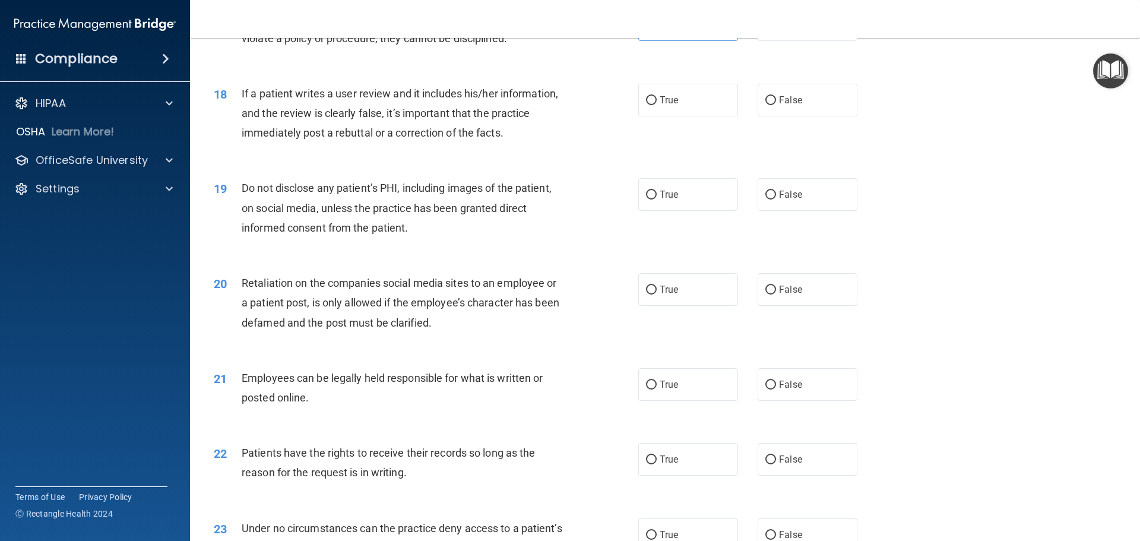
scroll to position [1663, 0]
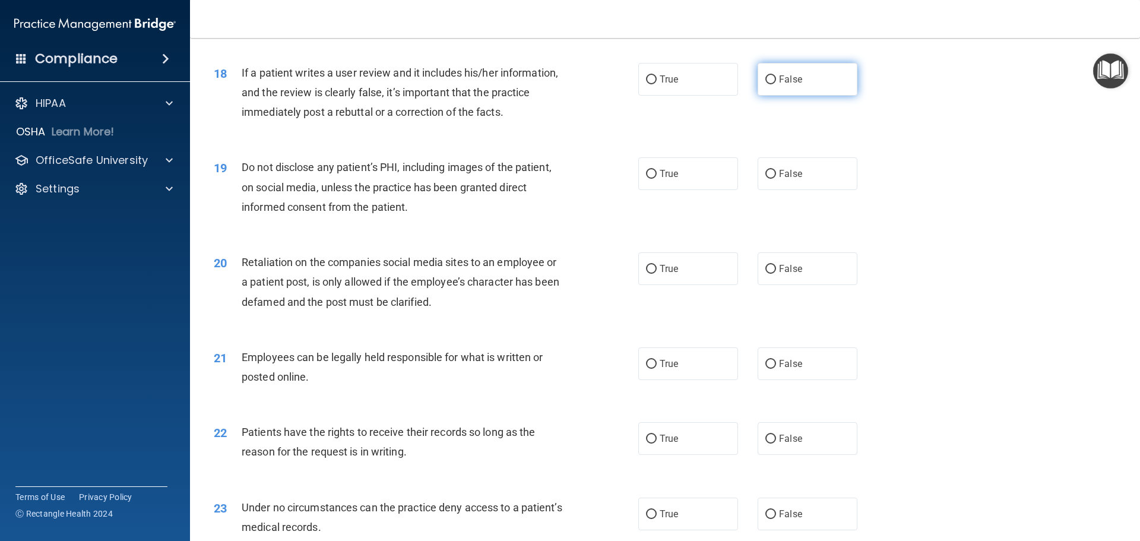
click at [805, 84] on label "False" at bounding box center [808, 79] width 100 height 33
click at [776, 84] on input "False" at bounding box center [771, 79] width 11 height 9
radio input "true"
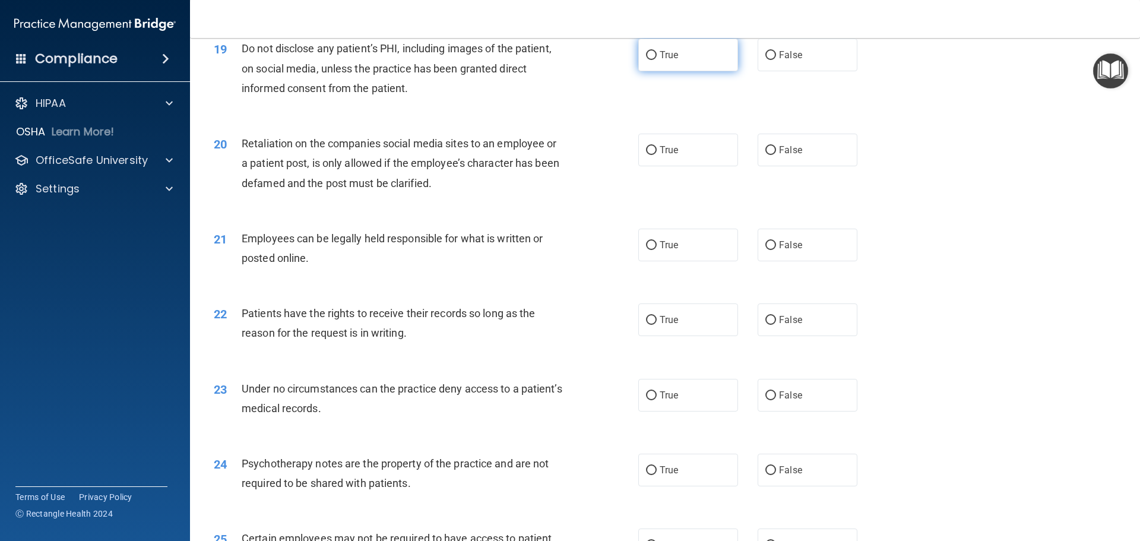
click at [659, 71] on label "True" at bounding box center [688, 55] width 100 height 33
click at [657, 60] on input "True" at bounding box center [651, 55] width 11 height 9
radio input "true"
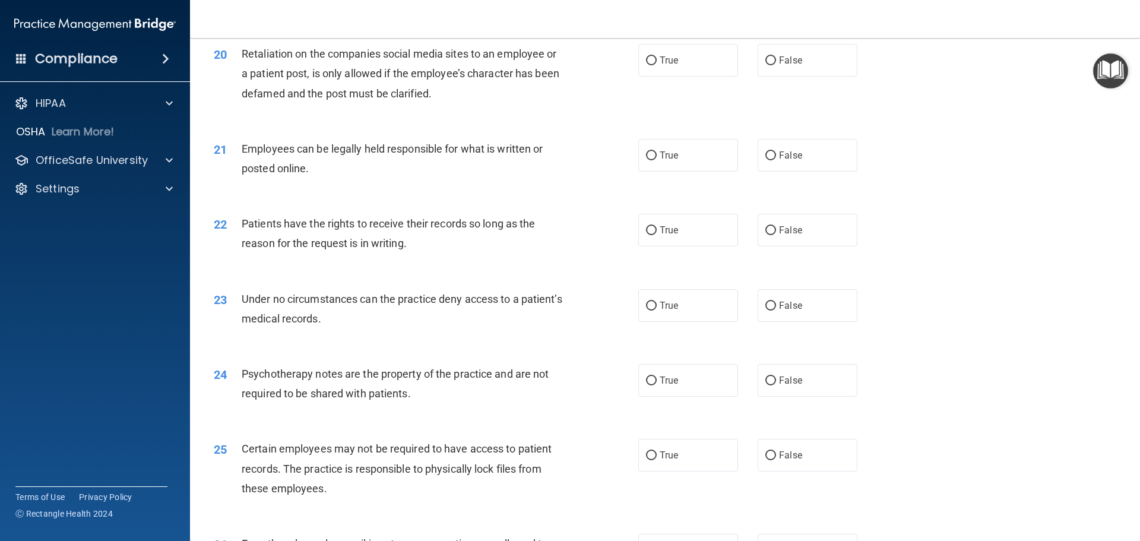
scroll to position [1901, 0]
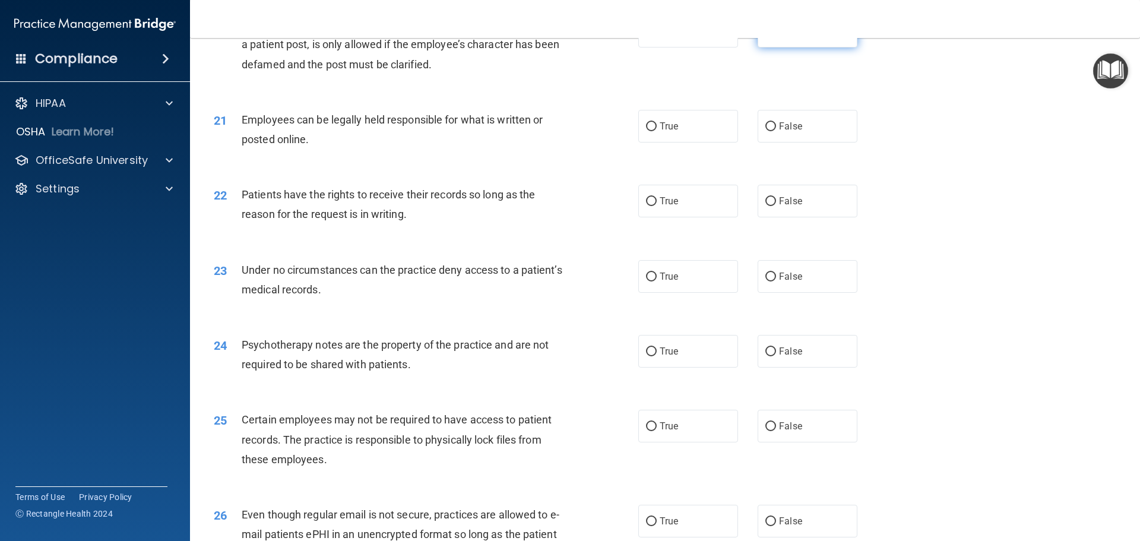
click at [837, 48] on label "False" at bounding box center [808, 31] width 100 height 33
click at [776, 36] on input "False" at bounding box center [771, 31] width 11 height 9
radio input "true"
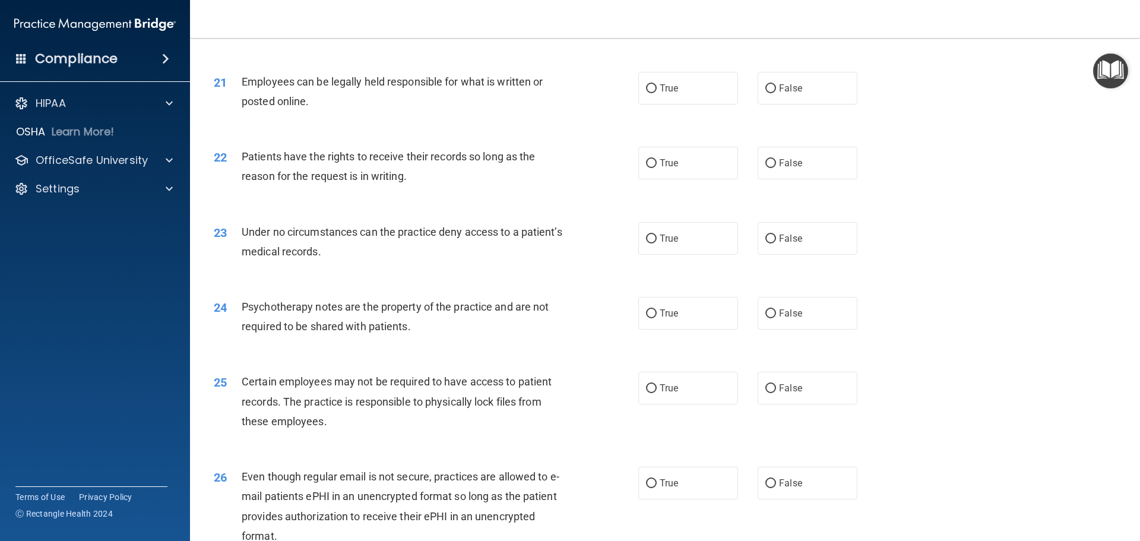
scroll to position [1960, 0]
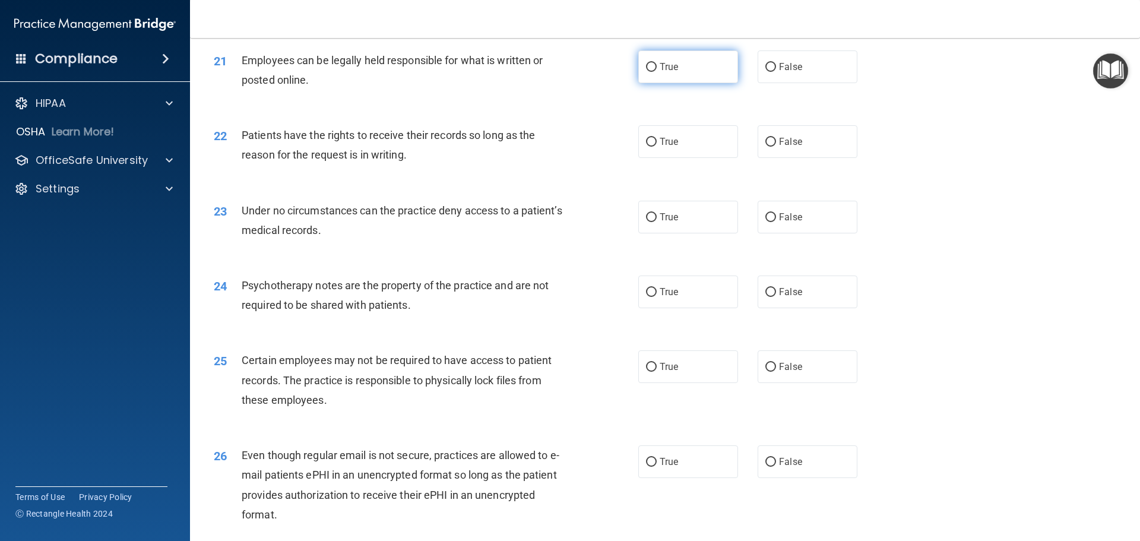
click at [692, 83] on label "True" at bounding box center [688, 66] width 100 height 33
click at [657, 72] on input "True" at bounding box center [651, 67] width 11 height 9
radio input "true"
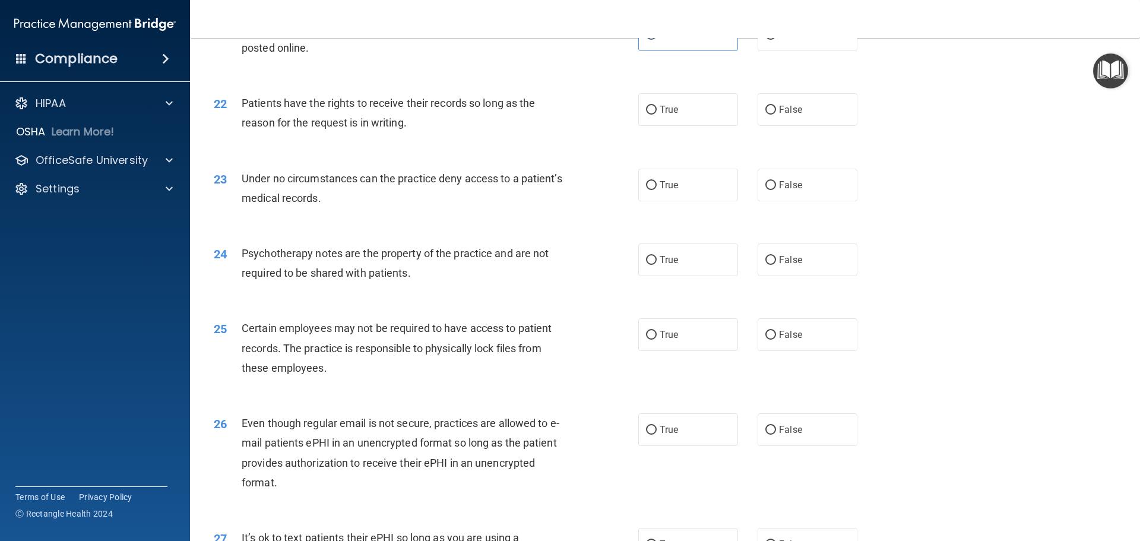
scroll to position [2019, 0]
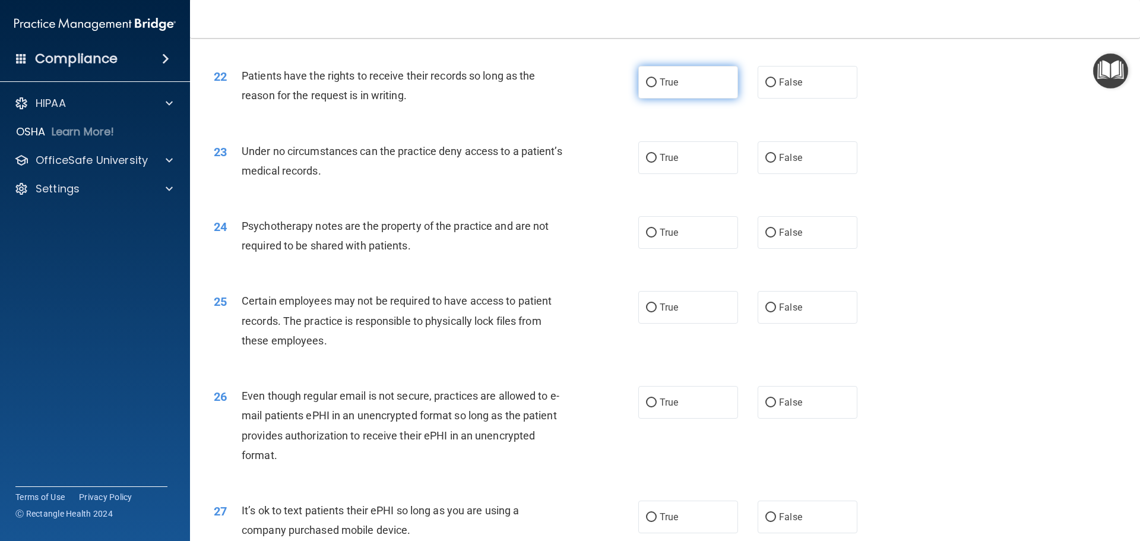
click at [646, 87] on input "True" at bounding box center [651, 82] width 11 height 9
radio input "true"
drag, startPoint x: 672, startPoint y: 172, endPoint x: 681, endPoint y: 177, distance: 10.9
click at [672, 163] on span "True" at bounding box center [669, 157] width 18 height 11
click at [657, 163] on input "True" at bounding box center [651, 158] width 11 height 9
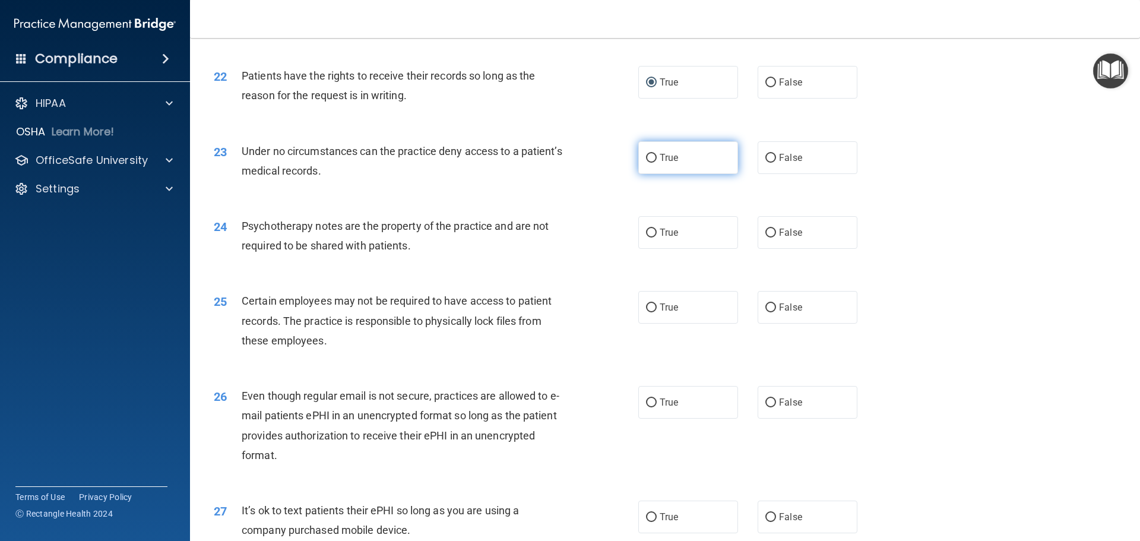
radio input "true"
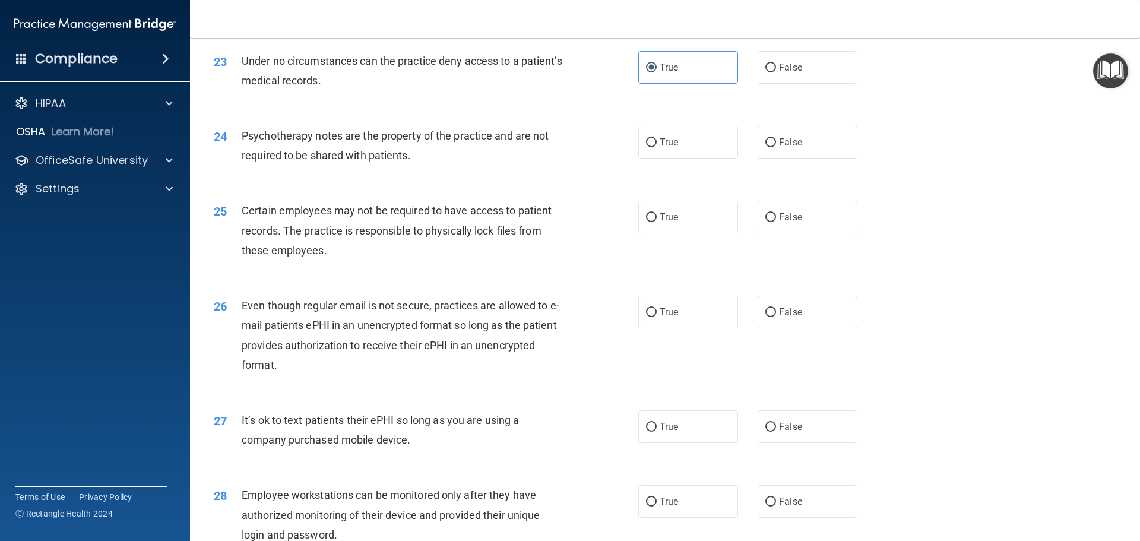
scroll to position [2138, 0]
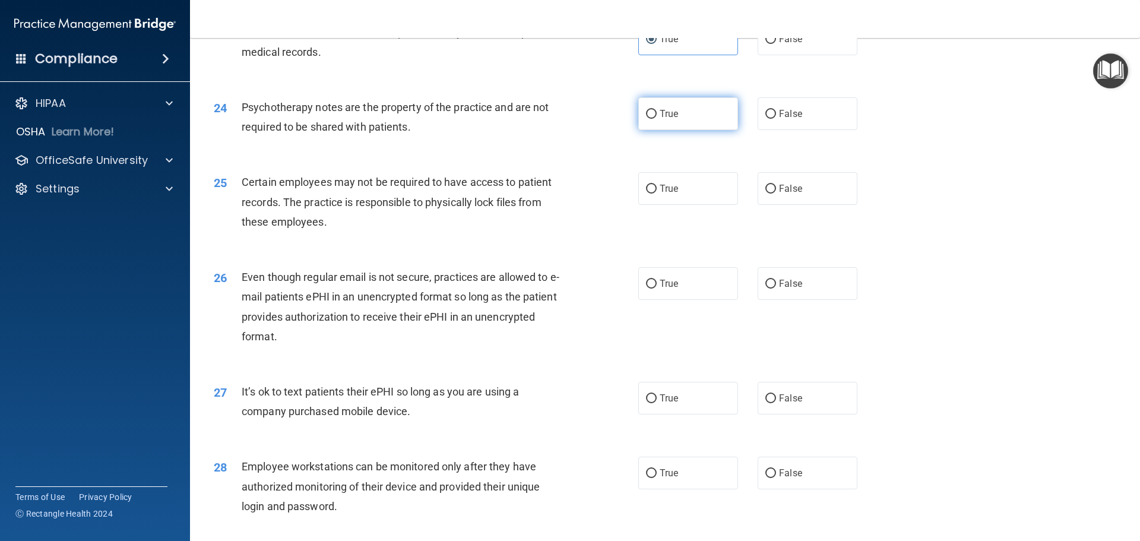
click at [649, 119] on input "True" at bounding box center [651, 114] width 11 height 9
radio input "true"
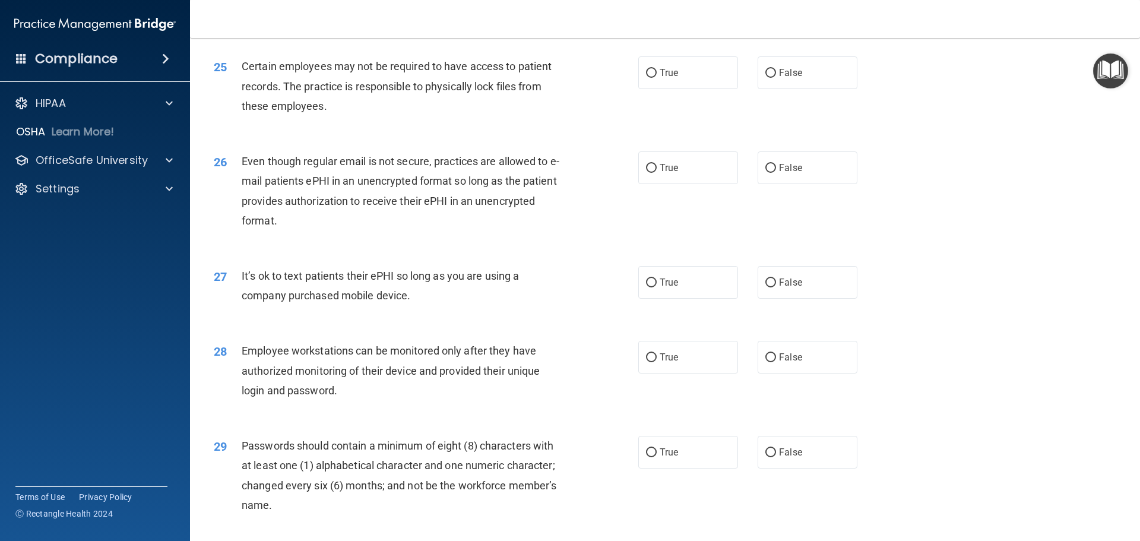
scroll to position [2257, 0]
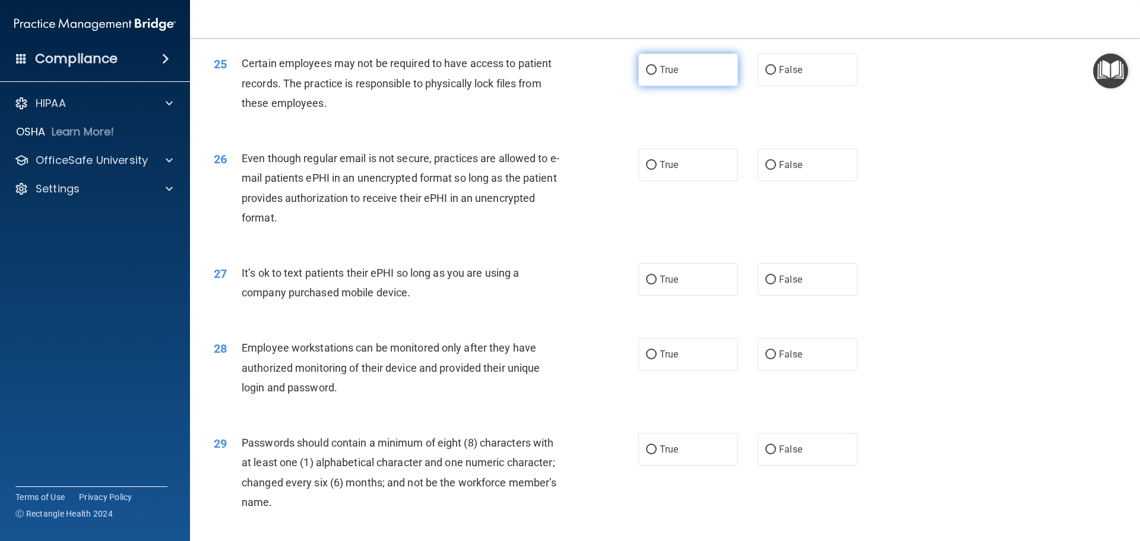
click at [672, 75] on span "True" at bounding box center [669, 69] width 18 height 11
click at [657, 75] on input "True" at bounding box center [651, 70] width 11 height 9
radio input "true"
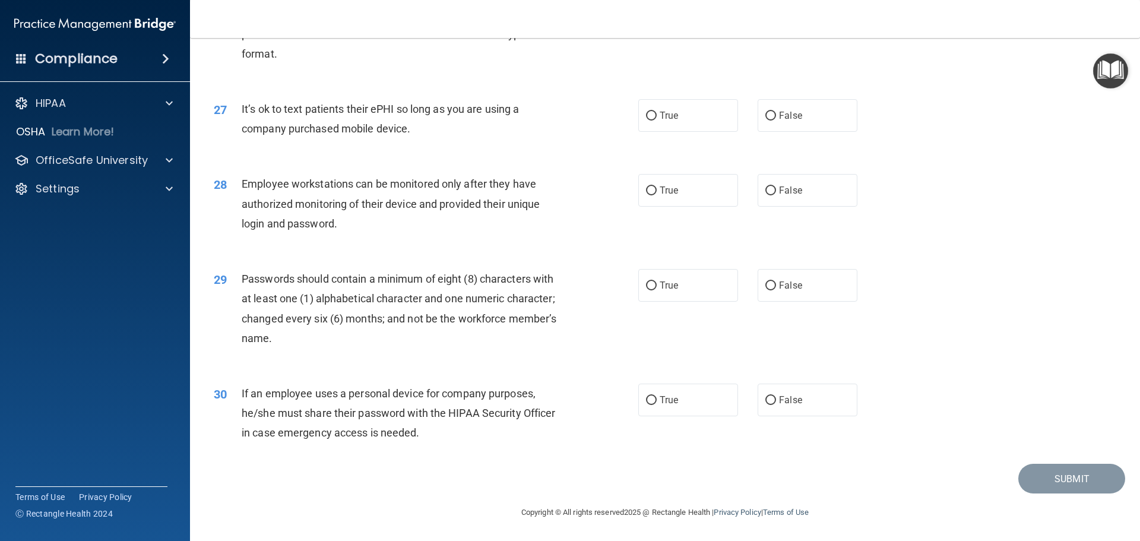
scroll to position [2316, 0]
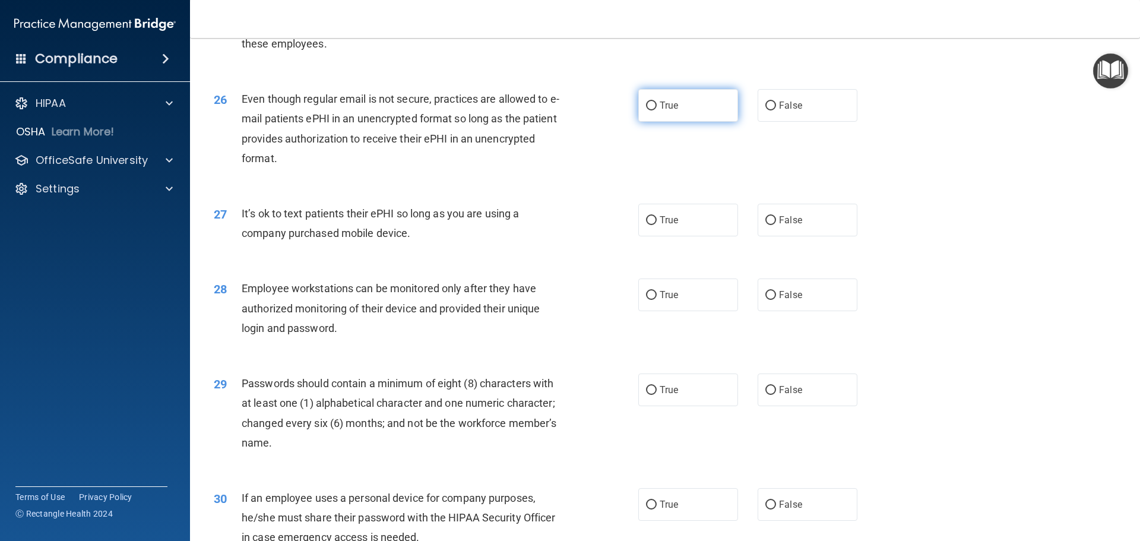
click at [678, 122] on label "True" at bounding box center [688, 105] width 100 height 33
click at [657, 110] on input "True" at bounding box center [651, 106] width 11 height 9
radio input "true"
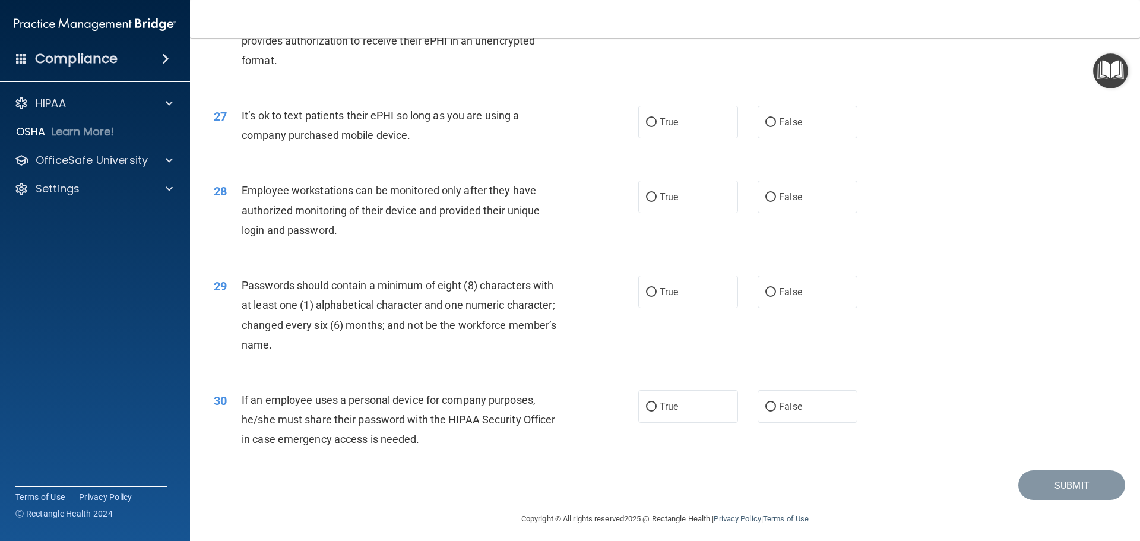
scroll to position [2435, 0]
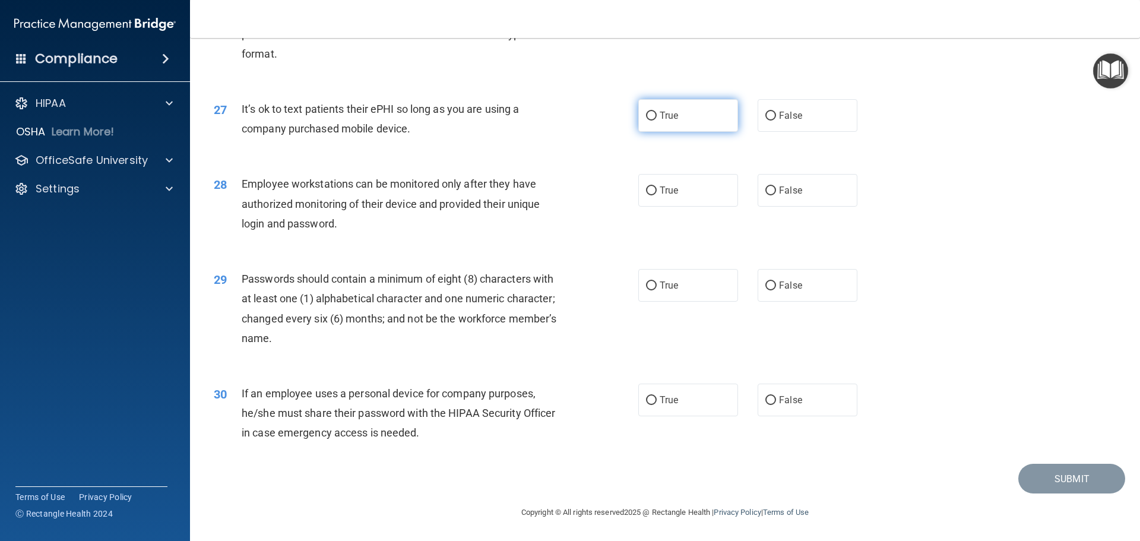
click at [661, 118] on span "True" at bounding box center [669, 115] width 18 height 11
click at [657, 118] on input "True" at bounding box center [651, 116] width 11 height 9
radio input "true"
click at [640, 197] on label "True" at bounding box center [688, 190] width 100 height 33
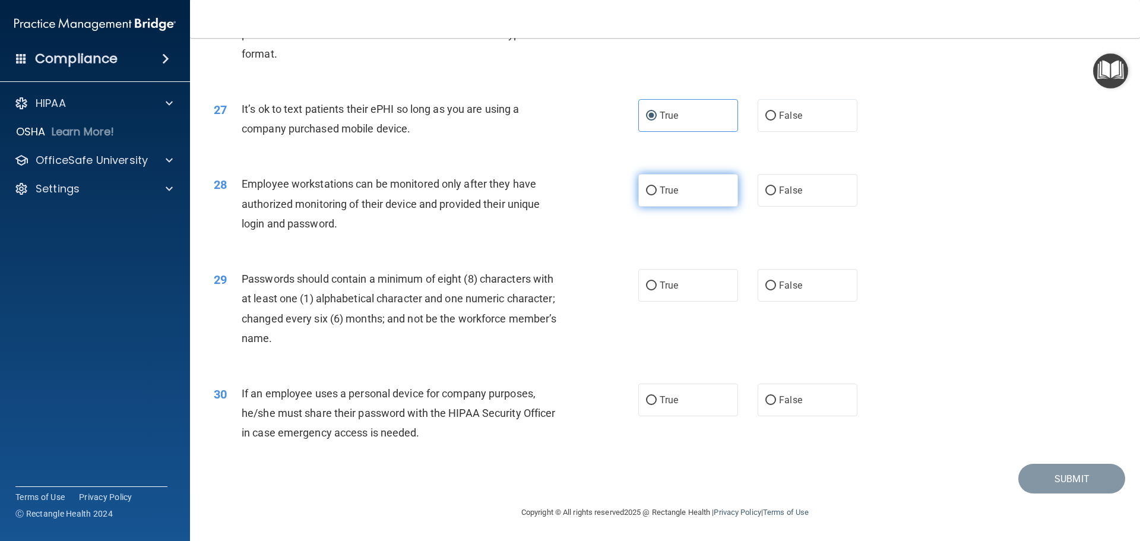
click at [646, 195] on input "True" at bounding box center [651, 190] width 11 height 9
radio input "true"
drag, startPoint x: 792, startPoint y: 287, endPoint x: 797, endPoint y: 291, distance: 6.8
click at [792, 287] on span "False" at bounding box center [790, 285] width 23 height 11
click at [776, 287] on input "False" at bounding box center [771, 286] width 11 height 9
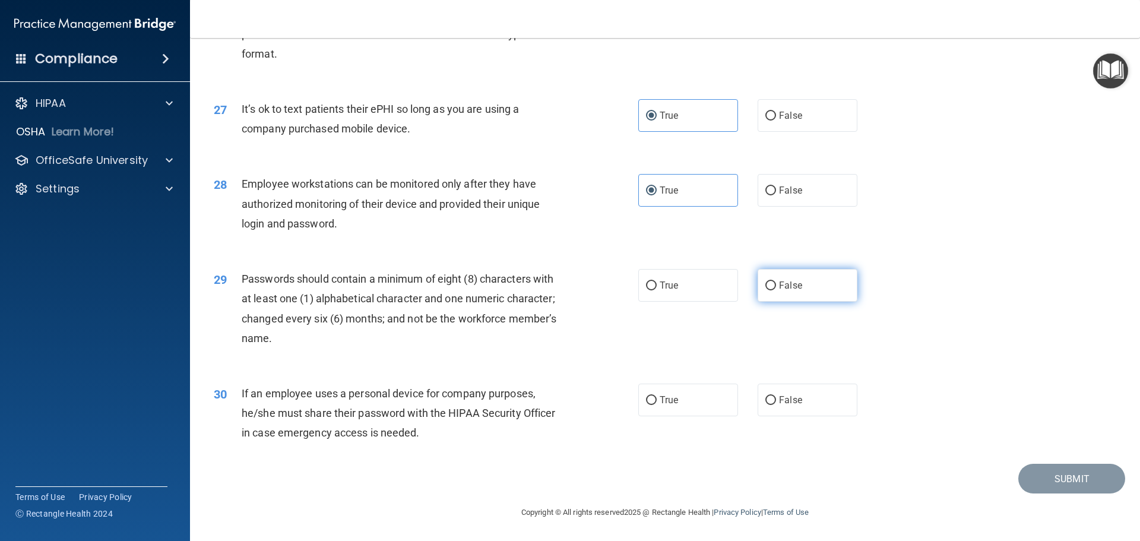
radio input "true"
drag, startPoint x: 641, startPoint y: 409, endPoint x: 662, endPoint y: 415, distance: 21.6
click at [643, 409] on label "True" at bounding box center [688, 400] width 100 height 33
click at [646, 405] on input "True" at bounding box center [651, 400] width 11 height 9
radio input "true"
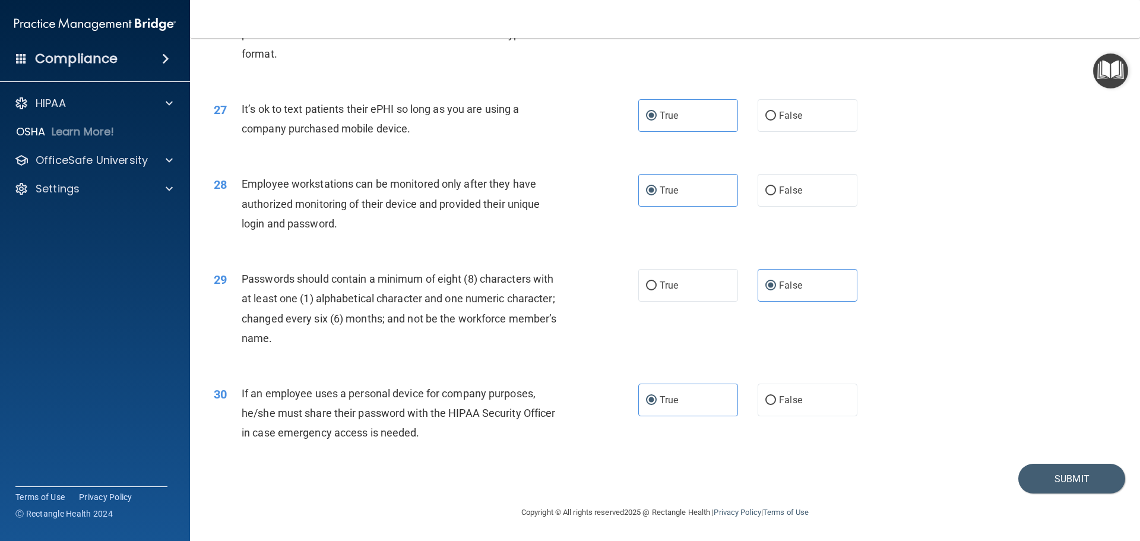
click at [1016, 502] on footer "Copyright © All rights reserved 2025 @ Rectangle Health | Privacy Policy | Term…" at bounding box center [665, 512] width 903 height 36
click at [1042, 485] on button "Submit" at bounding box center [1072, 479] width 107 height 30
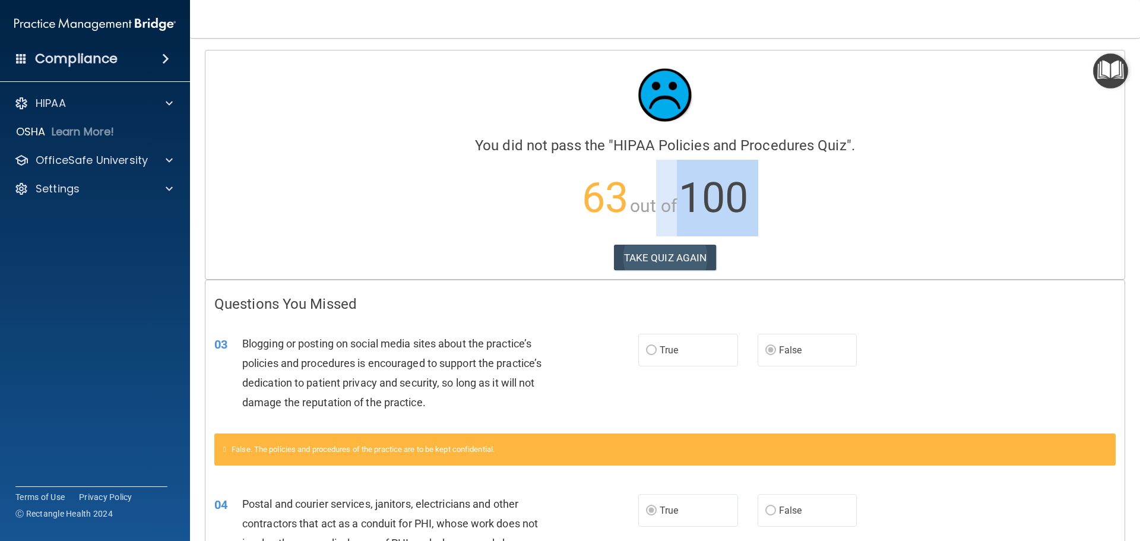
drag, startPoint x: 640, startPoint y: 244, endPoint x: 648, endPoint y: 252, distance: 11.8
click at [641, 246] on div "Calculating your score.... You did not pass the " HIPAA Policies and Procedures…" at bounding box center [664, 164] width 919 height 229
click at [652, 255] on button "TAKE QUIZ AGAIN" at bounding box center [665, 258] width 103 height 26
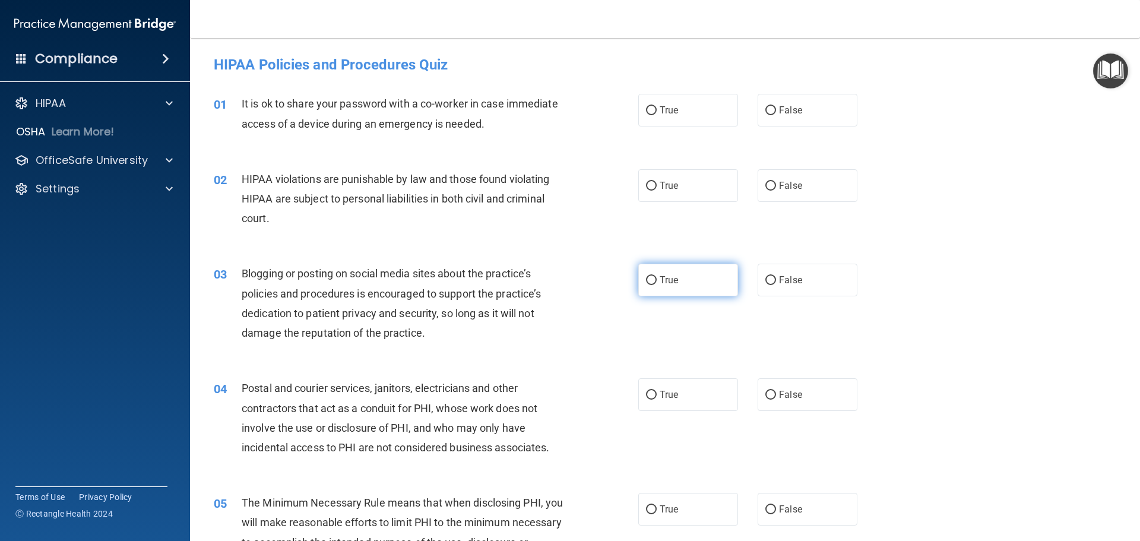
click at [677, 282] on label "True" at bounding box center [688, 280] width 100 height 33
click at [657, 282] on input "True" at bounding box center [651, 280] width 11 height 9
radio input "true"
click at [777, 402] on label "False" at bounding box center [808, 394] width 100 height 33
click at [776, 400] on input "False" at bounding box center [771, 395] width 11 height 9
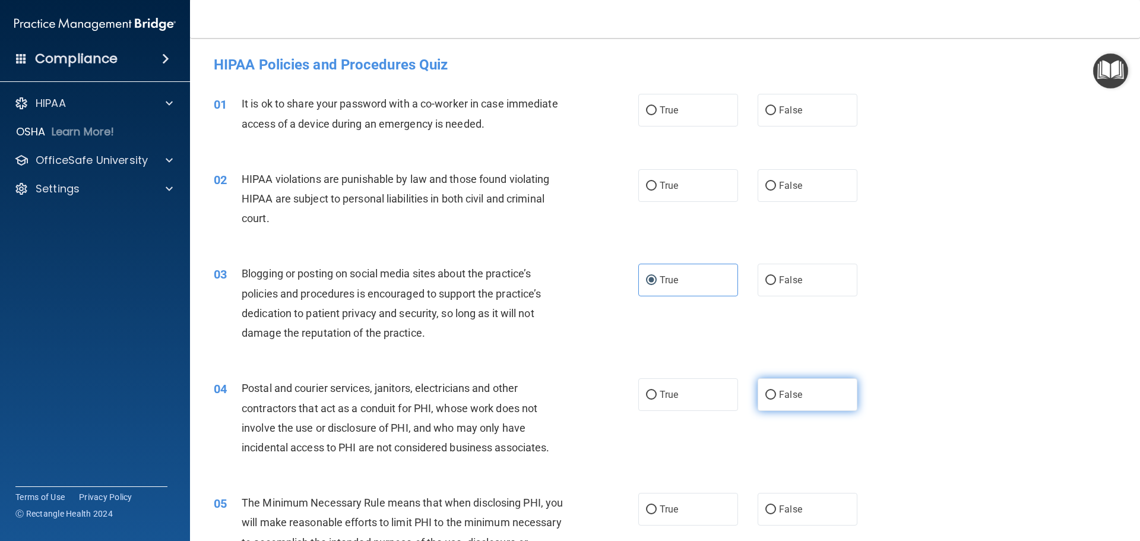
radio input "true"
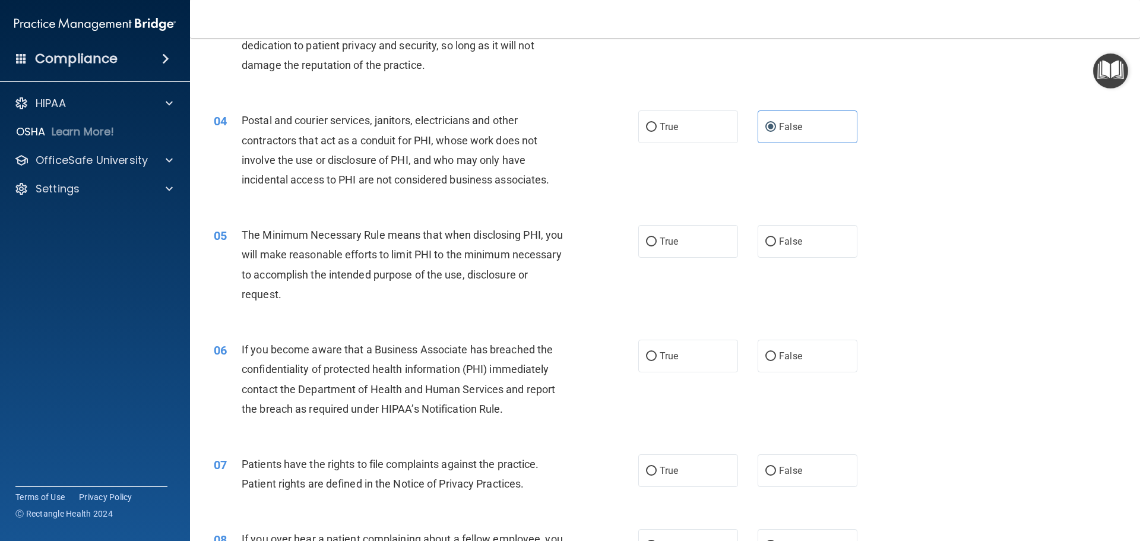
scroll to position [297, 0]
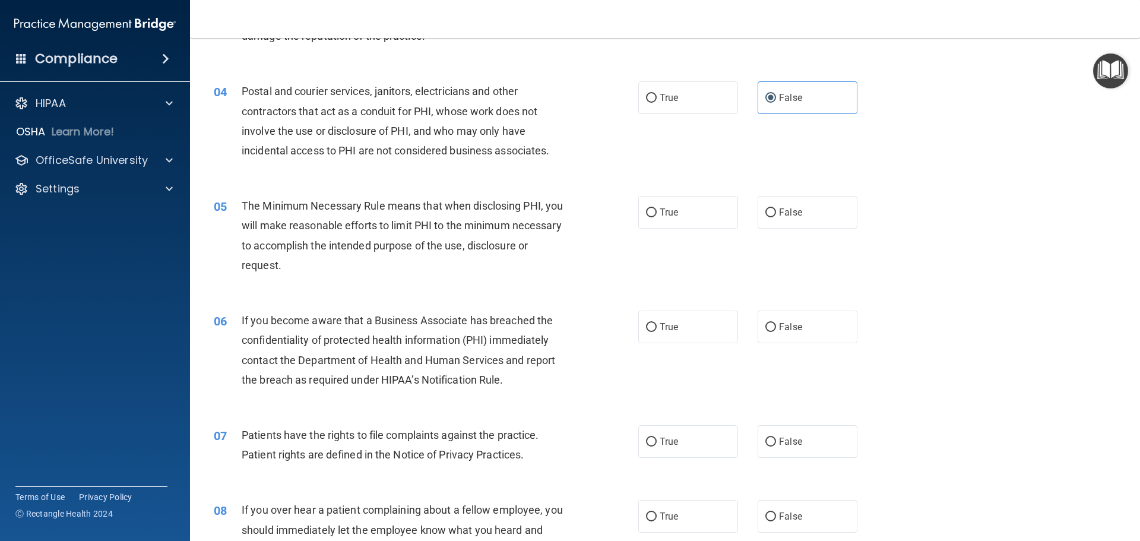
click at [606, 230] on div "05 The Minimum Necessary Rule means that when disclosing PHI, you will make rea…" at bounding box center [426, 238] width 460 height 85
click at [675, 220] on label "True" at bounding box center [688, 212] width 100 height 33
click at [657, 217] on input "True" at bounding box center [651, 212] width 11 height 9
radio input "true"
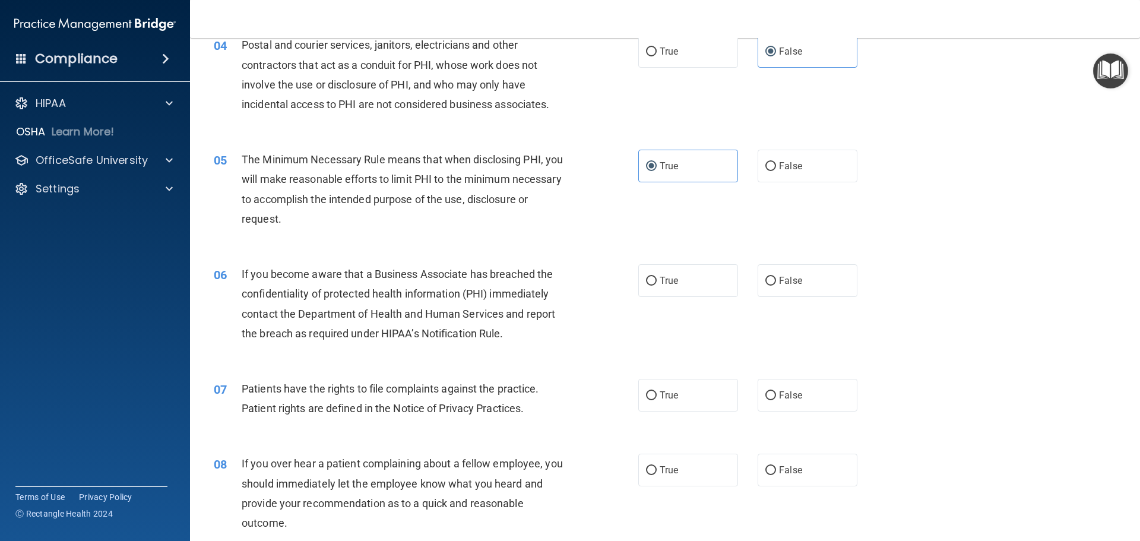
scroll to position [416, 0]
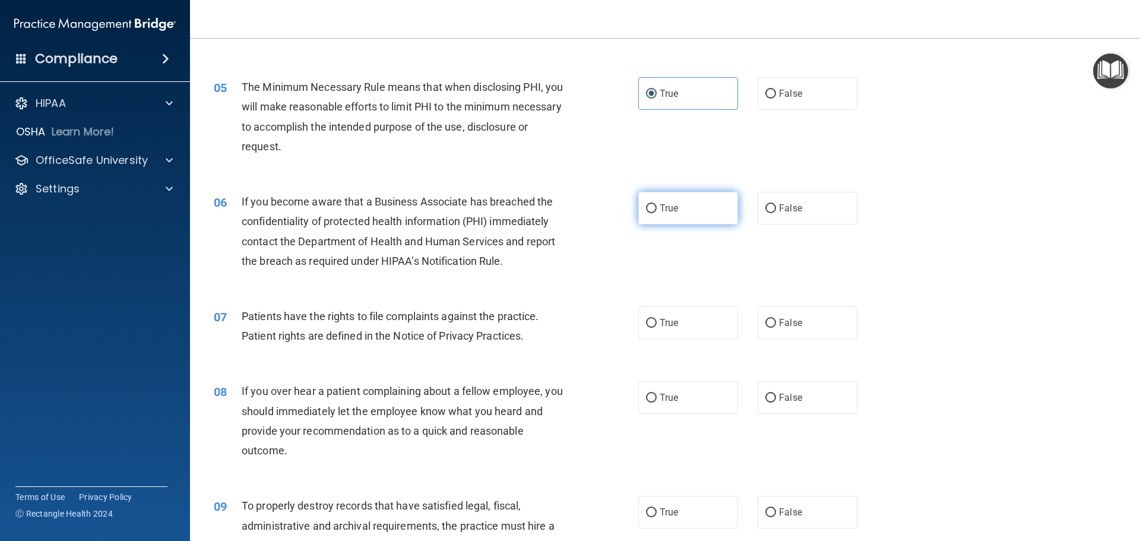
click at [639, 220] on label "True" at bounding box center [688, 208] width 100 height 33
click at [646, 213] on input "True" at bounding box center [651, 208] width 11 height 9
radio input "true"
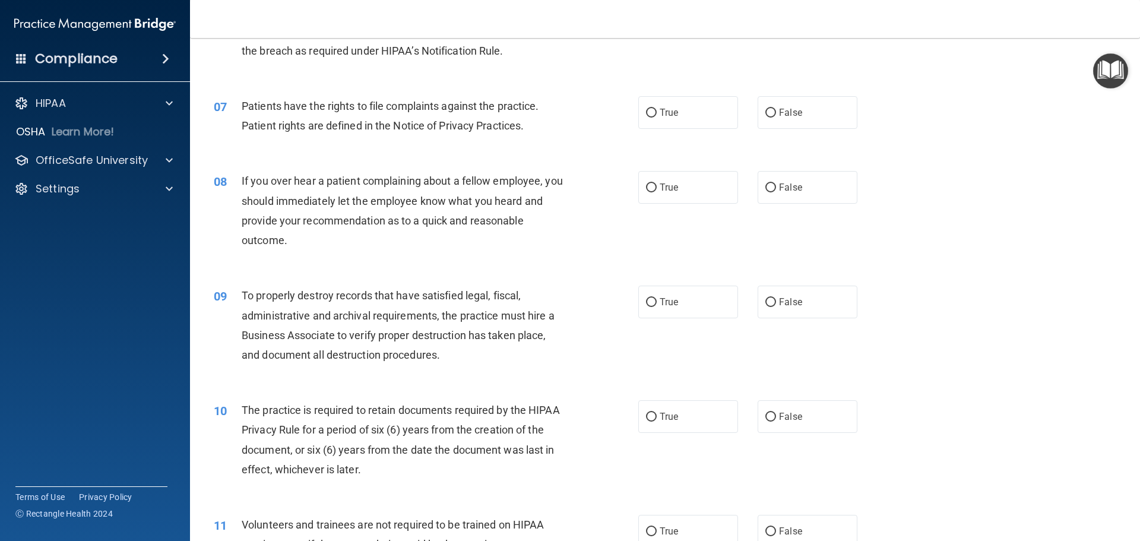
scroll to position [653, 0]
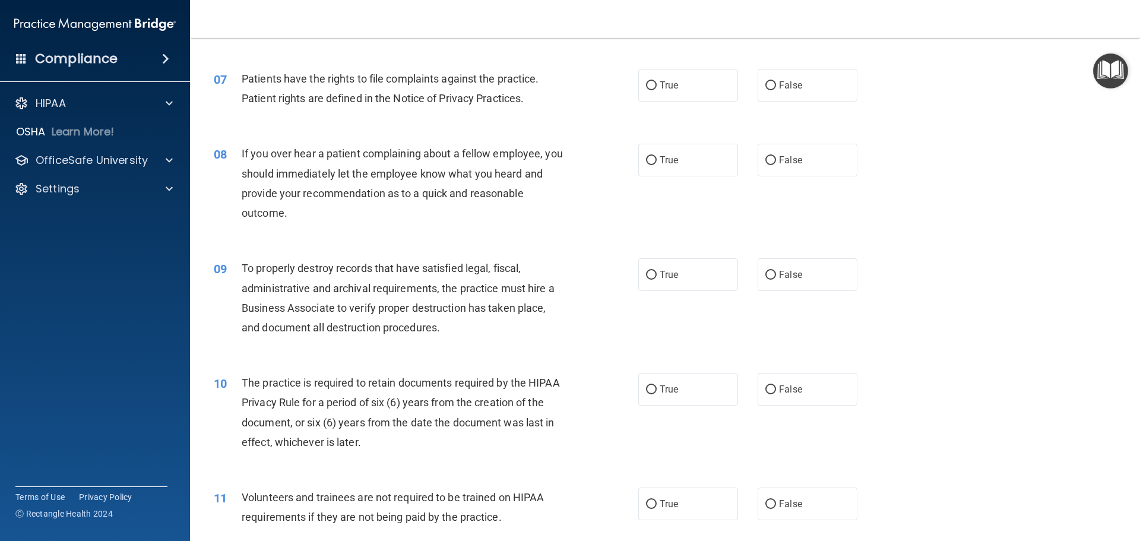
drag, startPoint x: 672, startPoint y: 91, endPoint x: 689, endPoint y: 102, distance: 20.3
click at [671, 91] on label "True" at bounding box center [688, 85] width 100 height 33
click at [657, 90] on input "True" at bounding box center [651, 85] width 11 height 9
radio input "true"
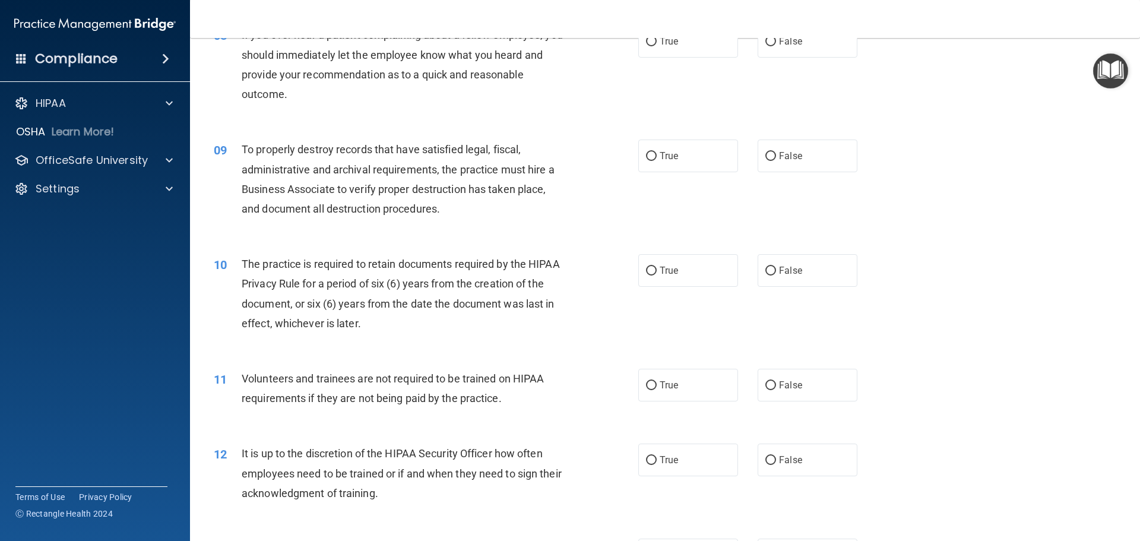
scroll to position [713, 0]
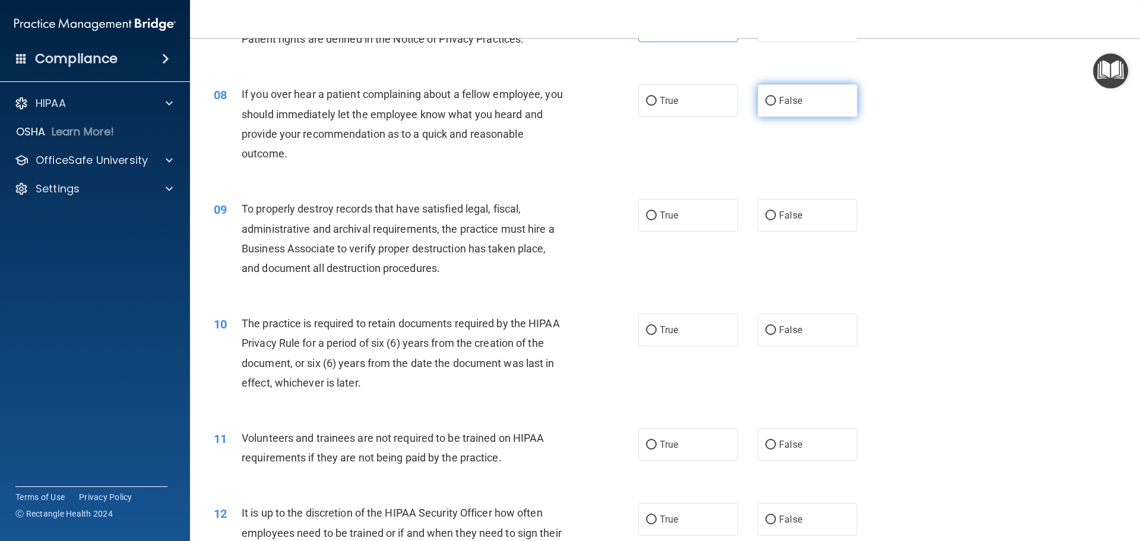
click at [823, 106] on label "False" at bounding box center [808, 100] width 100 height 33
click at [776, 106] on input "False" at bounding box center [771, 101] width 11 height 9
radio input "true"
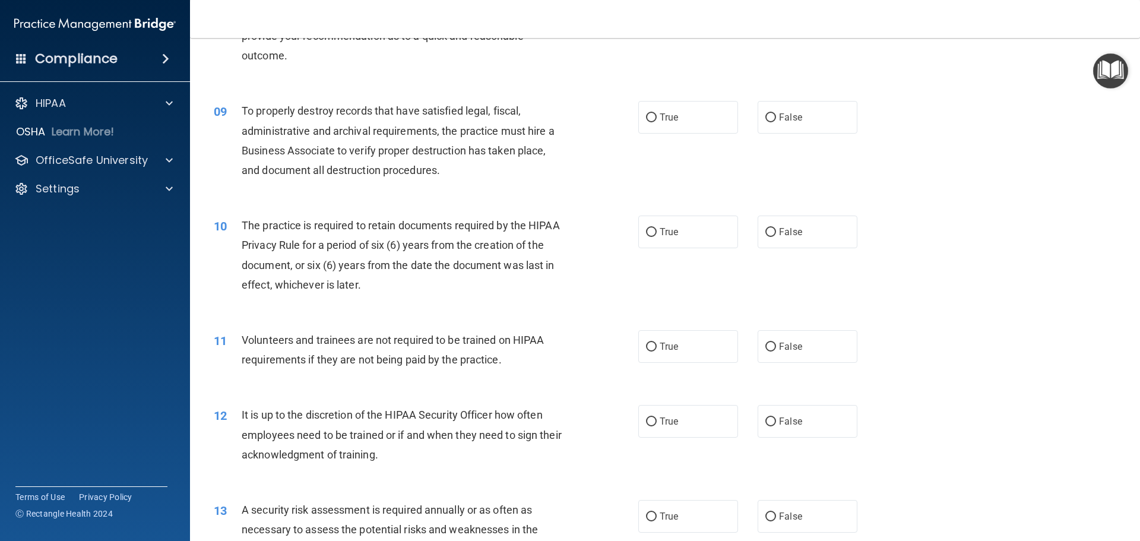
scroll to position [831, 0]
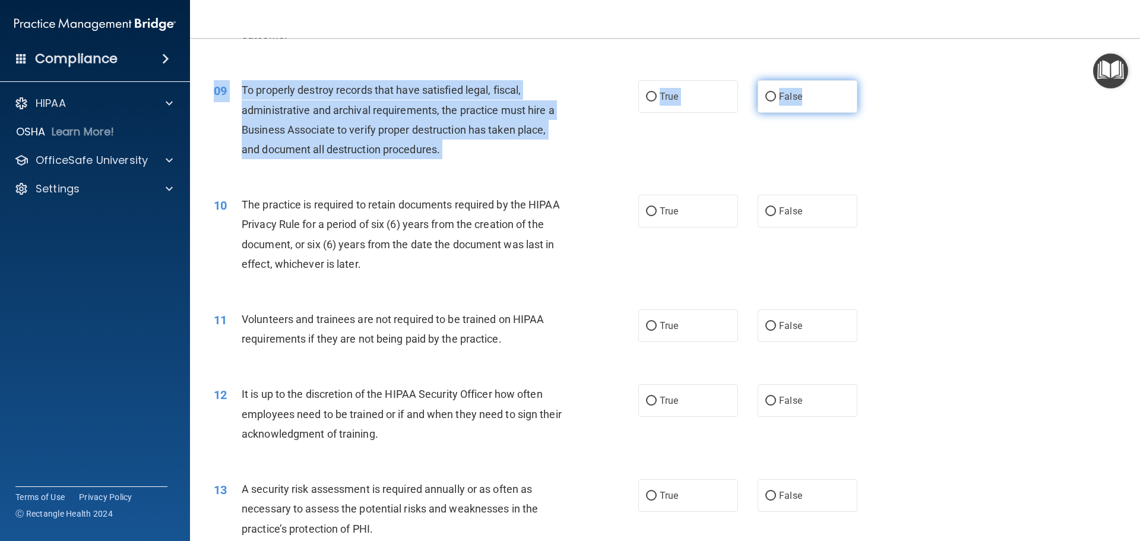
click at [826, 111] on div "09 To properly destroy records that have satisfied legal, fiscal, administrativ…" at bounding box center [665, 122] width 921 height 115
click at [823, 105] on label "False" at bounding box center [808, 96] width 100 height 33
click at [776, 102] on input "False" at bounding box center [771, 97] width 11 height 9
radio input "true"
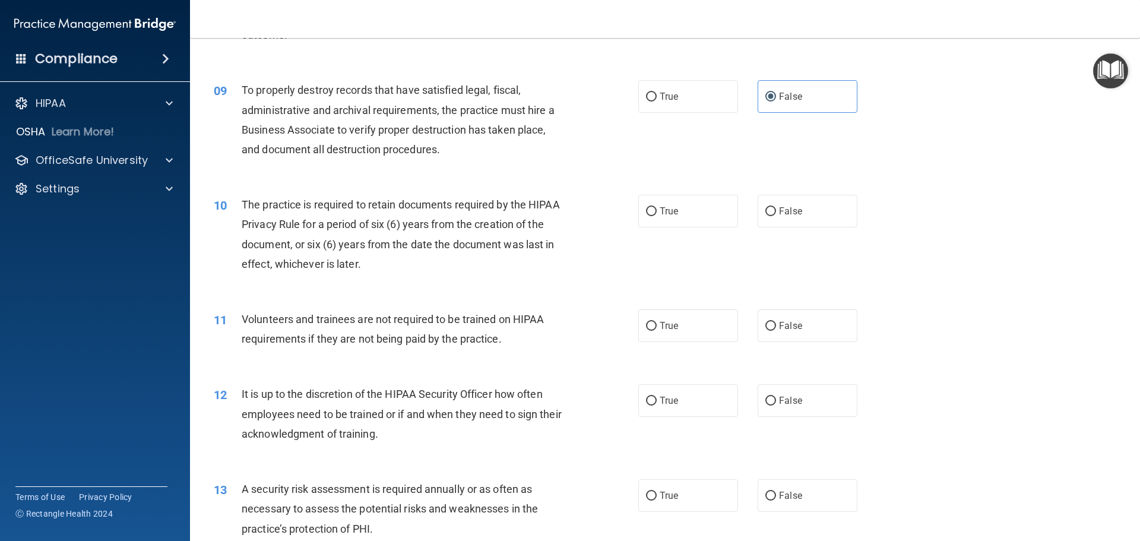
click at [914, 185] on div "10 The practice is required to retain documents required by the HIPAA Privacy R…" at bounding box center [665, 237] width 921 height 115
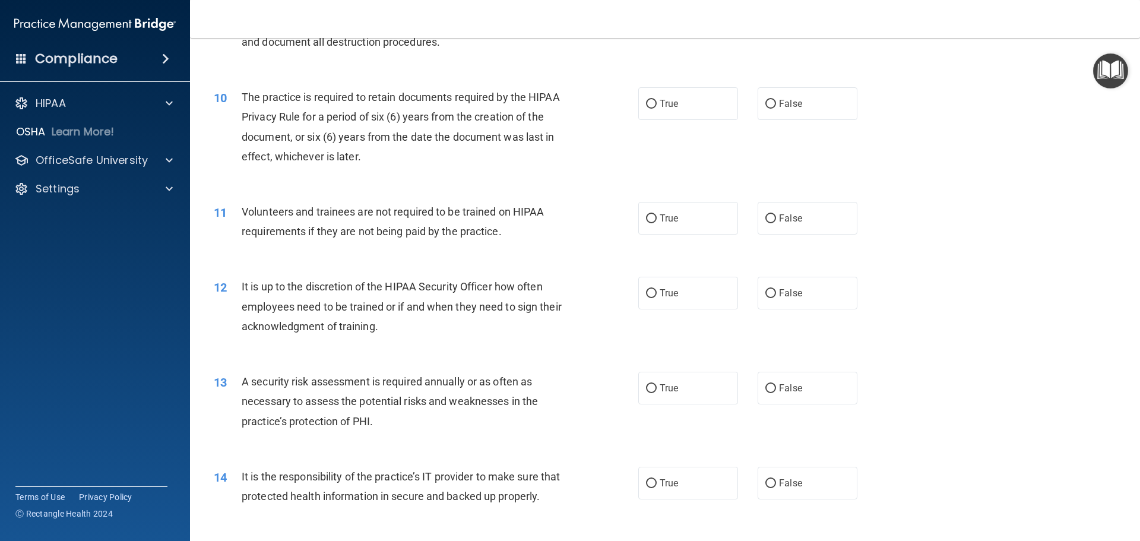
scroll to position [950, 0]
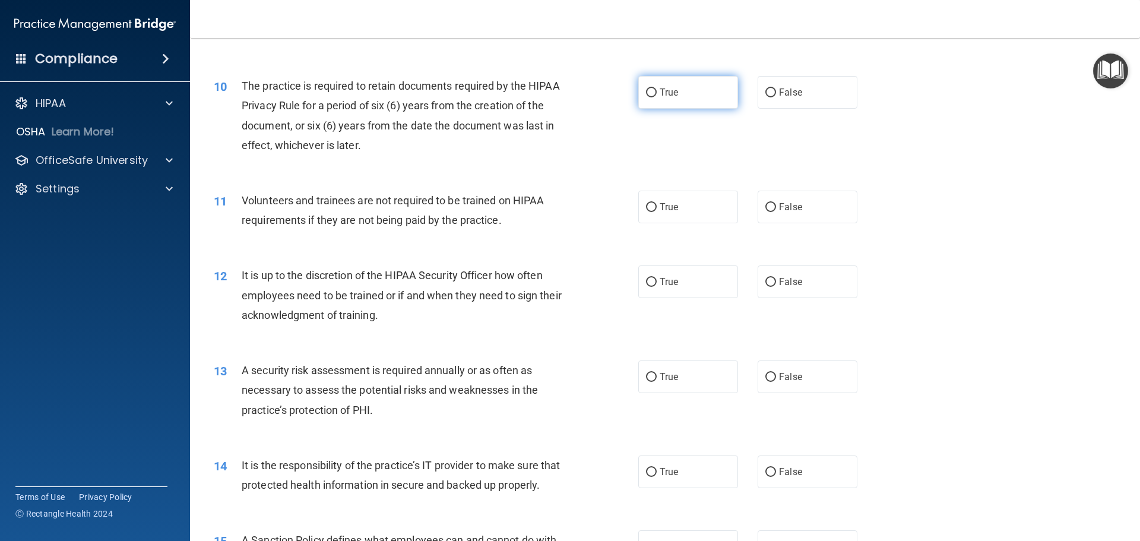
click at [710, 100] on label "True" at bounding box center [688, 92] width 100 height 33
click at [657, 97] on input "True" at bounding box center [651, 92] width 11 height 9
radio input "true"
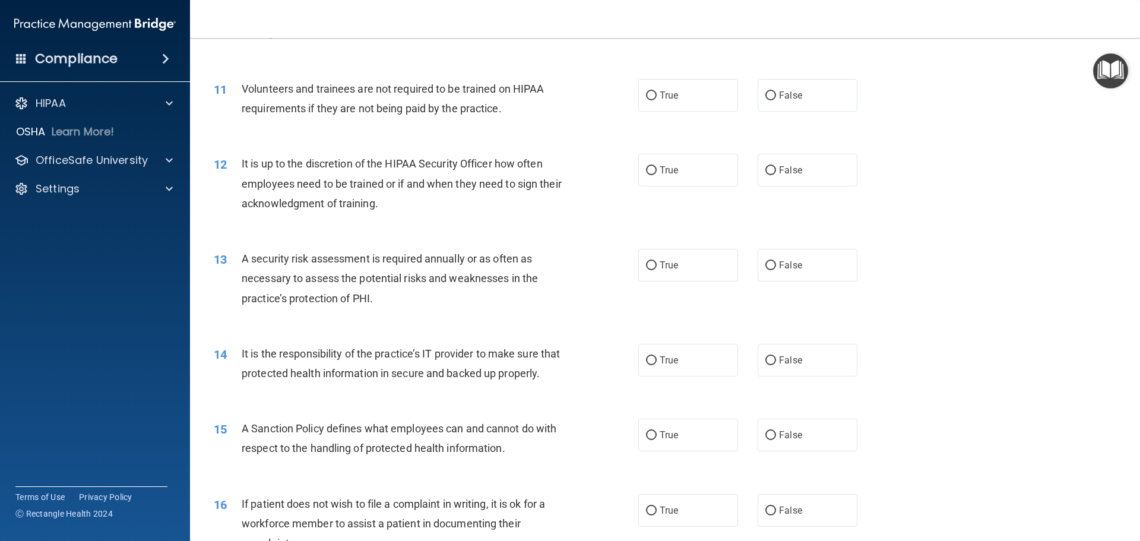
scroll to position [1069, 0]
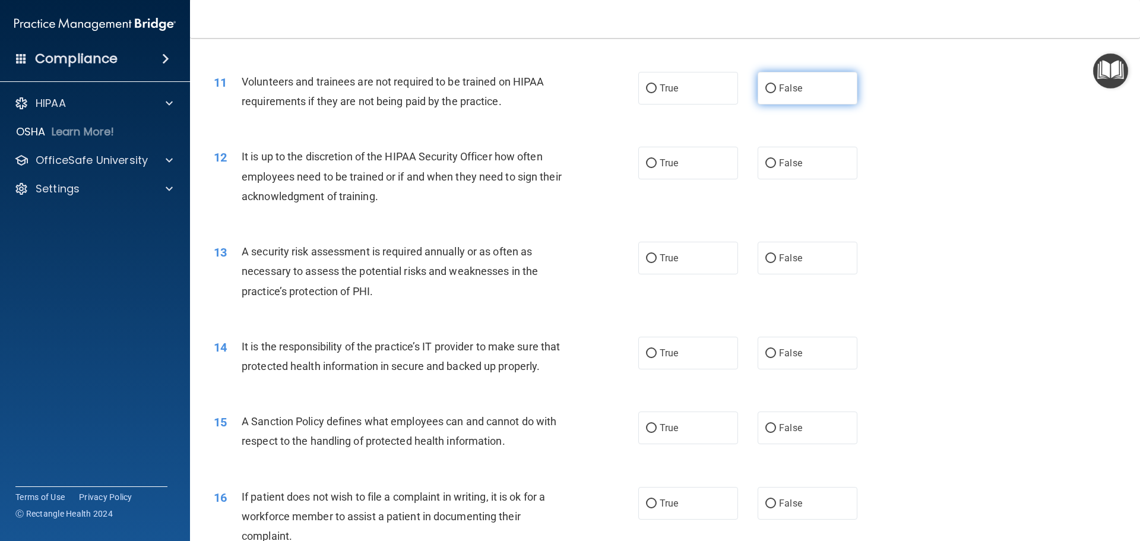
click at [814, 85] on label "False" at bounding box center [808, 88] width 100 height 33
click at [776, 85] on input "False" at bounding box center [771, 88] width 11 height 9
radio input "true"
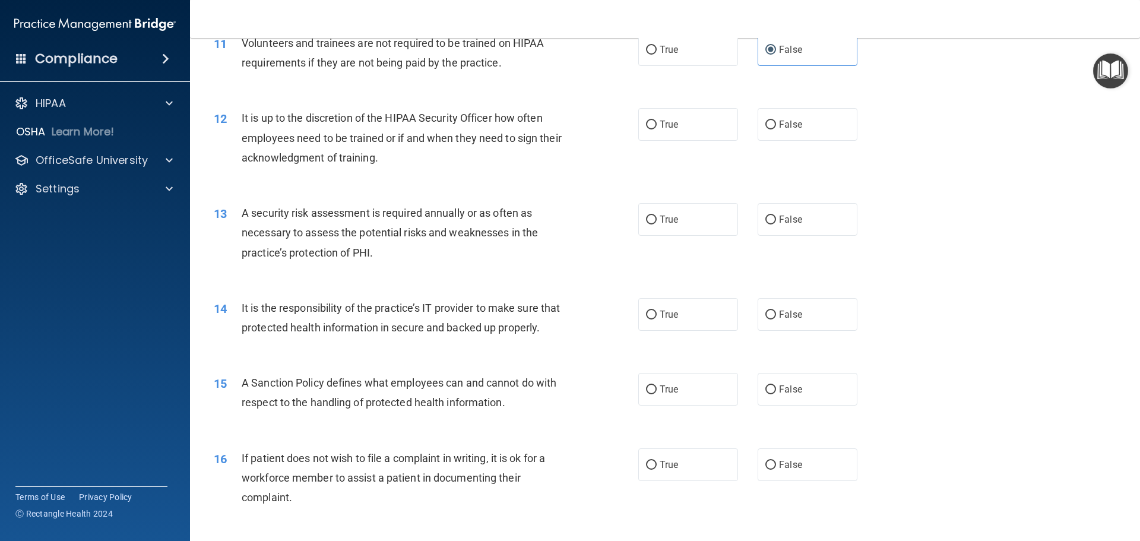
scroll to position [1128, 0]
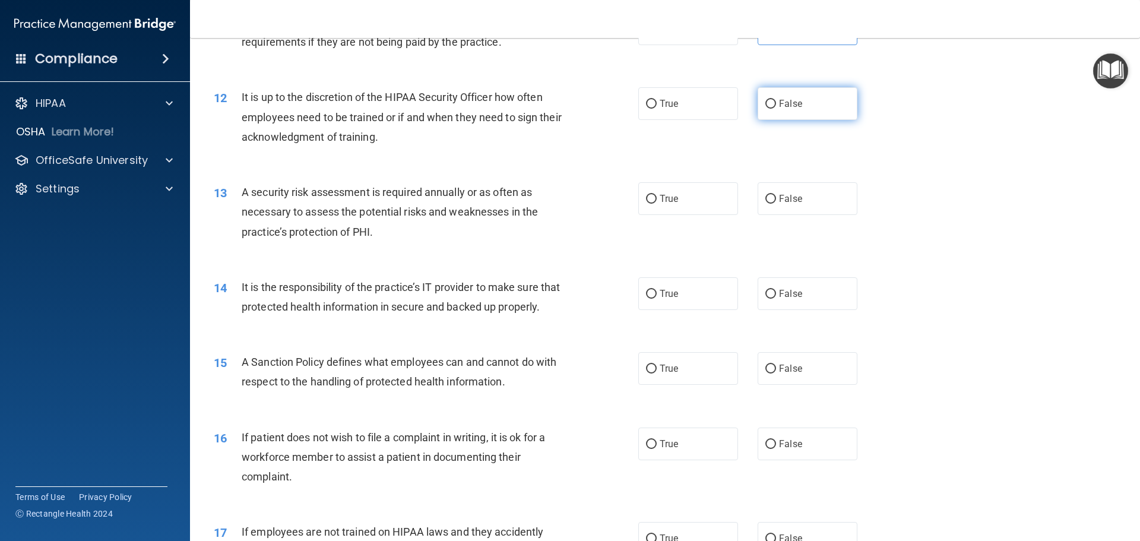
click at [790, 110] on label "False" at bounding box center [808, 103] width 100 height 33
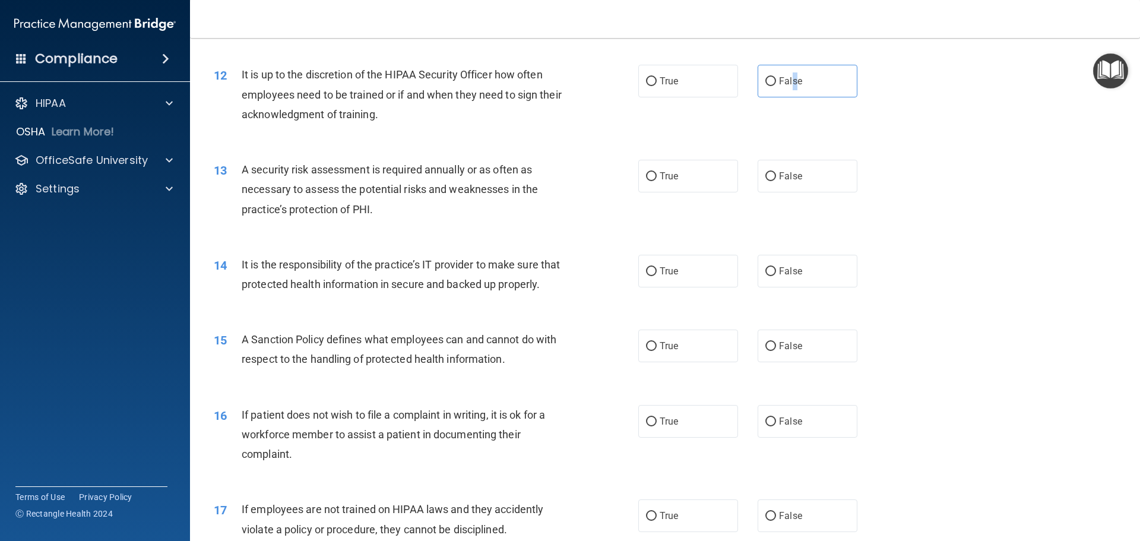
scroll to position [1188, 0]
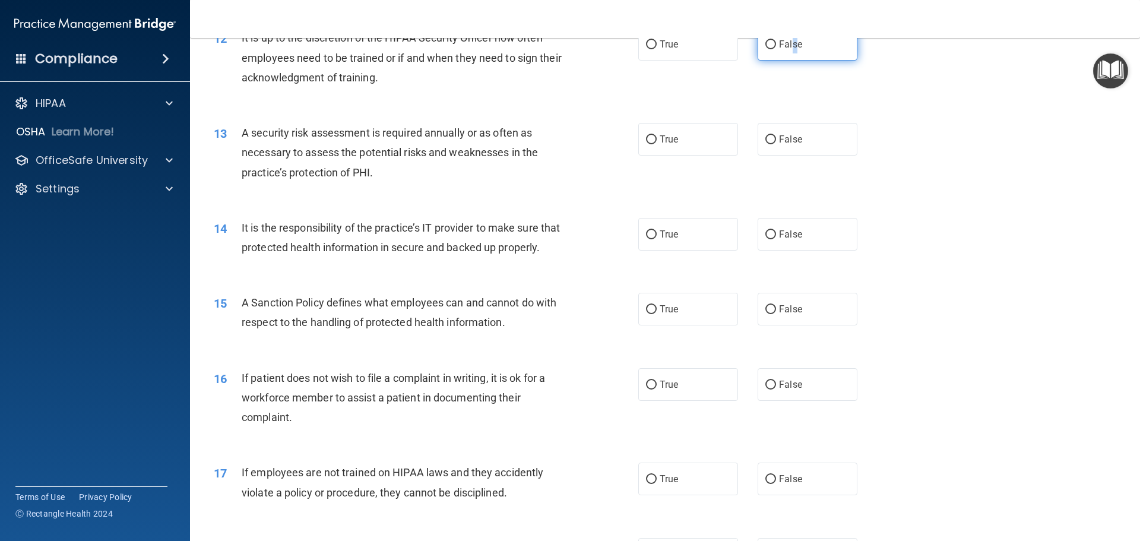
click at [767, 49] on input "False" at bounding box center [771, 44] width 11 height 9
radio input "true"
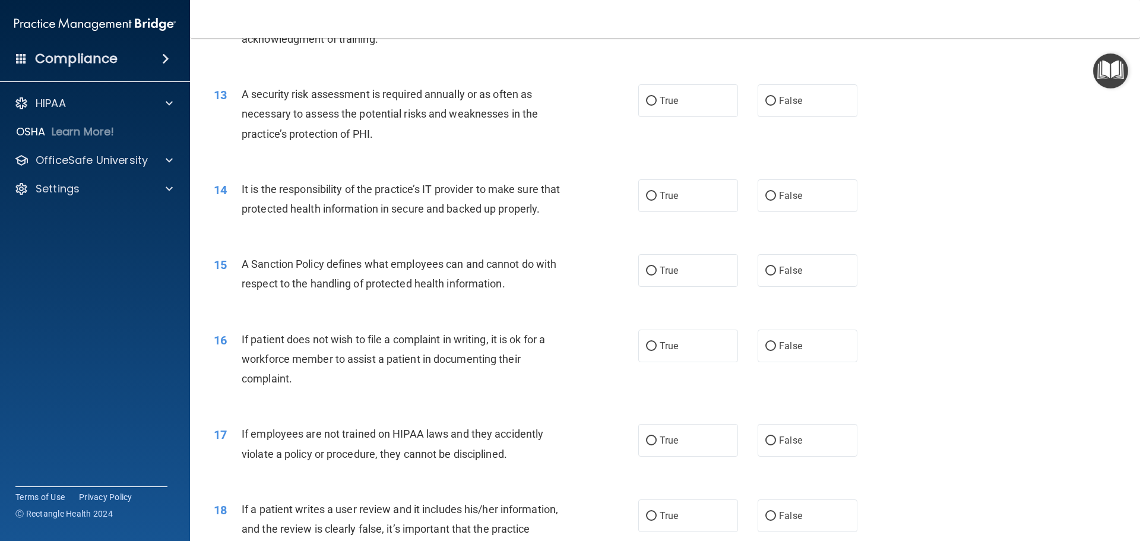
scroll to position [1247, 0]
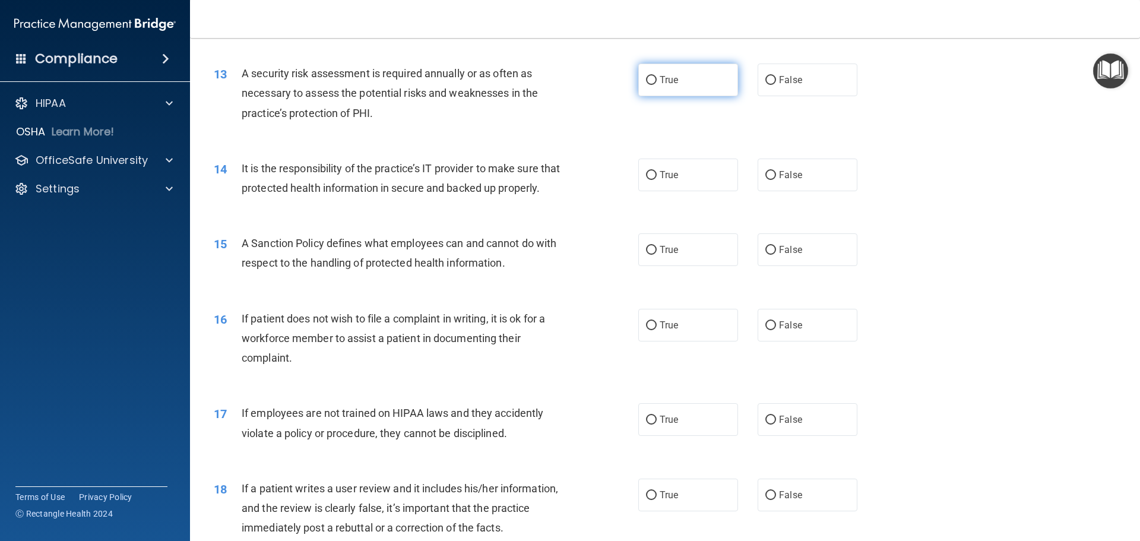
click at [662, 77] on span "True" at bounding box center [669, 79] width 18 height 11
click at [657, 77] on input "True" at bounding box center [651, 80] width 11 height 9
radio input "true"
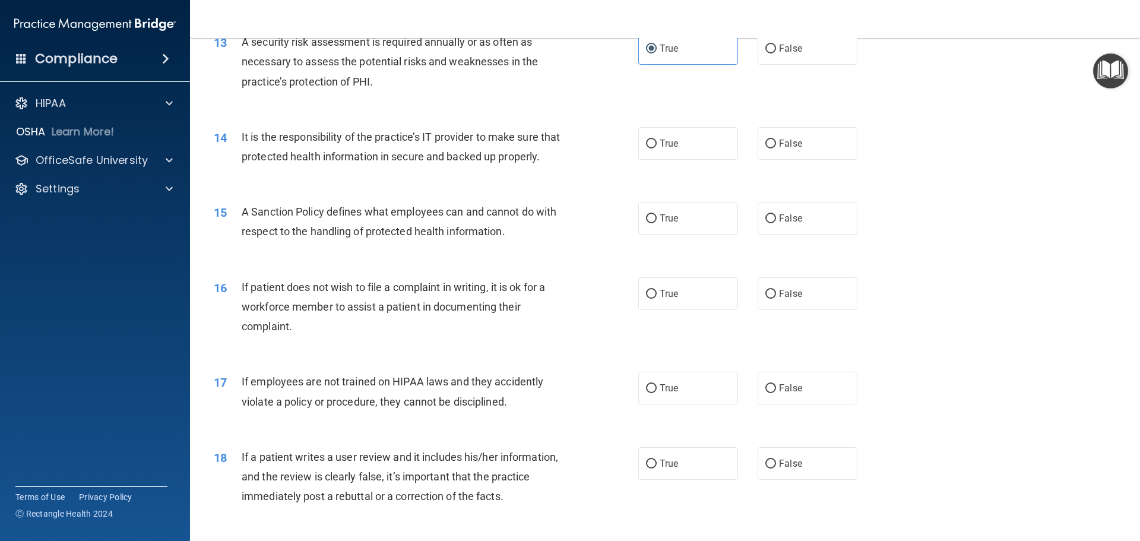
scroll to position [1307, 0]
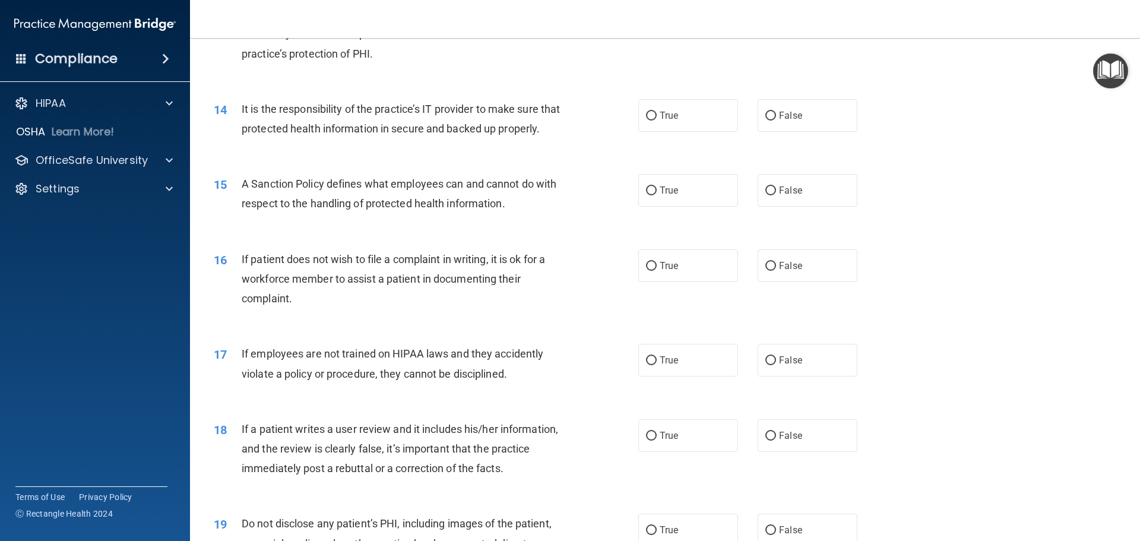
click at [793, 88] on div "14 It is the responsibility of the practice’s IT provider to make sure that pro…" at bounding box center [665, 121] width 921 height 75
click at [797, 109] on label "False" at bounding box center [808, 115] width 100 height 33
click at [776, 112] on input "False" at bounding box center [771, 116] width 11 height 9
radio input "true"
click at [922, 148] on div "14 It is the responsibility of the practice’s IT provider to make sure that pro…" at bounding box center [665, 121] width 921 height 75
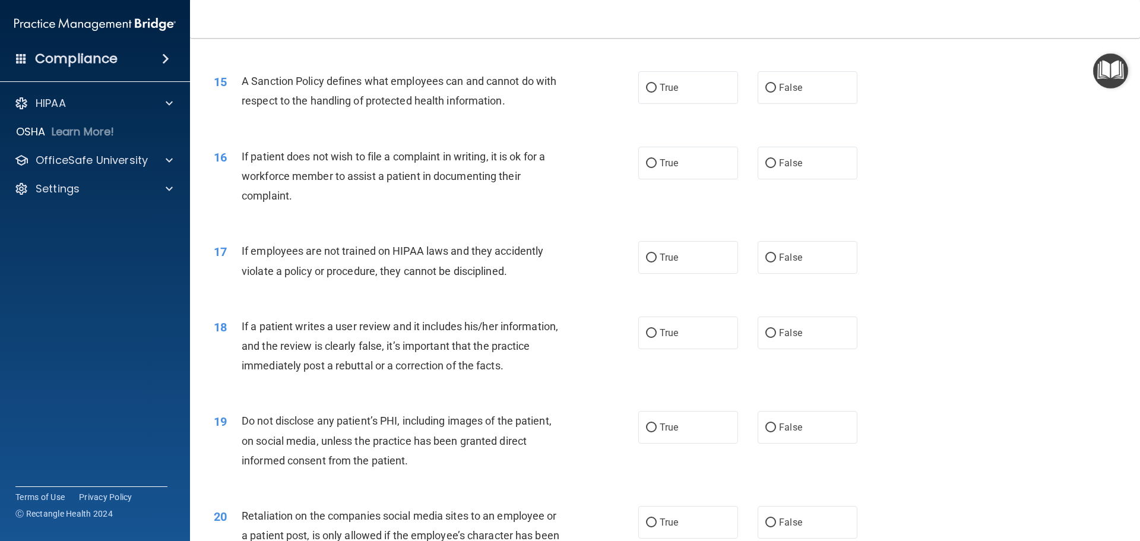
scroll to position [1425, 0]
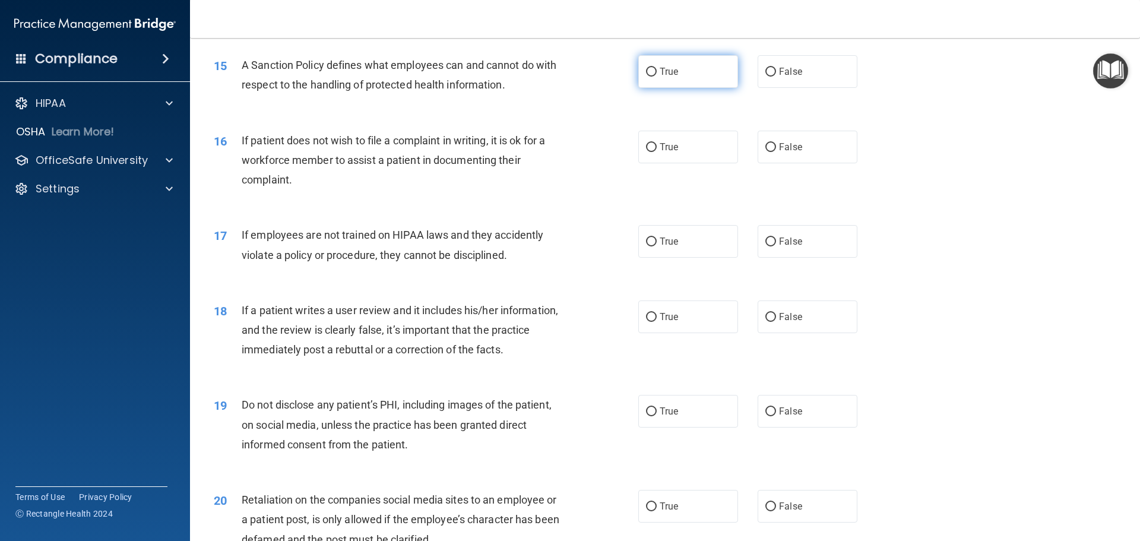
click at [638, 88] on label "True" at bounding box center [688, 71] width 100 height 33
click at [646, 77] on input "True" at bounding box center [651, 72] width 11 height 9
radio input "true"
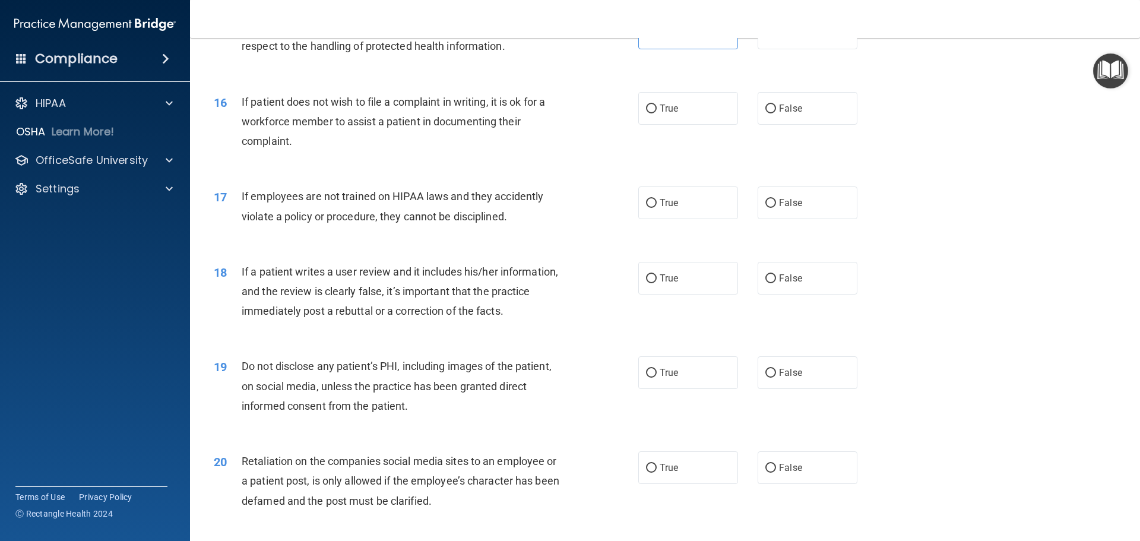
scroll to position [1485, 0]
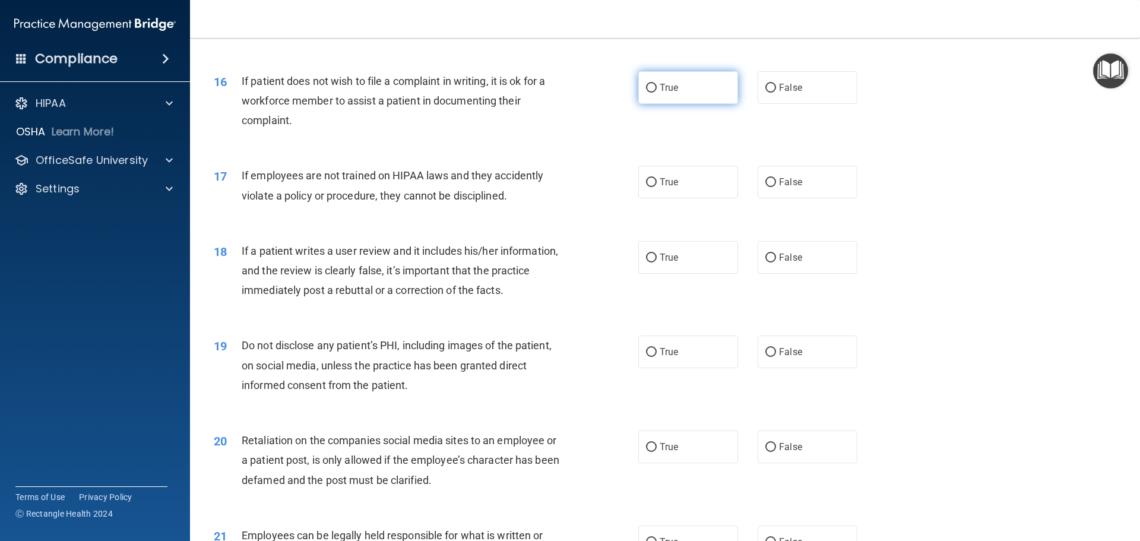
click at [656, 104] on label "True" at bounding box center [688, 87] width 100 height 33
click at [656, 93] on input "True" at bounding box center [651, 88] width 11 height 9
radio input "true"
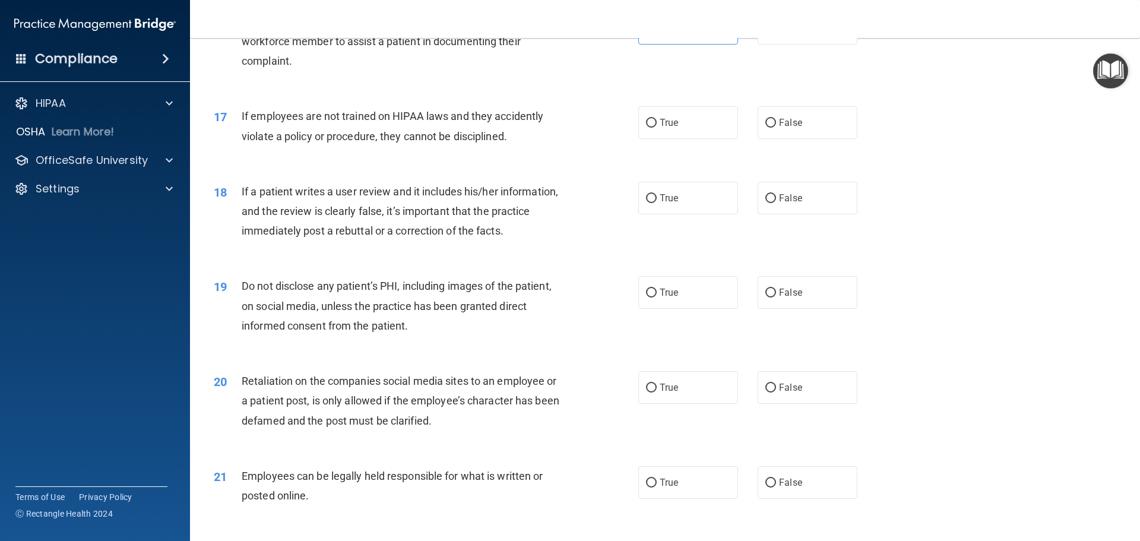
scroll to position [1604, 0]
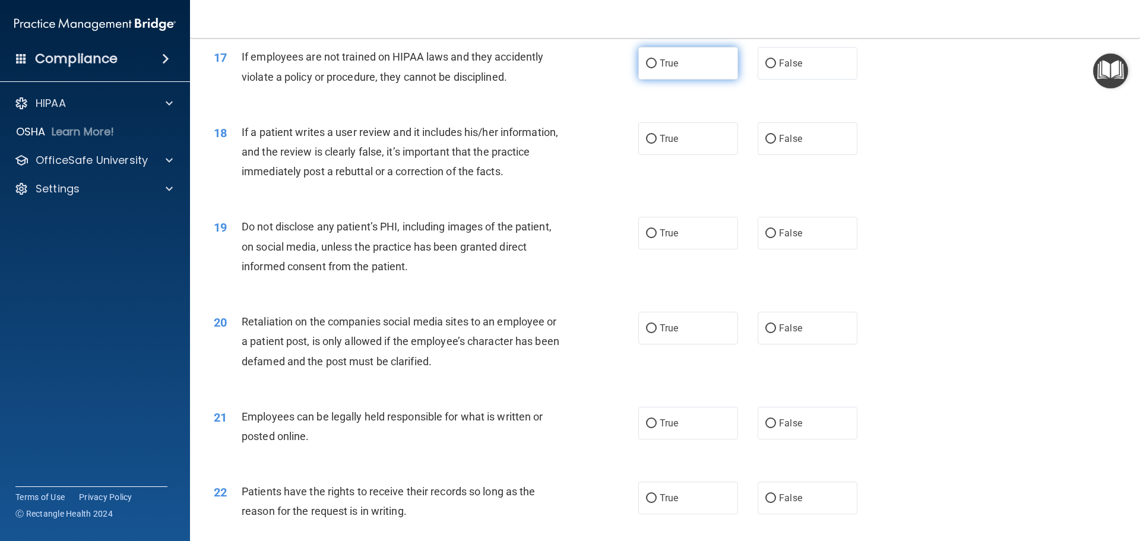
click at [649, 76] on label "True" at bounding box center [688, 63] width 100 height 33
click at [649, 68] on input "True" at bounding box center [651, 63] width 11 height 9
radio input "true"
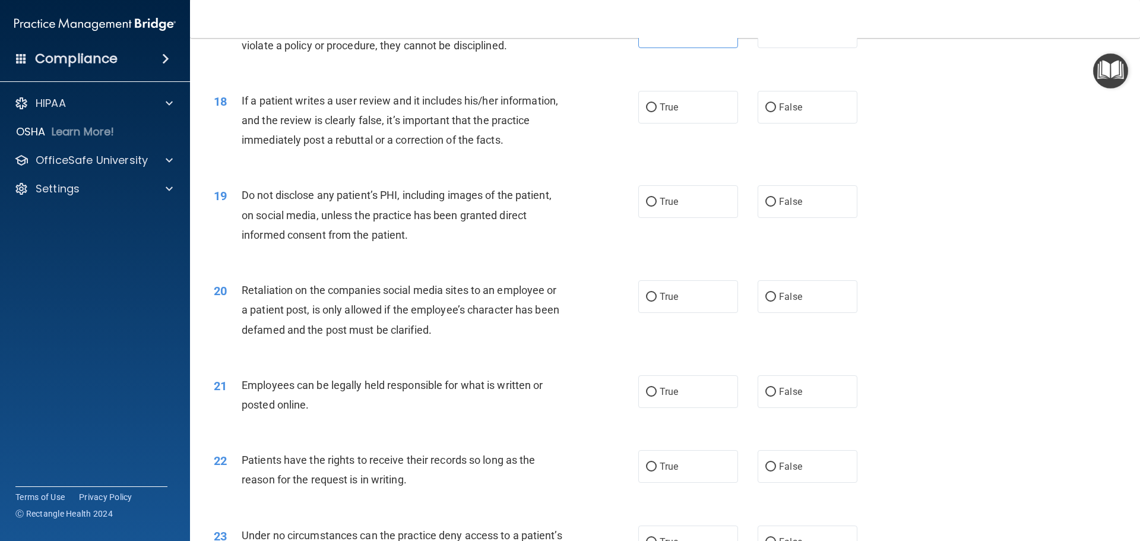
scroll to position [1663, 0]
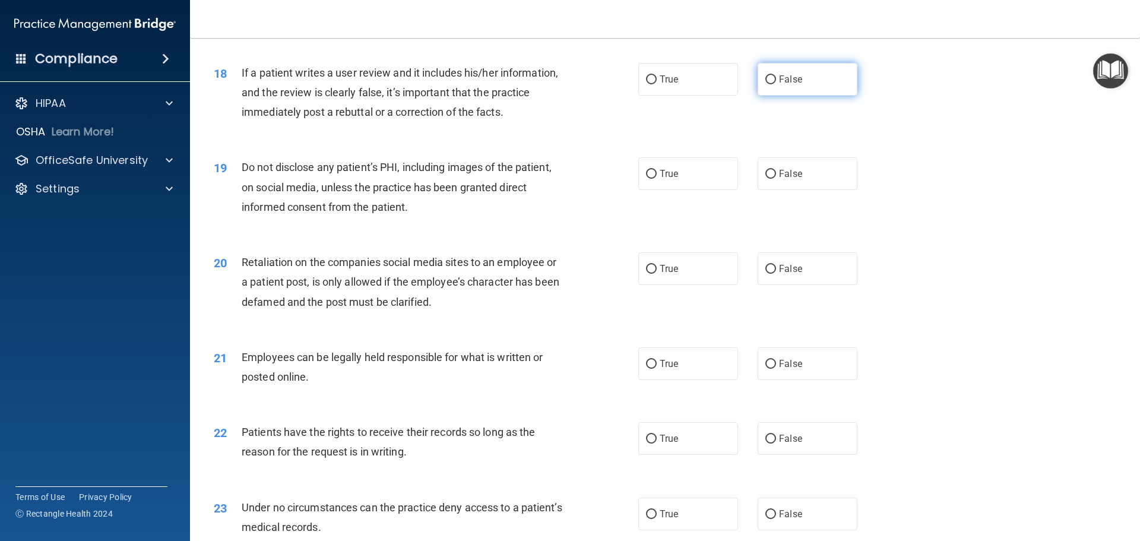
click at [772, 96] on label "False" at bounding box center [808, 79] width 100 height 33
click at [772, 84] on input "False" at bounding box center [771, 79] width 11 height 9
radio input "true"
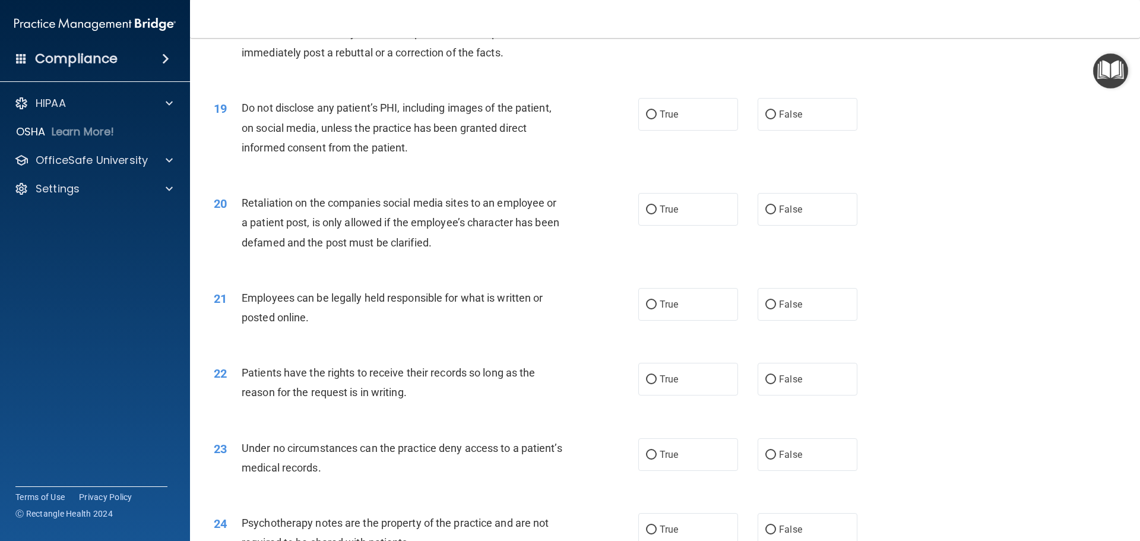
scroll to position [1782, 0]
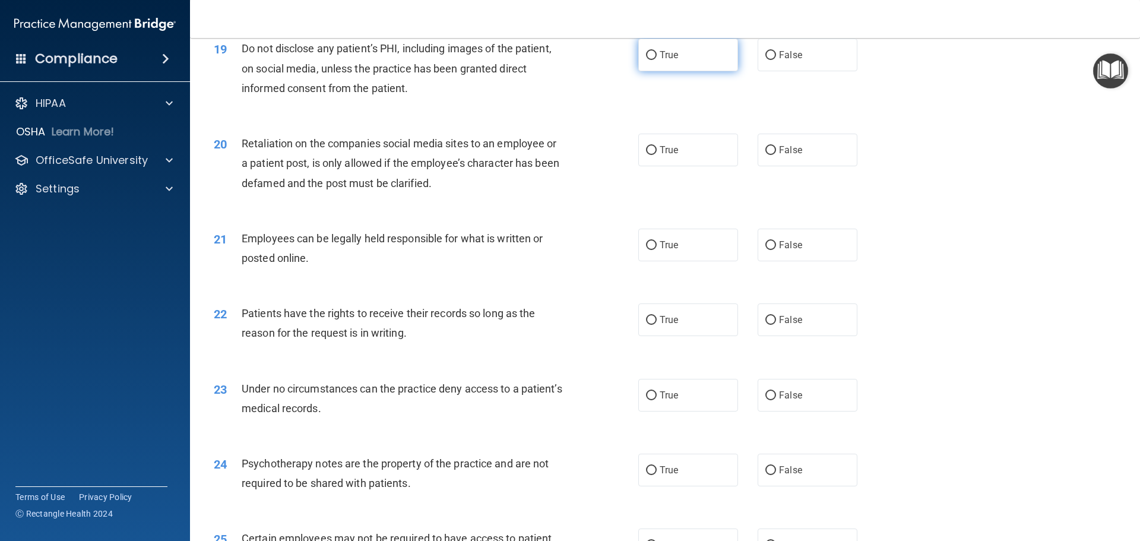
click at [712, 71] on label "True" at bounding box center [688, 55] width 100 height 33
click at [657, 60] on input "True" at bounding box center [651, 55] width 11 height 9
radio input "true"
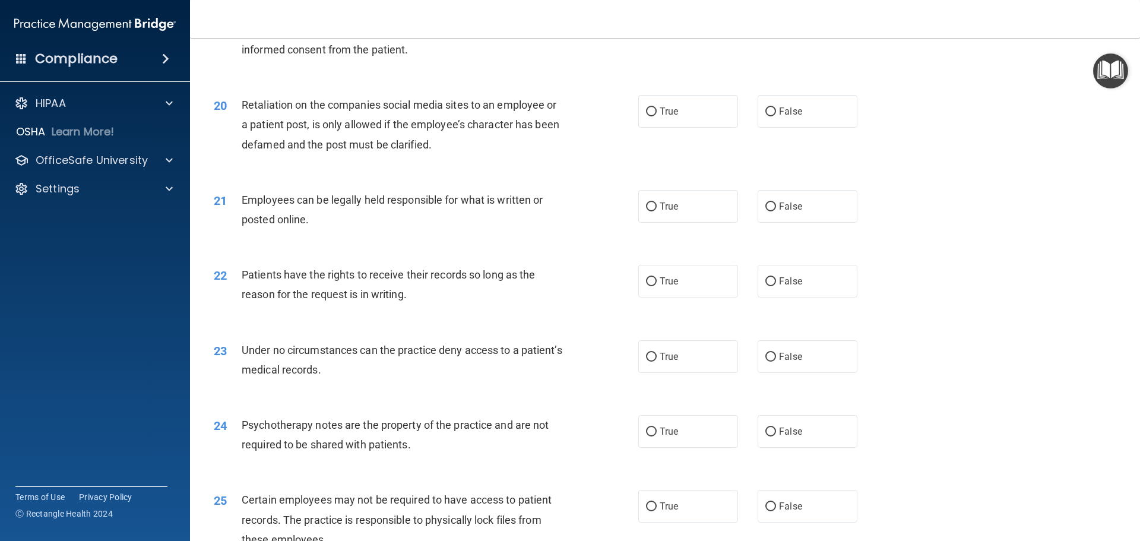
scroll to position [1841, 0]
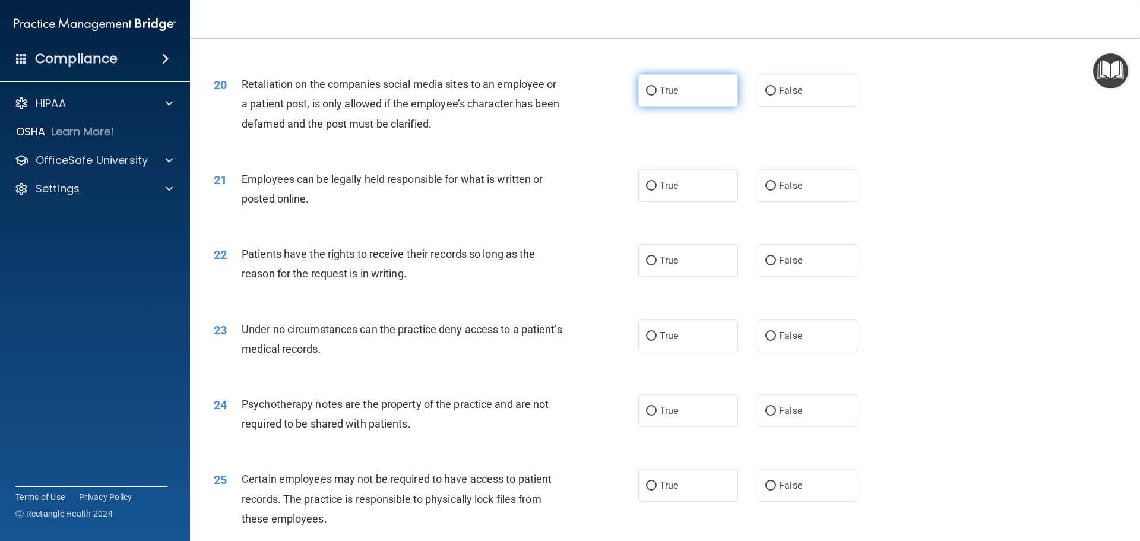
click at [661, 107] on label "True" at bounding box center [688, 90] width 100 height 33
click at [657, 96] on input "True" at bounding box center [651, 91] width 11 height 9
radio input "true"
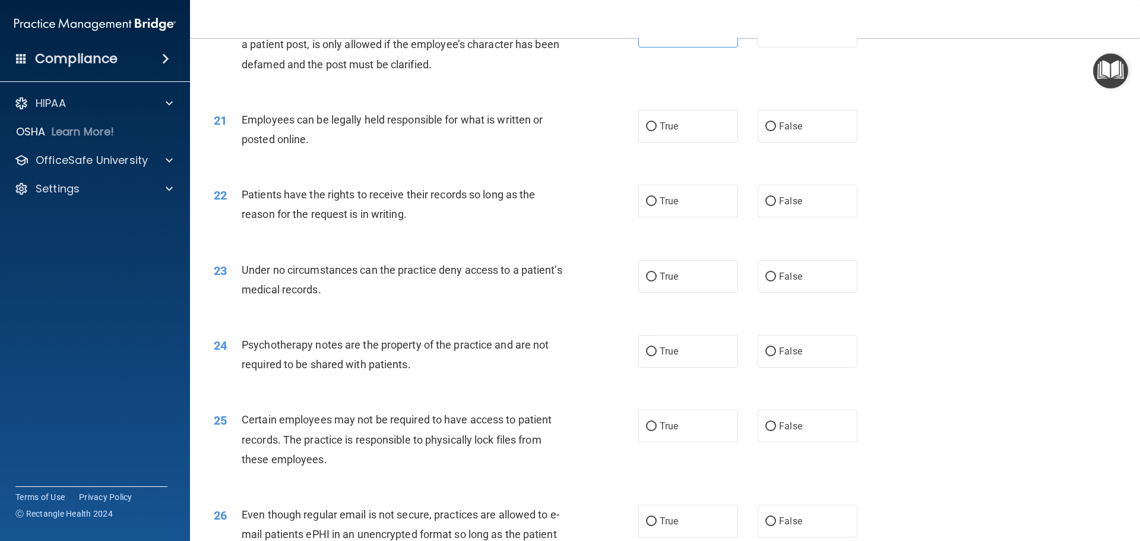
drag, startPoint x: 774, startPoint y: 48, endPoint x: 809, endPoint y: 87, distance: 52.1
click at [779, 37] on span "False" at bounding box center [790, 31] width 23 height 11
click at [775, 36] on input "False" at bounding box center [771, 31] width 11 height 9
radio input "true"
radio input "false"
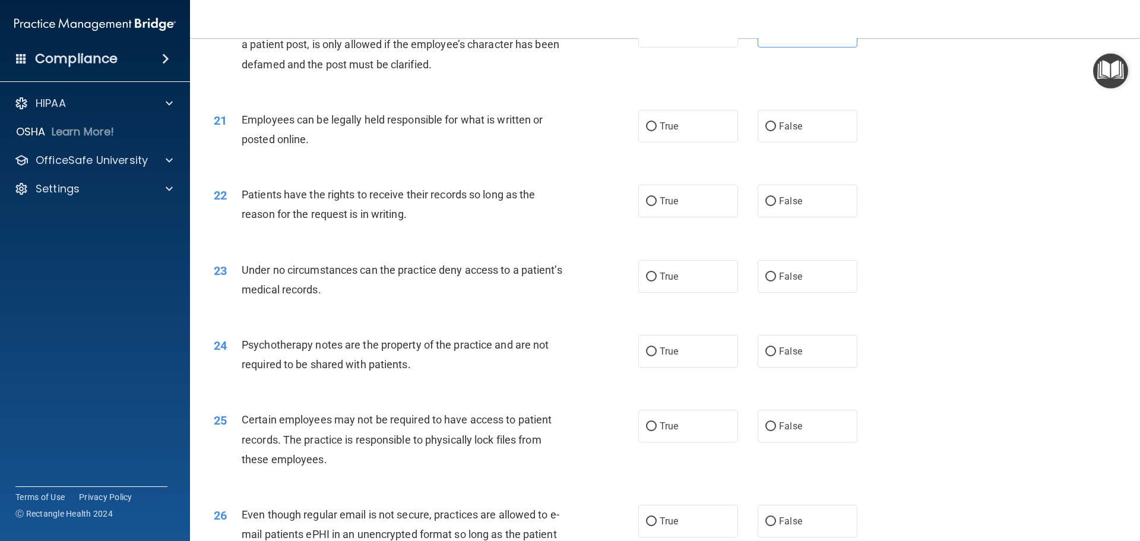
scroll to position [1960, 0]
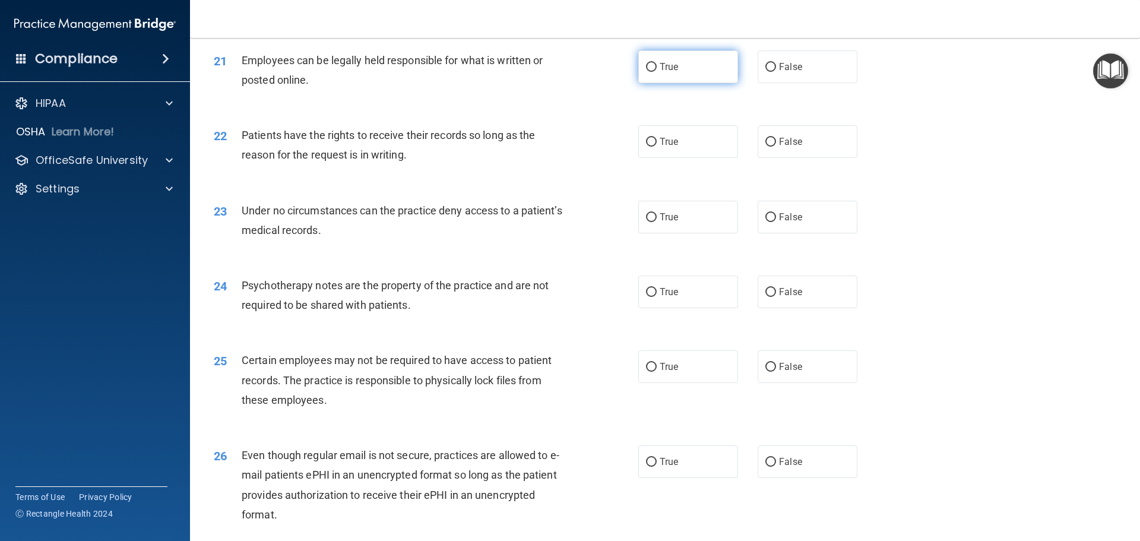
click at [682, 83] on label "True" at bounding box center [688, 66] width 100 height 33
click at [657, 72] on input "True" at bounding box center [651, 67] width 11 height 9
radio input "true"
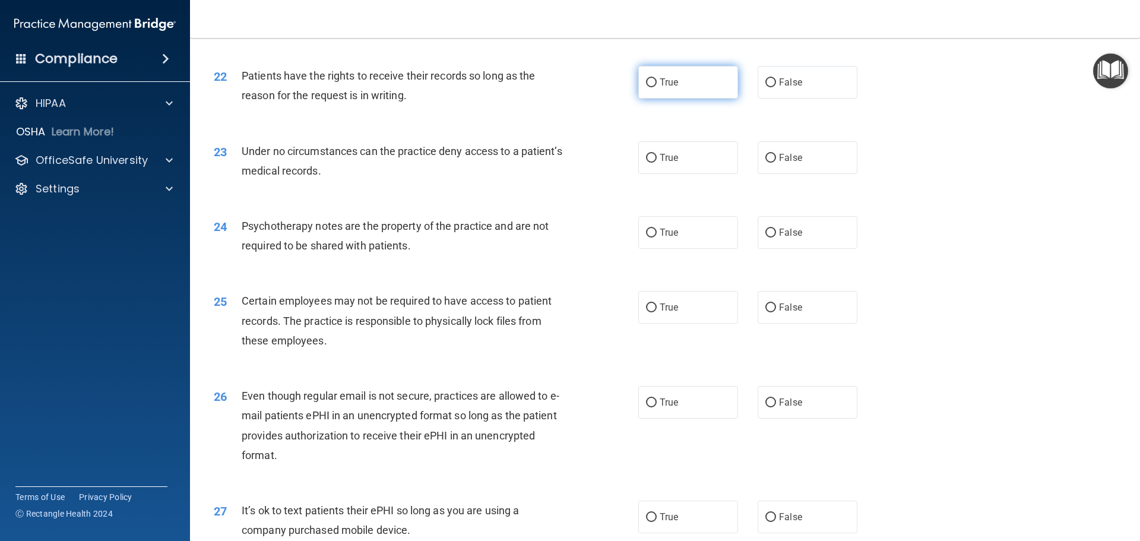
drag, startPoint x: 639, startPoint y: 100, endPoint x: 656, endPoint y: 106, distance: 18.0
click at [640, 99] on label "True" at bounding box center [688, 82] width 100 height 33
click at [646, 87] on input "True" at bounding box center [651, 82] width 11 height 9
radio input "true"
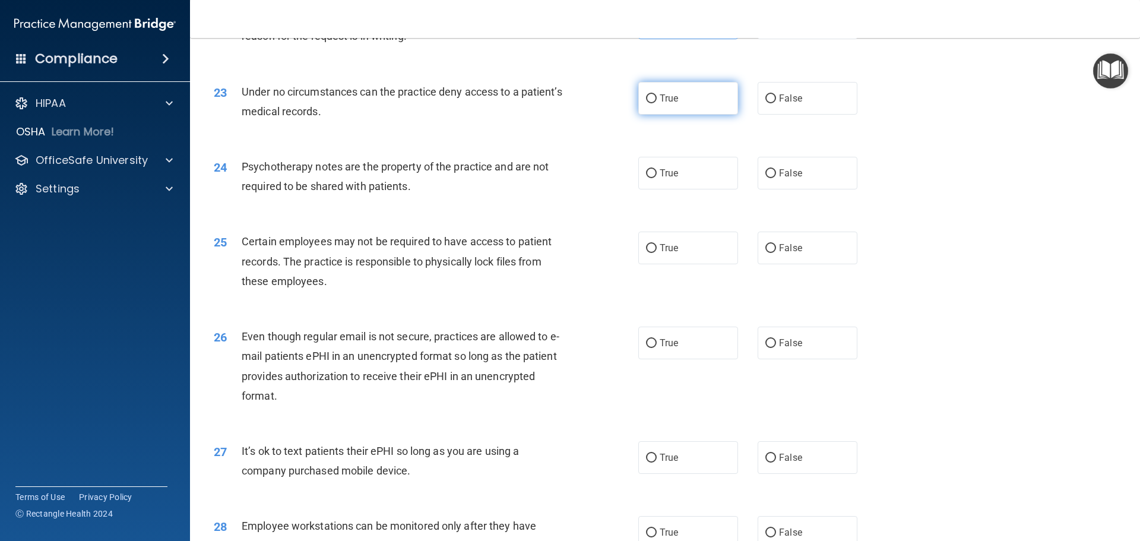
click at [702, 115] on label "True" at bounding box center [688, 98] width 100 height 33
click at [657, 103] on input "True" at bounding box center [651, 98] width 11 height 9
radio input "true"
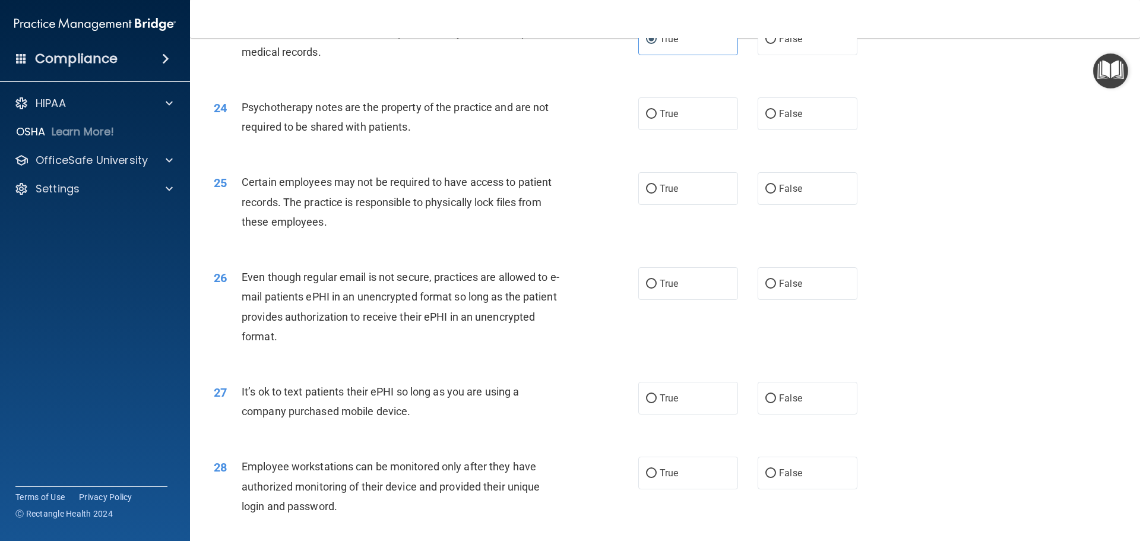
scroll to position [2198, 0]
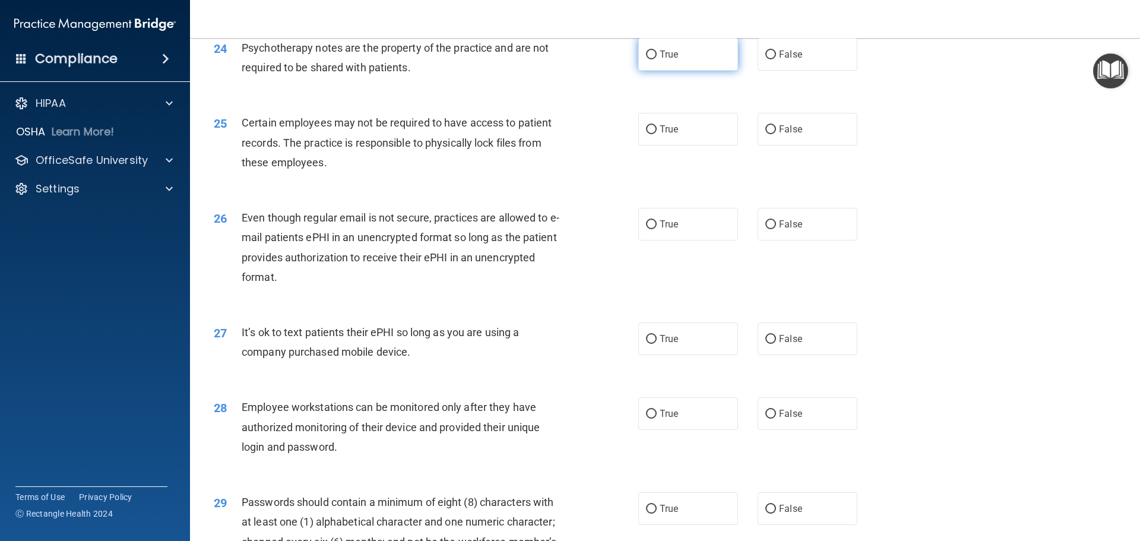
click at [680, 71] on label "True" at bounding box center [688, 54] width 100 height 33
click at [657, 59] on input "True" at bounding box center [651, 54] width 11 height 9
radio input "true"
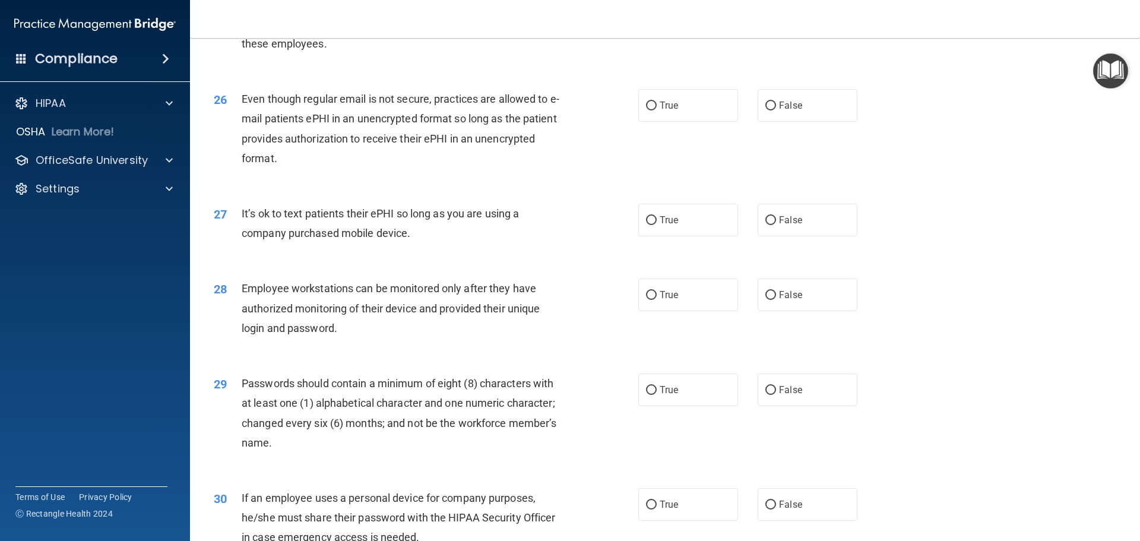
scroll to position [2257, 0]
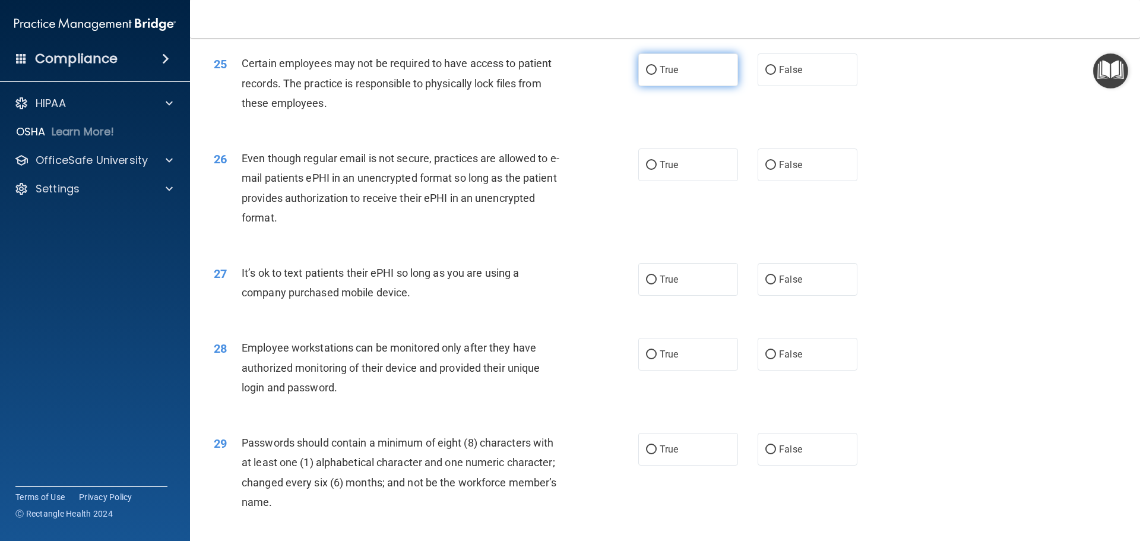
click at [660, 75] on span "True" at bounding box center [669, 69] width 18 height 11
click at [657, 75] on input "True" at bounding box center [651, 70] width 11 height 9
radio input "true"
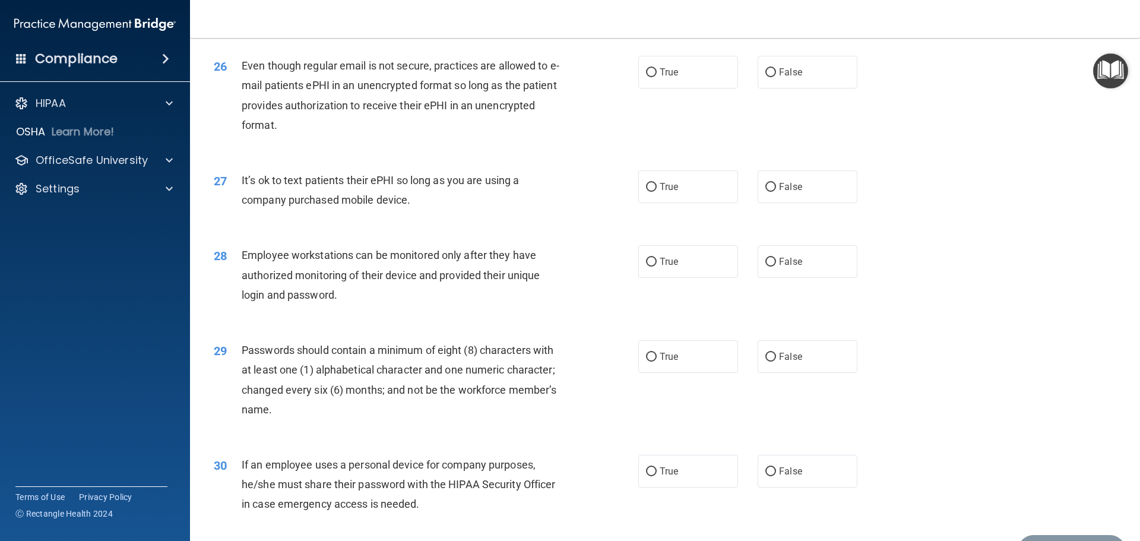
scroll to position [2376, 0]
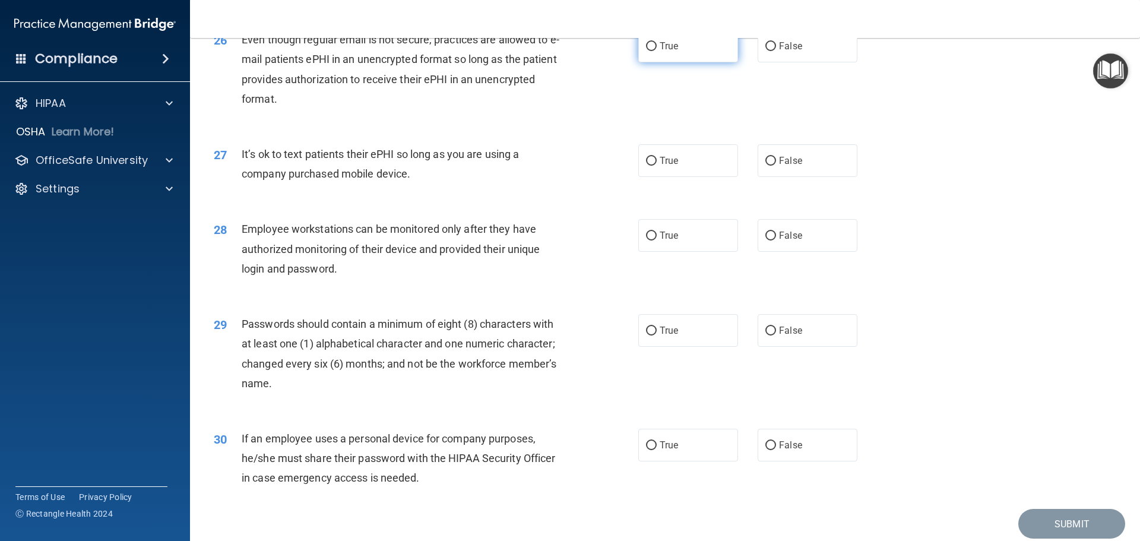
click at [690, 62] on label "True" at bounding box center [688, 46] width 100 height 33
click at [657, 51] on input "True" at bounding box center [651, 46] width 11 height 9
radio input "true"
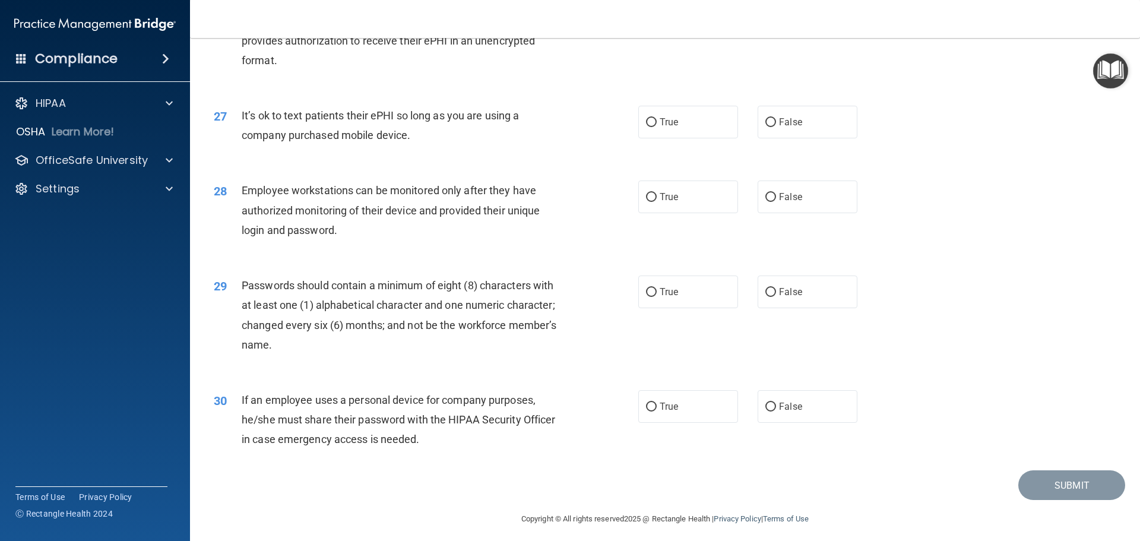
scroll to position [2435, 0]
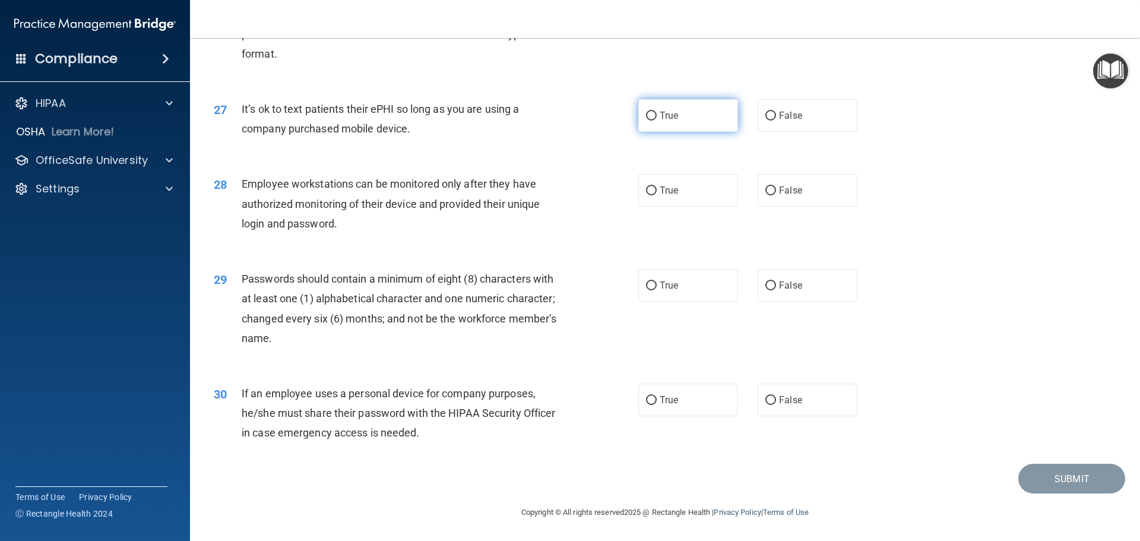
click at [665, 117] on span "True" at bounding box center [669, 115] width 18 height 11
click at [657, 117] on input "True" at bounding box center [651, 116] width 11 height 9
radio input "true"
click at [658, 205] on label "True" at bounding box center [688, 190] width 100 height 33
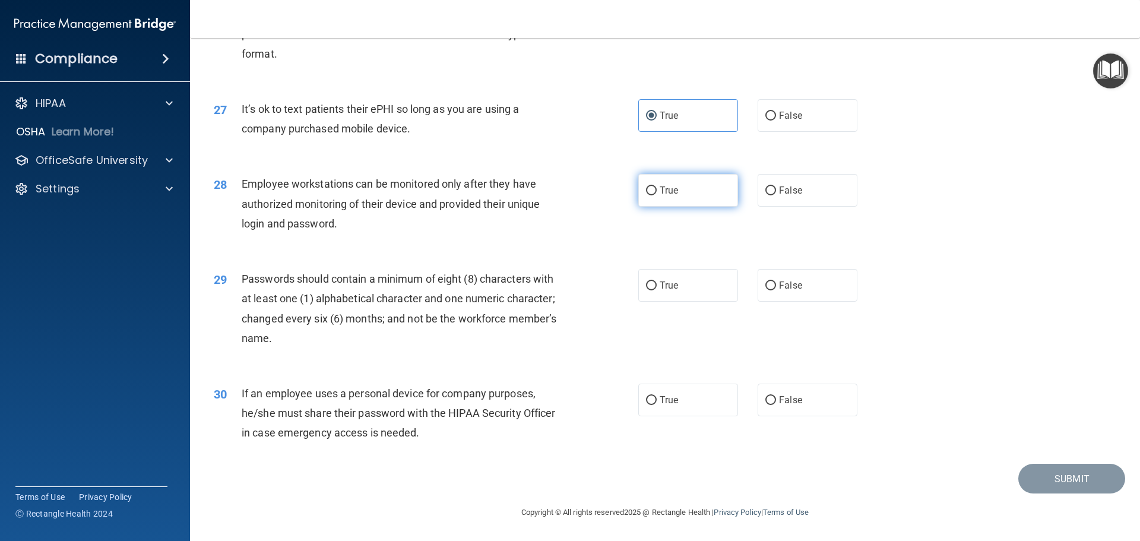
click at [657, 195] on input "True" at bounding box center [651, 190] width 11 height 9
radio input "true"
click at [660, 286] on span "True" at bounding box center [669, 285] width 18 height 11
click at [656, 286] on input "True" at bounding box center [651, 286] width 11 height 9
radio input "true"
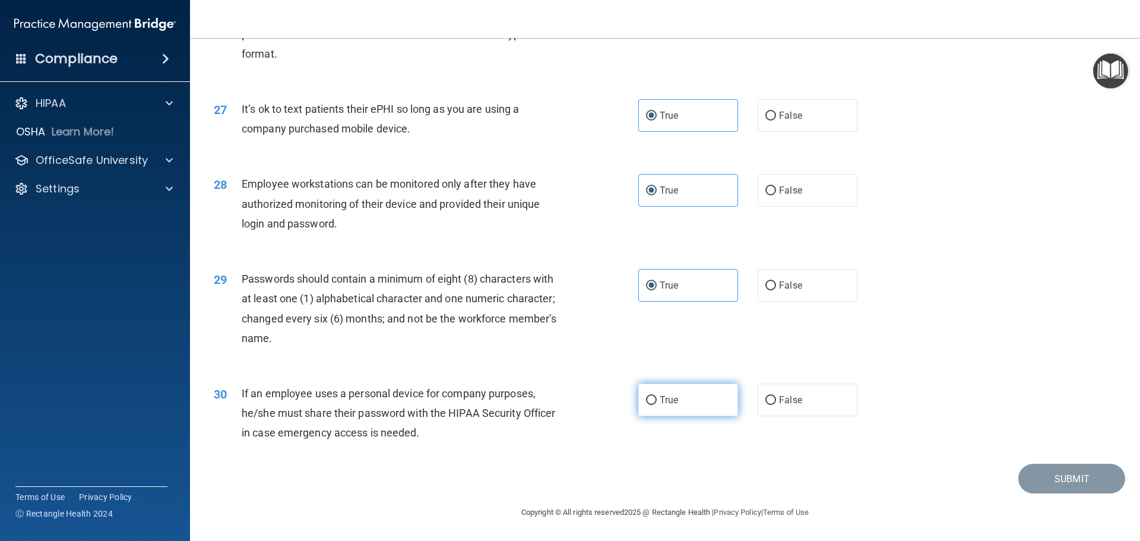
drag, startPoint x: 642, startPoint y: 391, endPoint x: 753, endPoint y: 433, distance: 118.2
click at [643, 391] on label "True" at bounding box center [688, 400] width 100 height 33
click at [646, 396] on input "True" at bounding box center [651, 400] width 11 height 9
radio input "true"
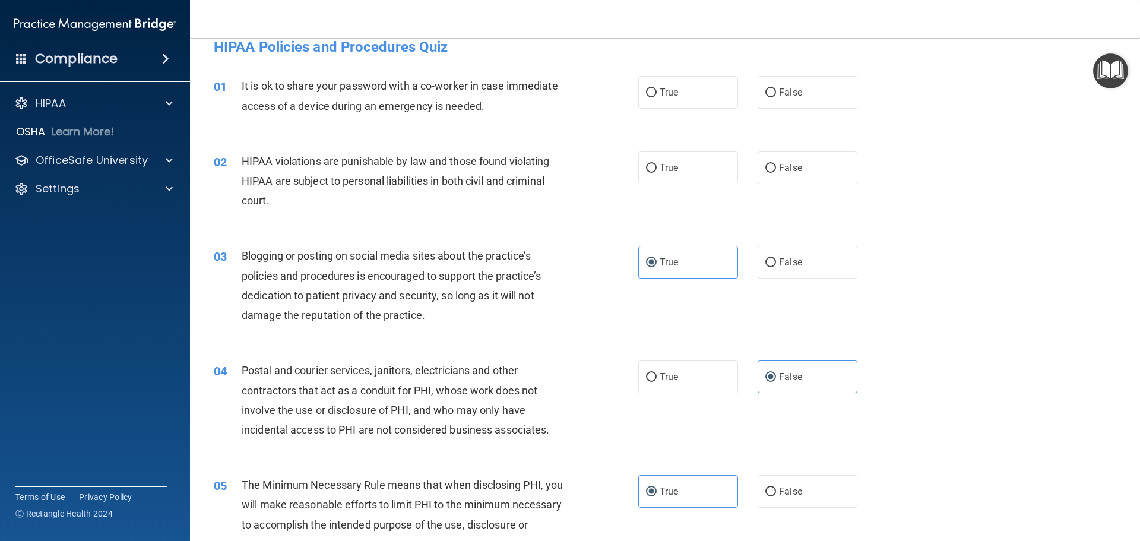
scroll to position [0, 0]
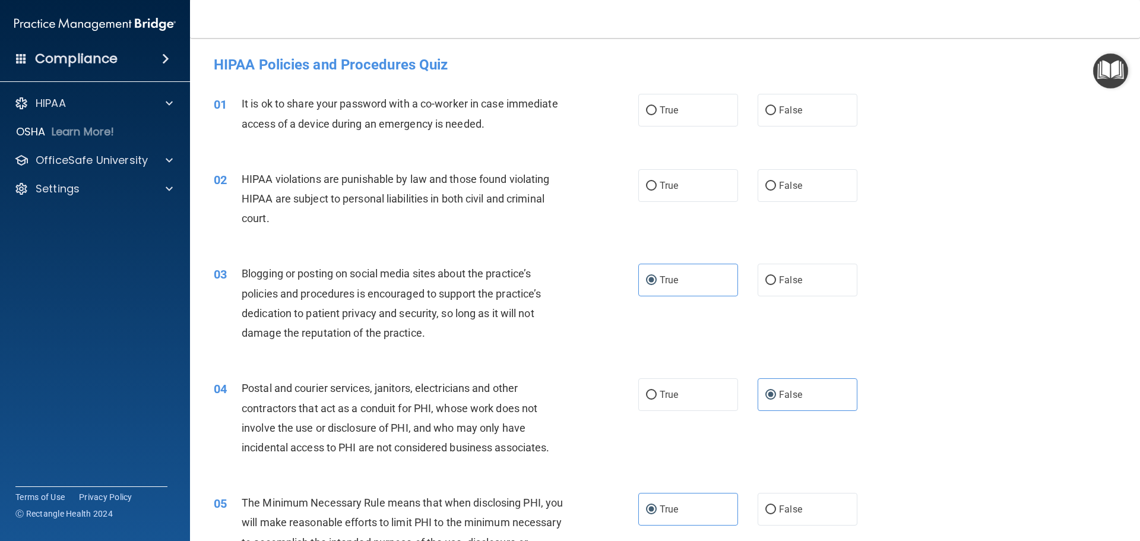
click at [1058, 244] on div "02 HIPAA violations are punishable by law and those found violating HIPAA are s…" at bounding box center [665, 201] width 921 height 95
click at [820, 105] on label "False" at bounding box center [808, 110] width 100 height 33
click at [776, 106] on input "False" at bounding box center [771, 110] width 11 height 9
radio input "true"
click at [713, 181] on label "True" at bounding box center [688, 185] width 100 height 33
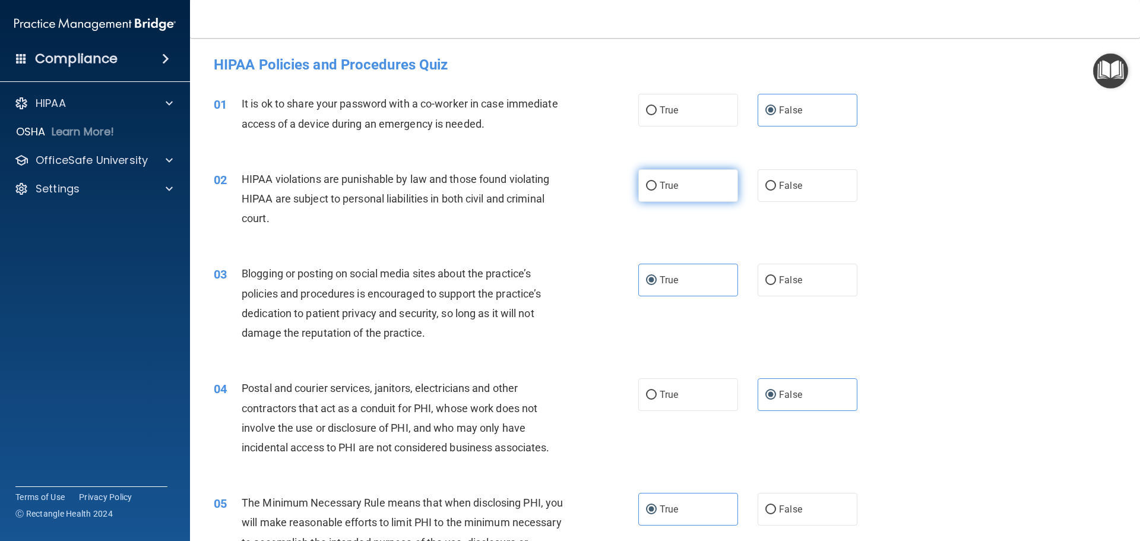
click at [657, 182] on input "True" at bounding box center [651, 186] width 11 height 9
radio input "true"
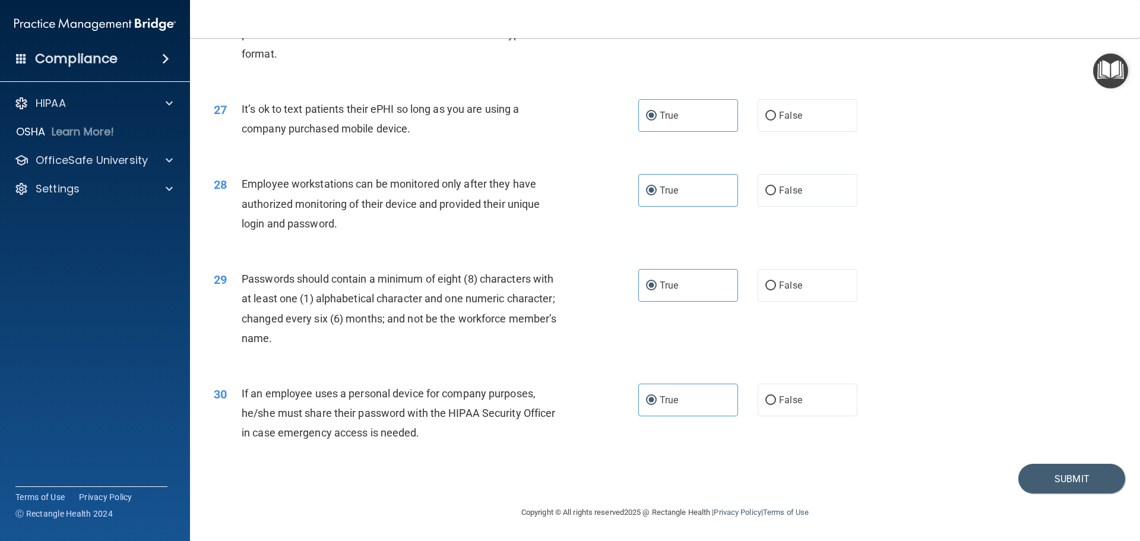
scroll to position [2440, 0]
click at [1041, 470] on button "Submit" at bounding box center [1072, 479] width 107 height 30
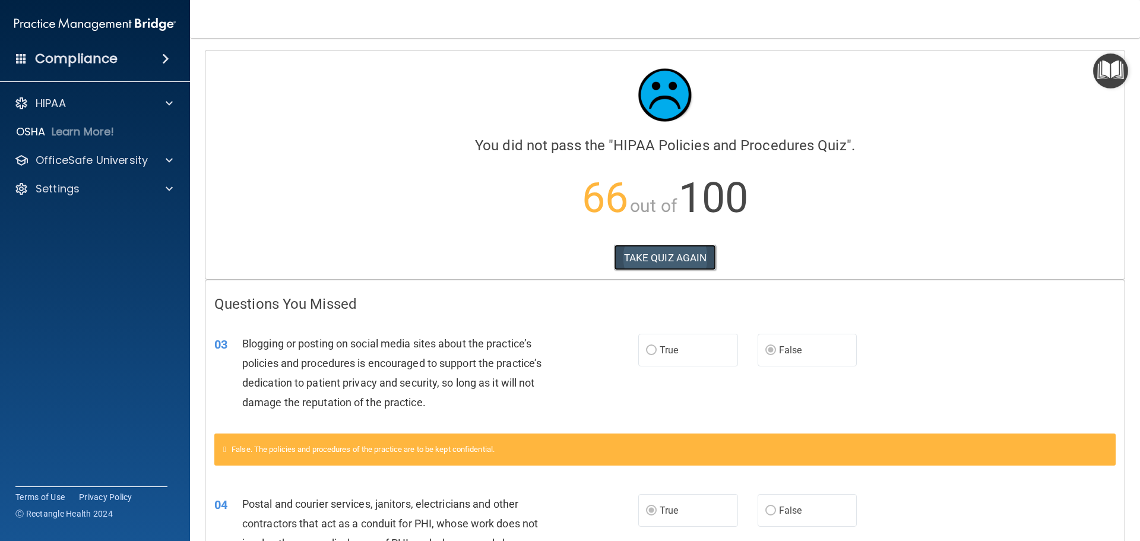
click at [646, 250] on button "TAKE QUIZ AGAIN" at bounding box center [665, 258] width 103 height 26
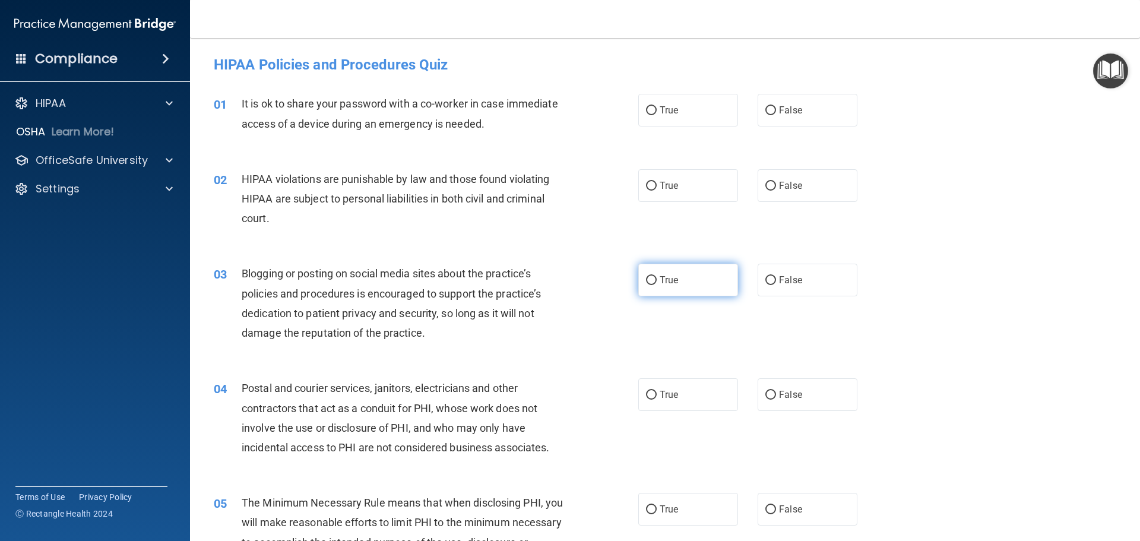
click at [651, 282] on input "True" at bounding box center [651, 280] width 11 height 9
radio input "true"
click at [767, 392] on input "False" at bounding box center [771, 395] width 11 height 9
radio input "true"
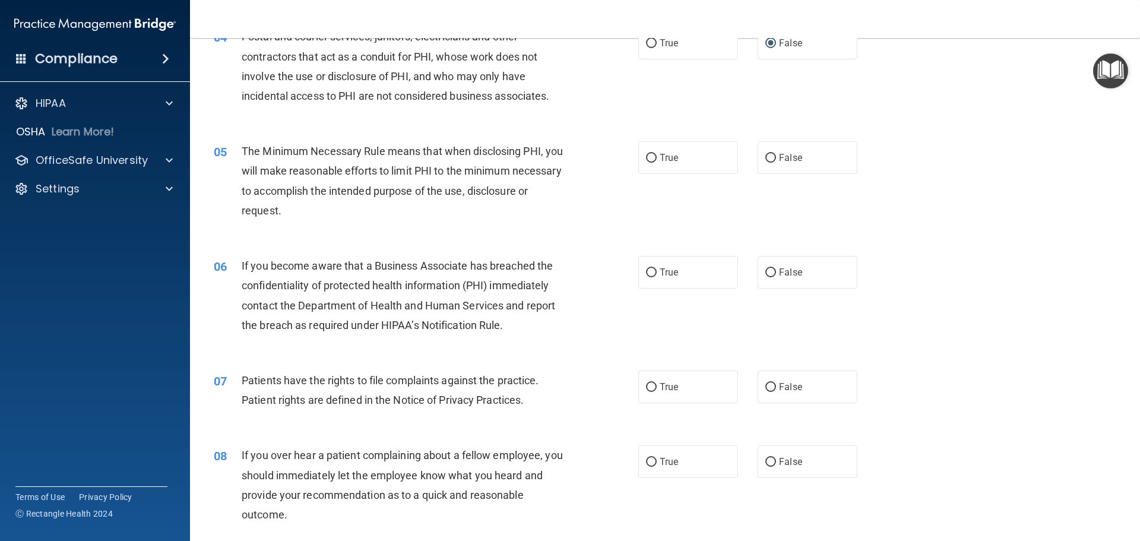
scroll to position [356, 0]
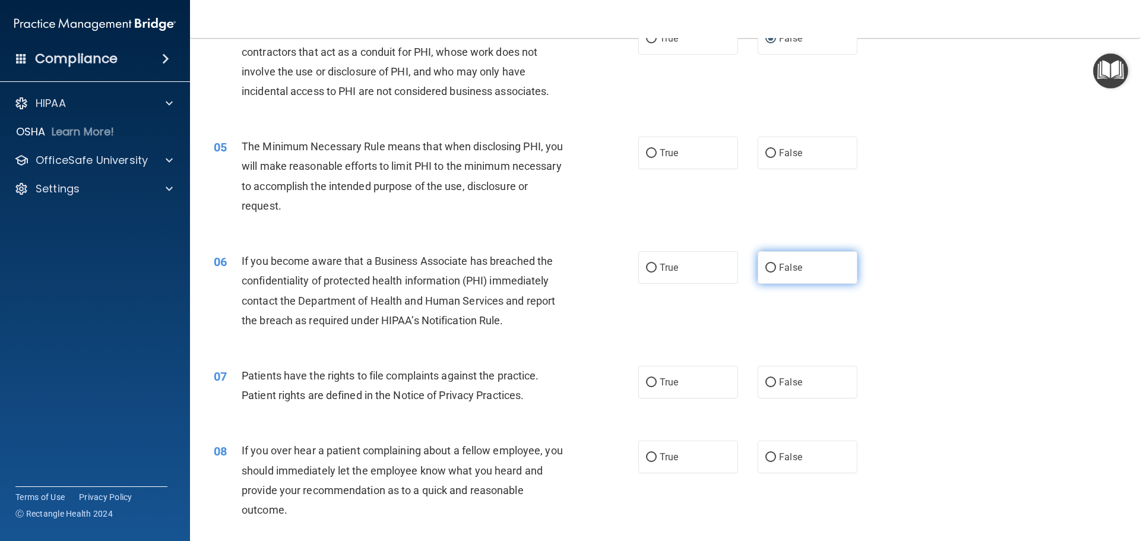
click at [769, 269] on input "False" at bounding box center [771, 268] width 11 height 9
radio input "true"
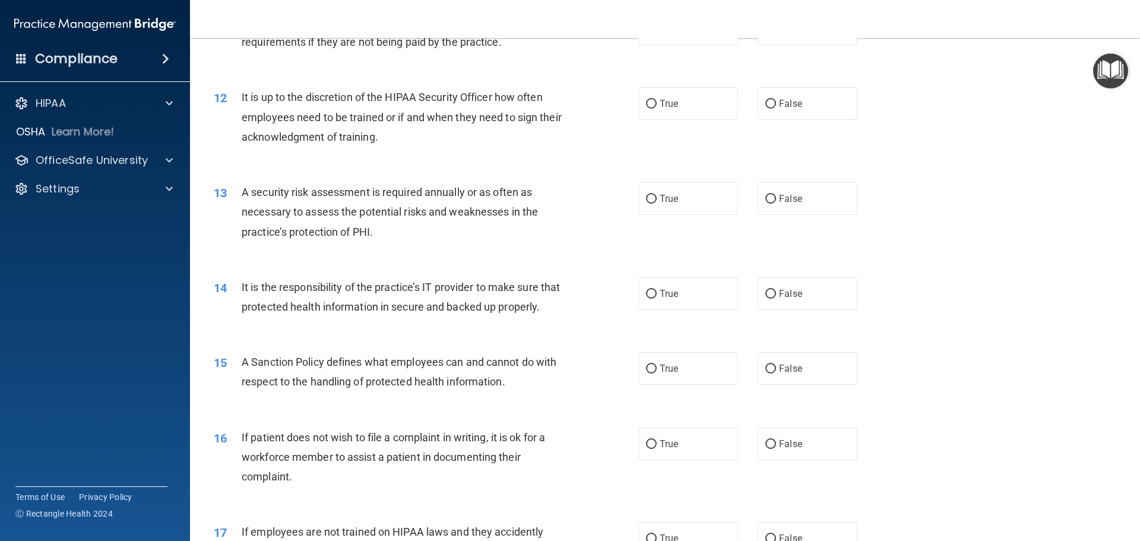
scroll to position [1247, 0]
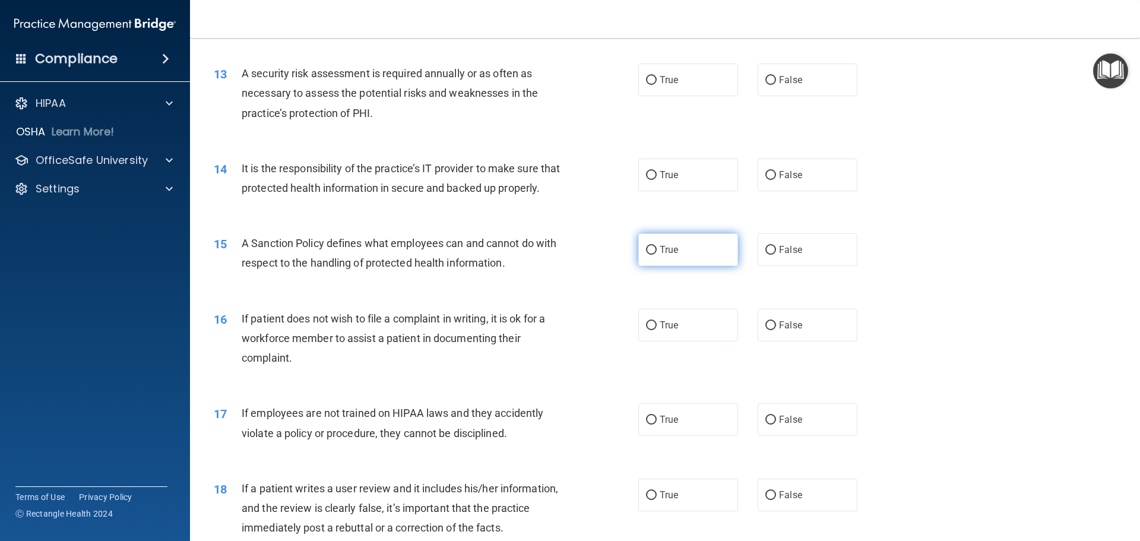
click at [671, 266] on label "True" at bounding box center [688, 249] width 100 height 33
click at [657, 255] on input "True" at bounding box center [651, 250] width 11 height 9
radio input "true"
click at [770, 429] on label "False" at bounding box center [808, 419] width 100 height 33
click at [770, 425] on input "False" at bounding box center [771, 420] width 11 height 9
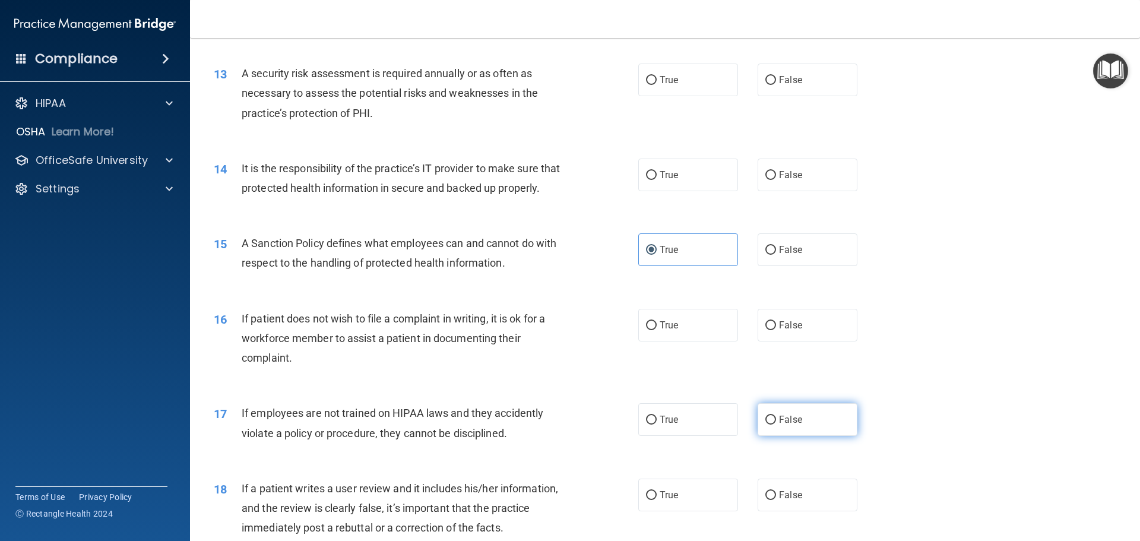
radio input "true"
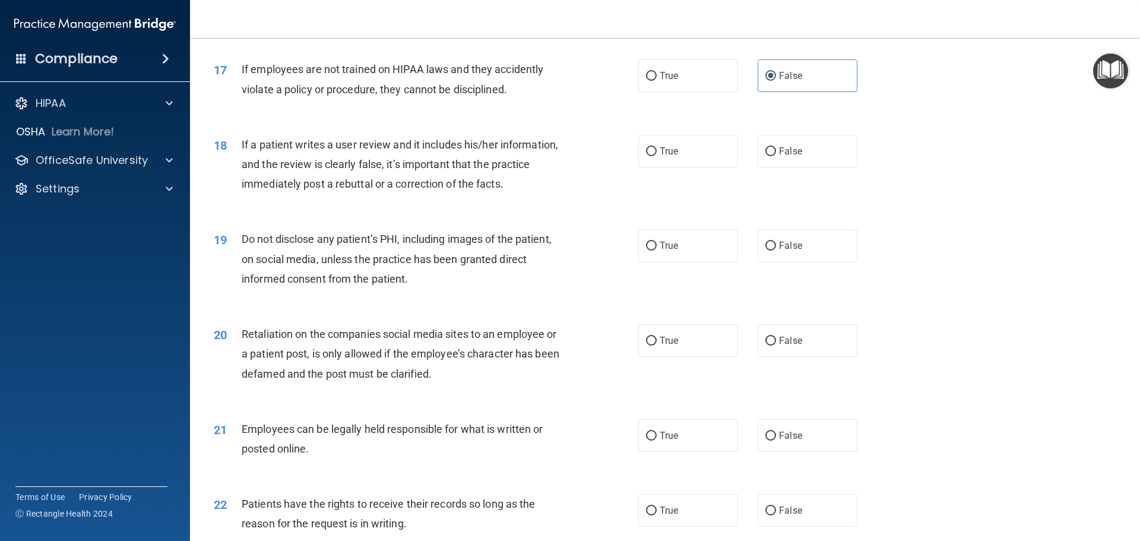
scroll to position [1782, 0]
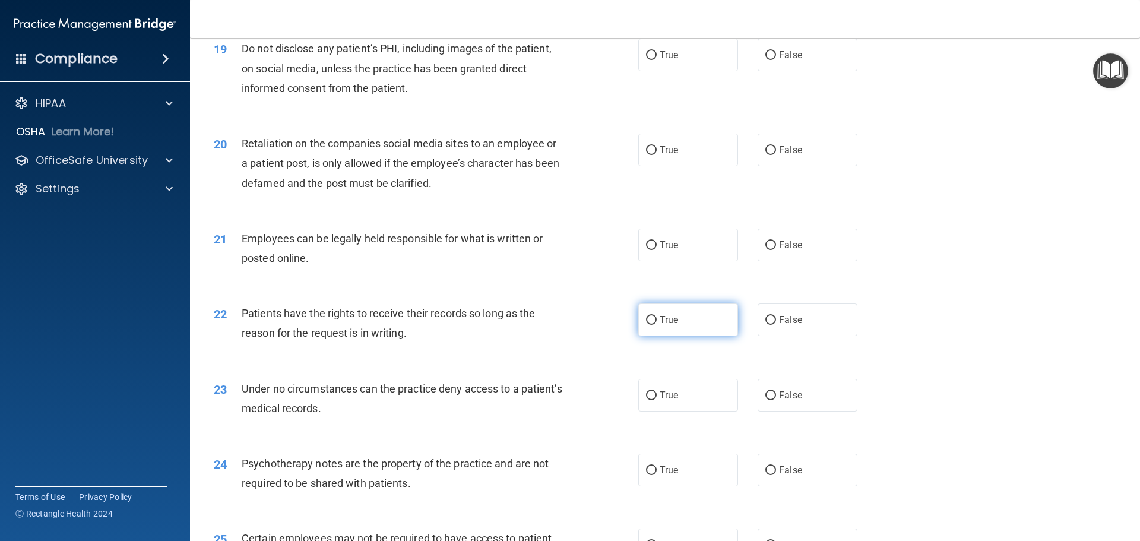
click at [641, 335] on label "True" at bounding box center [688, 319] width 100 height 33
click at [646, 325] on input "True" at bounding box center [651, 320] width 11 height 9
radio input "true"
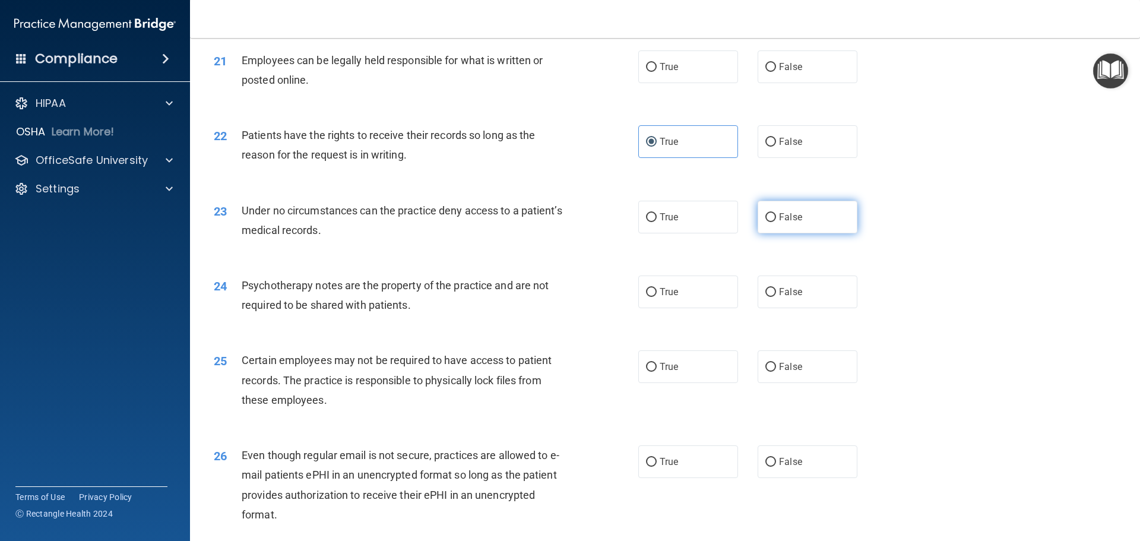
click at [787, 223] on span "False" at bounding box center [790, 216] width 23 height 11
click at [776, 222] on input "False" at bounding box center [771, 217] width 11 height 9
radio input "true"
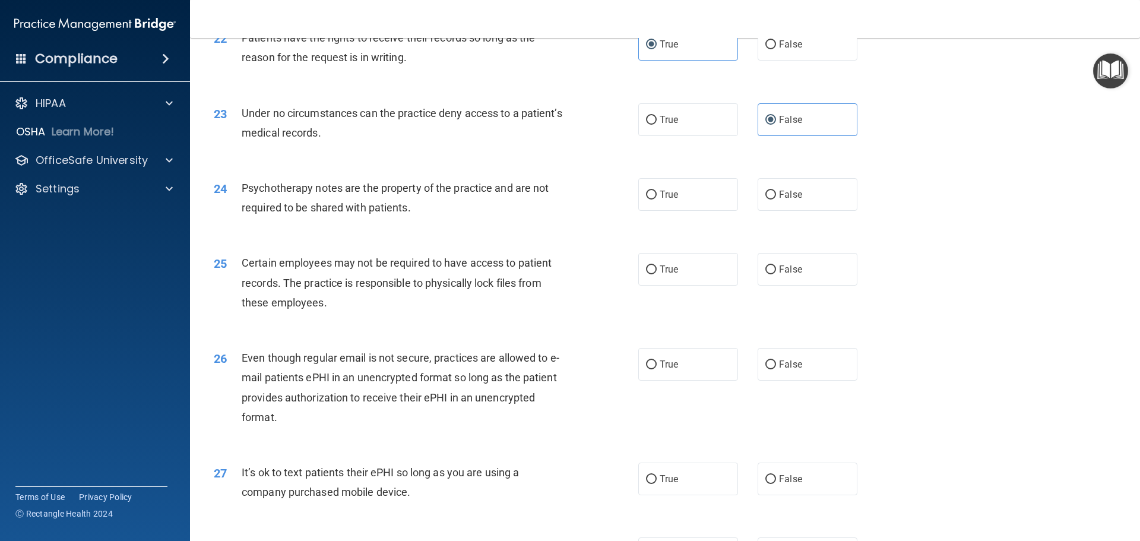
scroll to position [2198, 0]
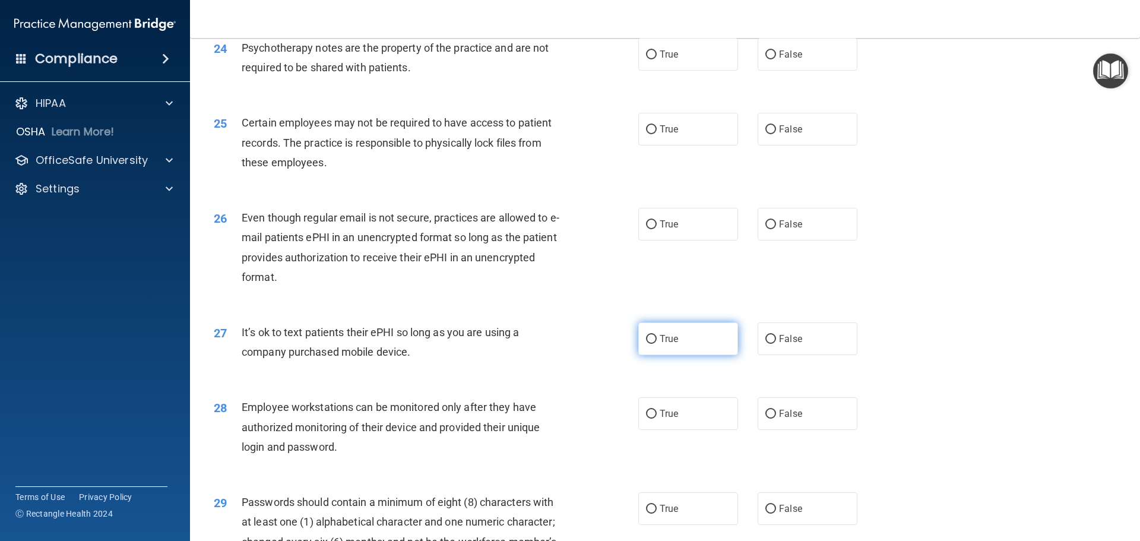
click at [665, 344] on span "True" at bounding box center [669, 338] width 18 height 11
click at [657, 344] on input "True" at bounding box center [651, 339] width 11 height 9
radio input "true"
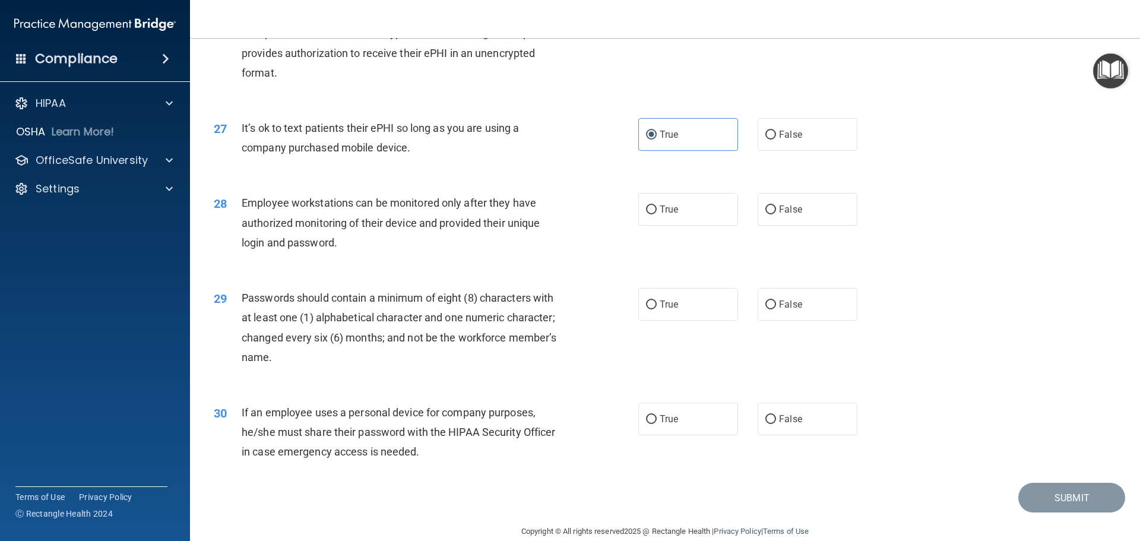
scroll to position [2435, 0]
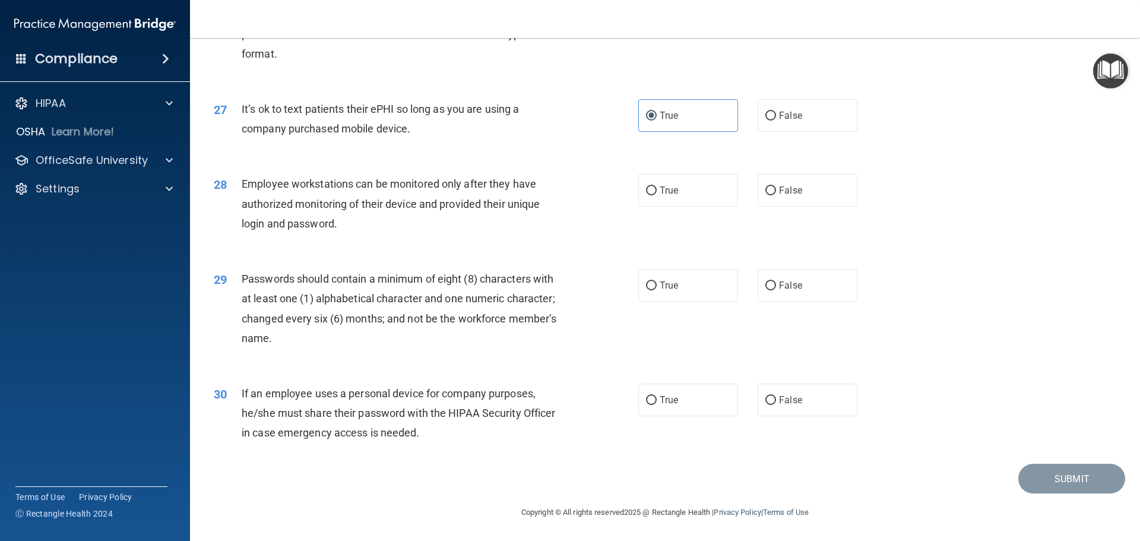
click at [649, 214] on div "28 Employee workstations can be monitored only after they have authorized monit…" at bounding box center [426, 206] width 460 height 65
click at [655, 198] on label "True" at bounding box center [688, 190] width 100 height 33
click at [655, 195] on input "True" at bounding box center [651, 190] width 11 height 9
radio input "true"
click at [659, 388] on div "30 If an employee uses a personal device for company purposes, he/she must shar…" at bounding box center [665, 416] width 921 height 95
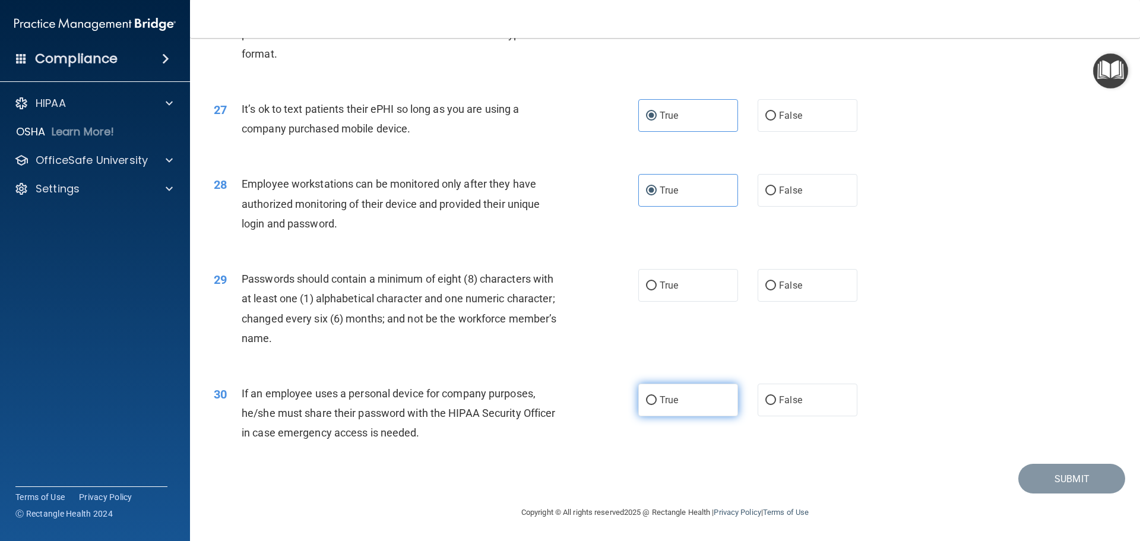
click at [655, 406] on label "True" at bounding box center [688, 400] width 100 height 33
click at [655, 405] on input "True" at bounding box center [651, 400] width 11 height 9
radio input "true"
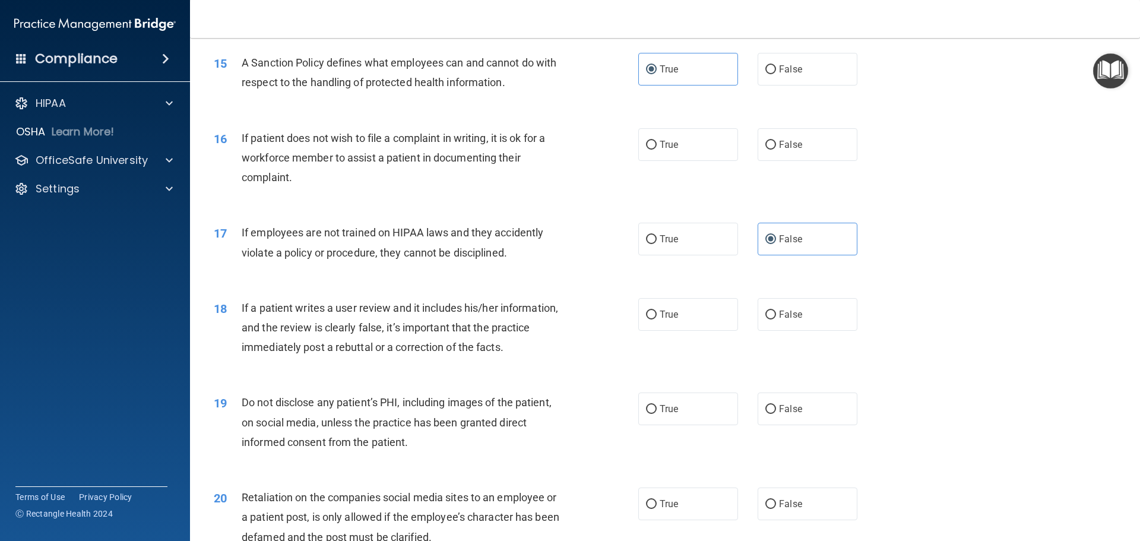
scroll to position [1425, 0]
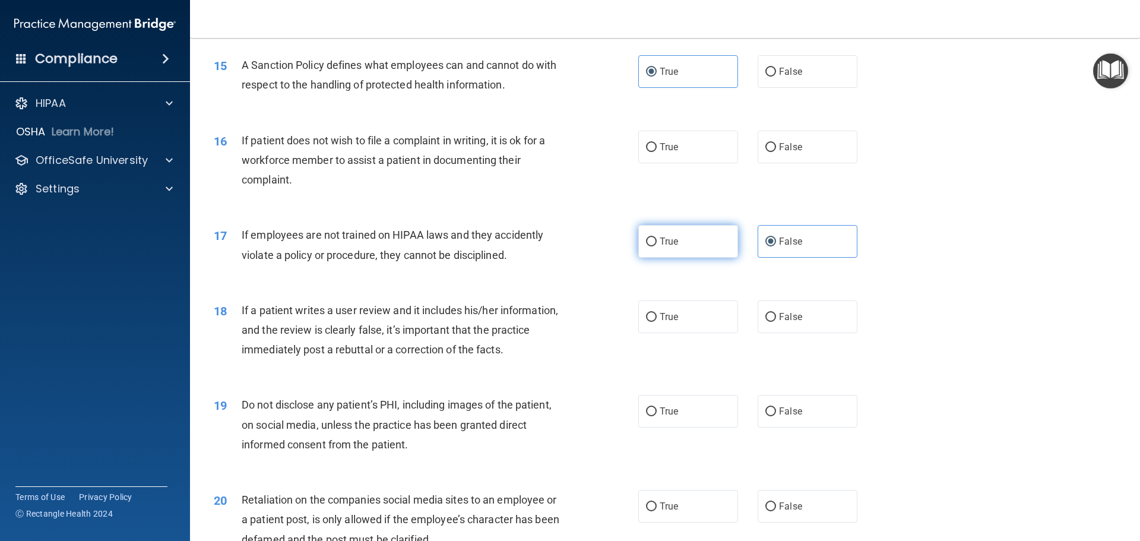
click at [666, 258] on label "True" at bounding box center [688, 241] width 100 height 33
click at [657, 246] on input "True" at bounding box center [651, 242] width 11 height 9
radio input "true"
radio input "false"
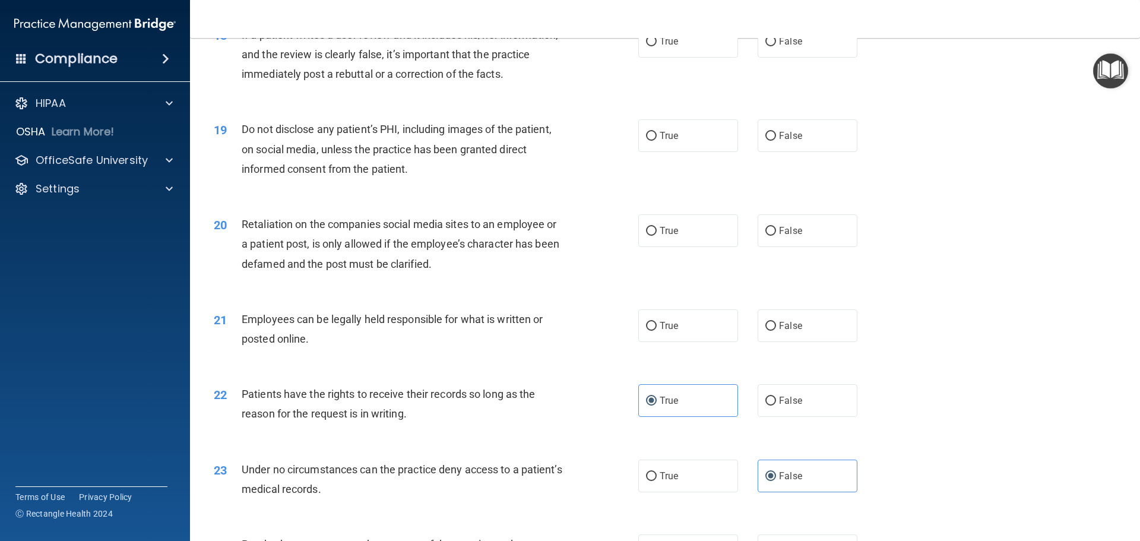
scroll to position [1722, 0]
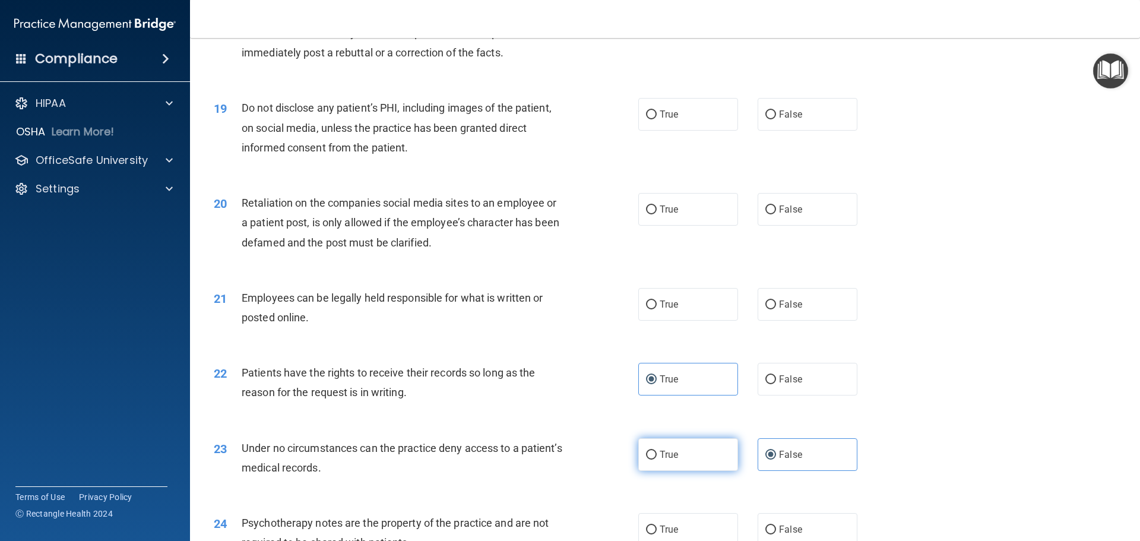
click at [695, 470] on label "True" at bounding box center [688, 454] width 100 height 33
click at [657, 460] on input "True" at bounding box center [651, 455] width 11 height 9
radio input "true"
radio input "false"
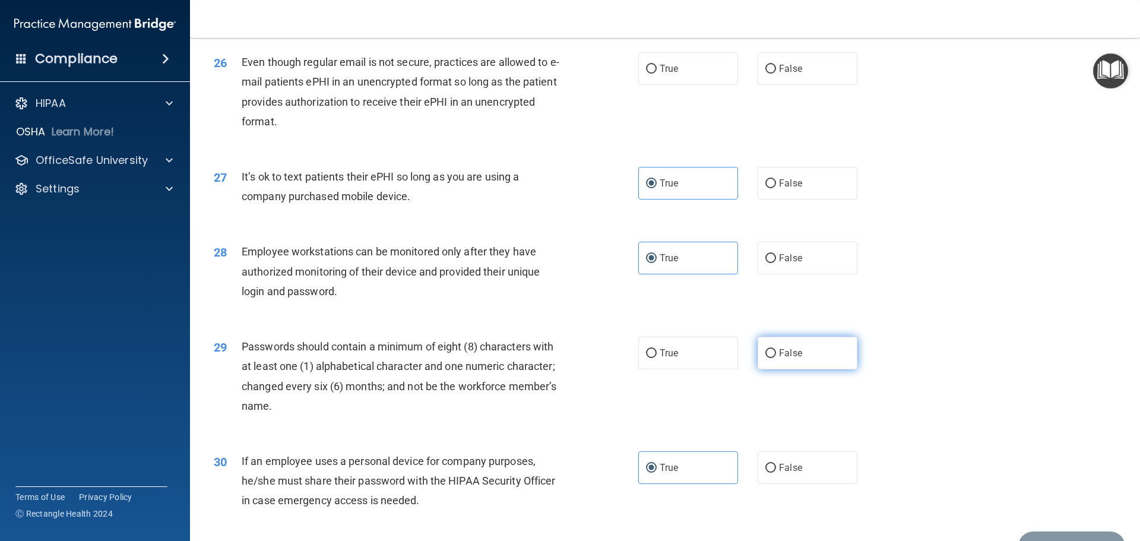
scroll to position [2376, 0]
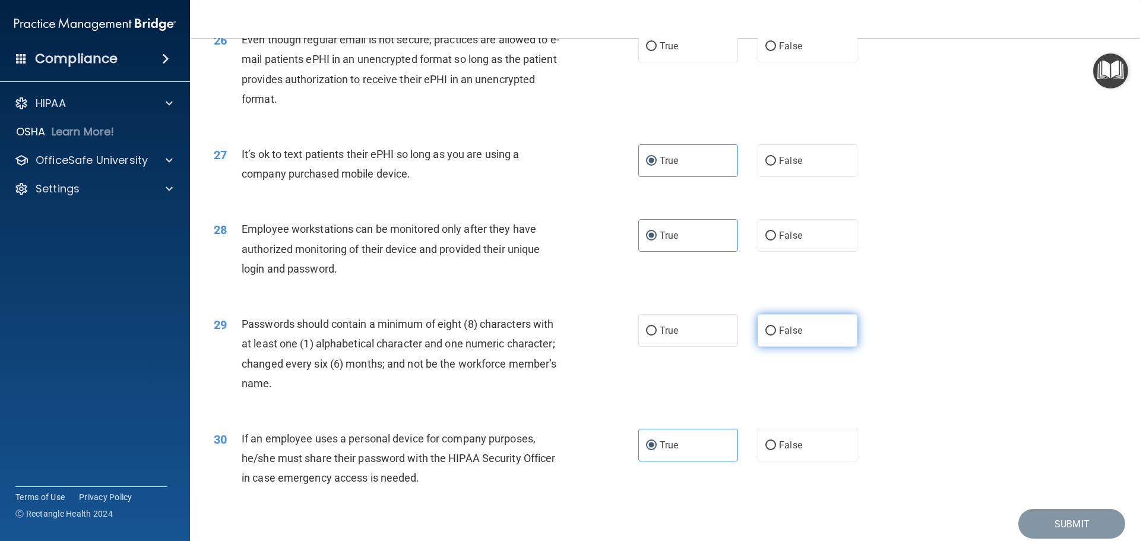
click at [769, 347] on label "False" at bounding box center [808, 330] width 100 height 33
click at [769, 336] on input "False" at bounding box center [771, 331] width 11 height 9
radio input "true"
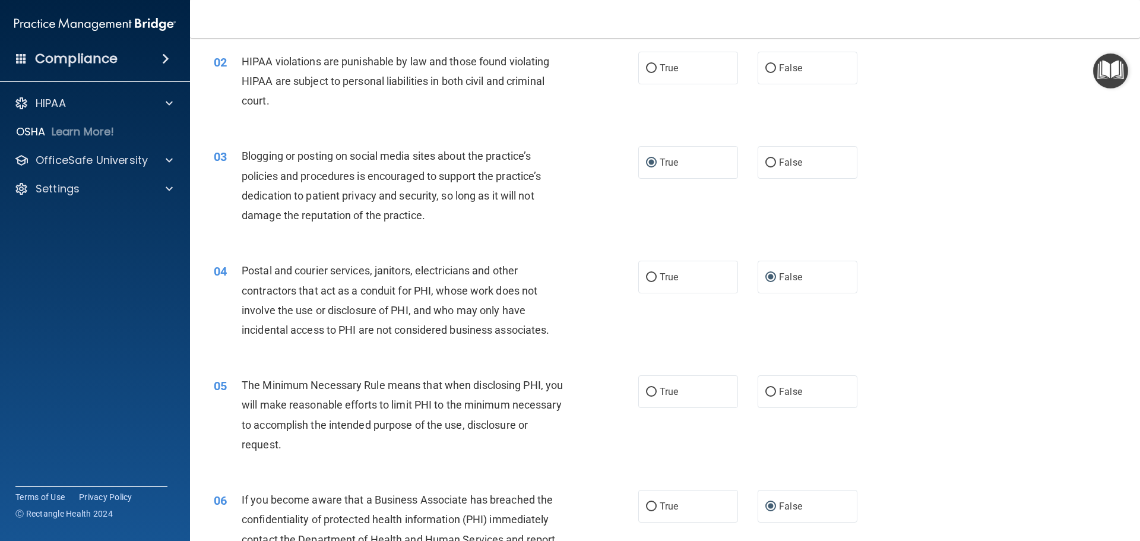
scroll to position [119, 0]
click at [640, 503] on label "True" at bounding box center [688, 505] width 100 height 33
click at [646, 503] on input "True" at bounding box center [651, 505] width 11 height 9
radio input "true"
radio input "false"
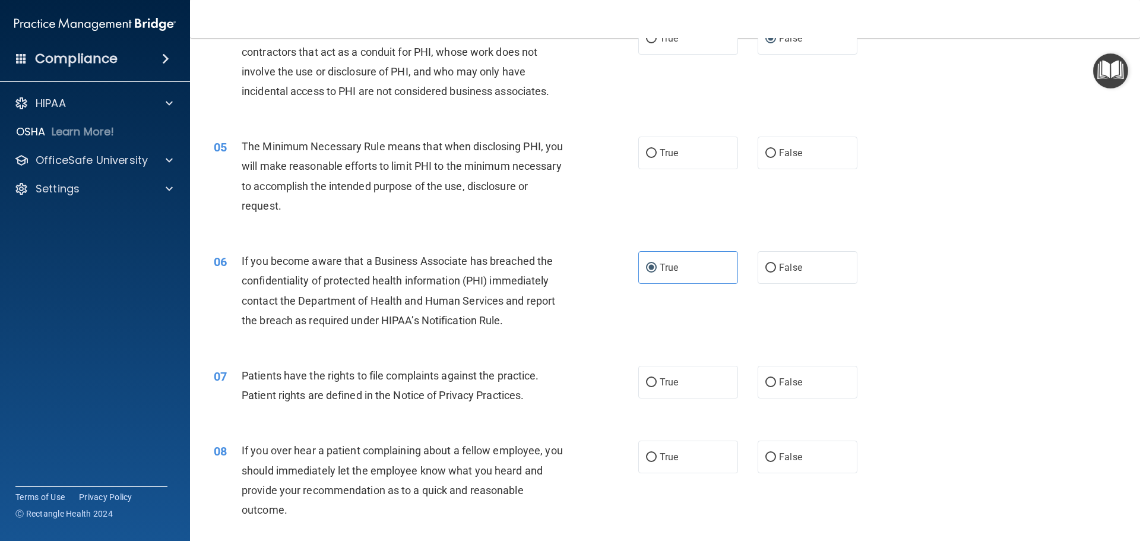
scroll to position [0, 0]
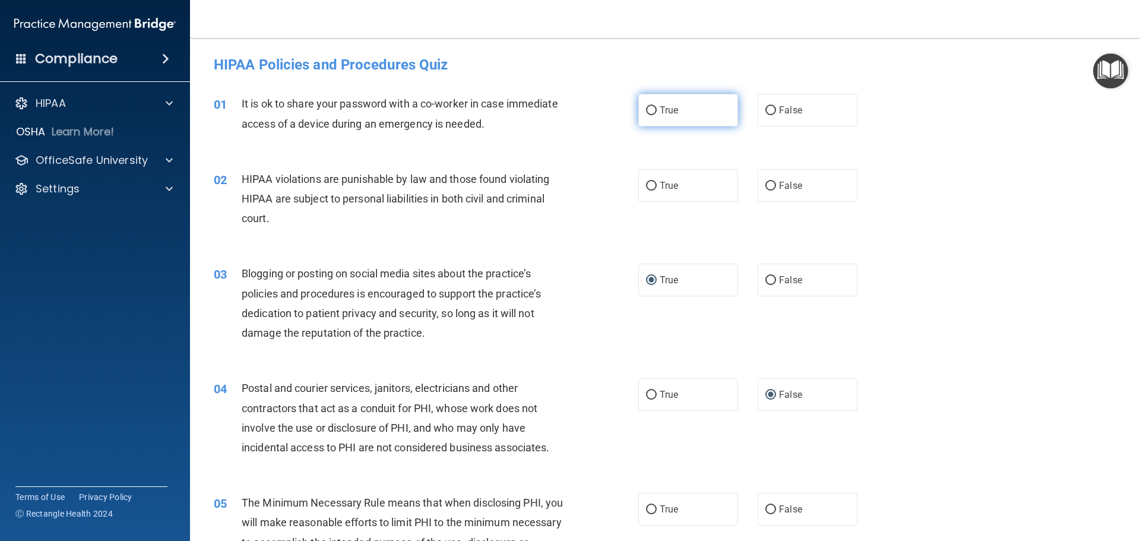
click at [660, 109] on span "True" at bounding box center [669, 110] width 18 height 11
click at [657, 109] on input "True" at bounding box center [651, 110] width 11 height 9
radio input "true"
click at [685, 180] on label "True" at bounding box center [688, 185] width 100 height 33
click at [657, 182] on input "True" at bounding box center [651, 186] width 11 height 9
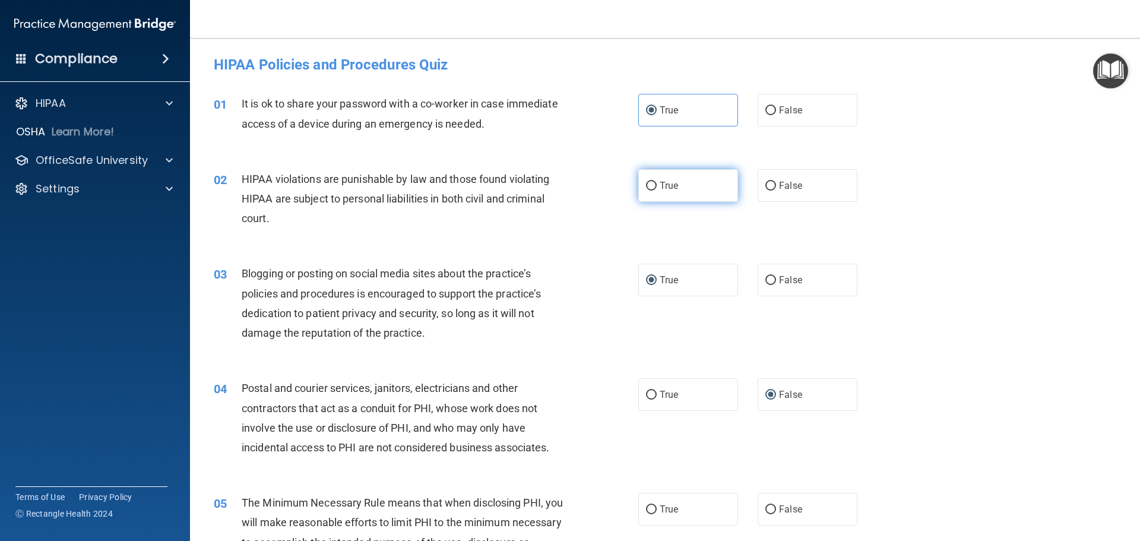
radio input "true"
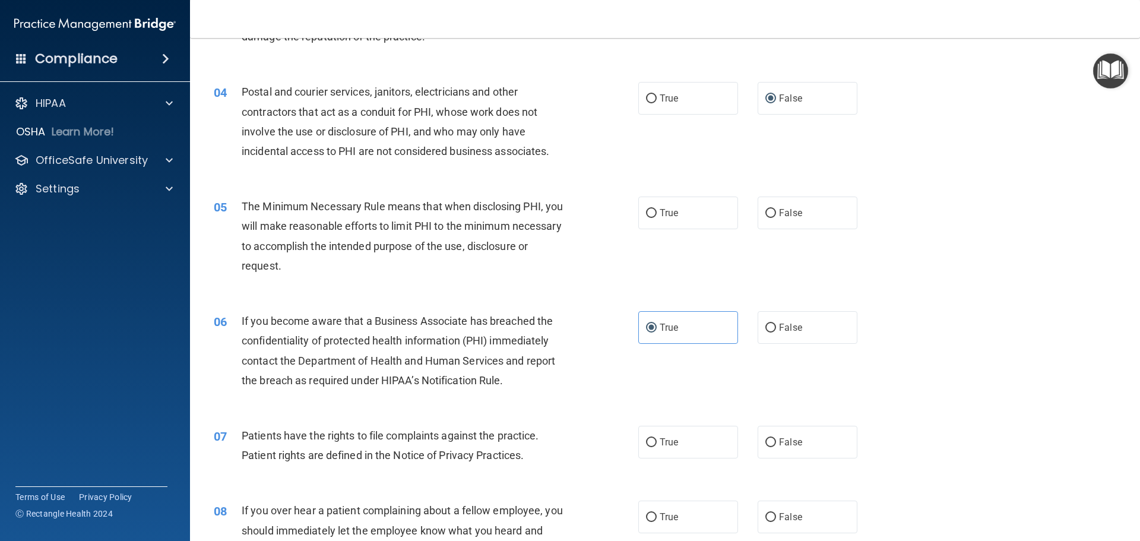
scroll to position [297, 0]
drag, startPoint x: 679, startPoint y: 212, endPoint x: 771, endPoint y: 245, distance: 97.9
click at [679, 212] on label "True" at bounding box center [688, 212] width 100 height 33
click at [657, 212] on input "True" at bounding box center [651, 212] width 11 height 9
radio input "true"
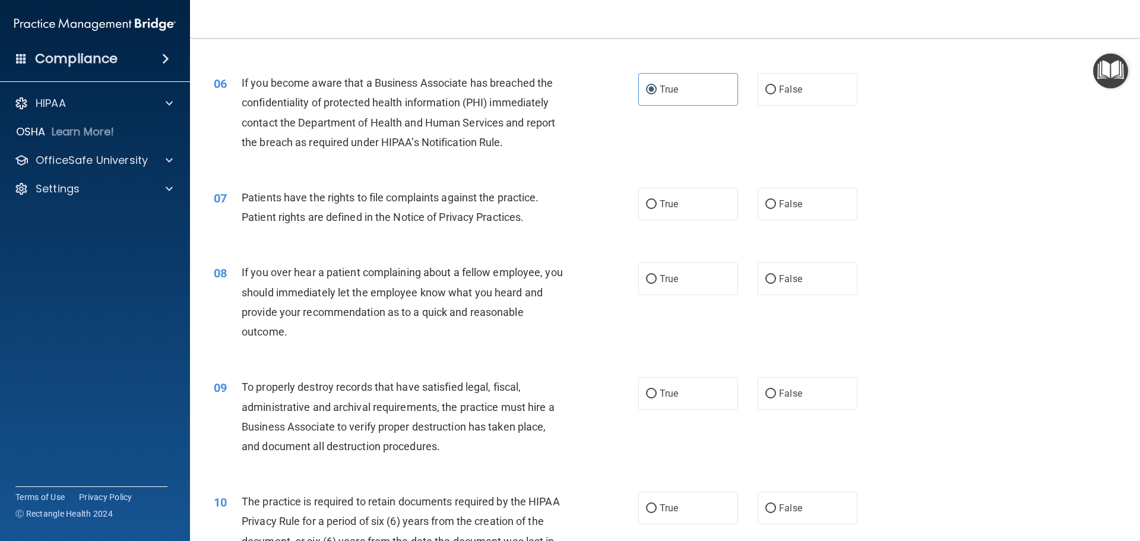
scroll to position [594, 0]
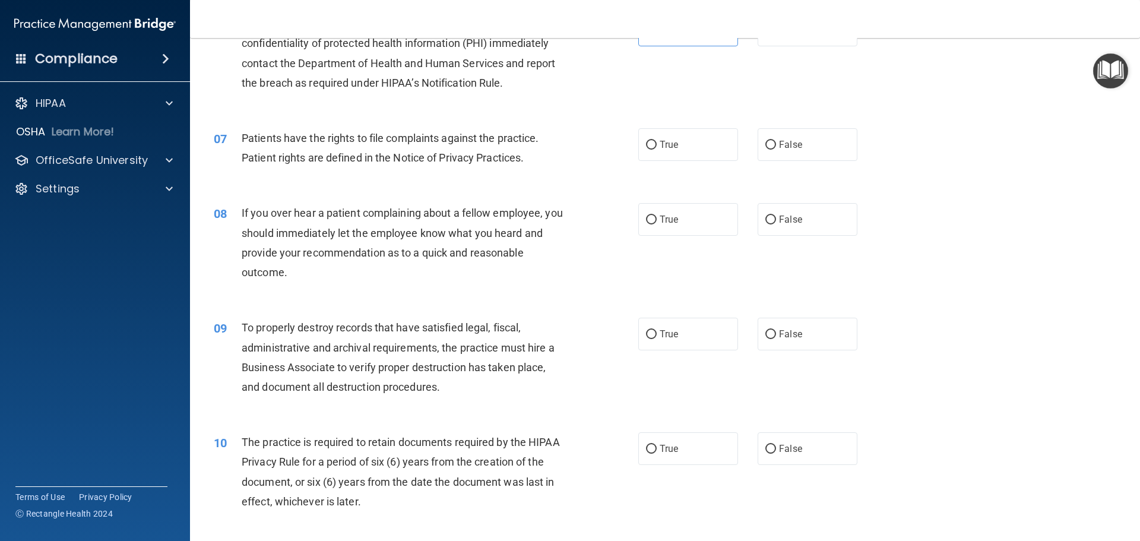
drag, startPoint x: 660, startPoint y: 145, endPoint x: 703, endPoint y: 174, distance: 51.7
click at [661, 146] on span "True" at bounding box center [669, 144] width 18 height 11
click at [657, 146] on input "True" at bounding box center [651, 145] width 11 height 9
radio input "true"
click at [970, 229] on div "08 If you over hear a patient complaining about a fellow employee, you should i…" at bounding box center [665, 245] width 921 height 115
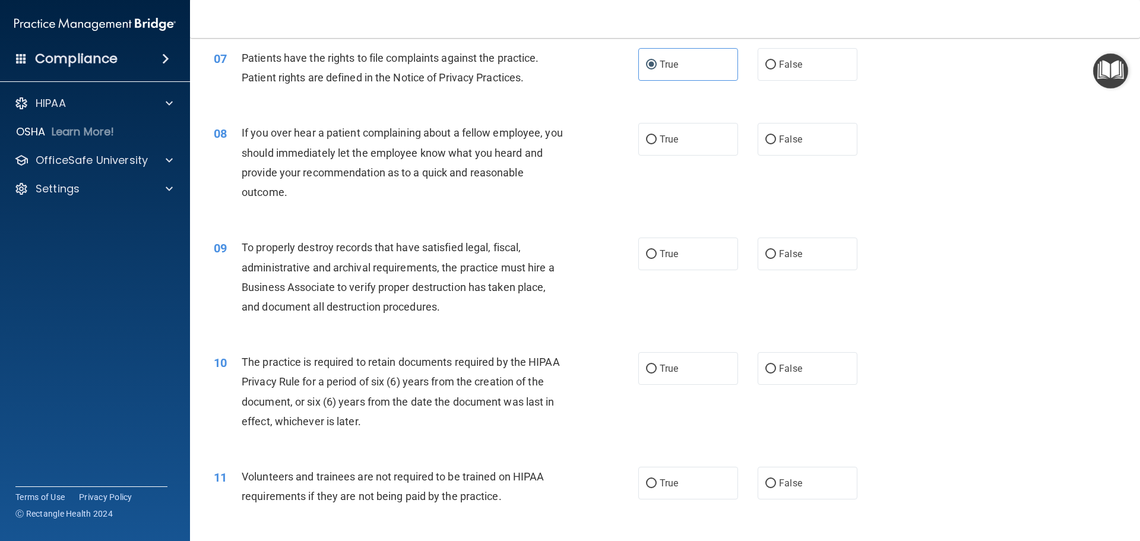
scroll to position [713, 0]
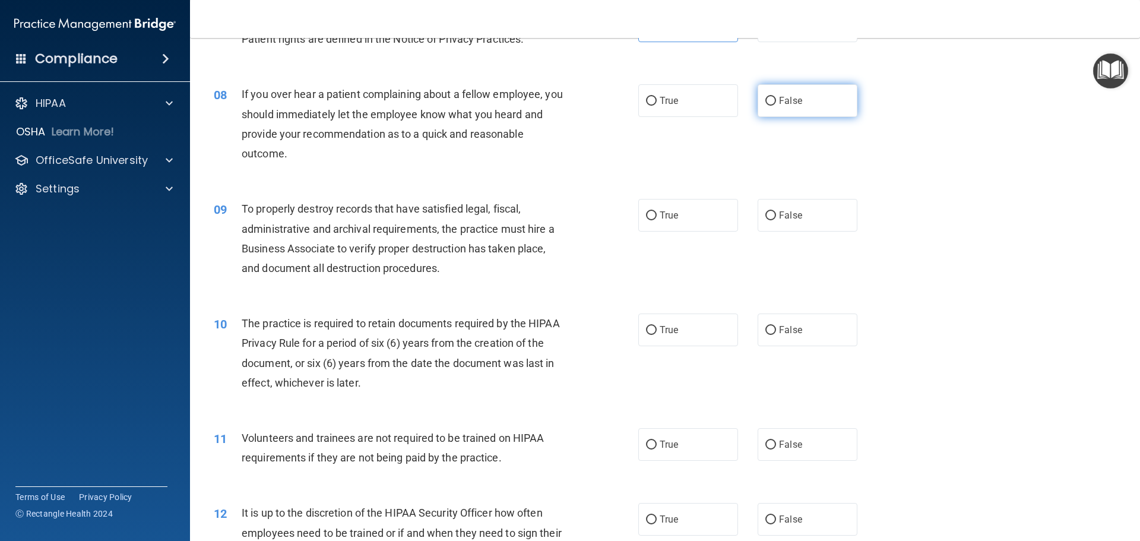
click at [810, 108] on label "False" at bounding box center [808, 100] width 100 height 33
click at [776, 106] on input "False" at bounding box center [771, 101] width 11 height 9
radio input "true"
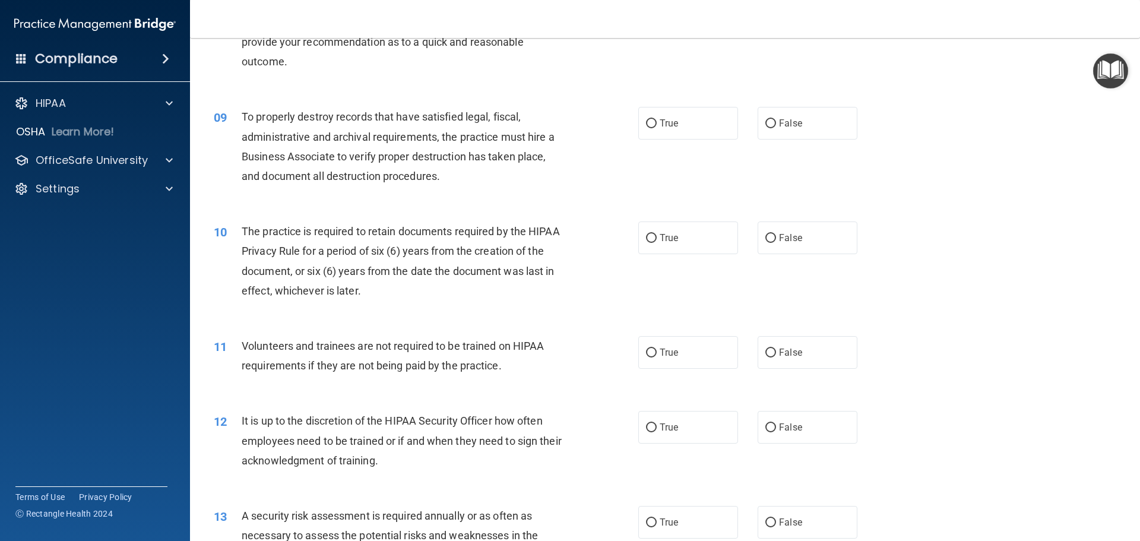
scroll to position [831, 0]
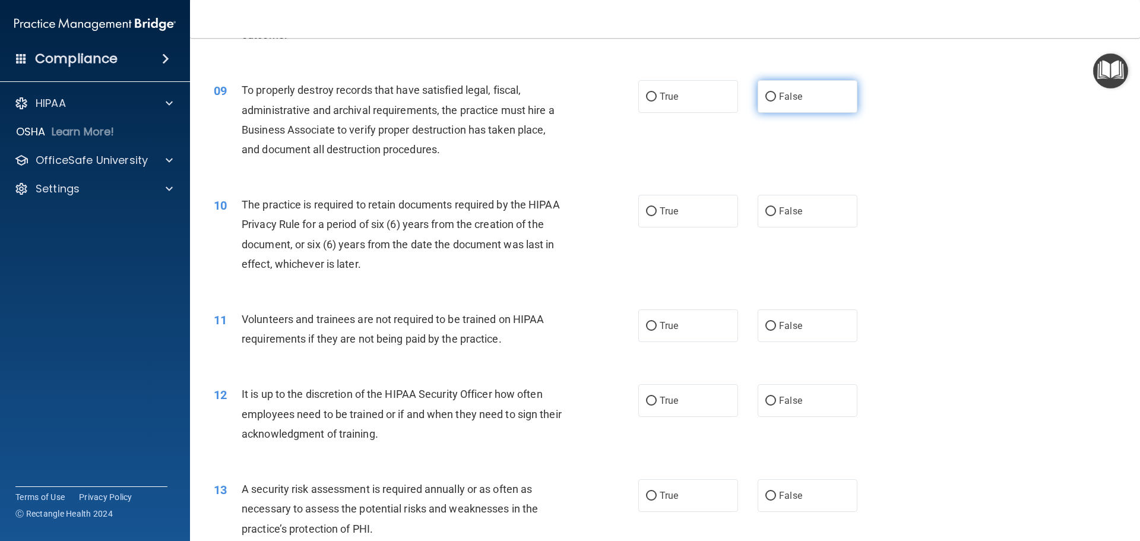
click at [815, 109] on label "False" at bounding box center [808, 96] width 100 height 33
click at [776, 102] on input "False" at bounding box center [771, 97] width 11 height 9
radio input "true"
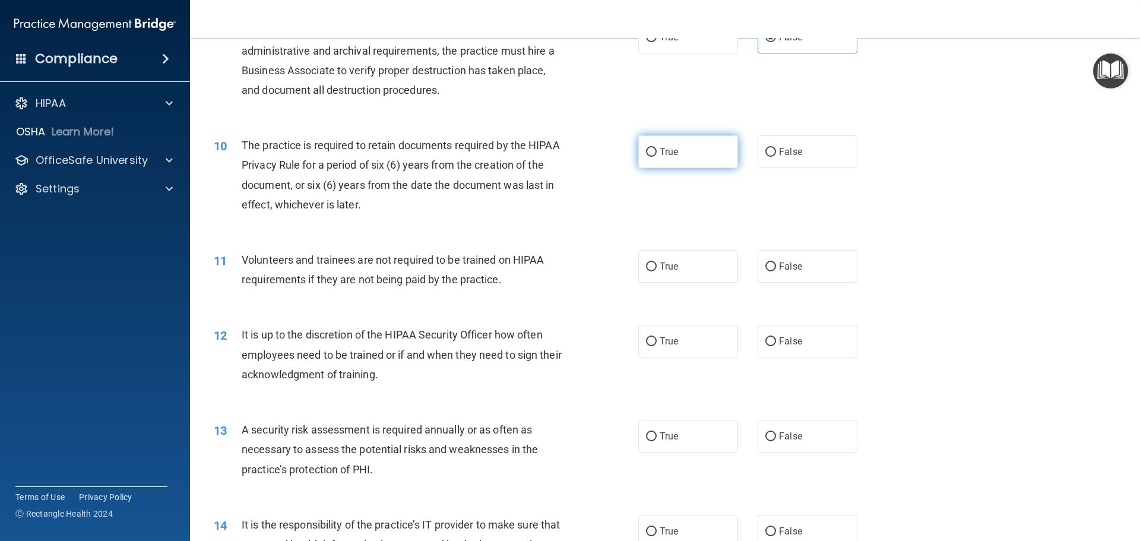
click at [642, 161] on label "True" at bounding box center [688, 151] width 100 height 33
click at [646, 157] on input "True" at bounding box center [651, 152] width 11 height 9
radio input "true"
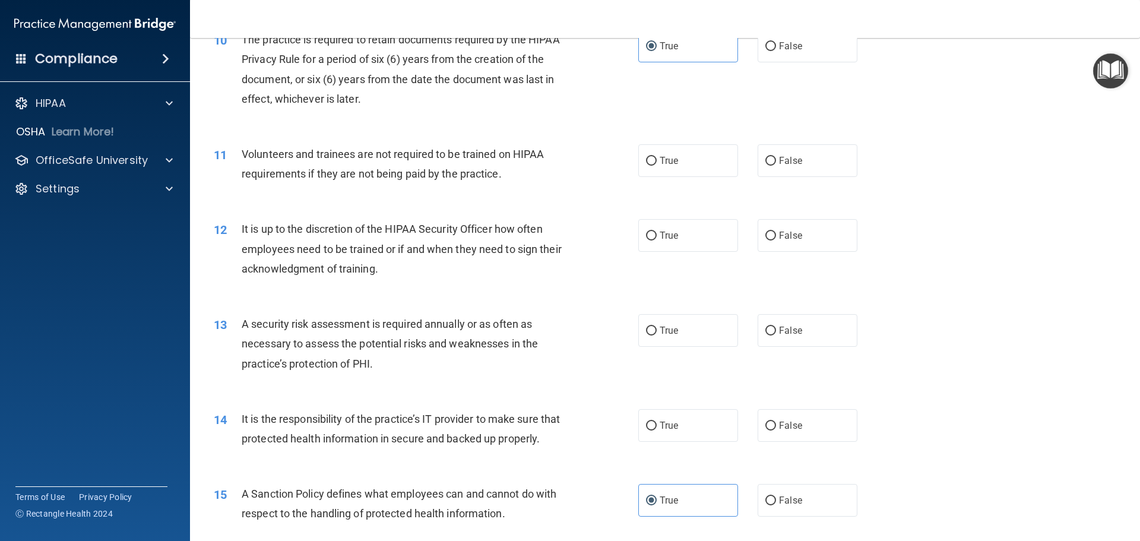
scroll to position [1010, 0]
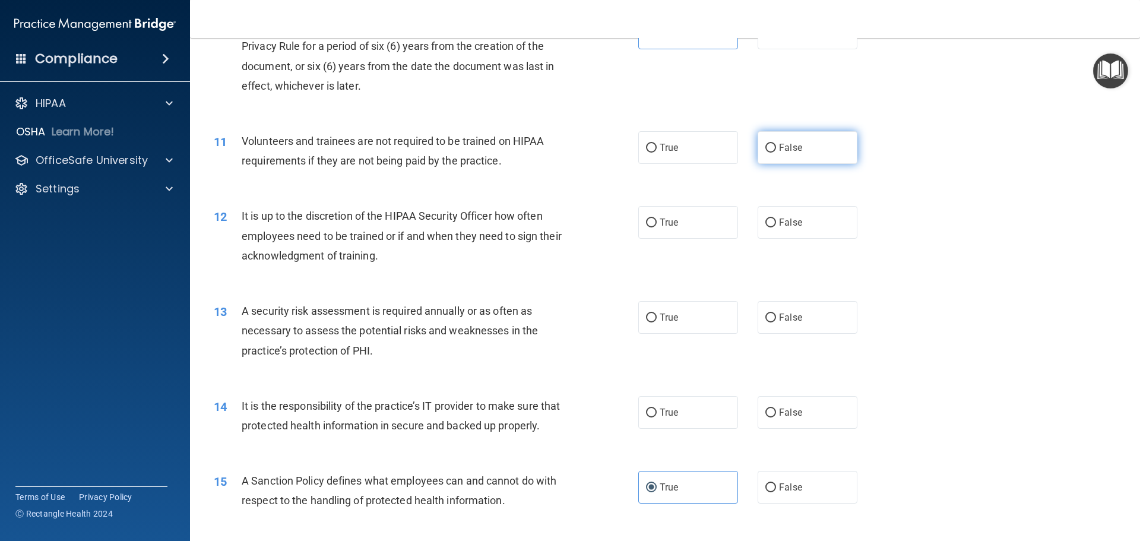
click at [827, 149] on label "False" at bounding box center [808, 147] width 100 height 33
click at [776, 149] on input "False" at bounding box center [771, 148] width 11 height 9
radio input "true"
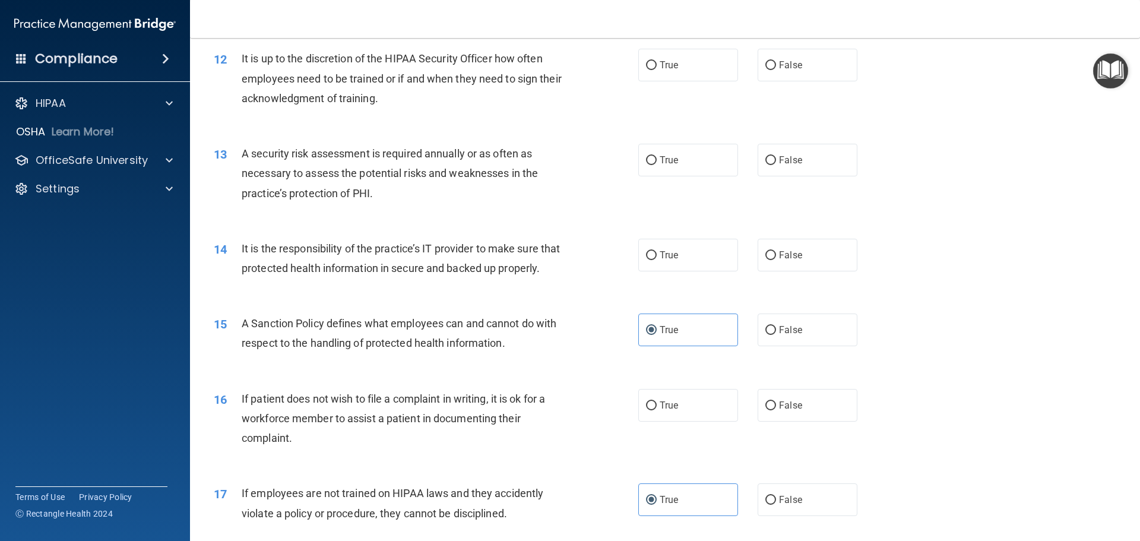
scroll to position [1188, 0]
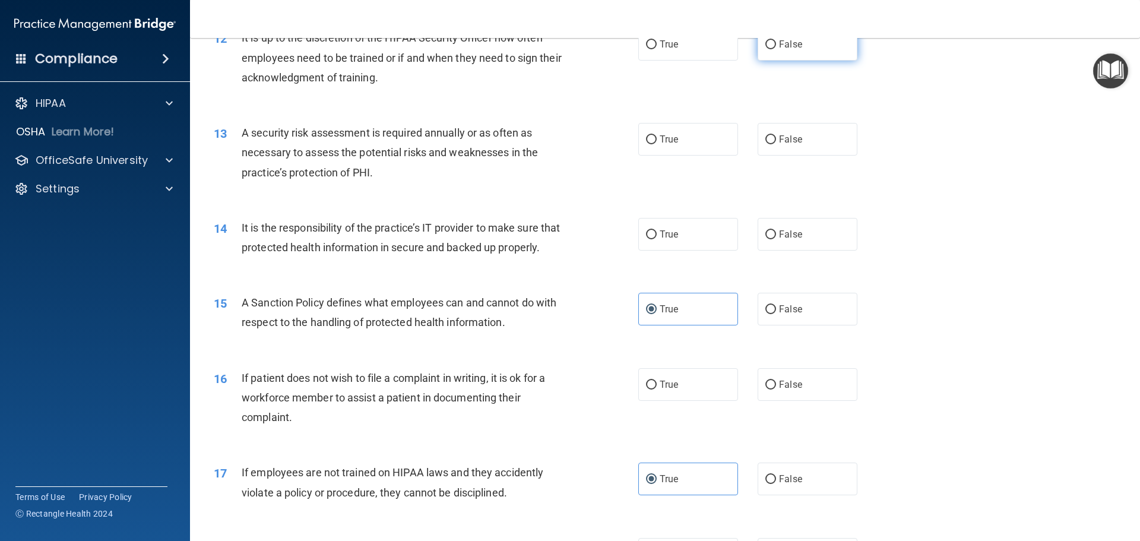
click at [782, 50] on label "False" at bounding box center [808, 44] width 100 height 33
click at [776, 49] on input "False" at bounding box center [771, 44] width 11 height 9
radio input "true"
click at [669, 150] on label "True" at bounding box center [688, 139] width 100 height 33
click at [657, 144] on input "True" at bounding box center [651, 139] width 11 height 9
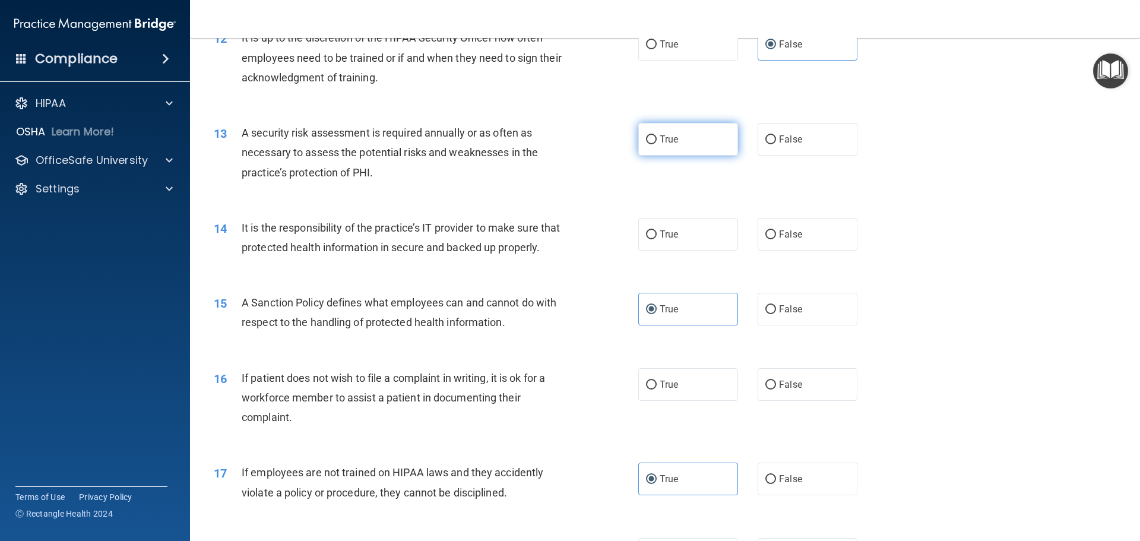
radio input "true"
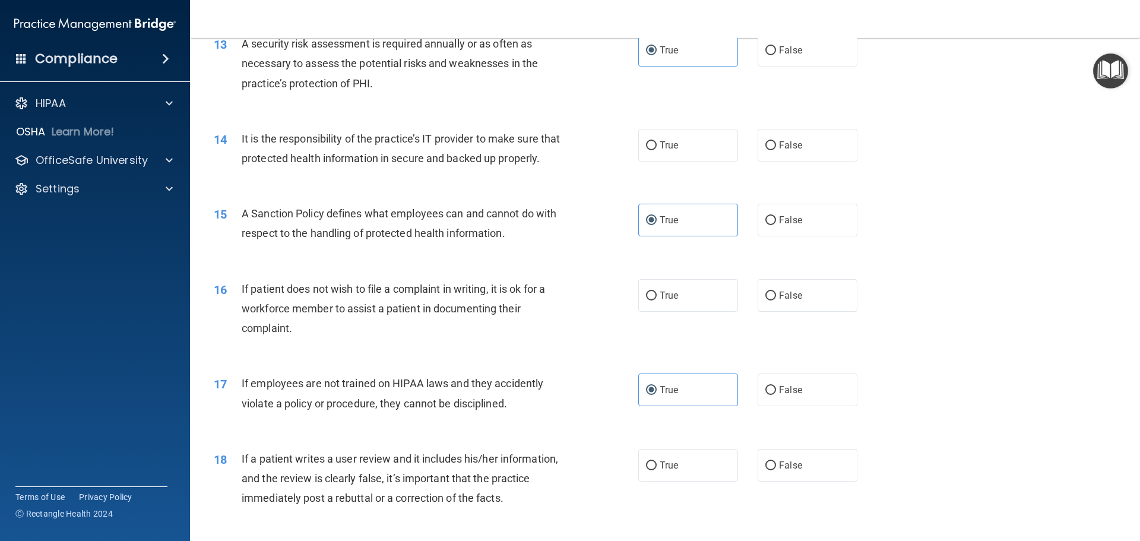
scroll to position [1307, 0]
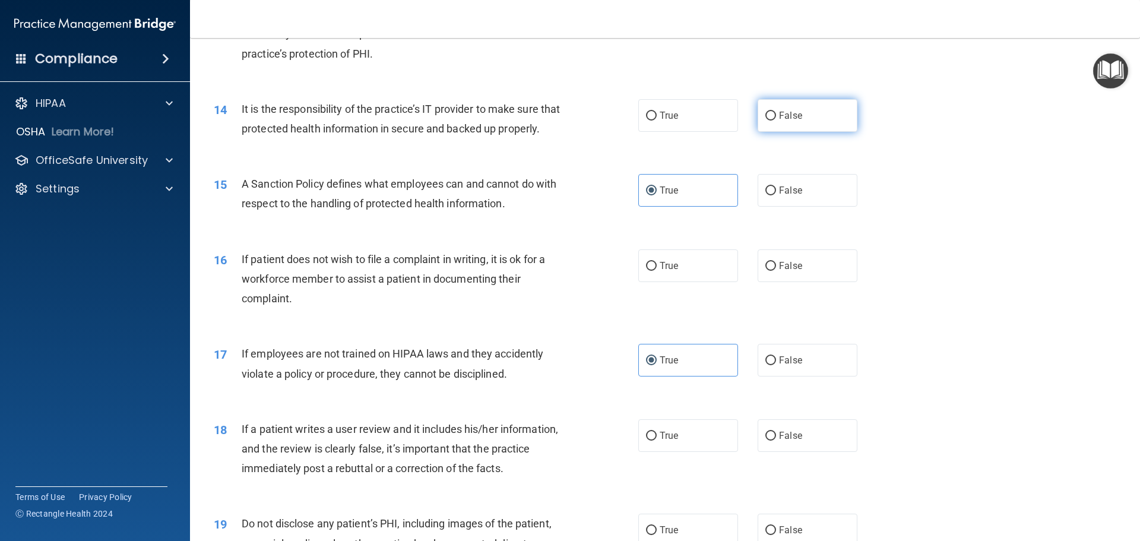
click at [800, 116] on label "False" at bounding box center [808, 115] width 100 height 33
click at [776, 116] on input "False" at bounding box center [771, 116] width 11 height 9
radio input "true"
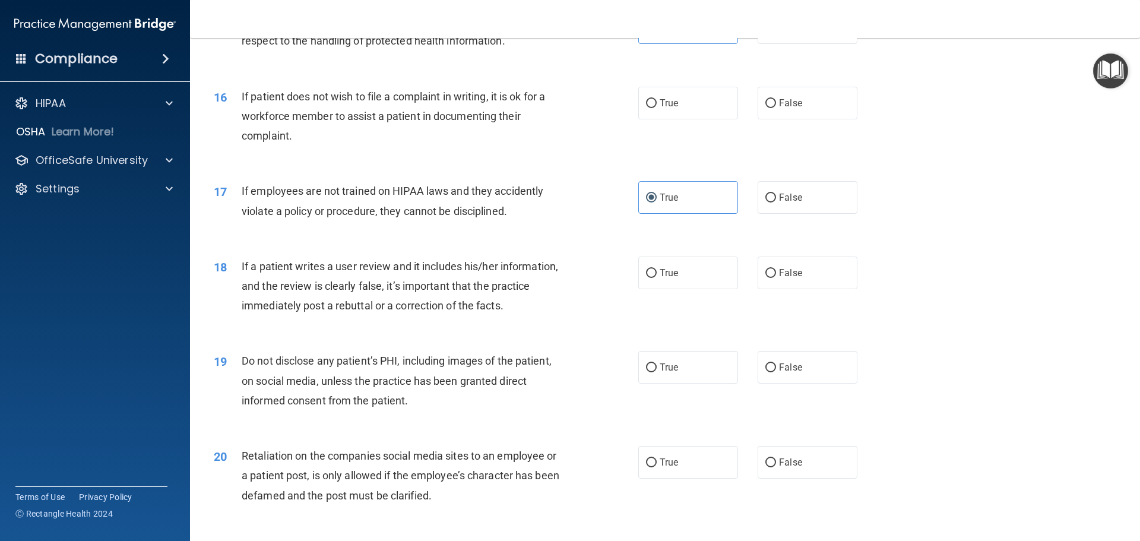
scroll to position [1485, 0]
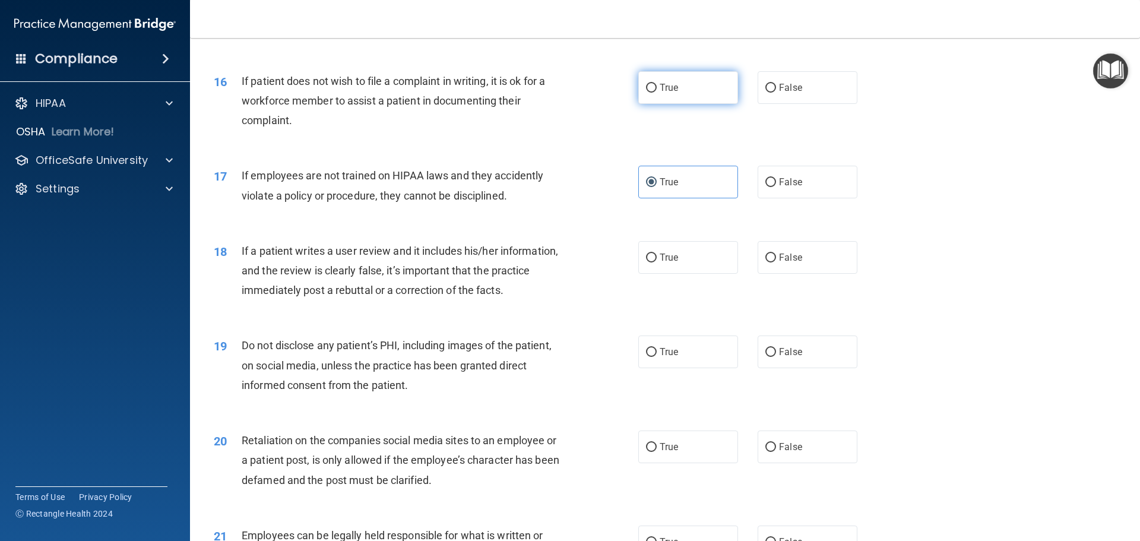
click at [688, 104] on label "True" at bounding box center [688, 87] width 100 height 33
click at [657, 93] on input "True" at bounding box center [651, 88] width 11 height 9
radio input "true"
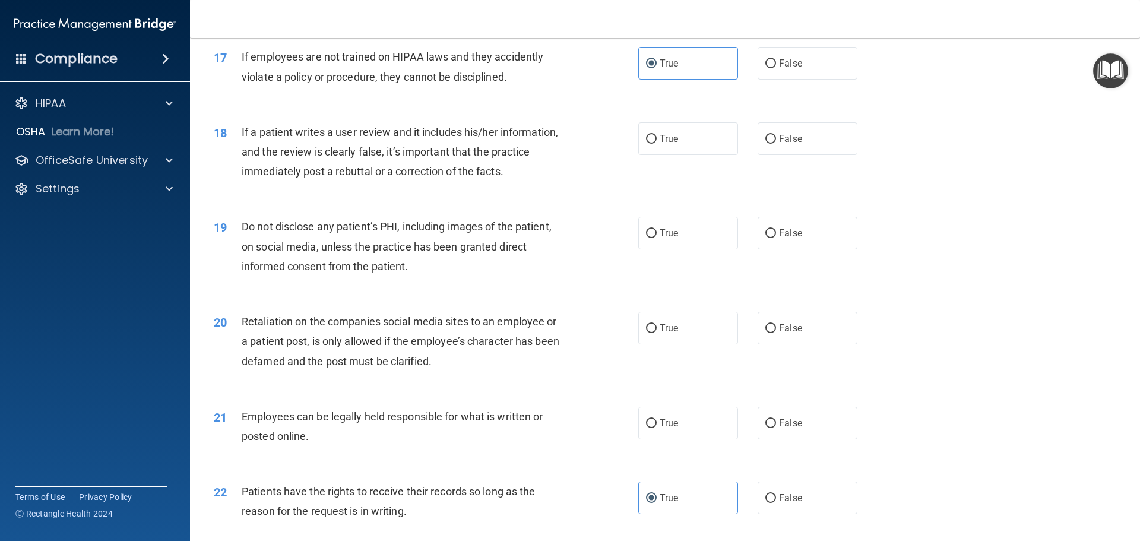
scroll to position [1663, 0]
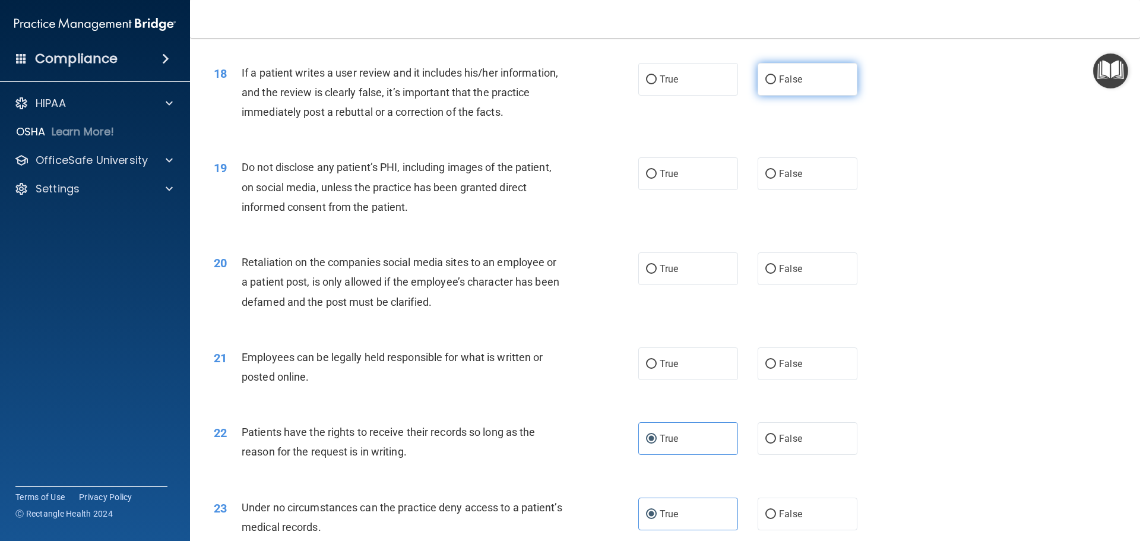
click at [780, 91] on label "False" at bounding box center [808, 79] width 100 height 33
click at [776, 84] on input "False" at bounding box center [771, 79] width 11 height 9
radio input "true"
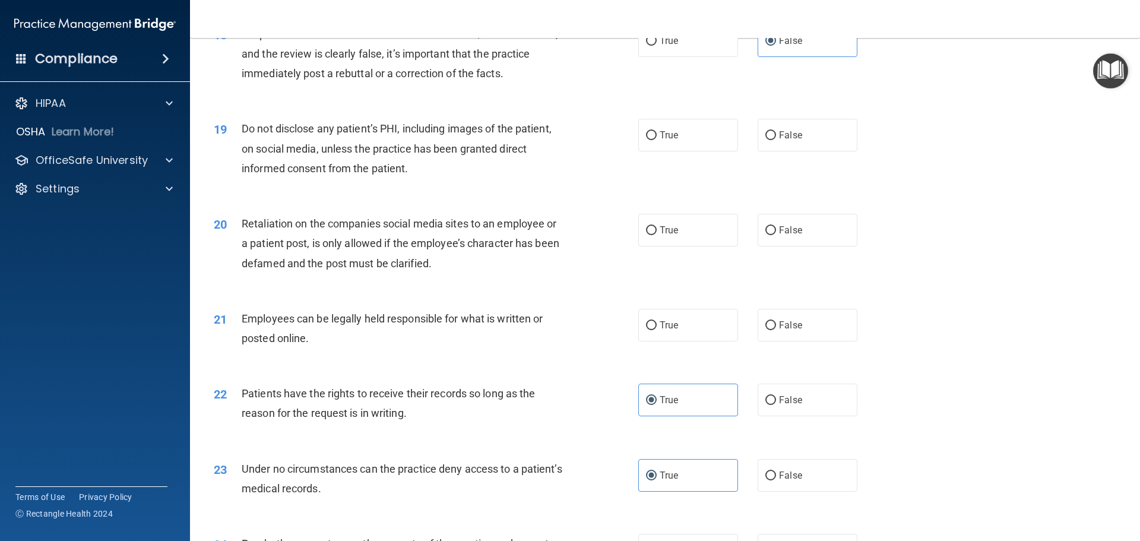
scroll to position [1722, 0]
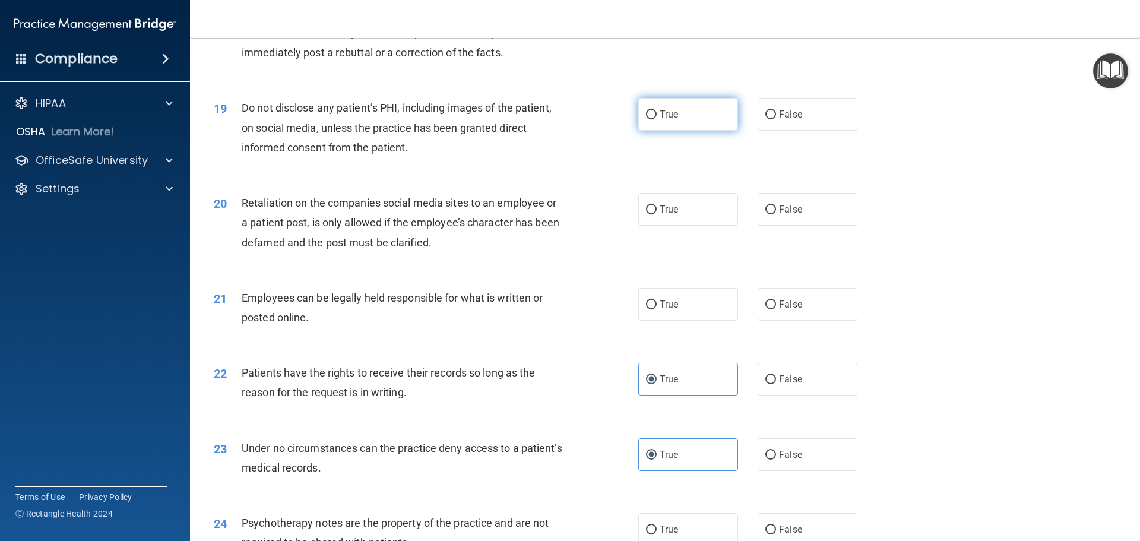
click at [668, 120] on span "True" at bounding box center [669, 114] width 18 height 11
click at [657, 119] on input "True" at bounding box center [651, 114] width 11 height 9
radio input "true"
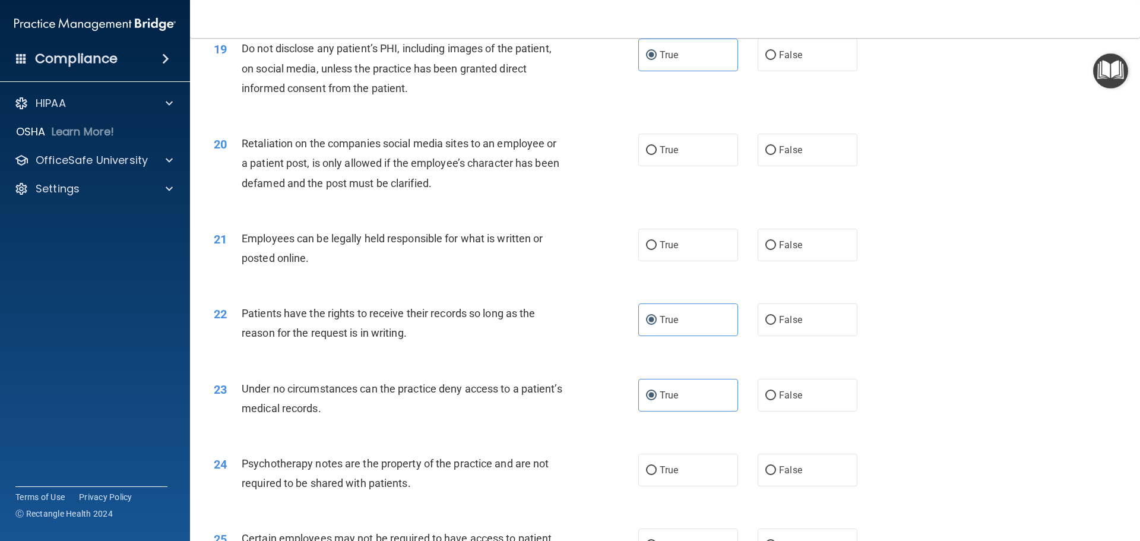
scroll to position [1841, 0]
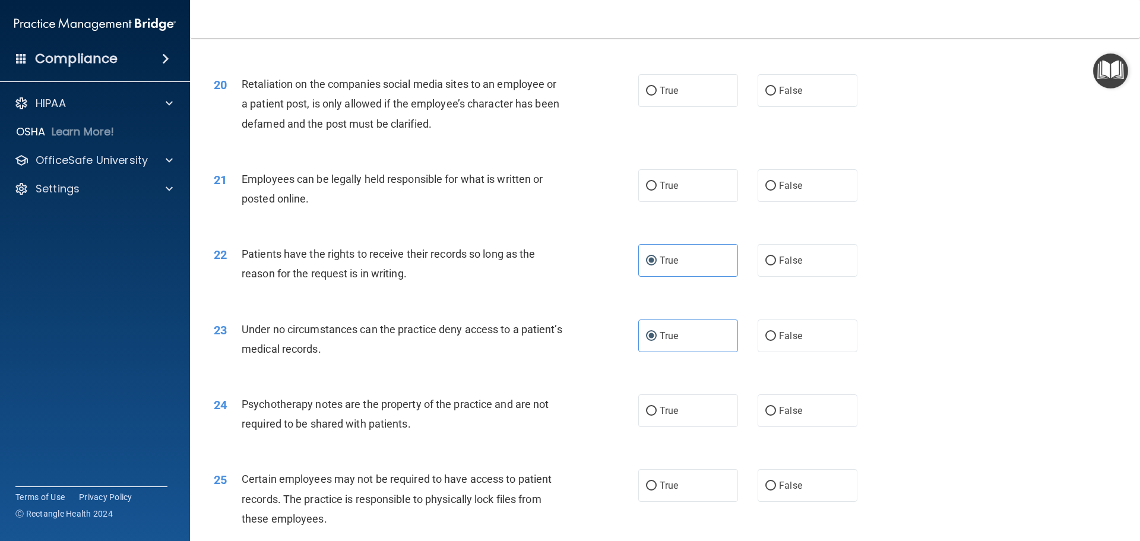
drag, startPoint x: 793, startPoint y: 118, endPoint x: 842, endPoint y: 143, distance: 54.7
click at [794, 107] on label "False" at bounding box center [808, 90] width 100 height 33
click at [758, 107] on label "False" at bounding box center [808, 90] width 100 height 33
click at [766, 96] on input "False" at bounding box center [771, 91] width 11 height 9
radio input "true"
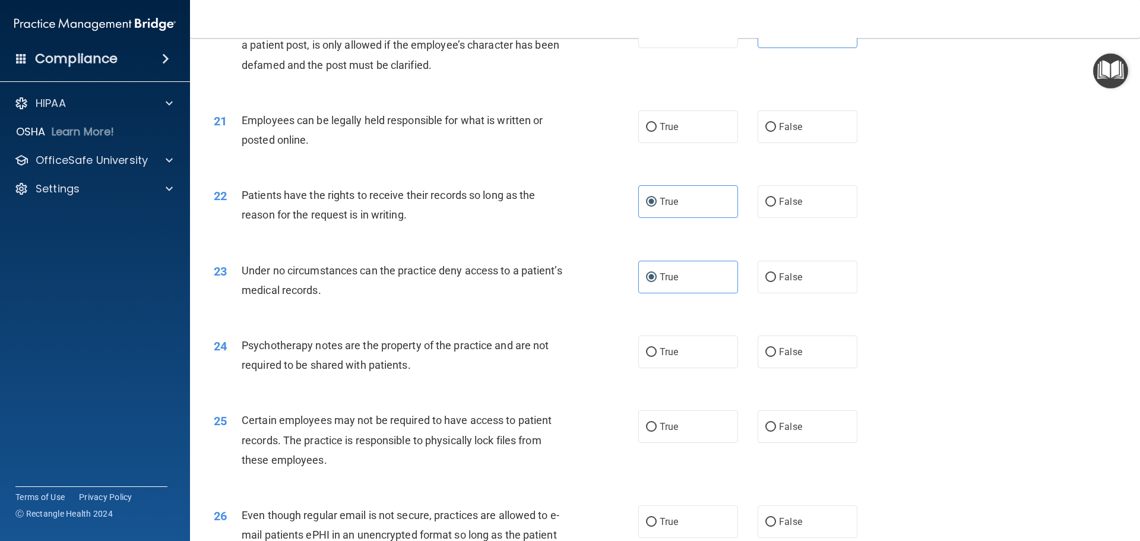
scroll to position [1901, 0]
click at [660, 132] on span "True" at bounding box center [669, 126] width 18 height 11
click at [657, 131] on input "True" at bounding box center [651, 126] width 11 height 9
radio input "true"
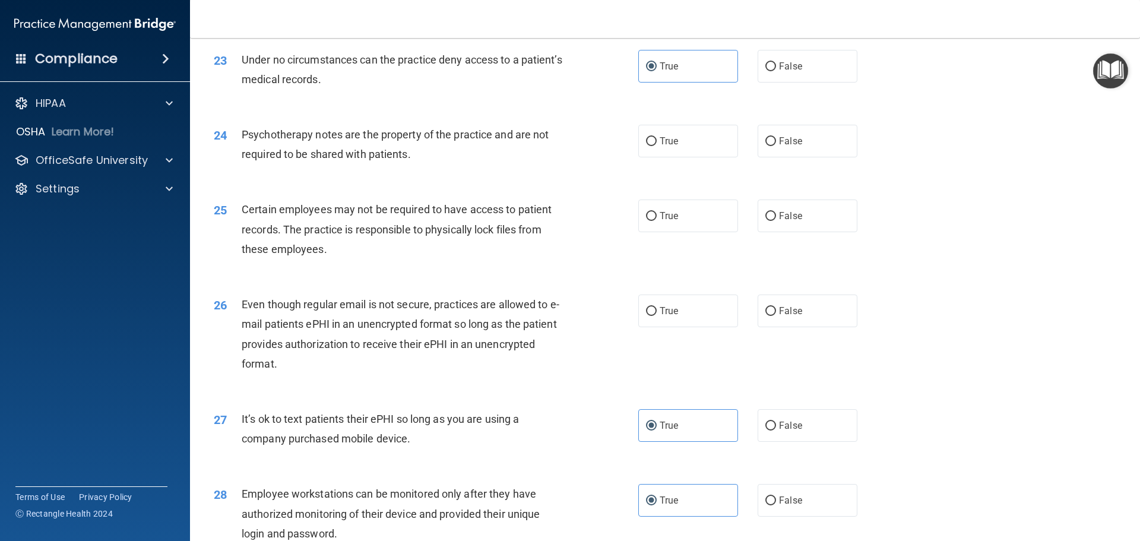
scroll to position [2138, 0]
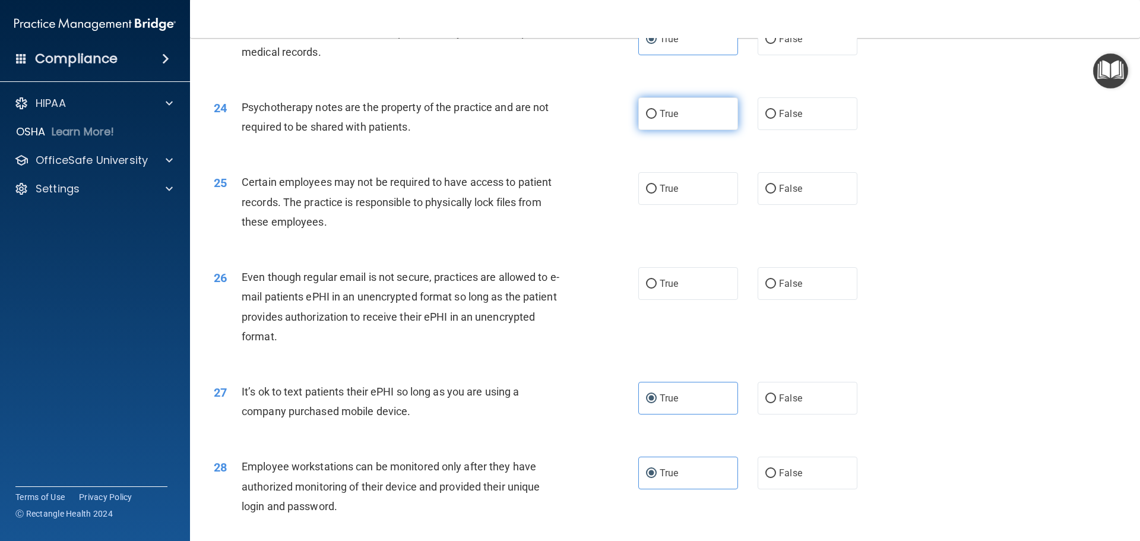
click at [646, 119] on input "True" at bounding box center [651, 114] width 11 height 9
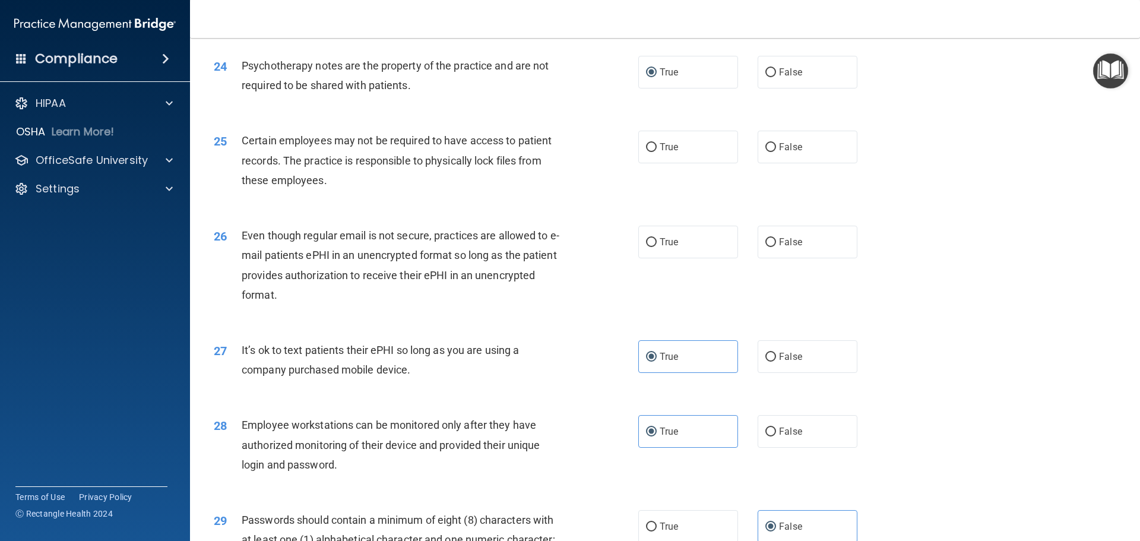
scroll to position [2257, 0]
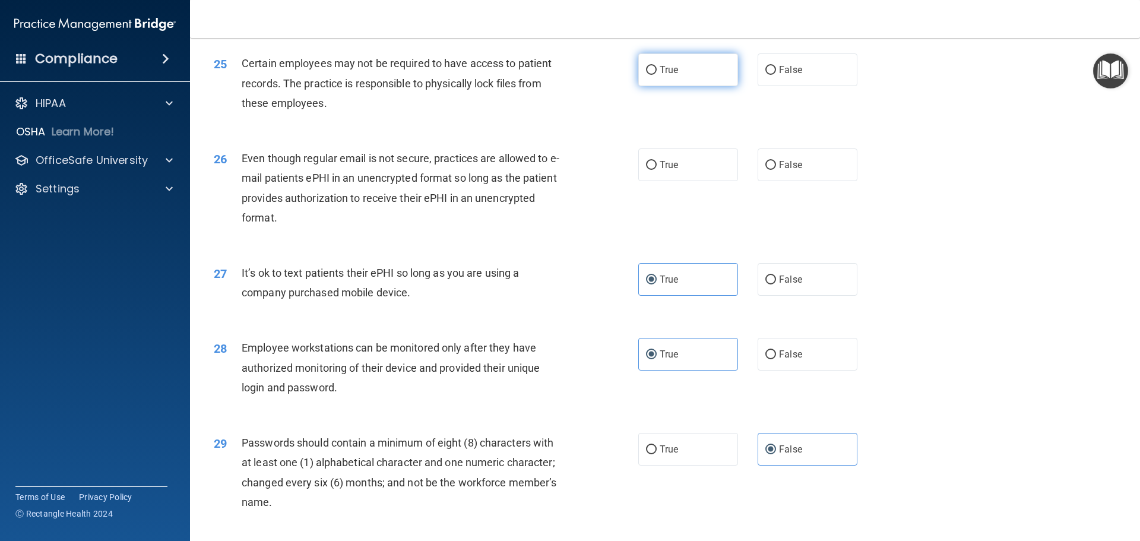
click at [677, 86] on label "True" at bounding box center [688, 69] width 100 height 33
click at [657, 75] on input "True" at bounding box center [651, 70] width 11 height 9
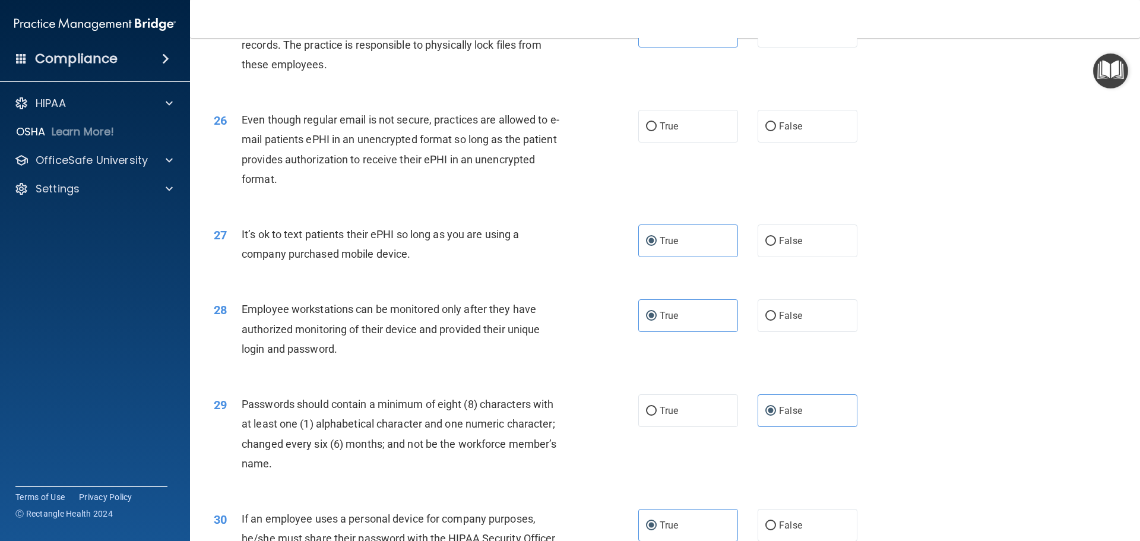
scroll to position [2316, 0]
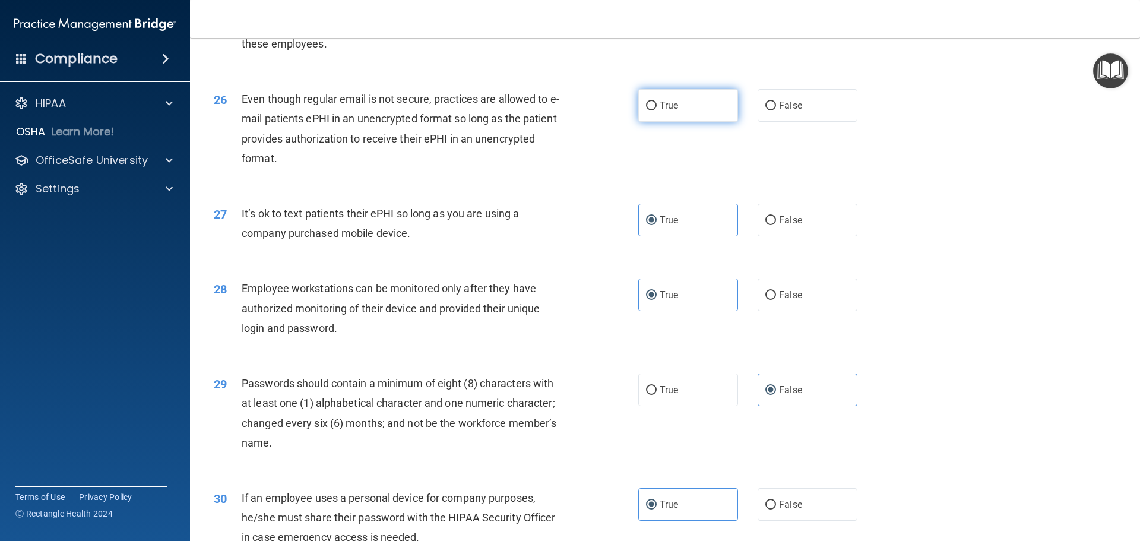
drag, startPoint x: 655, startPoint y: 119, endPoint x: 663, endPoint y: 127, distance: 10.9
click at [655, 120] on label "True" at bounding box center [688, 105] width 100 height 33
click at [655, 110] on input "True" at bounding box center [651, 106] width 11 height 9
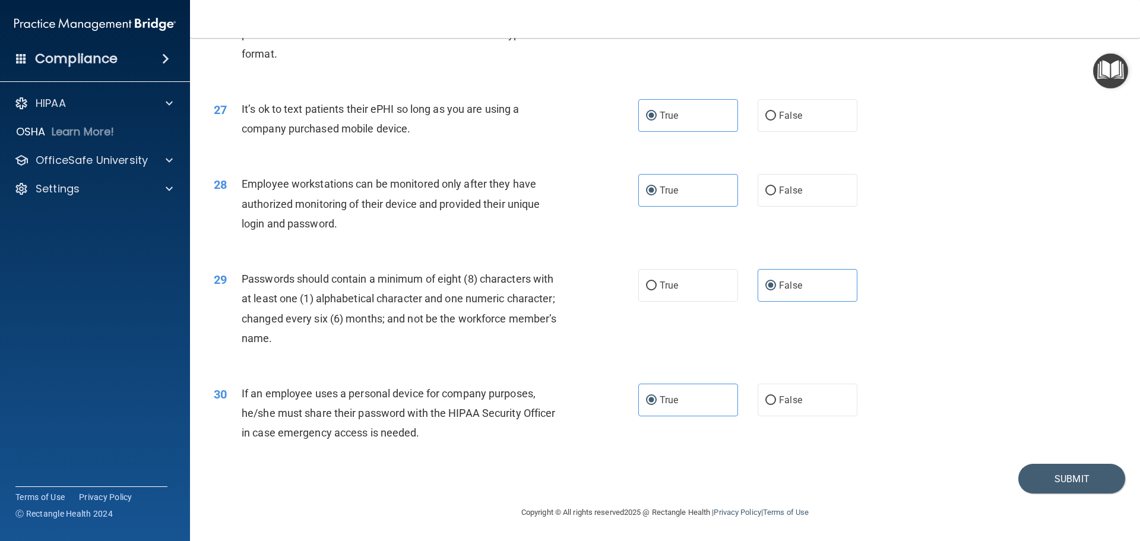
scroll to position [2440, 0]
click at [1077, 470] on button "Submit" at bounding box center [1072, 479] width 107 height 30
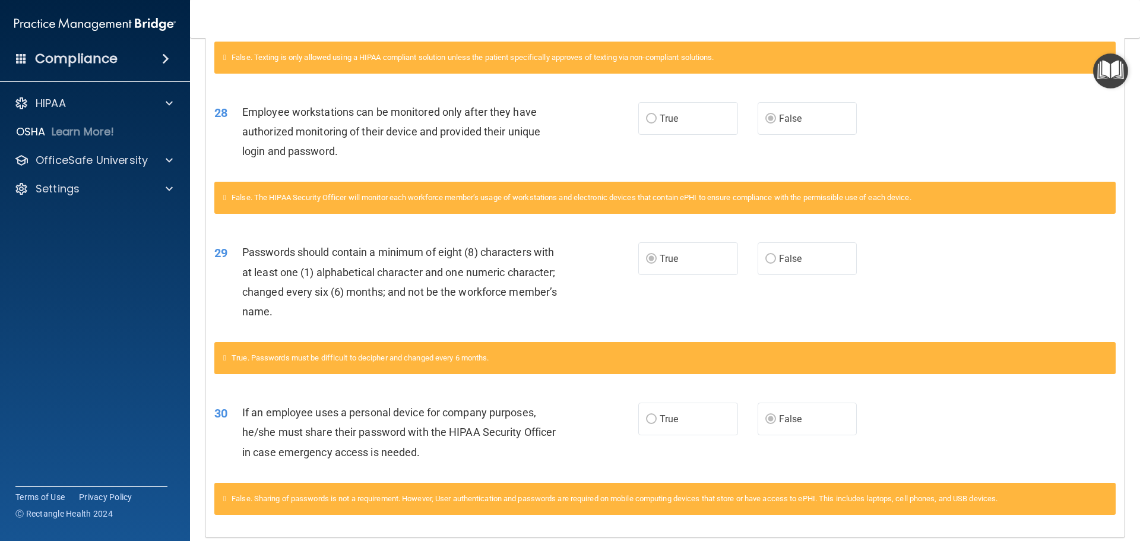
scroll to position [1482, 0]
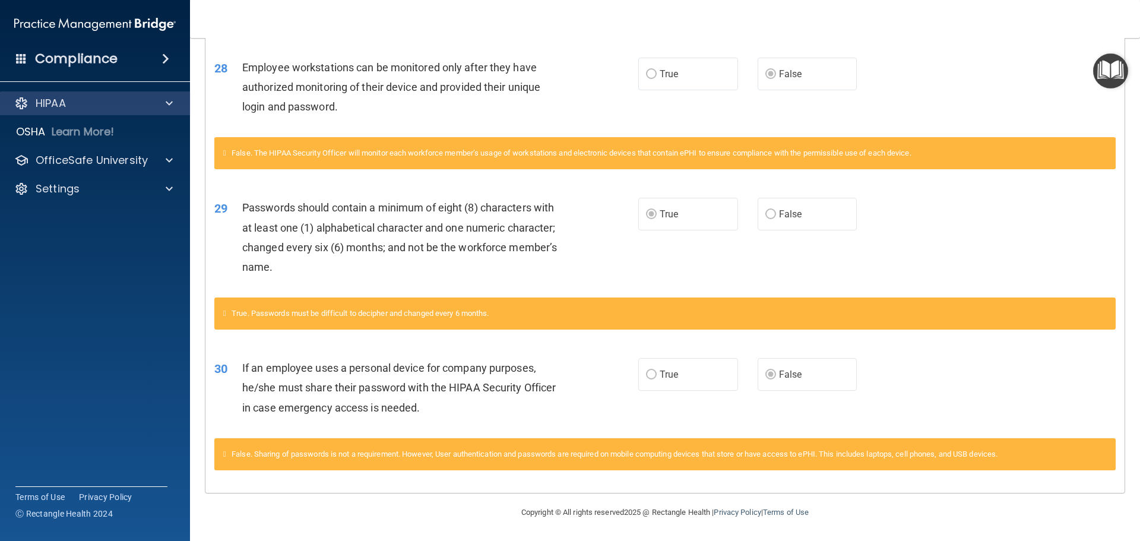
click at [166, 112] on div "HIPAA" at bounding box center [95, 103] width 191 height 24
click at [178, 105] on div at bounding box center [168, 103] width 30 height 14
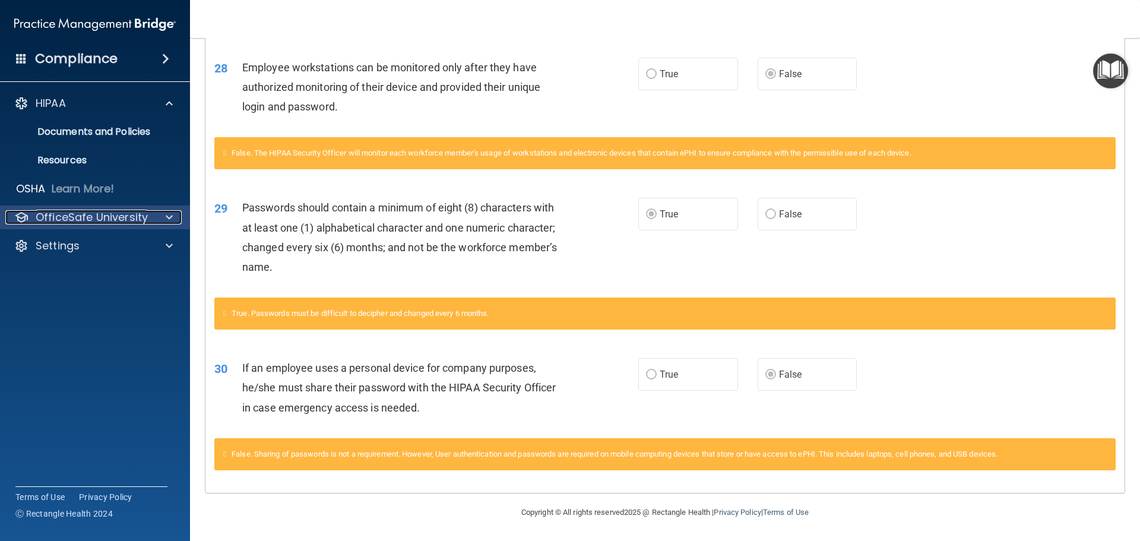
click at [174, 222] on div at bounding box center [168, 217] width 30 height 14
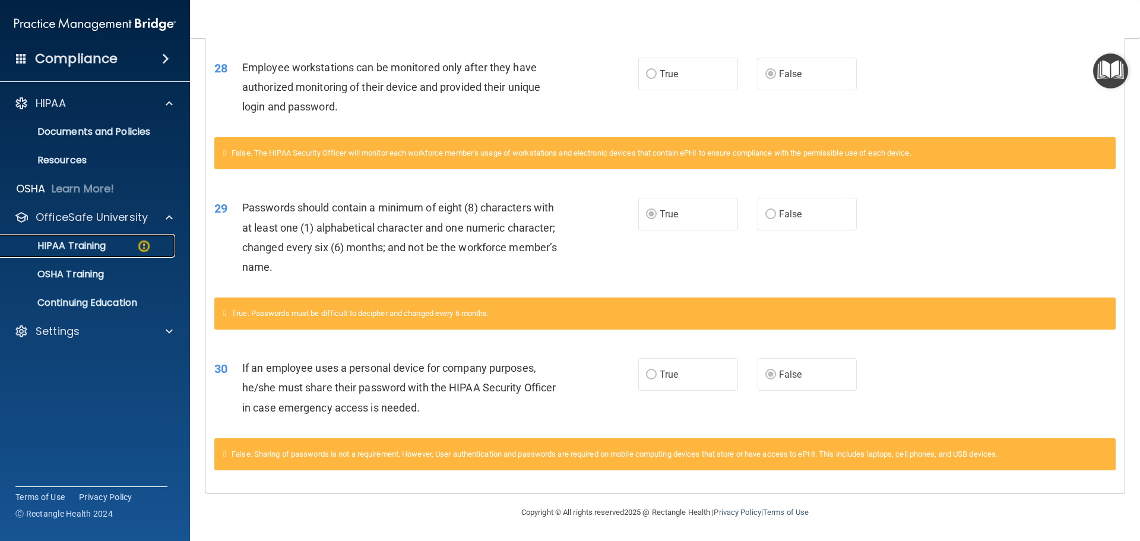
click at [90, 246] on p "HIPAA Training" at bounding box center [57, 246] width 98 height 12
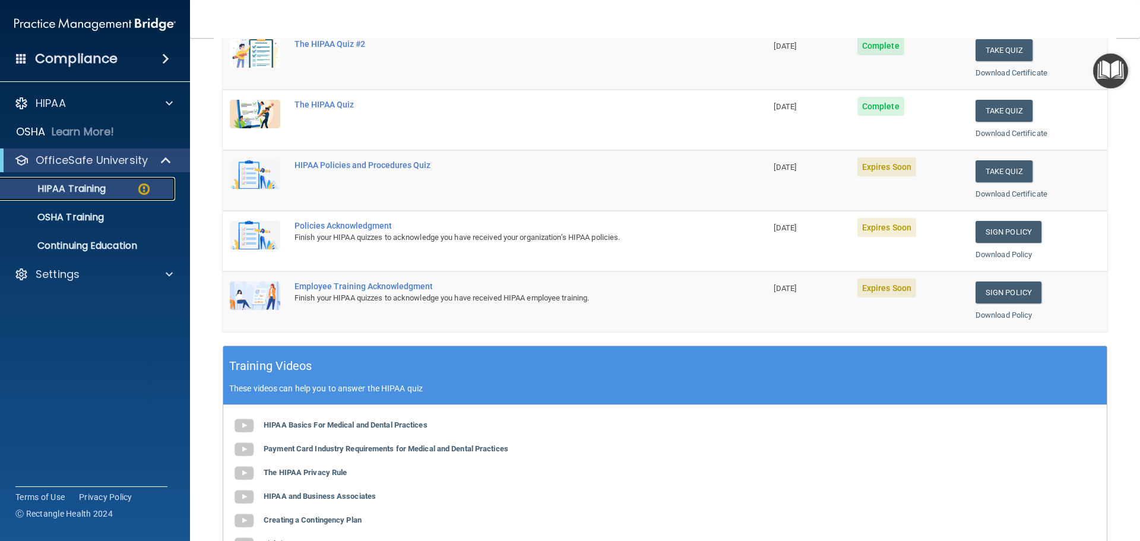
scroll to position [175, 0]
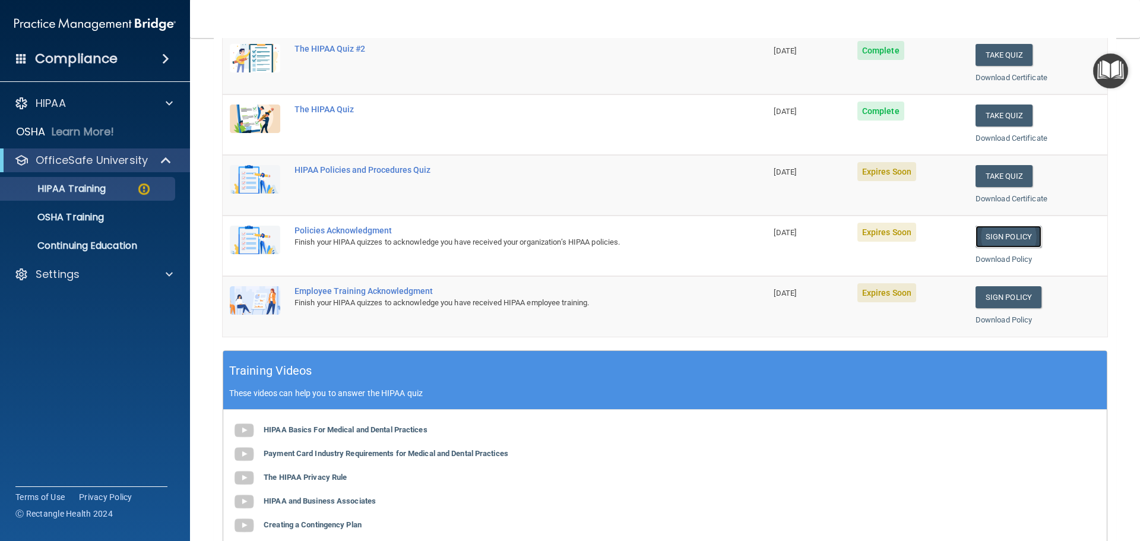
click at [1006, 231] on link "Sign Policy" at bounding box center [1009, 237] width 66 height 22
click at [1008, 296] on link "Sign Policy" at bounding box center [1009, 297] width 66 height 22
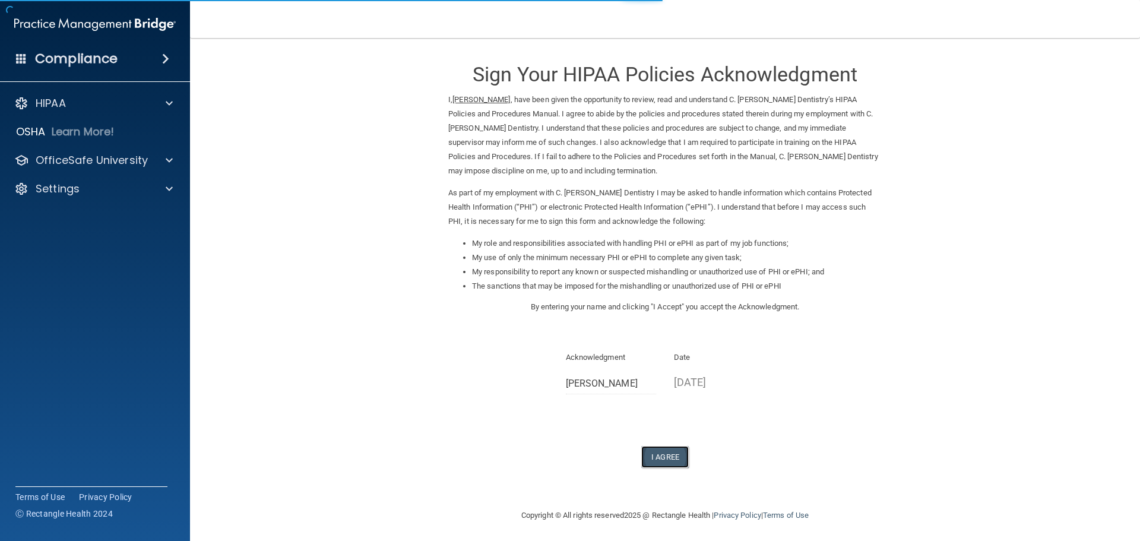
click at [669, 452] on button "I Agree" at bounding box center [665, 457] width 48 height 22
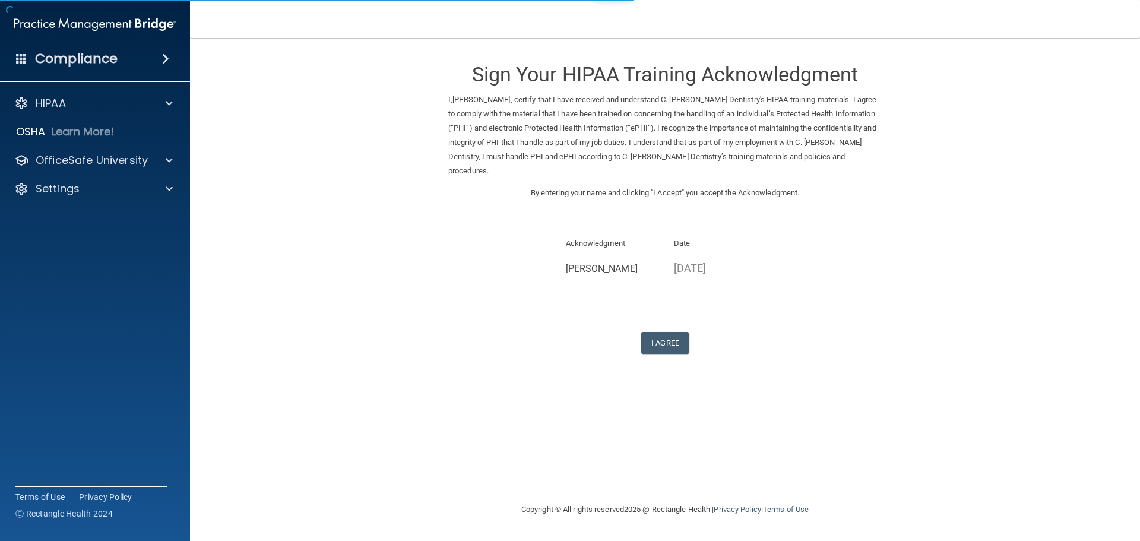
click at [646, 350] on form "Sign Your HIPAA Training Acknowledgment I, Tyra Higuera , certify that I have r…" at bounding box center [665, 216] width 903 height 333
click at [666, 332] on button "I Agree" at bounding box center [665, 343] width 48 height 22
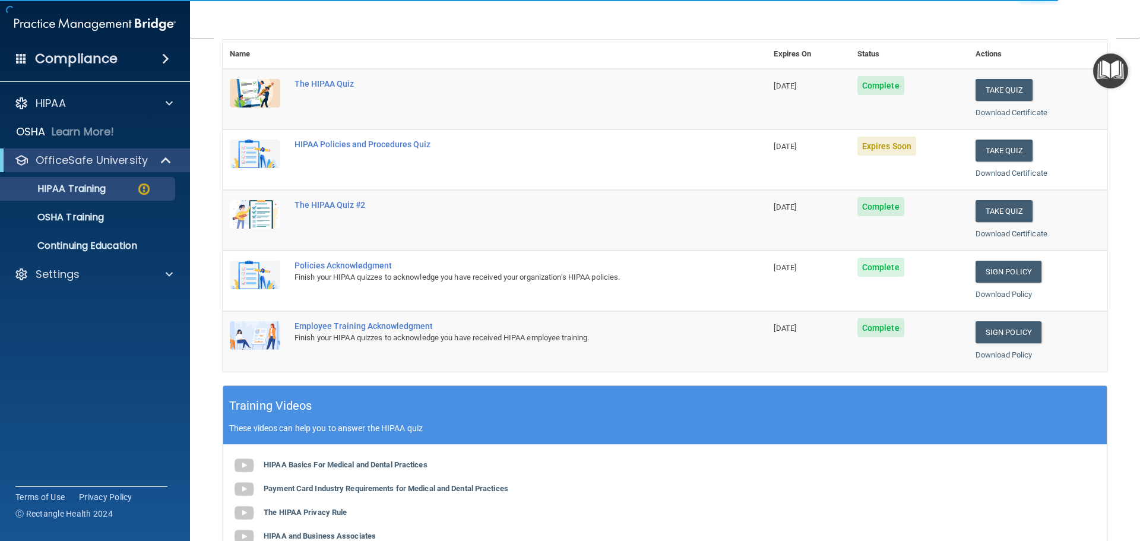
scroll to position [119, 0]
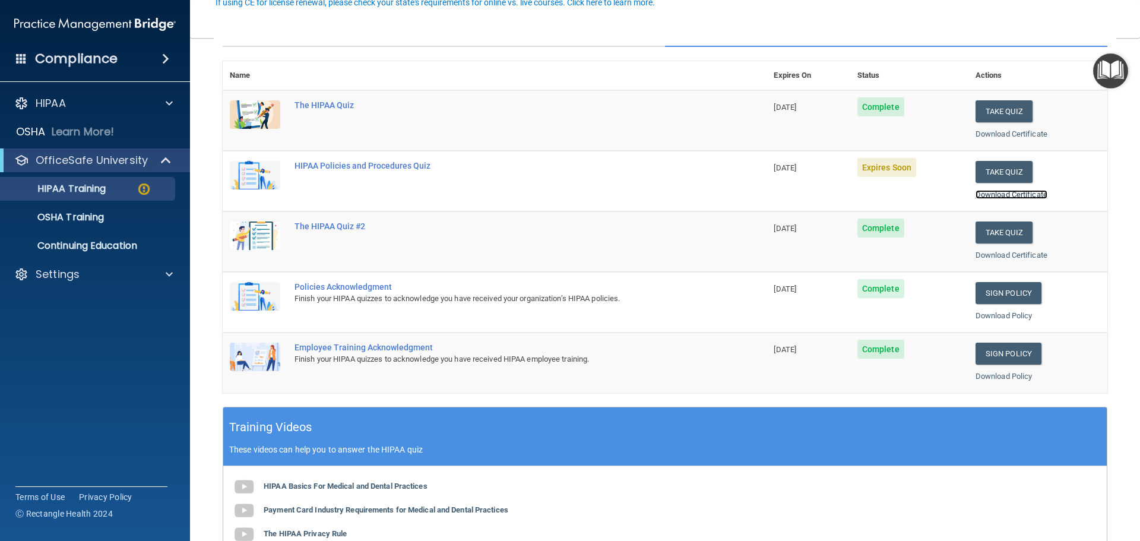
click at [1012, 194] on link "Download Certificate" at bounding box center [1012, 194] width 72 height 9
